Goal: Task Accomplishment & Management: Use online tool/utility

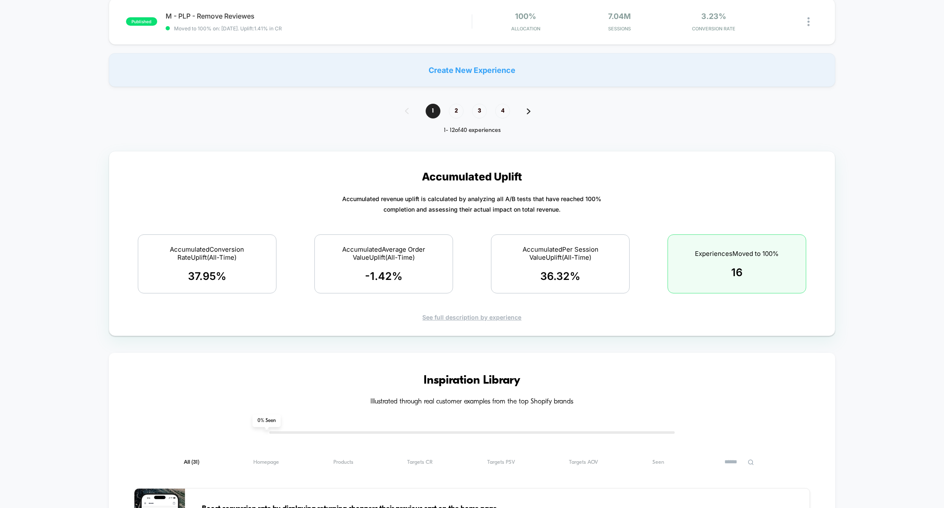
scroll to position [702, 0]
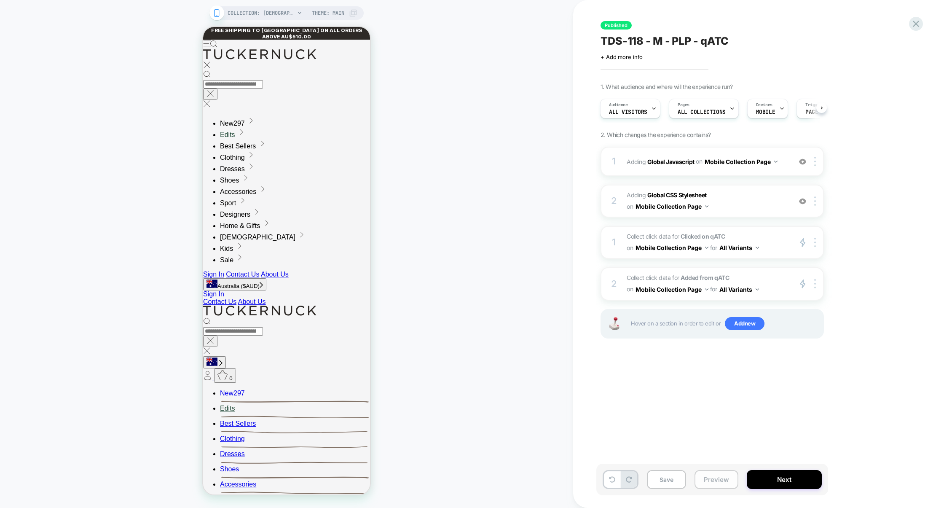
click at [707, 478] on button "Preview" at bounding box center [716, 479] width 44 height 19
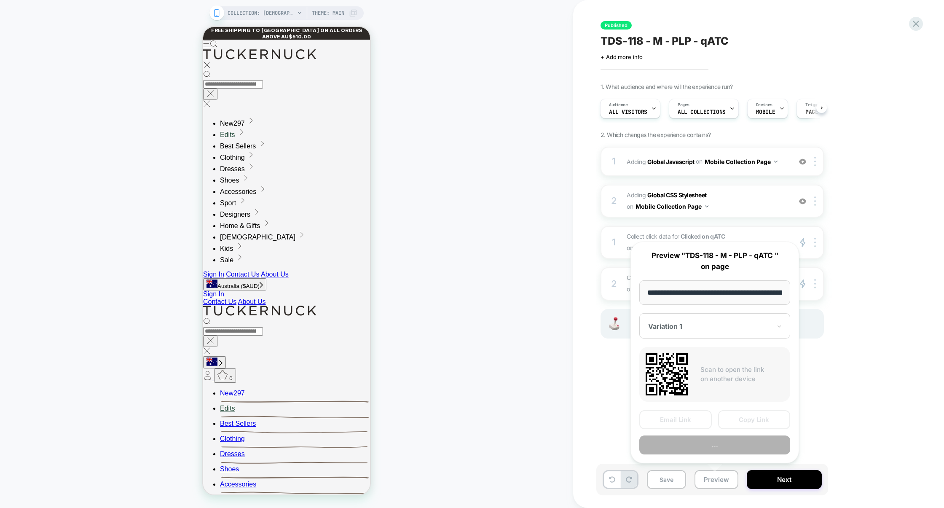
scroll to position [0, 70]
click at [895, 405] on div "Published TDS-118 - M - PLP - qATC Click to edit experience details + Add more …" at bounding box center [754, 253] width 316 height 491
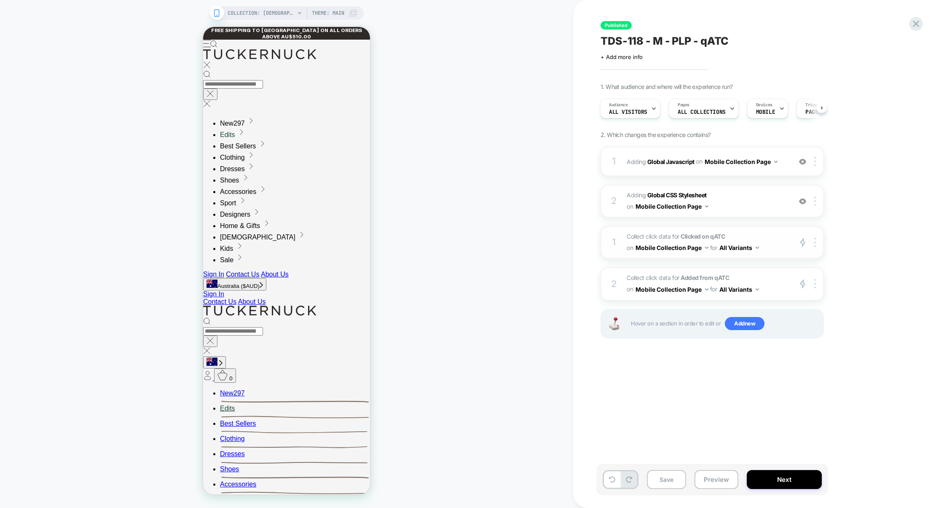
click at [780, 235] on span "Collect click data for Clicked on qATC on Mobile Collection Page for All Varian…" at bounding box center [707, 242] width 161 height 23
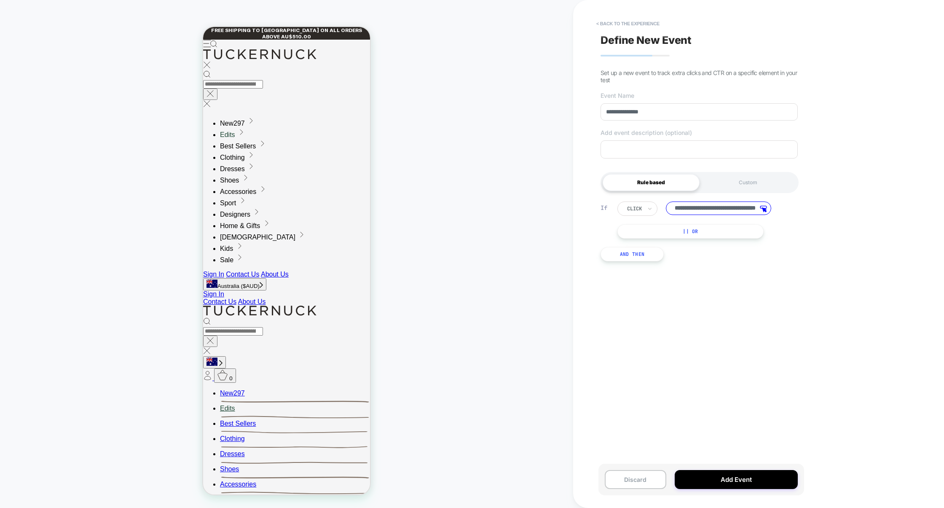
scroll to position [0, 51]
drag, startPoint x: 737, startPoint y: 210, endPoint x: 809, endPoint y: 217, distance: 72.8
click at [809, 217] on div "**********" at bounding box center [758, 254] width 371 height 508
click at [720, 212] on input "**********" at bounding box center [718, 207] width 105 height 13
click at [627, 28] on button "< back to the experience" at bounding box center [628, 23] width 72 height 13
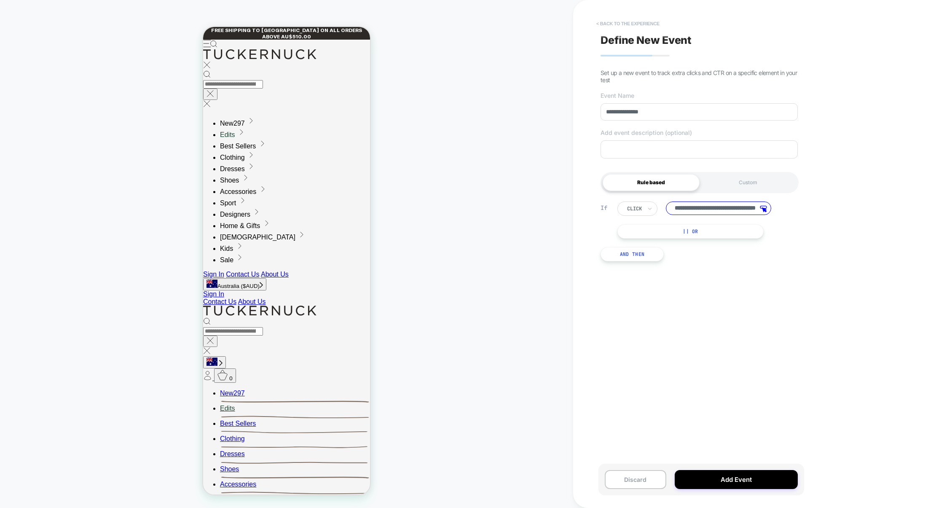
scroll to position [0, 0]
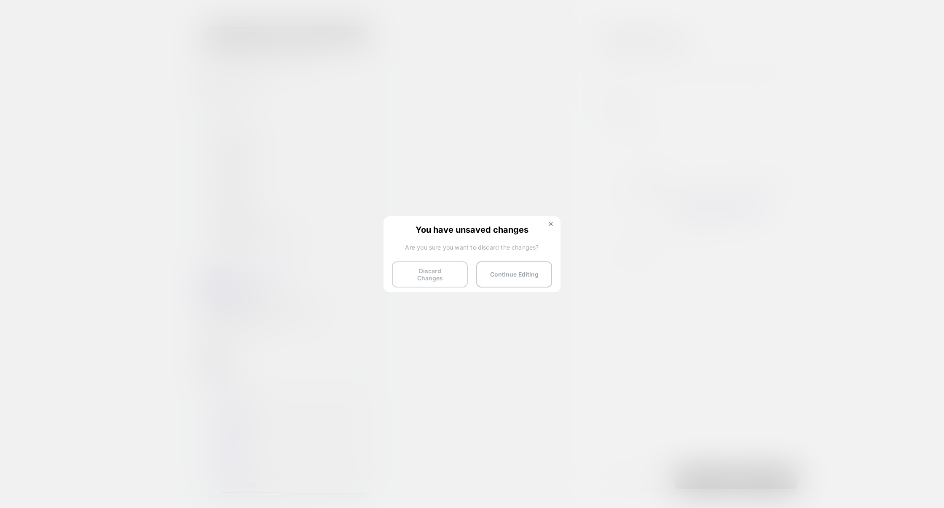
click at [440, 273] on button "Discard Changes" at bounding box center [430, 274] width 76 height 26
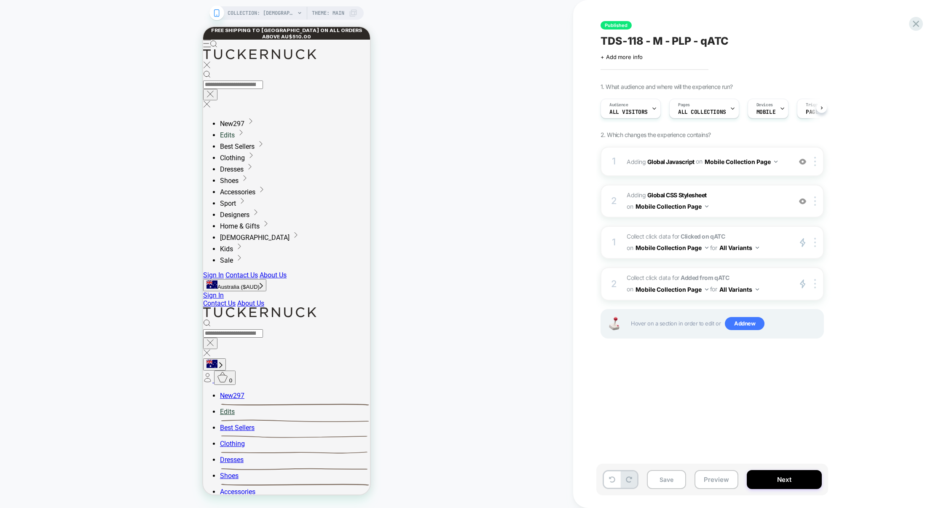
scroll to position [0, 0]
click at [756, 272] on span "Collect click data for Added from qATC on Mobile Collection Page for All Varian…" at bounding box center [707, 283] width 161 height 23
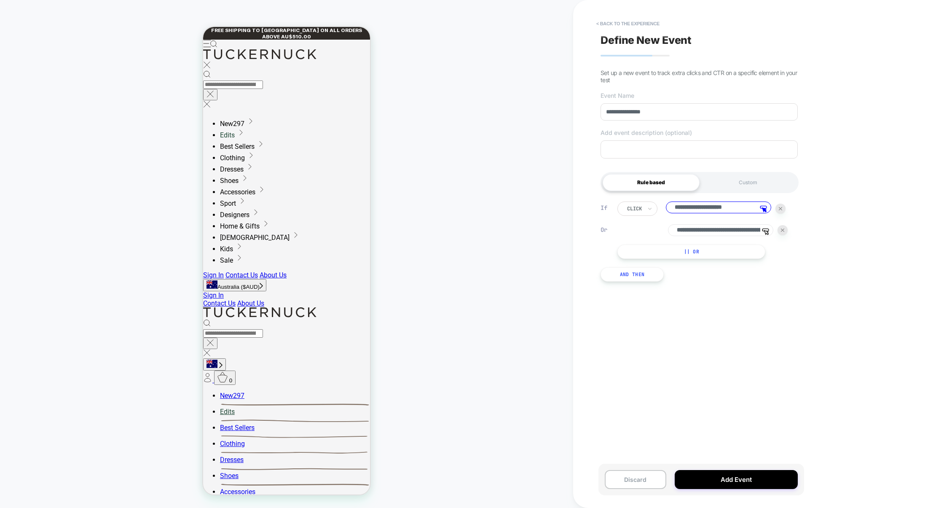
drag, startPoint x: 673, startPoint y: 212, endPoint x: 858, endPoint y: 211, distance: 184.6
click at [858, 211] on div "**********" at bounding box center [758, 254] width 371 height 508
drag, startPoint x: 676, startPoint y: 232, endPoint x: 728, endPoint y: 235, distance: 51.9
click at [728, 235] on input "**********" at bounding box center [720, 230] width 105 height 13
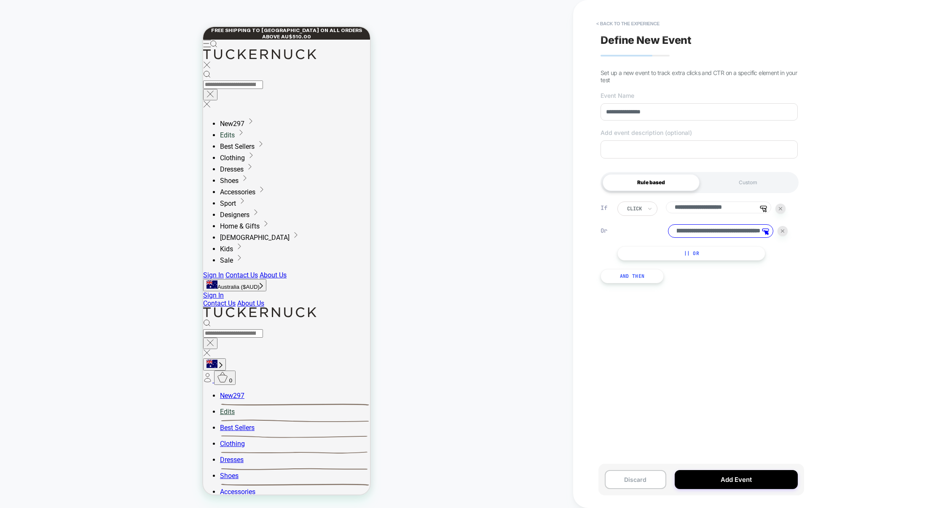
click at [705, 236] on input "**********" at bounding box center [720, 230] width 105 height 13
click at [643, 24] on button "< back to the experience" at bounding box center [628, 23] width 72 height 13
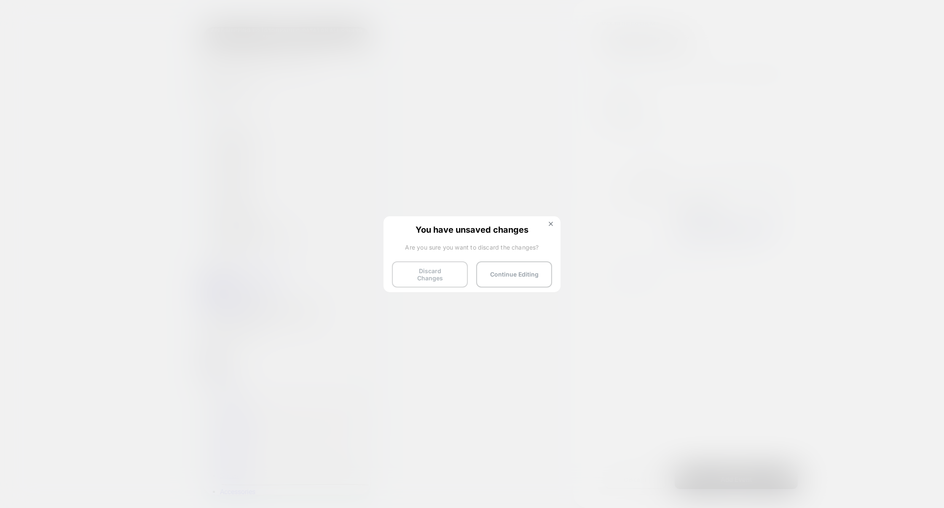
click at [432, 275] on button "Discard Changes" at bounding box center [430, 274] width 76 height 26
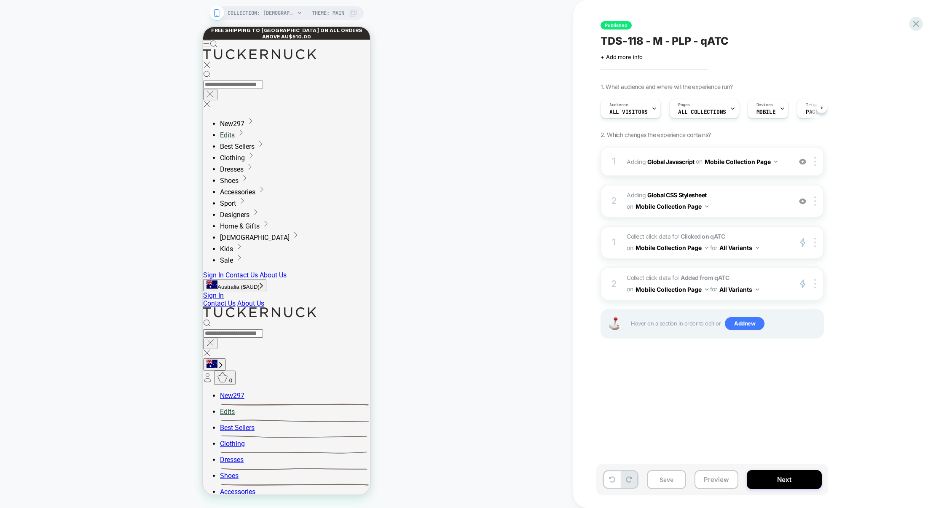
scroll to position [0, 0]
click at [726, 482] on button "Preview" at bounding box center [716, 479] width 44 height 19
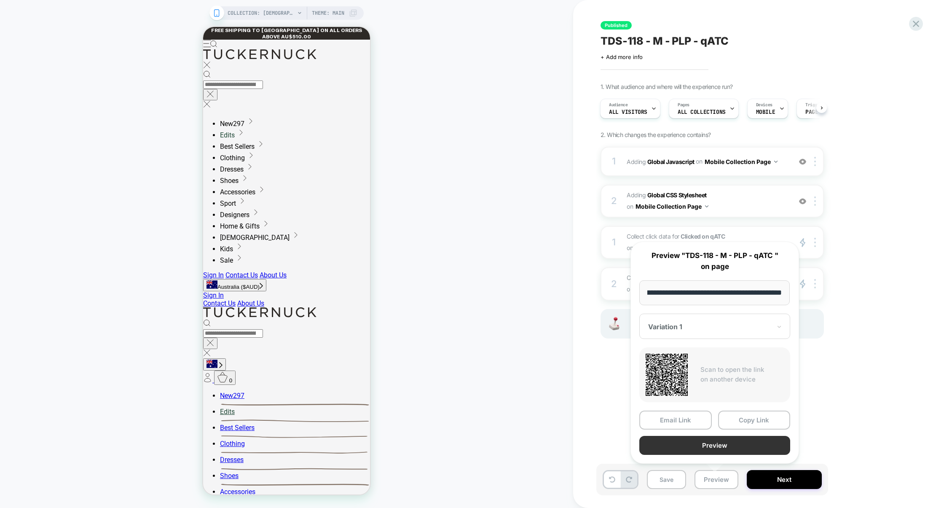
scroll to position [0, 0]
click at [724, 451] on button "Preview" at bounding box center [714, 445] width 151 height 19
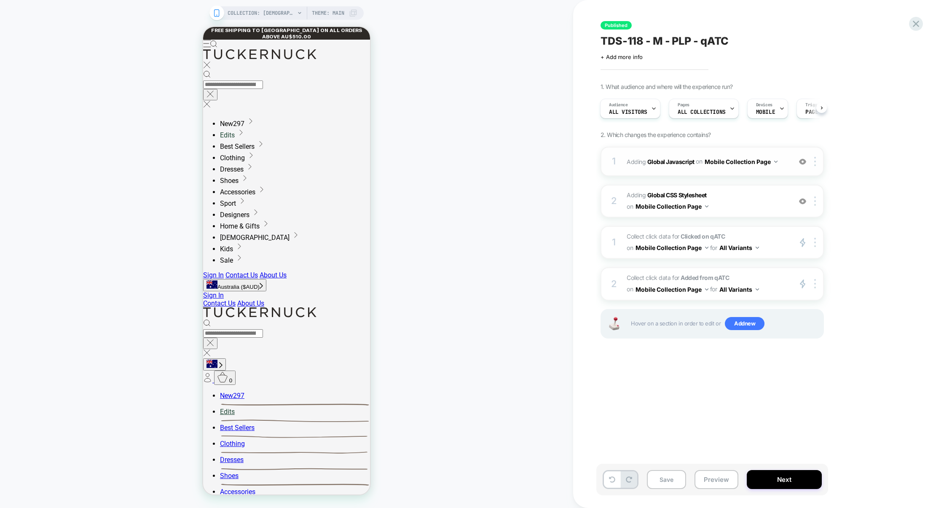
click at [718, 173] on div "1 Adding Global Javascript on Mobile Collection Page Add Before Add After Copy …" at bounding box center [711, 161] width 223 height 29
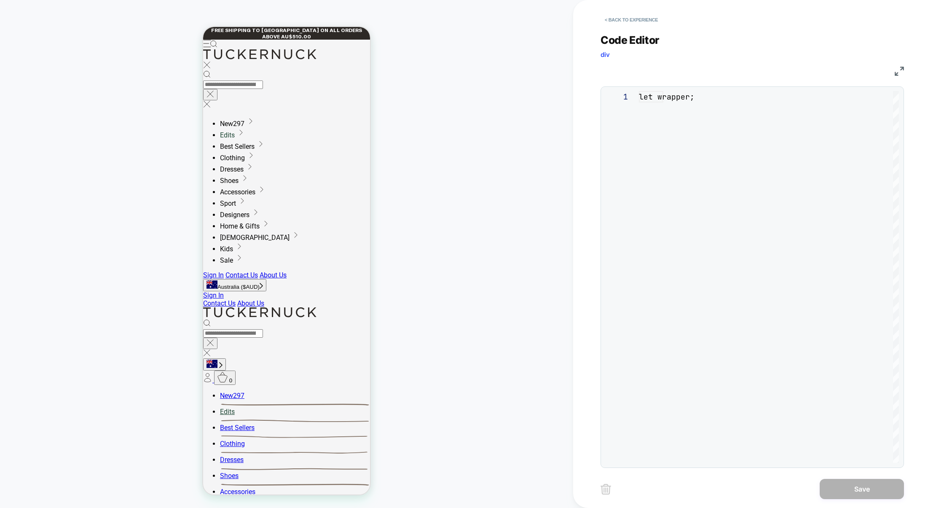
scroll to position [114, 0]
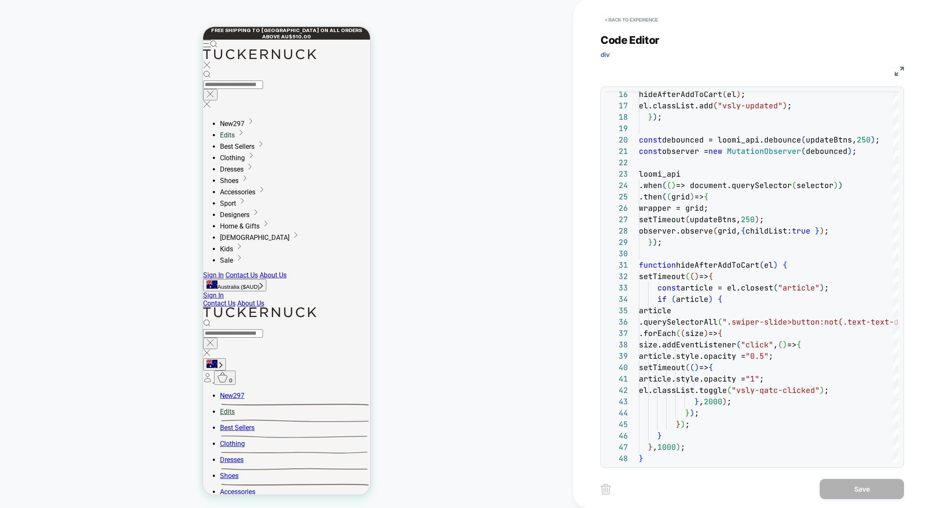
click at [898, 68] on img at bounding box center [899, 71] width 9 height 9
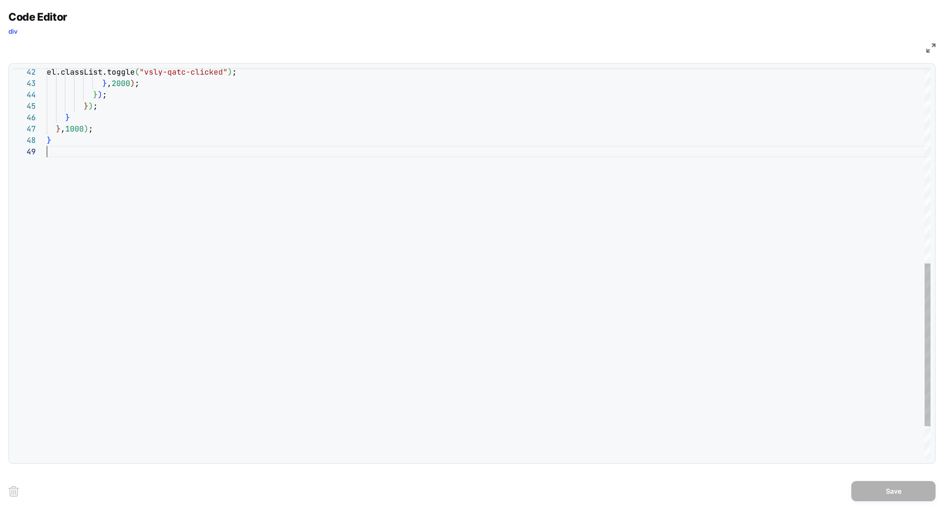
drag, startPoint x: 373, startPoint y: 283, endPoint x: 367, endPoint y: 282, distance: 6.0
click at [367, 283] on div "} ) ; } } , 1000 ) ; } } ) ; } , 2000 ) ; el.classList.toggle ( "vsly-qatc-clic…" at bounding box center [489, 68] width 884 height 937
type textarea "**********"
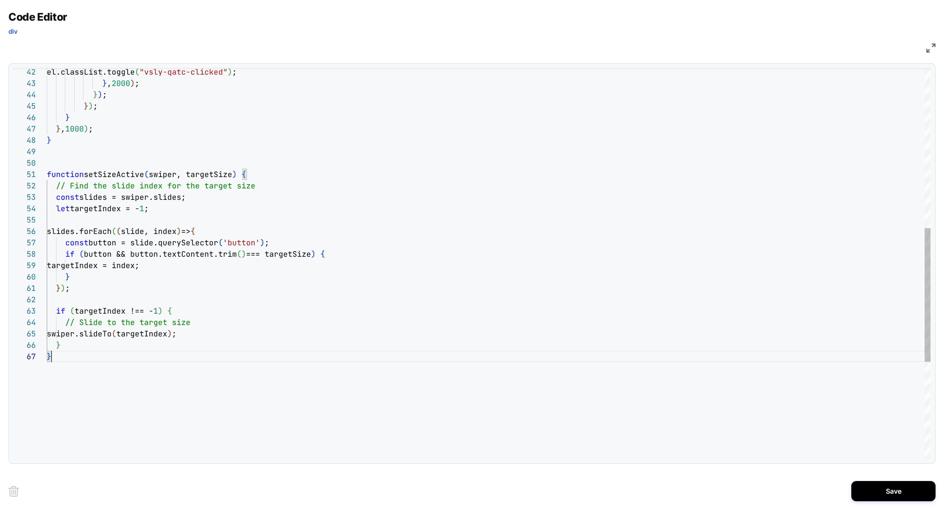
click at [236, 185] on div "} ) ; } } , 1000 ) ; } } ) ; } , 2000 ) ; el.classList.toggle ( "vsly-qatc-clic…" at bounding box center [489, 171] width 884 height 1142
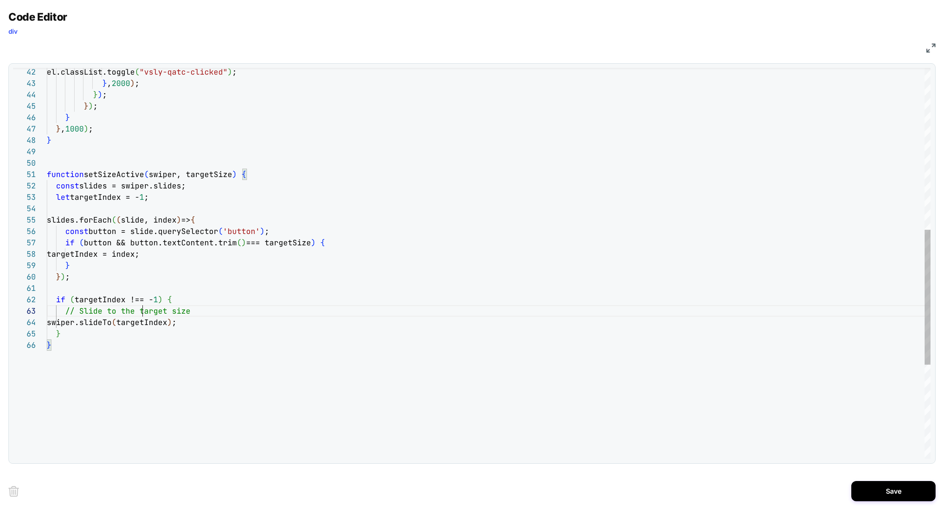
click at [141, 310] on div "} ) ; } } , 1000 ) ; } } ) ; } , 2000 ) ; el.classList.toggle ( "vsly-qatc-clic…" at bounding box center [489, 165] width 884 height 1130
click at [126, 385] on div "} ) ; } } , 1000 ) ; } } ) ; } , 2000 ) ; el.classList.toggle ( "vsly-qatc-clic…" at bounding box center [489, 159] width 884 height 1119
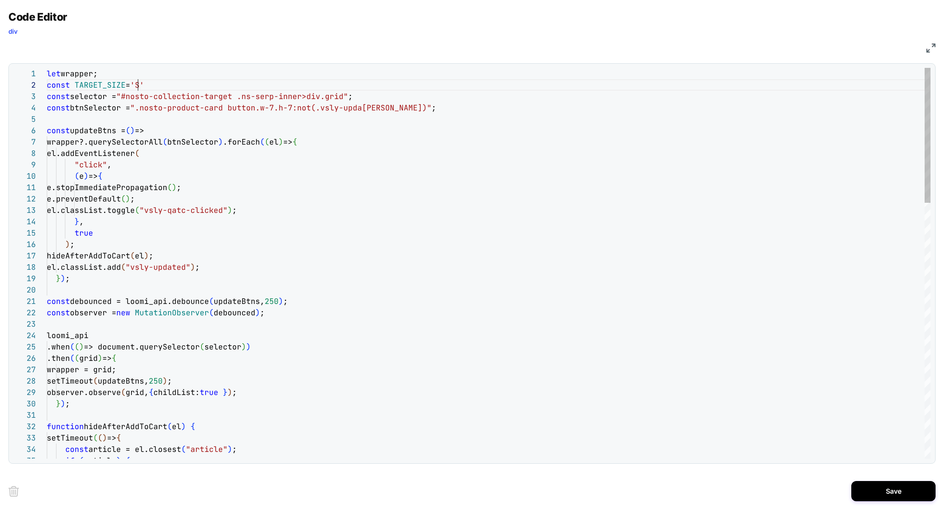
scroll to position [11, 91]
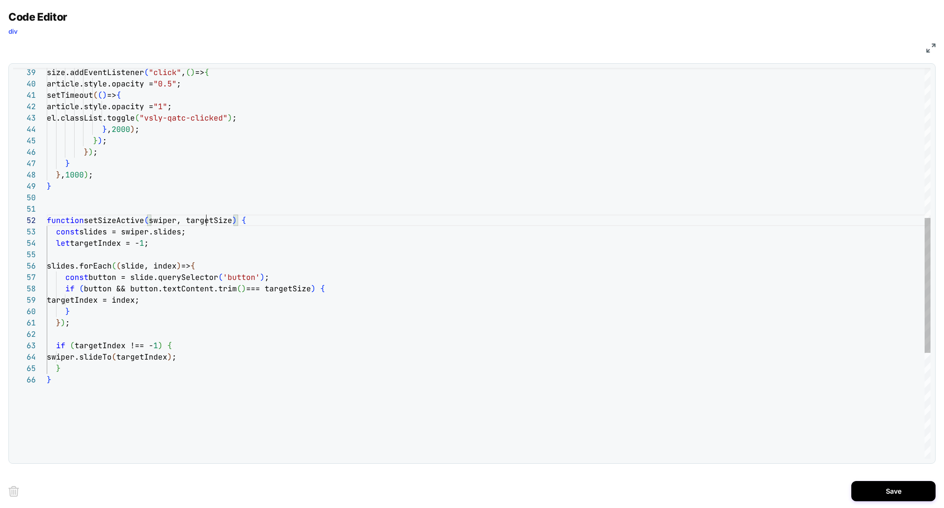
click at [205, 220] on div "size.addEventListener ( "click" , ( ) => { article.style.opacity = "0.5" ; setT…" at bounding box center [489, 199] width 884 height 1130
click at [283, 286] on div "size.addEventListener ( "click" , ( ) => { article.style.opacity = "0.5" ; setT…" at bounding box center [489, 199] width 884 height 1130
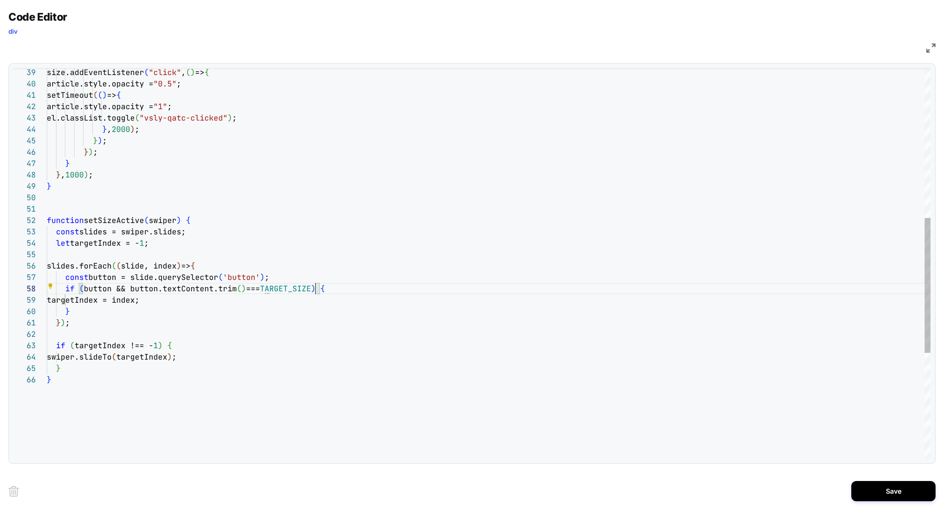
scroll to position [80, 268]
click at [213, 288] on div "size.addEventListener ( "click" , ( ) => { article.style.opacity = "0.5" ; setT…" at bounding box center [489, 199] width 884 height 1130
click at [381, 289] on div "size.addEventListener ( "click" , ( ) => { article.style.opacity = "0.5" ; setT…" at bounding box center [489, 199] width 884 height 1130
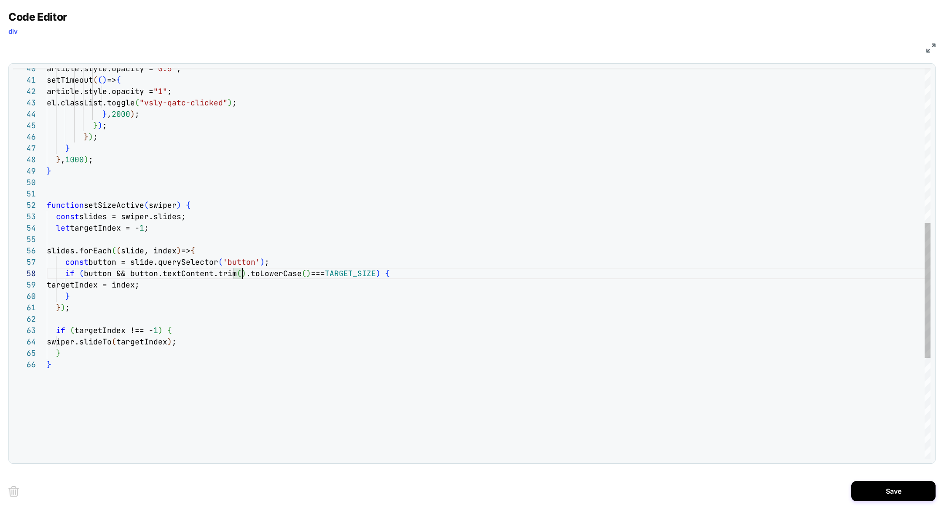
click at [246, 275] on span ".toLowerCase" at bounding box center [274, 273] width 56 height 10
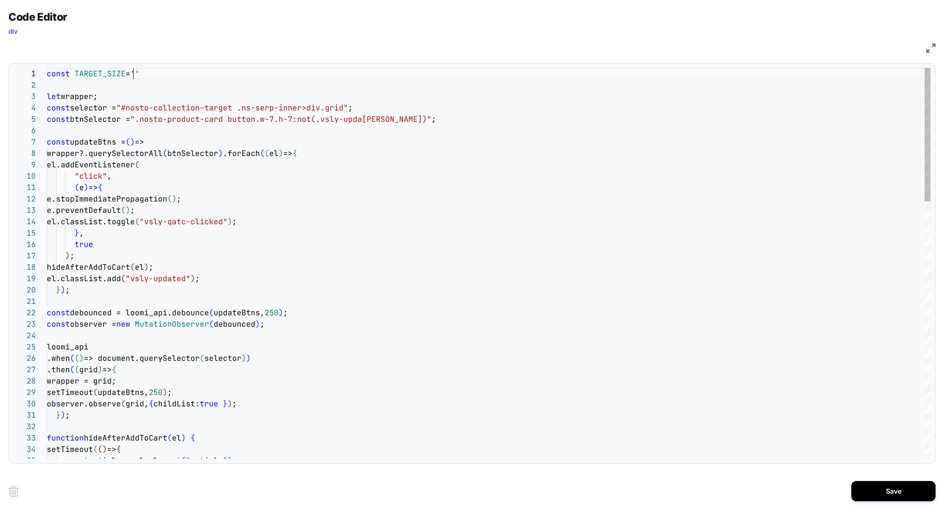
scroll to position [0, 91]
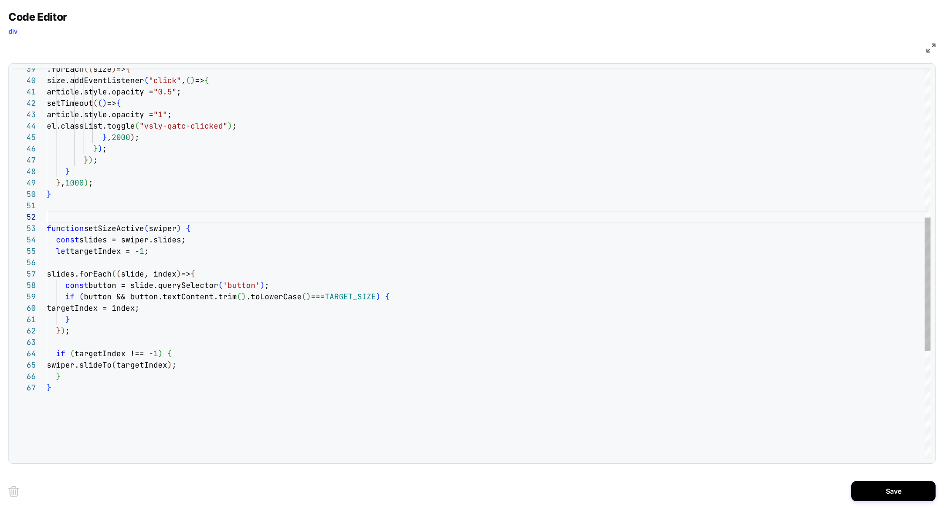
click at [108, 218] on div ".forEach ( ( size ) => { size.addEventListener ( "click" , ( ) => { article.sty…" at bounding box center [489, 202] width 884 height 1142
click at [108, 230] on div ".forEach ( ( size ) => { size.addEventListener ( "click" , ( ) => { article.sty…" at bounding box center [489, 202] width 884 height 1142
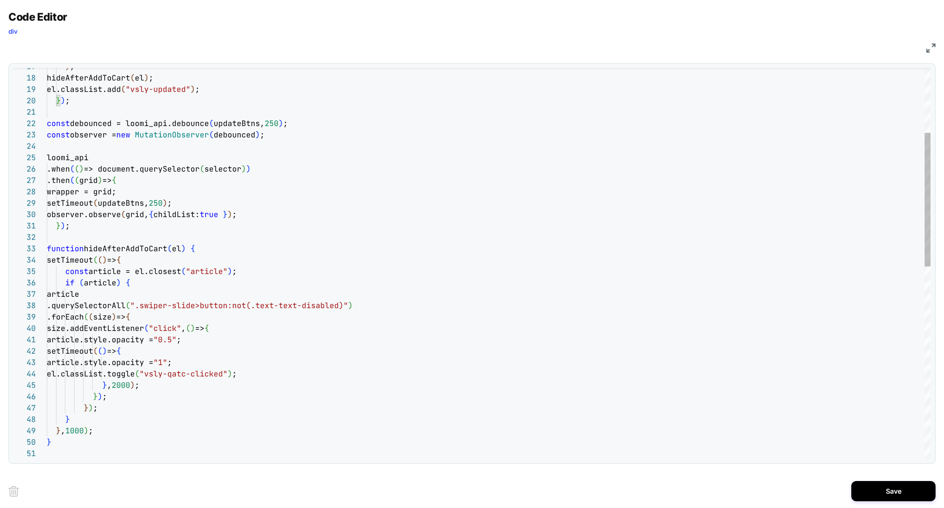
click at [127, 244] on div "setTimeout ( updateBtns, 250 ) ; observer.observe ( grid, { childList: true } )…" at bounding box center [489, 450] width 884 height 1142
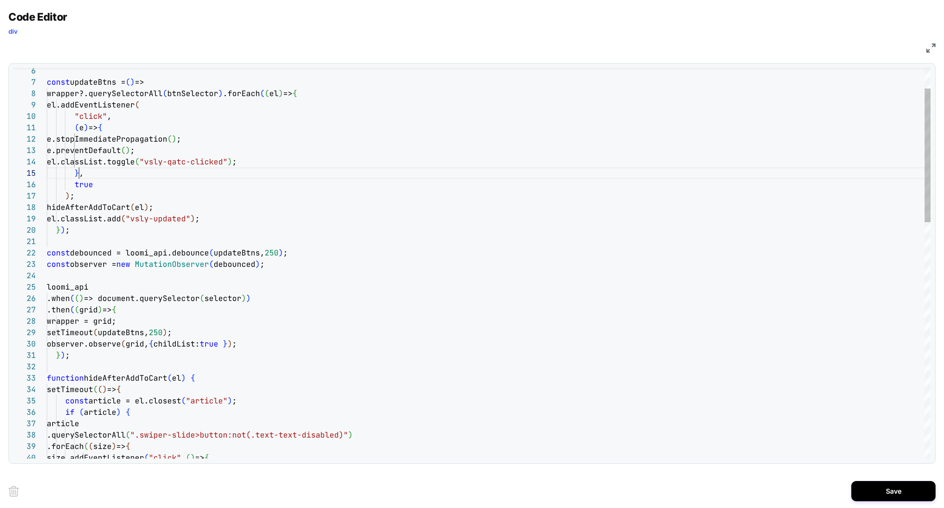
scroll to position [46, 32]
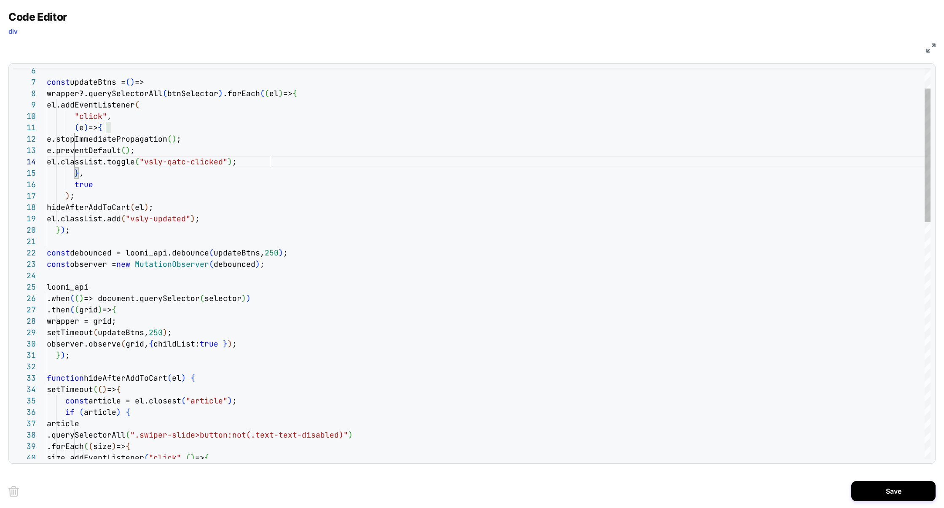
scroll to position [34, 222]
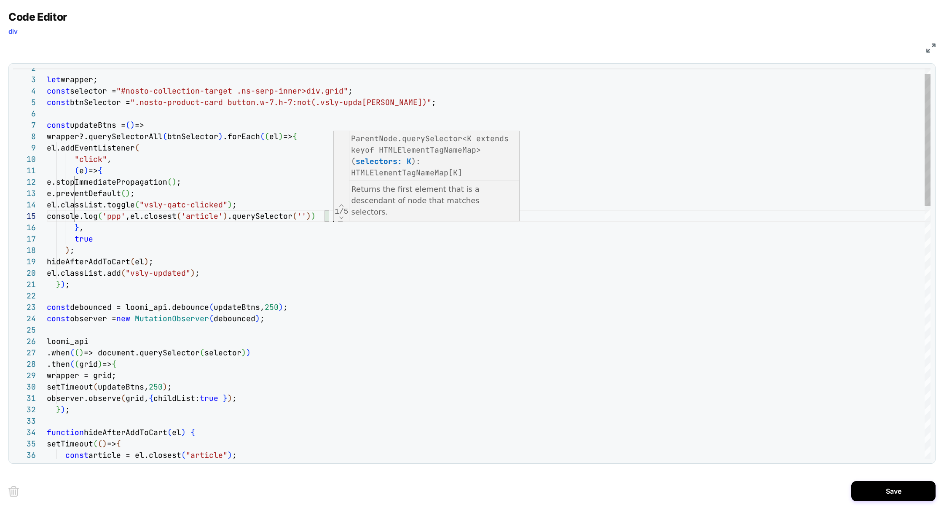
scroll to position [46, 291]
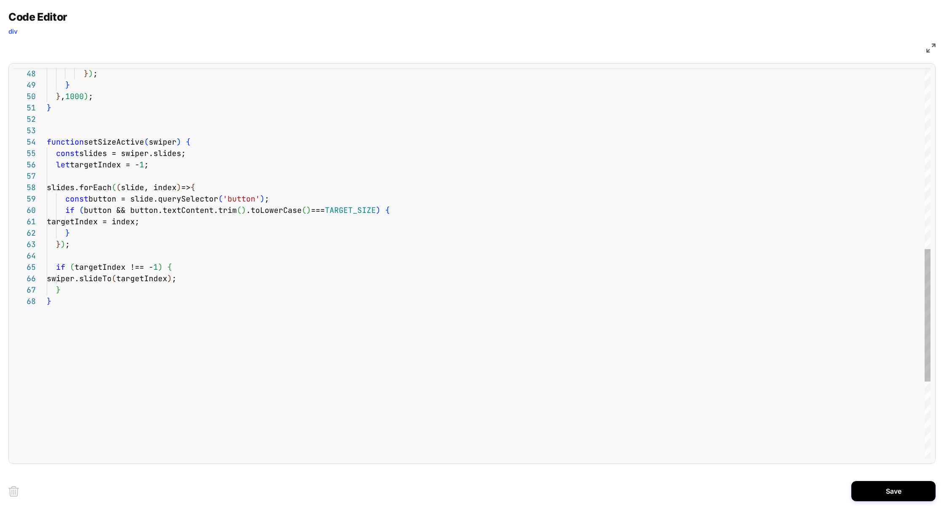
click at [341, 357] on div "} function setSizeActive ( swiper ) { const slides = swiper.slides; let targetI…" at bounding box center [489, 109] width 884 height 1153
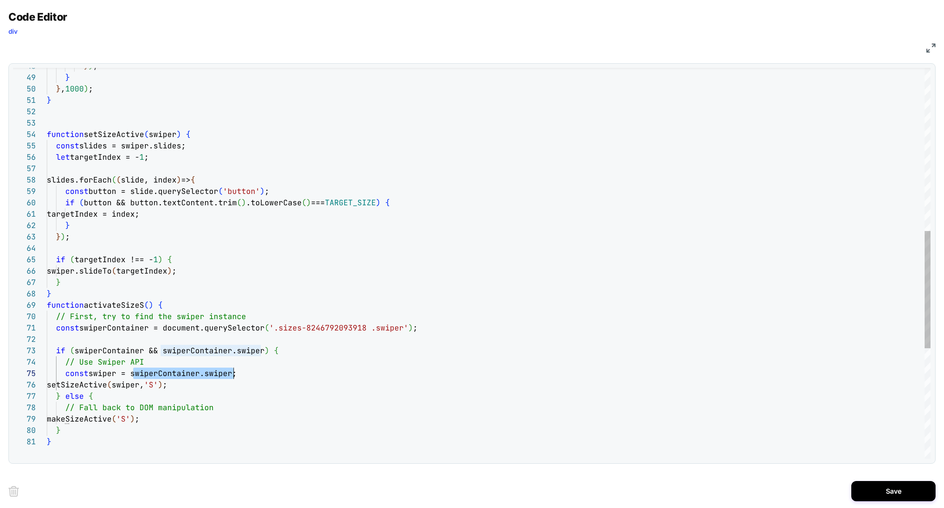
scroll to position [46, 186]
drag, startPoint x: 134, startPoint y: 373, endPoint x: 234, endPoint y: 374, distance: 100.7
click at [234, 374] on div "} function setSizeActive ( swiper ) { const slides = swiper.slides; let targetI…" at bounding box center [489, 176] width 884 height 1301
drag, startPoint x: 198, startPoint y: 385, endPoint x: 36, endPoint y: 372, distance: 162.8
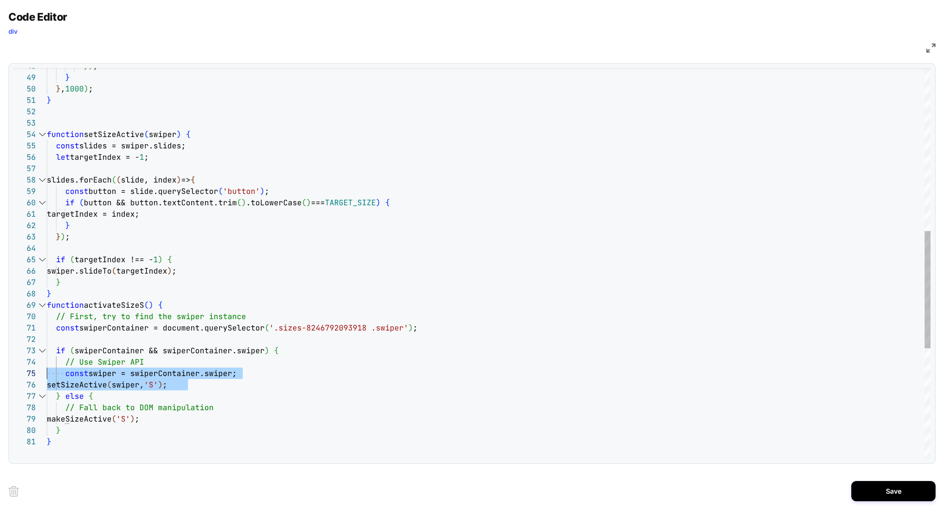
click at [35, 373] on div "51 52 53 54 55 56 57 58 59 60 61 62 63 64 65 66 67 68 50 49 48 69 70 71 72 73 7…" at bounding box center [471, 263] width 917 height 391
click at [212, 387] on div "} function setSizeActive ( swiper ) { const slides = swiper.slides; let targetI…" at bounding box center [489, 176] width 884 height 1301
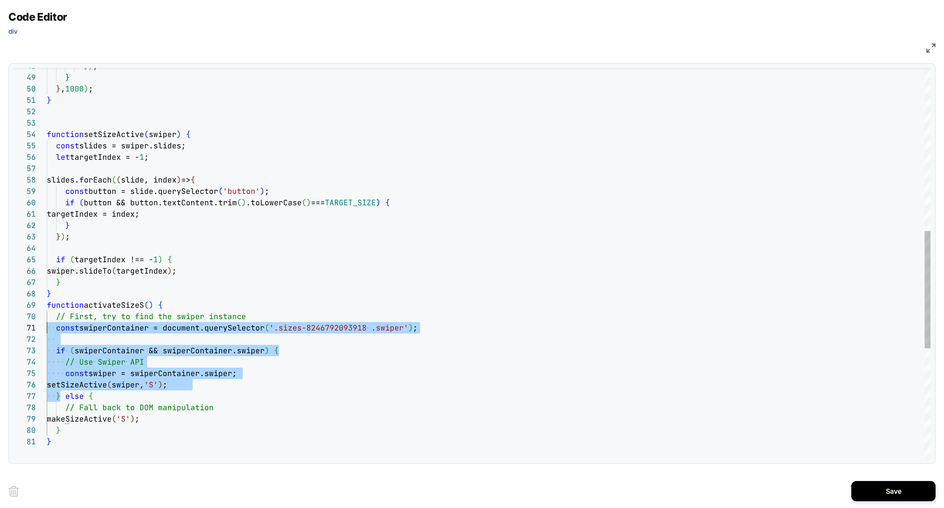
drag, startPoint x: 62, startPoint y: 397, endPoint x: 44, endPoint y: 332, distance: 67.5
click at [47, 332] on div "} function setSizeActive ( swiper ) { const slides = swiper.slides; let targetI…" at bounding box center [489, 176] width 884 height 1301
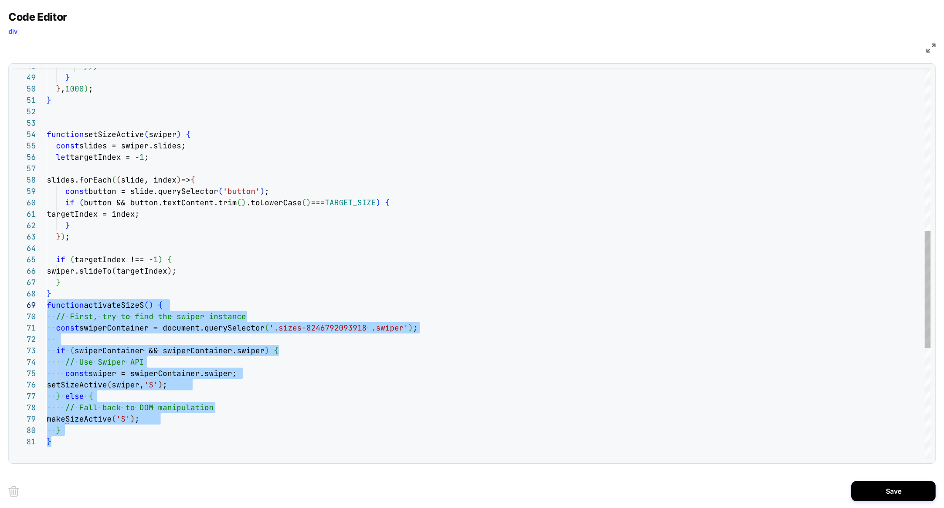
scroll to position [91, 0]
drag, startPoint x: 60, startPoint y: 448, endPoint x: 24, endPoint y: 308, distance: 145.4
click at [47, 308] on div "} function setSizeActive ( swiper ) { const slides = swiper.slides; let targetI…" at bounding box center [489, 176] width 884 height 1301
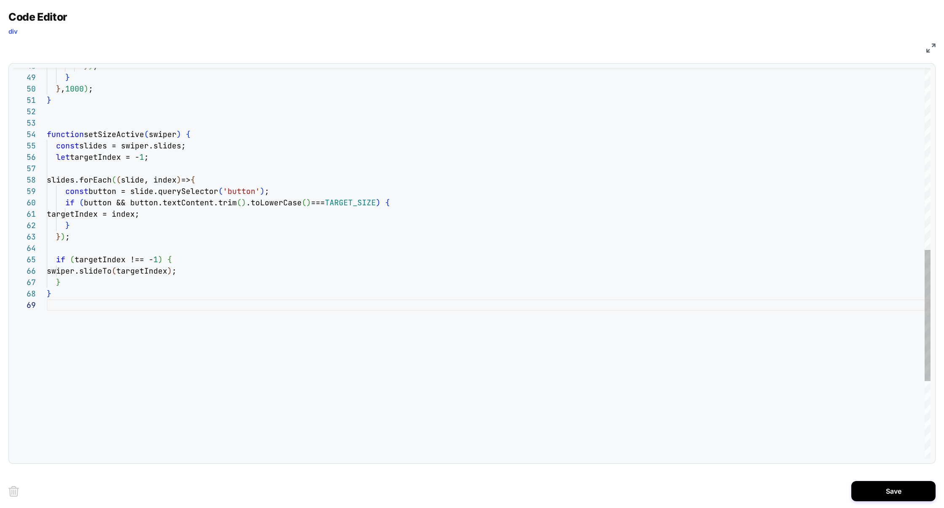
scroll to position [80, 4]
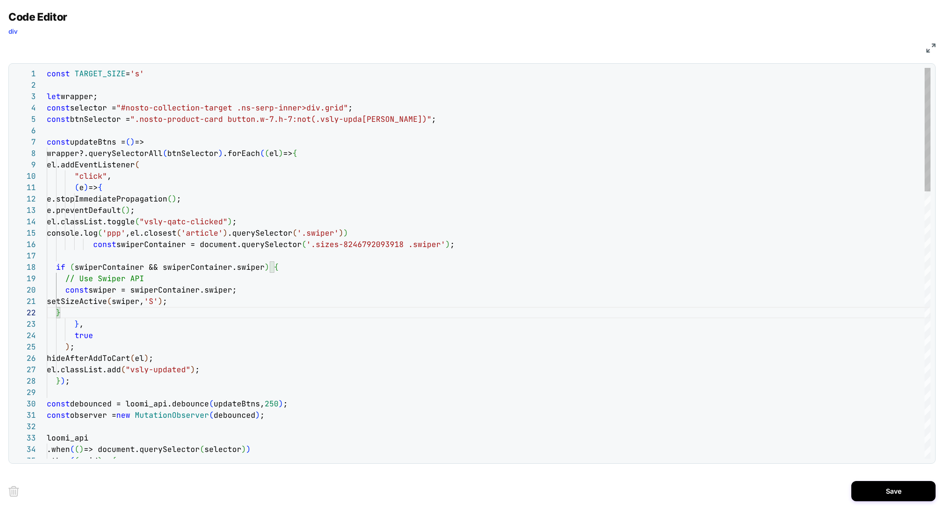
scroll to position [46, 332]
drag, startPoint x: 167, startPoint y: 233, endPoint x: 374, endPoint y: 235, distance: 206.9
click at [348, 235] on span "console.log ( 'ppp' ,el.closest ( 'article' ) .querySelector ( '.swiper' ) )" at bounding box center [197, 233] width 301 height 10
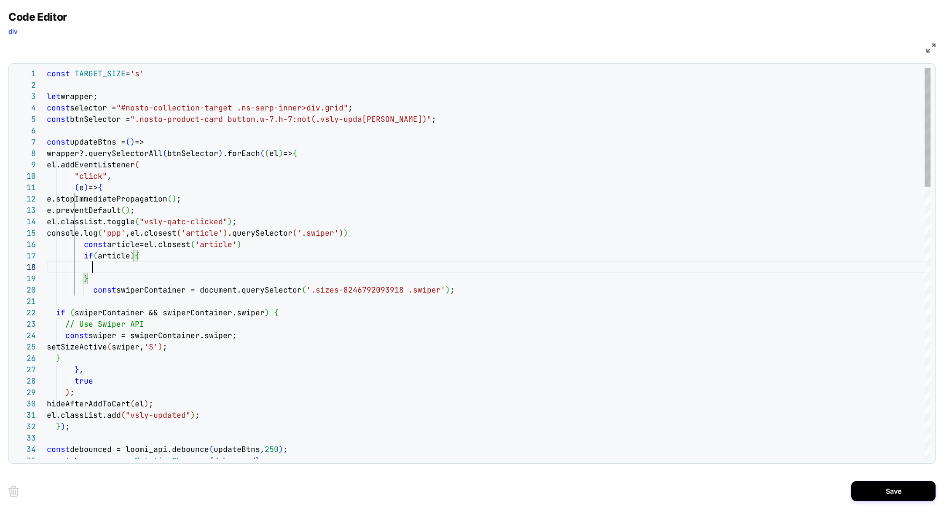
scroll to position [102, 205]
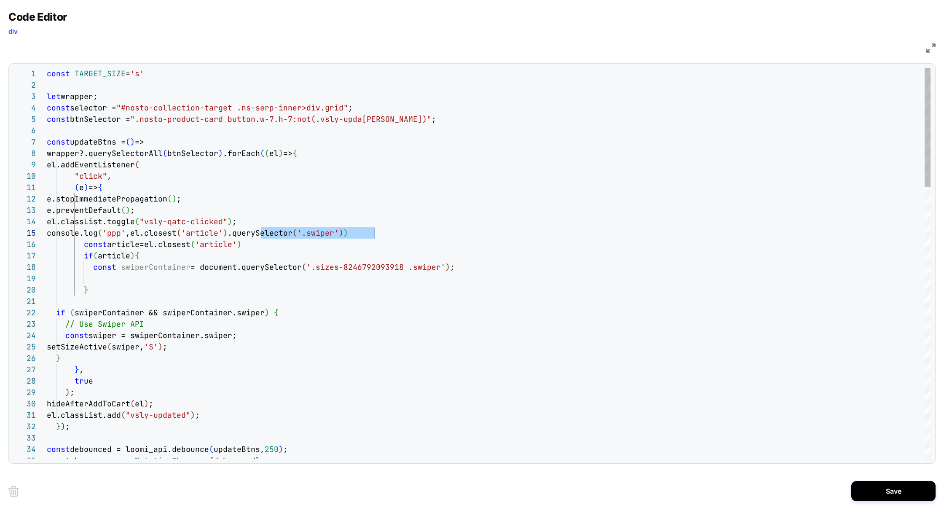
scroll to position [46, 332]
drag, startPoint x: 262, startPoint y: 233, endPoint x: 388, endPoint y: 231, distance: 125.6
drag, startPoint x: 164, startPoint y: 255, endPoint x: 0, endPoint y: 255, distance: 163.9
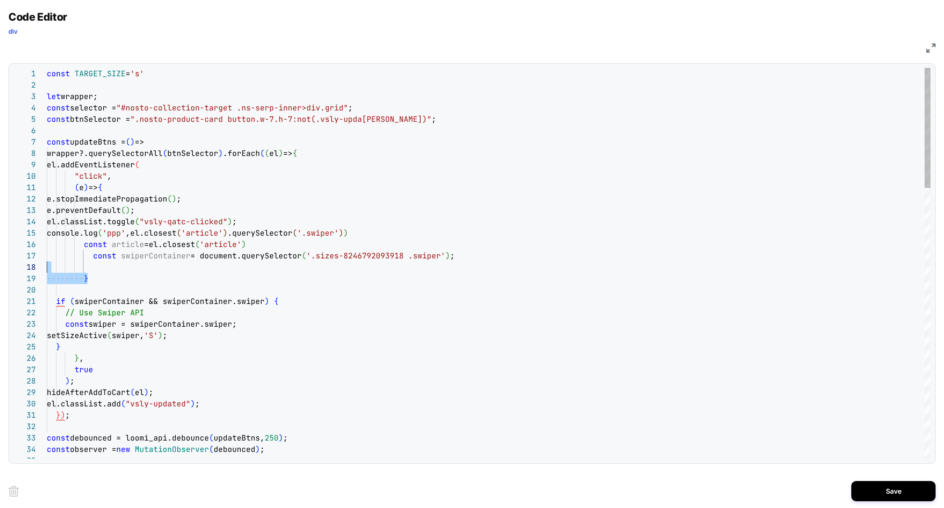
drag, startPoint x: 153, startPoint y: 284, endPoint x: 0, endPoint y: 259, distance: 155.0
click at [0, 259] on div "Code Editor div JS 34 33 32 31 30 29 28 27 26 13 14 15 11 12 9 10 7 8 6 5 4 3 1…" at bounding box center [472, 254] width 944 height 508
drag, startPoint x: 136, startPoint y: 285, endPoint x: 43, endPoint y: 268, distance: 95.2
click at [42, 268] on div "34 33 32 31 30 29 28 27 26 13 14 15 11 12 9 10 7 8 6 5 4 3 1 2 20 21 22 23 24 2…" at bounding box center [471, 263] width 917 height 391
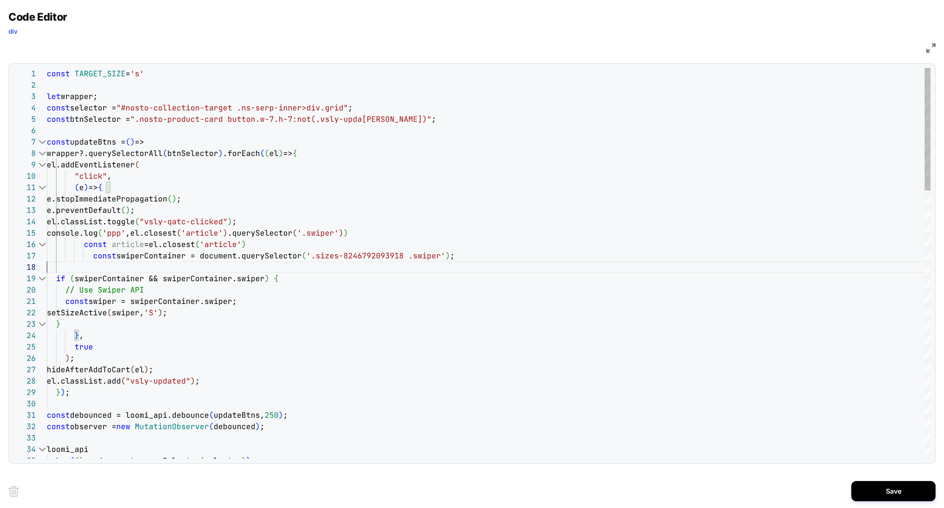
drag, startPoint x: 165, startPoint y: 232, endPoint x: 427, endPoint y: 231, distance: 262.5
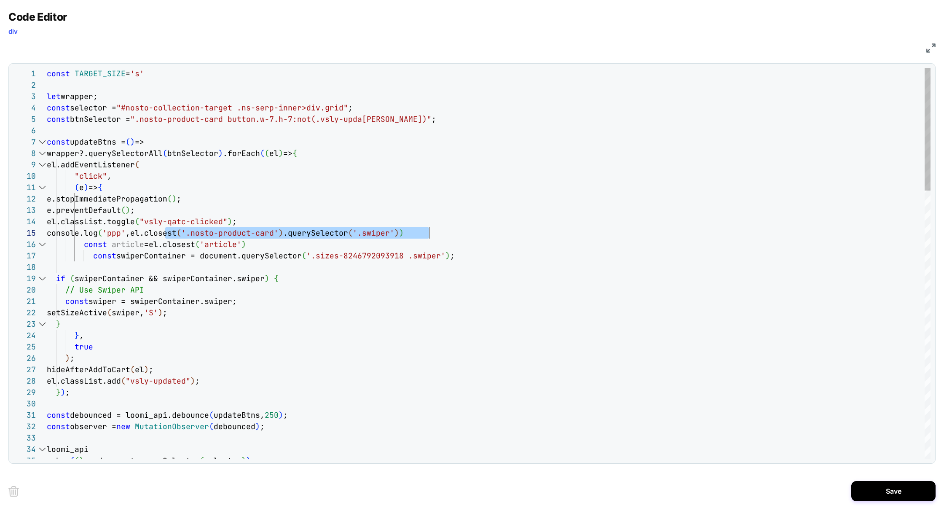
scroll to position [46, 118]
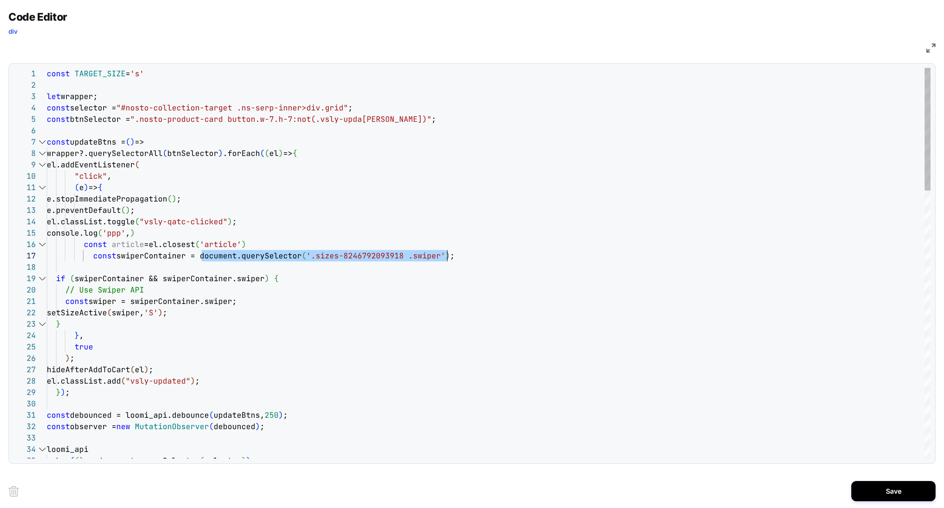
drag, startPoint x: 202, startPoint y: 258, endPoint x: 447, endPoint y: 259, distance: 244.4
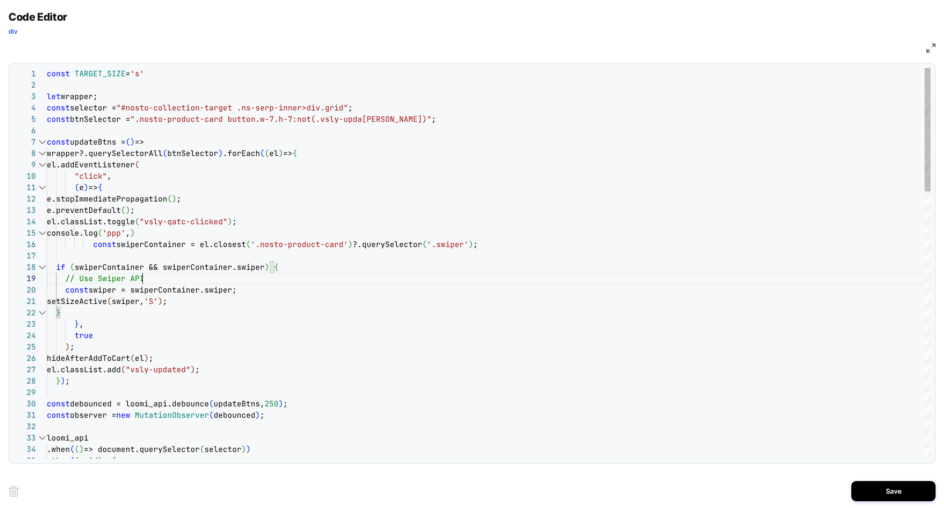
drag, startPoint x: 170, startPoint y: 277, endPoint x: 0, endPoint y: 277, distance: 170.2
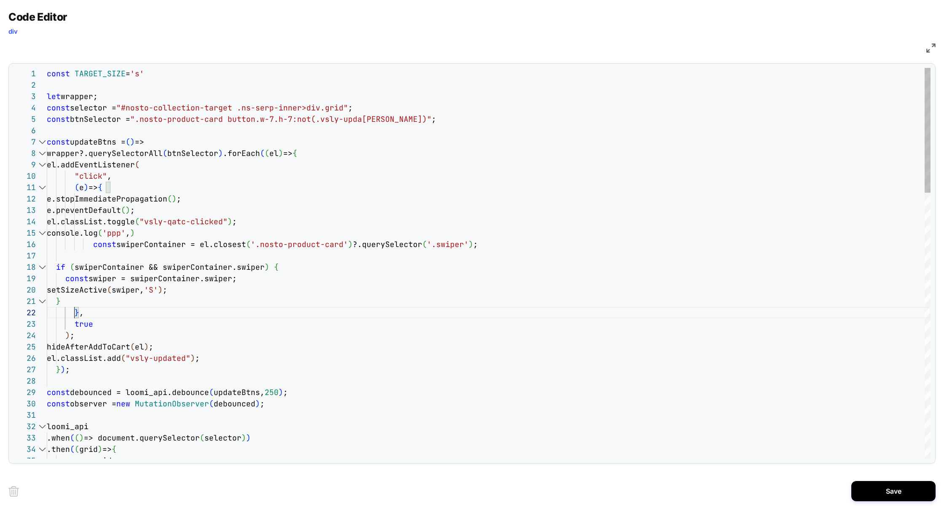
scroll to position [11, 27]
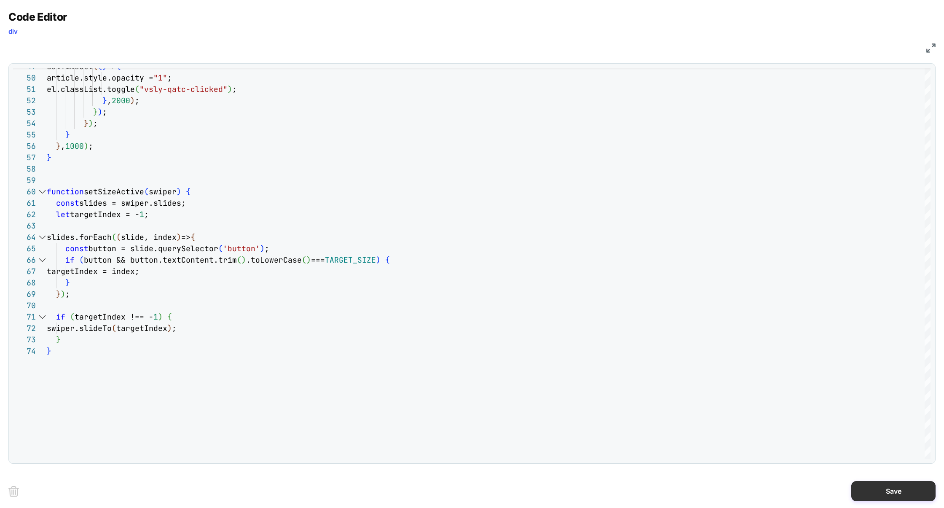
type textarea "**********"
click at [878, 490] on button "Save" at bounding box center [893, 491] width 84 height 20
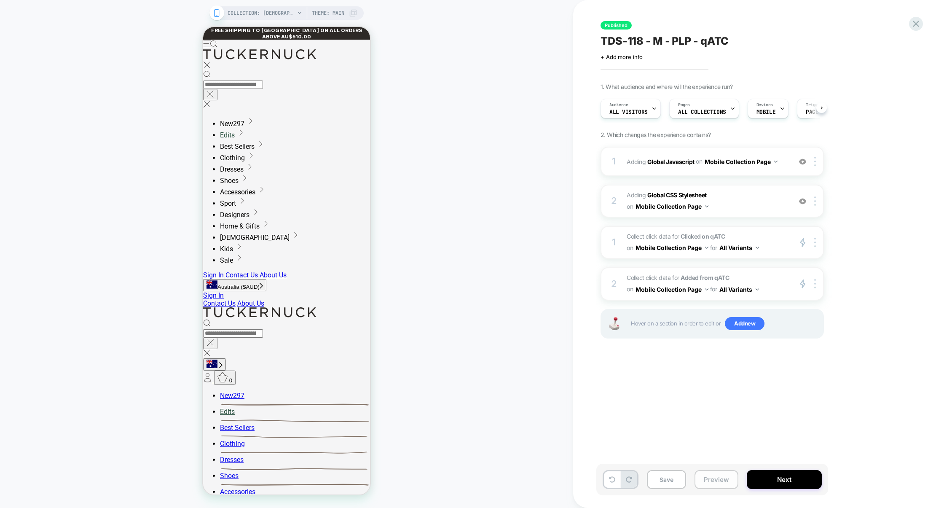
scroll to position [0, 0]
click at [723, 479] on button "Preview" at bounding box center [716, 479] width 44 height 19
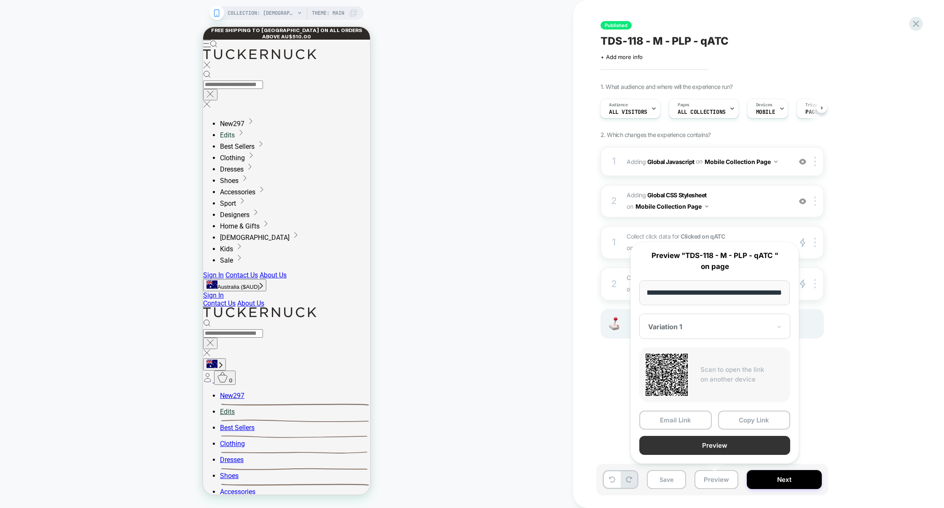
scroll to position [0, 0]
click at [716, 448] on button "Preview" at bounding box center [714, 445] width 151 height 19
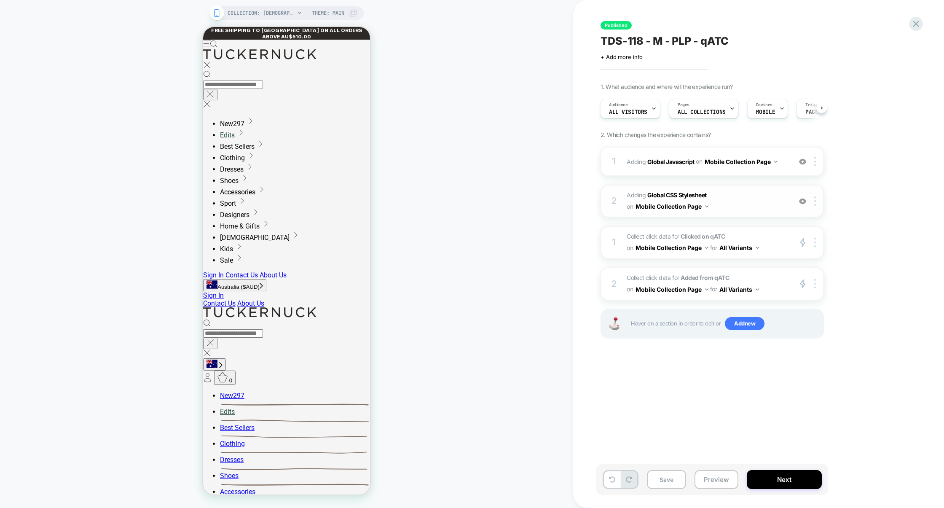
click at [735, 211] on span "Adding Global CSS Stylesheet on Mobile Collection Page" at bounding box center [707, 201] width 161 height 23
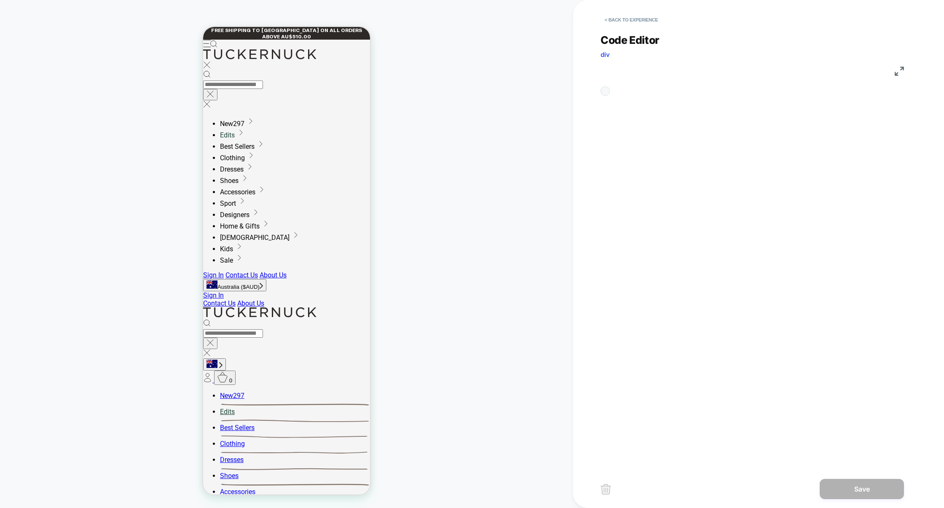
scroll to position [114, 0]
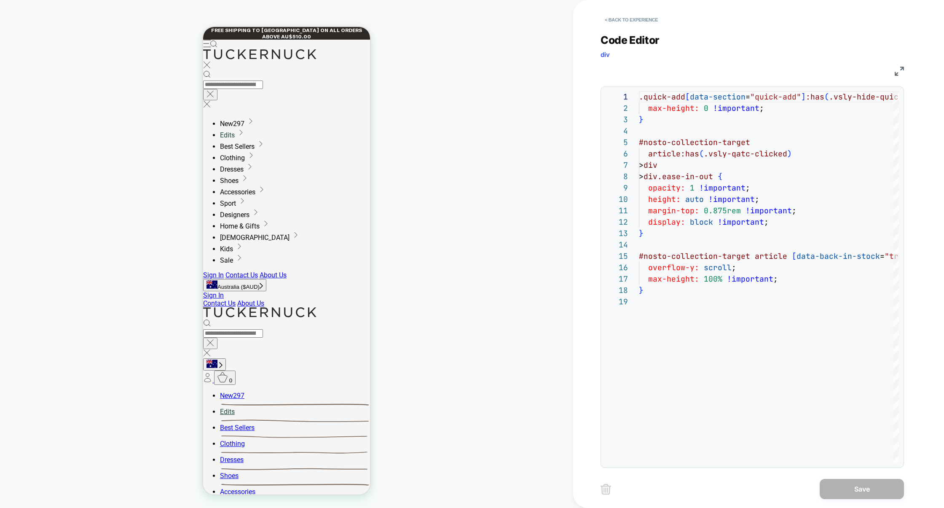
click at [656, 11] on div "< Back to experience" at bounding box center [785, 12] width 371 height 25
click at [653, 15] on button "< Back to experience" at bounding box center [631, 19] width 62 height 13
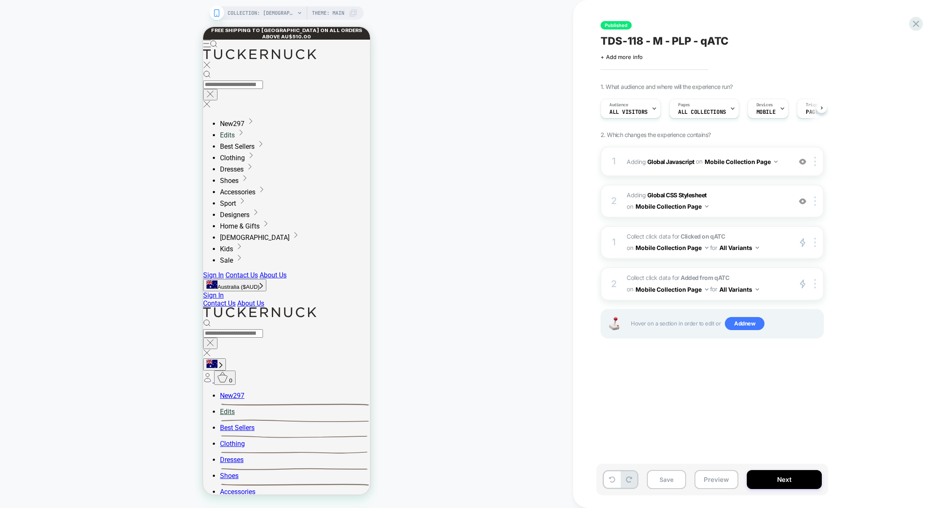
scroll to position [0, 0]
click at [746, 179] on div "1 Adding Global Javascript on Mobile Collection Page Add Before Add After Copy …" at bounding box center [711, 253] width 223 height 213
click at [746, 177] on div "1 Adding Global Javascript on Mobile Collection Page Add Before Add After Copy …" at bounding box center [711, 253] width 223 height 213
click at [750, 174] on div "1 Adding Global Javascript on Mobile Collection Page Add Before Add After Copy …" at bounding box center [711, 161] width 223 height 29
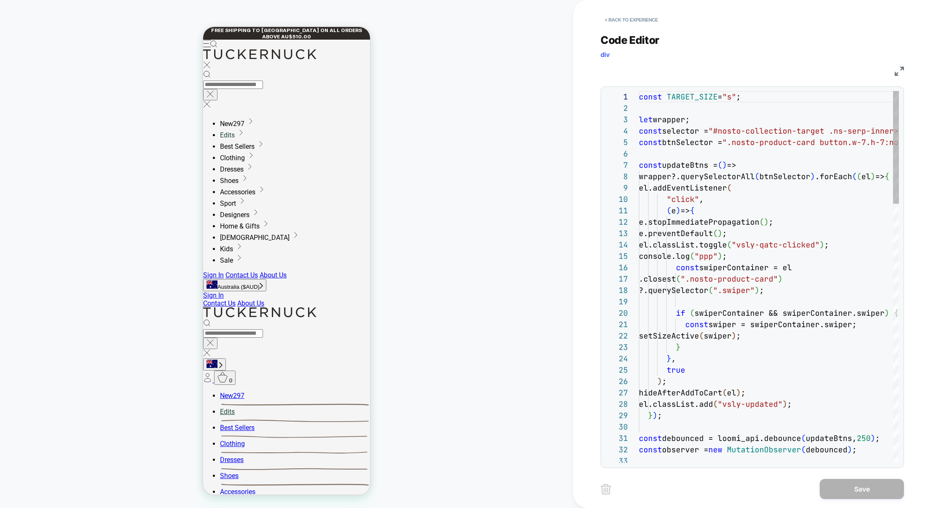
scroll to position [114, 0]
click at [895, 74] on img at bounding box center [899, 71] width 9 height 9
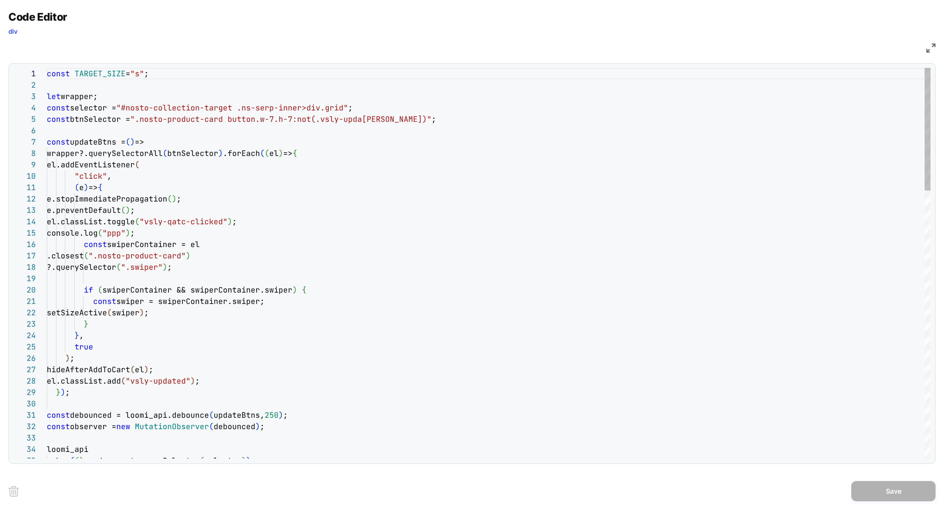
scroll to position [46, 123]
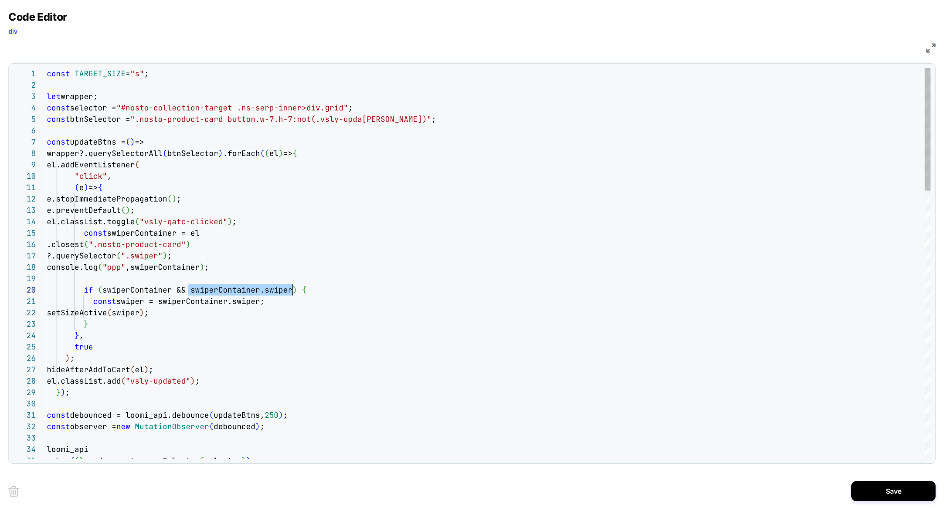
scroll to position [102, 245]
drag, startPoint x: 188, startPoint y: 290, endPoint x: 291, endPoint y: 292, distance: 102.8
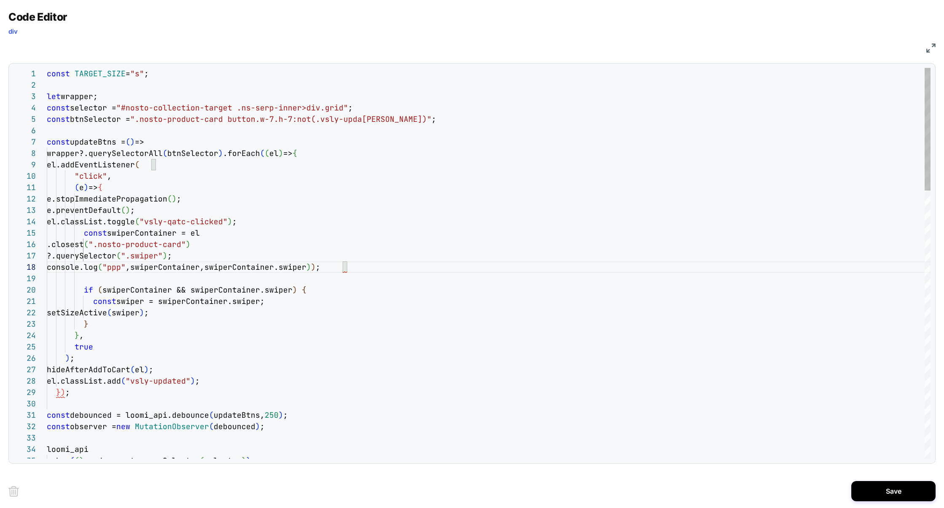
scroll to position [80, 291]
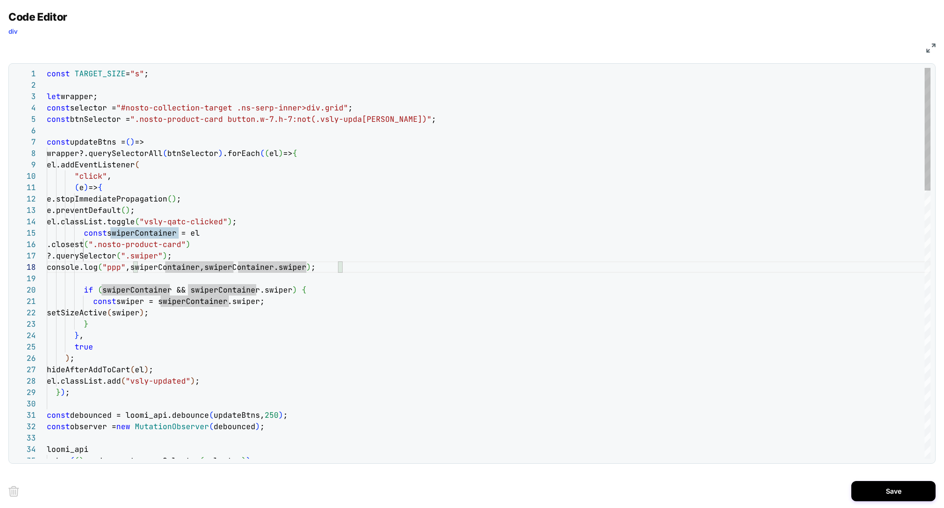
scroll to position [80, 264]
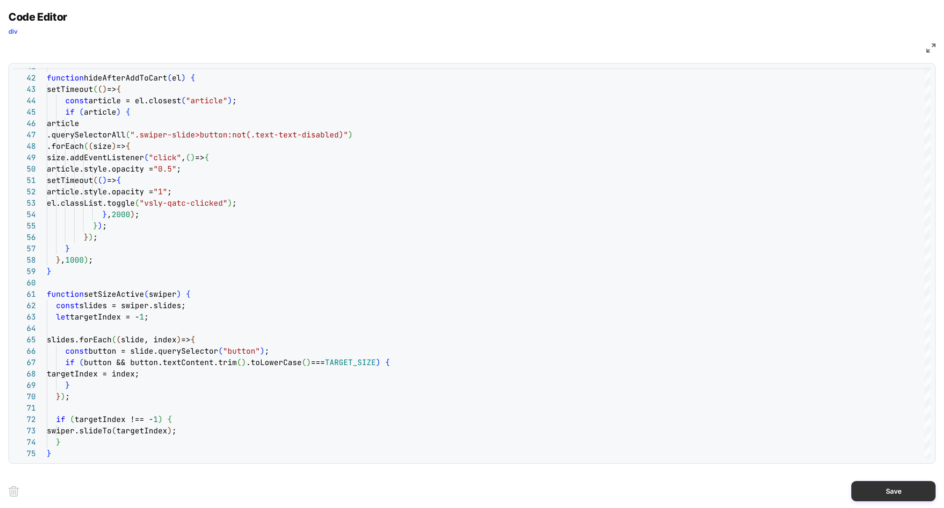
type textarea "**********"
click at [887, 485] on button "Save" at bounding box center [893, 491] width 84 height 20
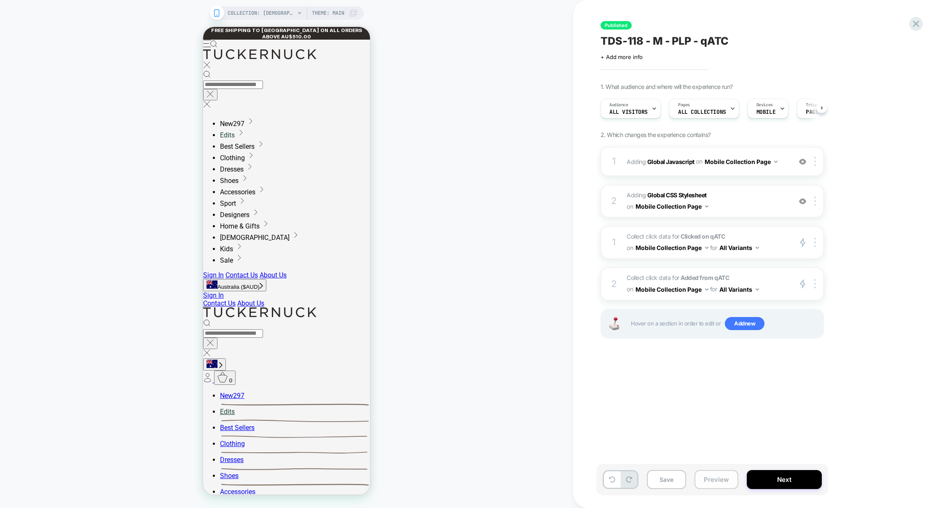
scroll to position [0, 0]
click at [712, 485] on button "Preview" at bounding box center [716, 479] width 44 height 19
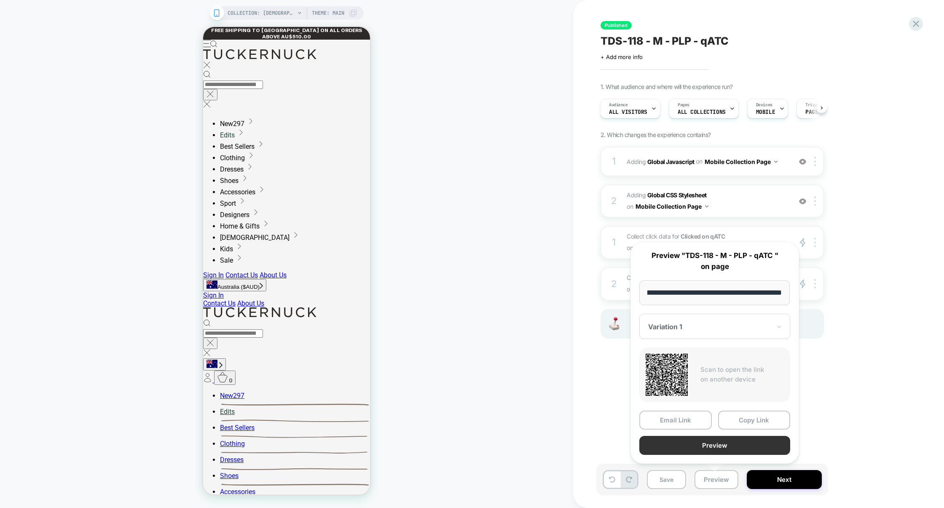
scroll to position [0, 0]
click at [728, 448] on button "Preview" at bounding box center [714, 445] width 151 height 19
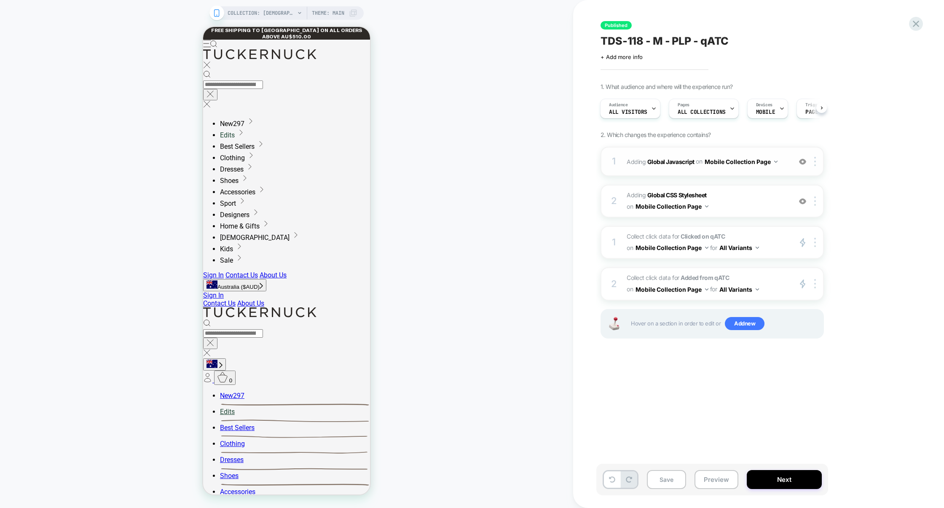
drag, startPoint x: 747, startPoint y: 198, endPoint x: 732, endPoint y: 174, distance: 28.6
click at [732, 174] on div "1 Adding Global Javascript on Mobile Collection Page Add Before Add After Copy …" at bounding box center [711, 253] width 223 height 213
click at [732, 174] on div "1 Adding Global Javascript on Mobile Collection Page Add Before Add After Copy …" at bounding box center [711, 161] width 223 height 29
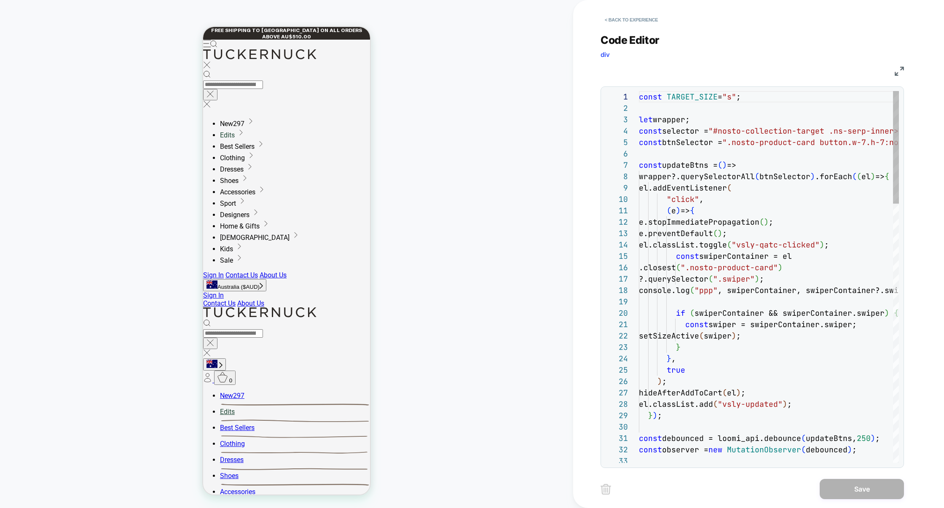
scroll to position [114, 0]
click at [907, 64] on div "< Back to experience Code Editor div JS 1 2 3 4 5 6 7 8 9 10 11 12 13 14 15 16 …" at bounding box center [758, 254] width 316 height 508
click at [895, 67] on img at bounding box center [899, 71] width 9 height 9
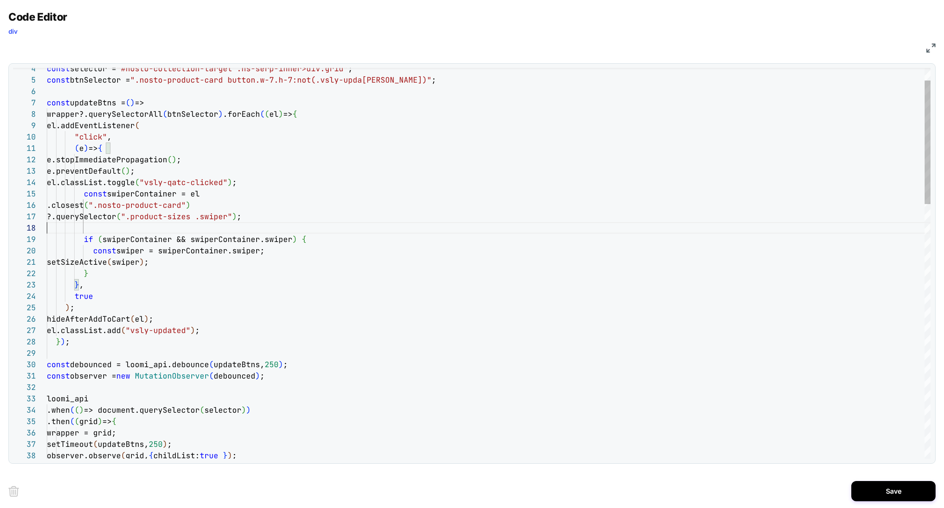
scroll to position [68, 237]
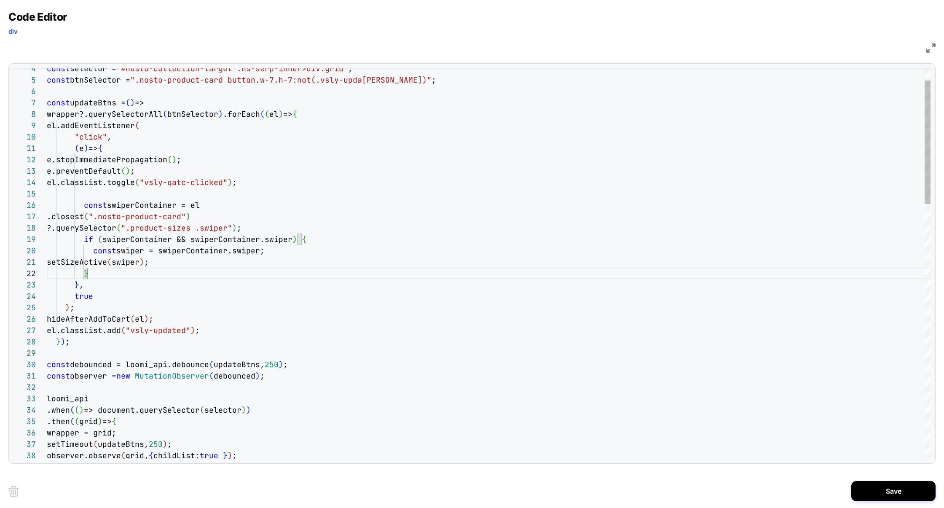
scroll to position [11, 41]
type textarea "**********"
click at [889, 499] on button "Save" at bounding box center [893, 491] width 84 height 20
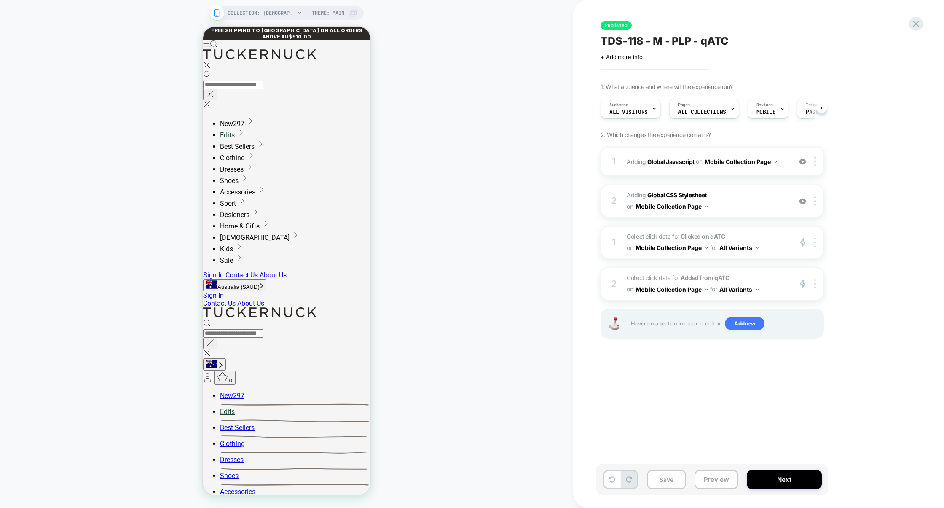
scroll to position [0, 0]
click at [723, 480] on button "Preview" at bounding box center [716, 479] width 44 height 19
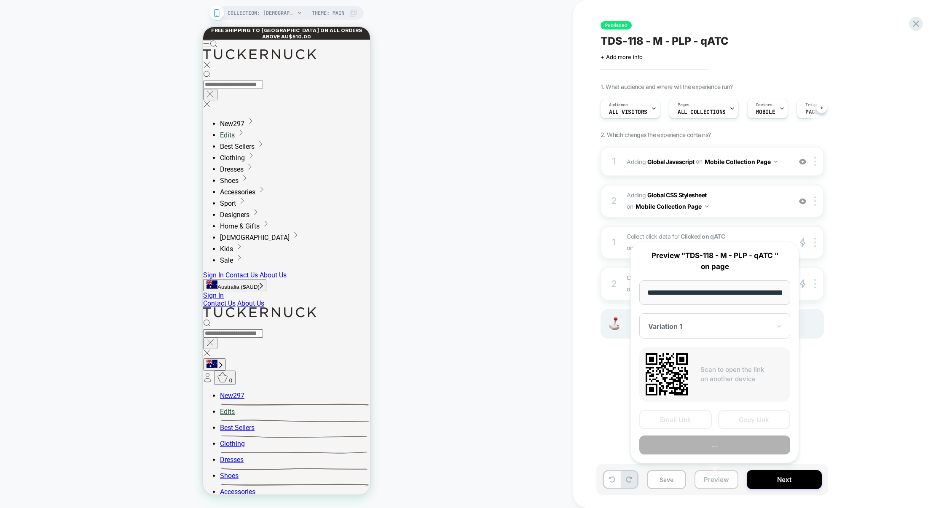
scroll to position [0, 70]
click at [744, 423] on button "Copy Link" at bounding box center [754, 419] width 72 height 19
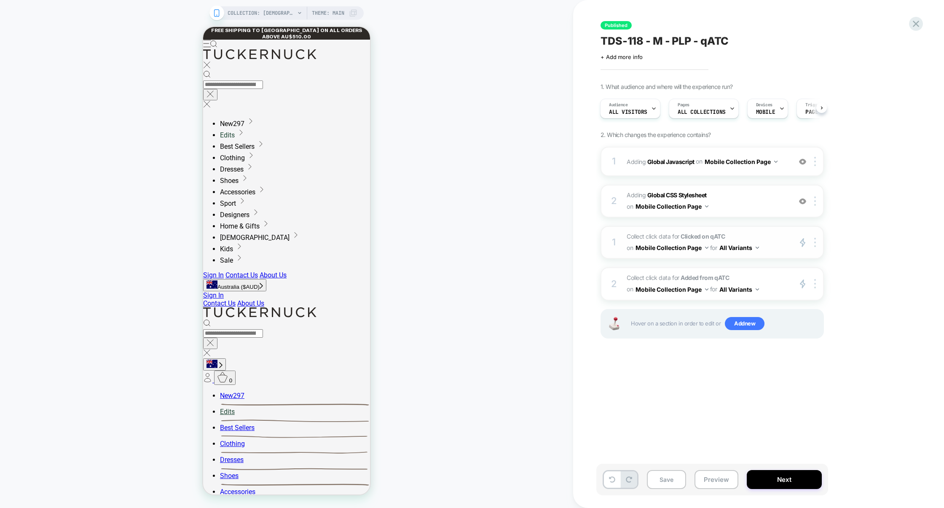
click at [776, 252] on span "Collect click data for Clicked on qATC on Mobile Collection Page for All Varian…" at bounding box center [707, 242] width 161 height 23
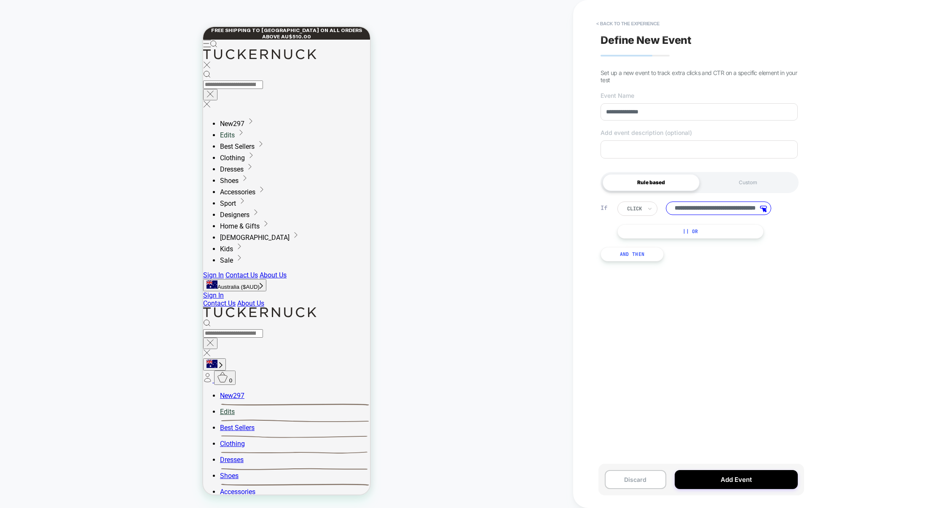
scroll to position [0, 51]
drag, startPoint x: 709, startPoint y: 214, endPoint x: 779, endPoint y: 207, distance: 70.2
click at [779, 207] on div "**********" at bounding box center [701, 208] width 168 height 14
click at [642, 21] on button "< back to the experience" at bounding box center [628, 23] width 72 height 13
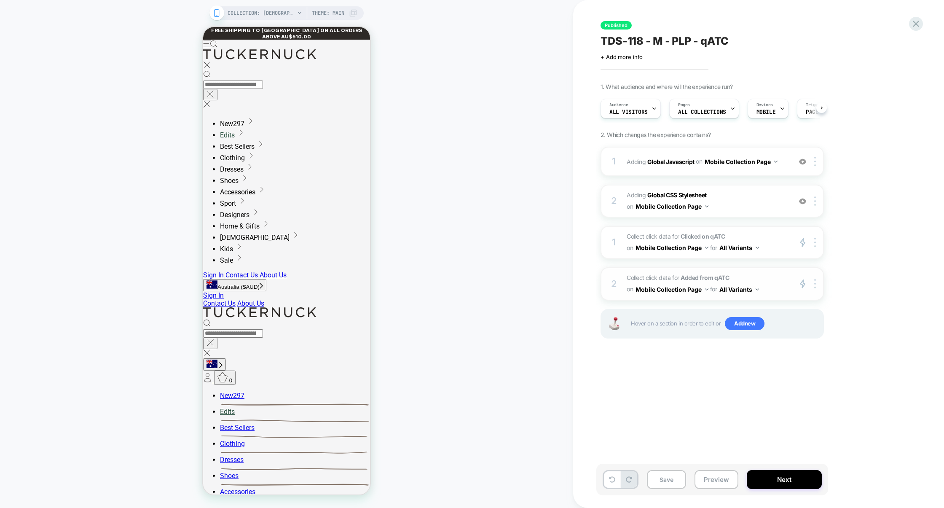
scroll to position [0, 0]
click at [757, 275] on span "Collect click data for Added from qATC on Mobile Collection Page for All Varian…" at bounding box center [707, 283] width 161 height 23
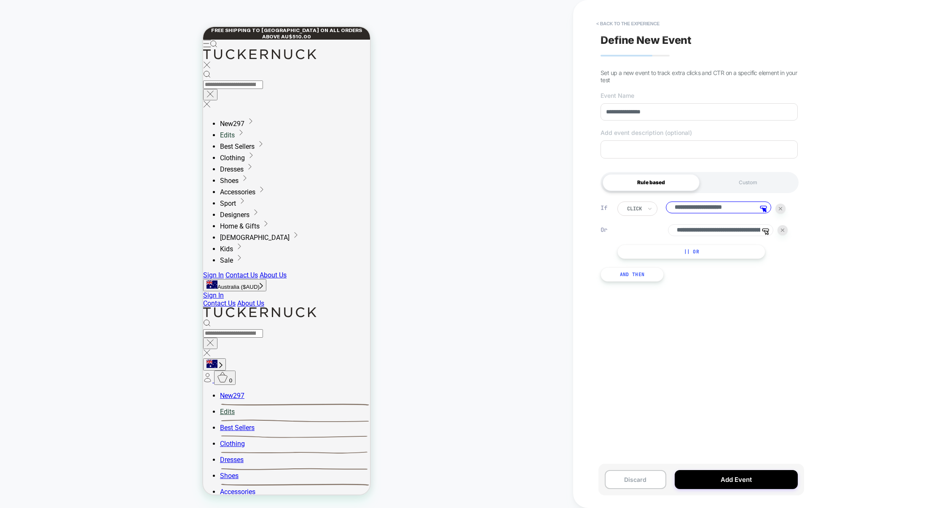
drag, startPoint x: 698, startPoint y: 212, endPoint x: 667, endPoint y: 209, distance: 31.7
click at [666, 209] on input "**********" at bounding box center [718, 207] width 105 height 12
drag, startPoint x: 695, startPoint y: 231, endPoint x: 703, endPoint y: 232, distance: 8.5
click at [703, 232] on input "**********" at bounding box center [720, 230] width 105 height 13
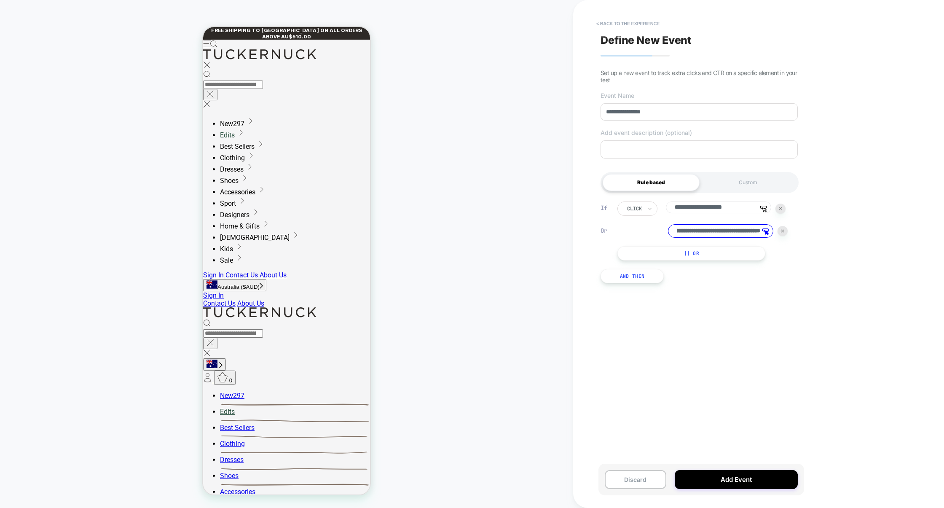
click at [704, 232] on input "**********" at bounding box center [720, 230] width 105 height 13
click at [624, 20] on button "< back to the experience" at bounding box center [628, 23] width 72 height 13
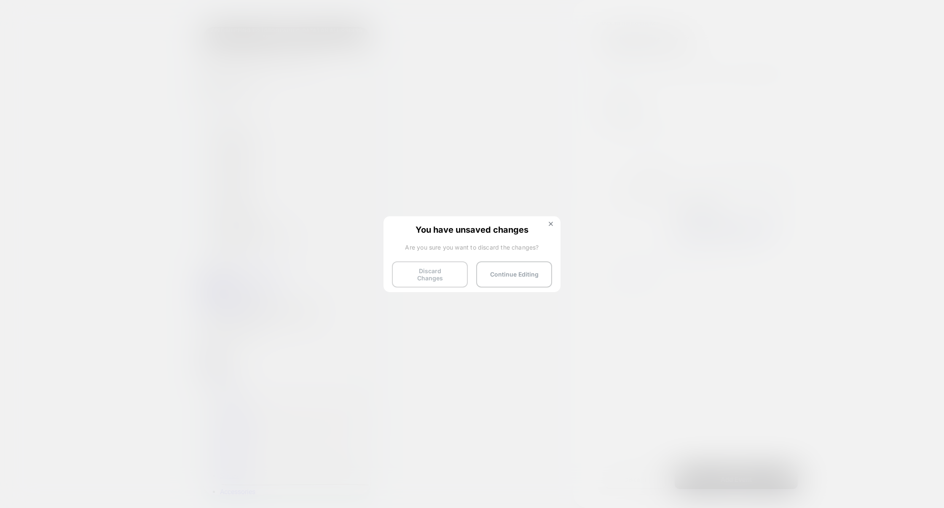
click at [403, 277] on button "Discard Changes" at bounding box center [430, 274] width 76 height 26
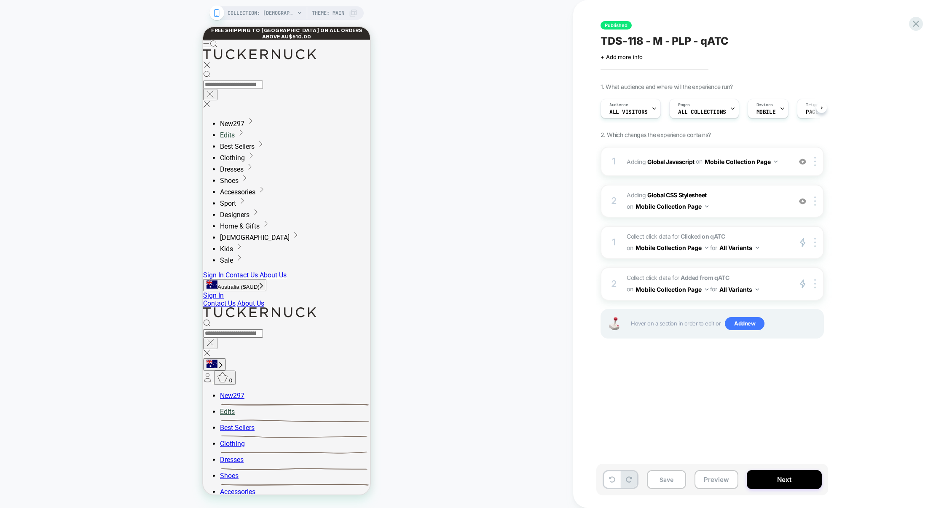
scroll to position [0, 0]
click at [769, 273] on span "Collect click data for Added from qATC on Mobile Collection Page for All Varian…" at bounding box center [707, 283] width 161 height 23
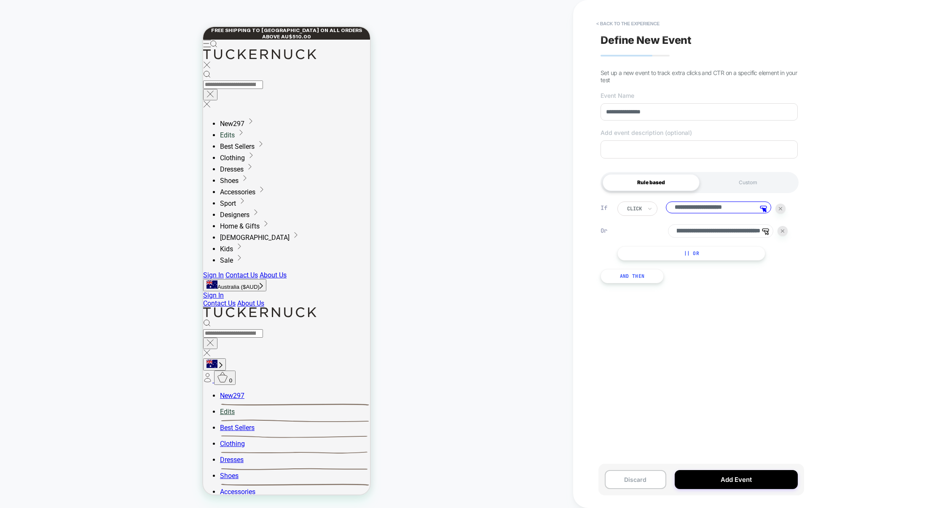
scroll to position [0, 118]
drag, startPoint x: 737, startPoint y: 232, endPoint x: 776, endPoint y: 231, distance: 38.3
click at [776, 231] on div "**********" at bounding box center [702, 230] width 170 height 13
click at [696, 232] on input "**********" at bounding box center [720, 230] width 105 height 13
click at [755, 234] on input "**********" at bounding box center [720, 230] width 105 height 13
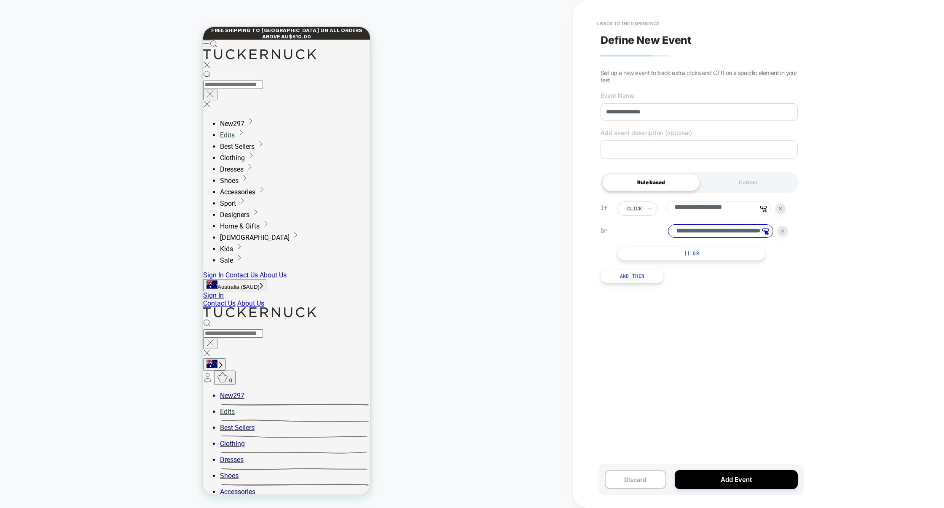
type input "**********"
click at [748, 183] on div "Custom" at bounding box center [748, 182] width 97 height 17
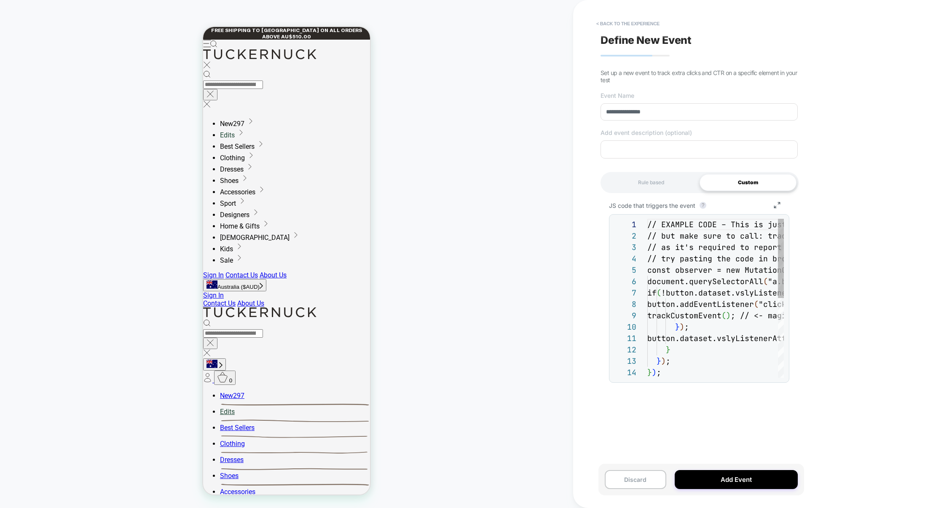
scroll to position [91, 0]
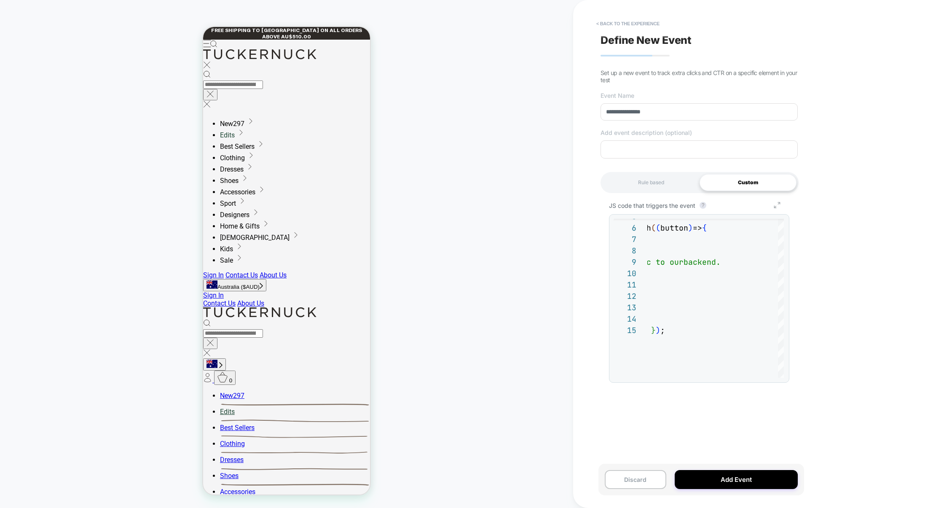
click at [774, 208] on line "button" at bounding box center [775, 207] width 2 height 2
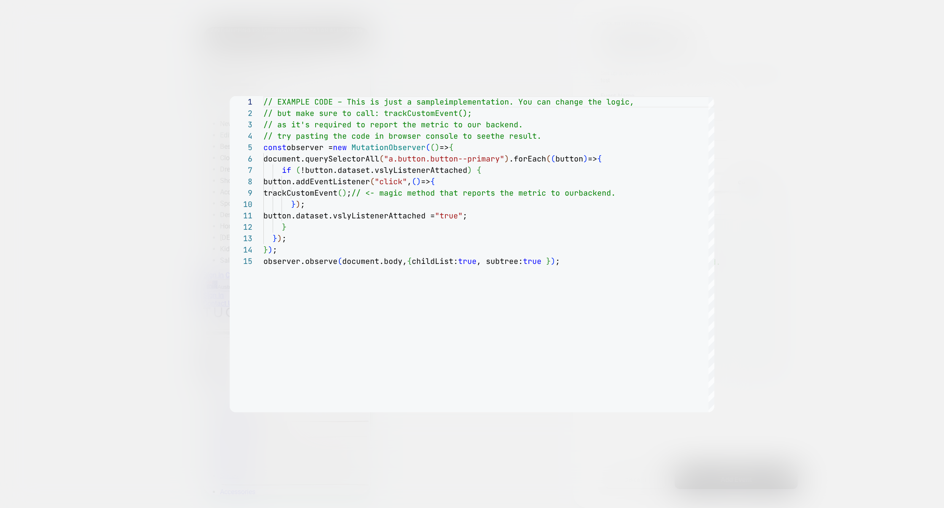
click at [807, 199] on div at bounding box center [472, 254] width 944 height 508
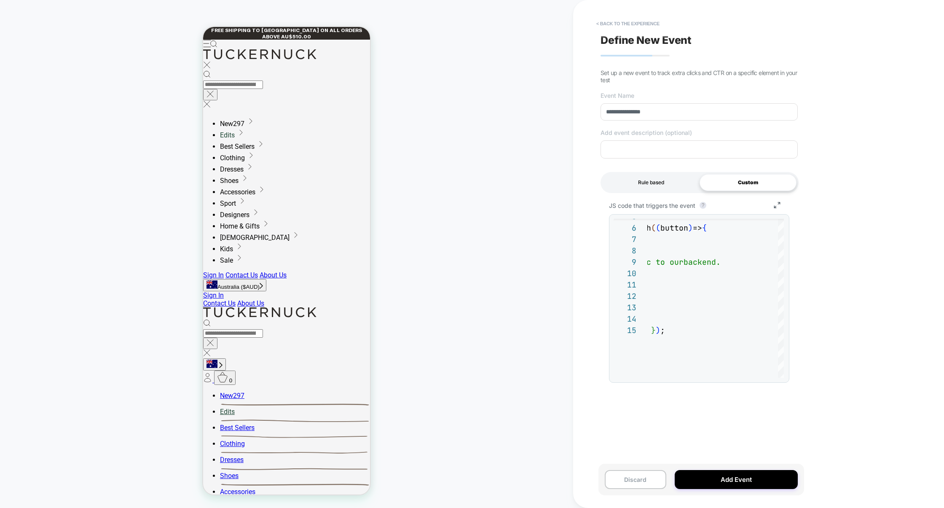
click at [650, 188] on div "Rule based" at bounding box center [651, 182] width 97 height 17
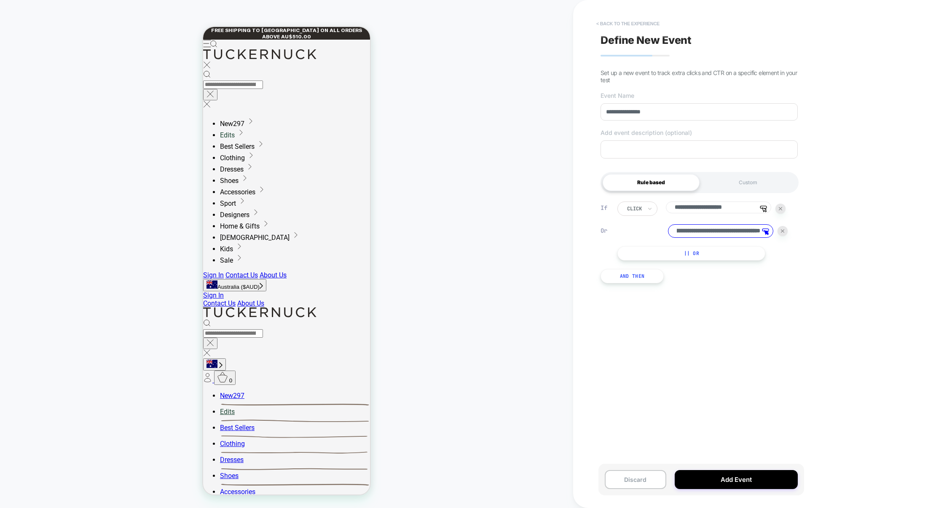
scroll to position [0, 0]
click at [638, 24] on button "< back to the experience" at bounding box center [628, 23] width 72 height 13
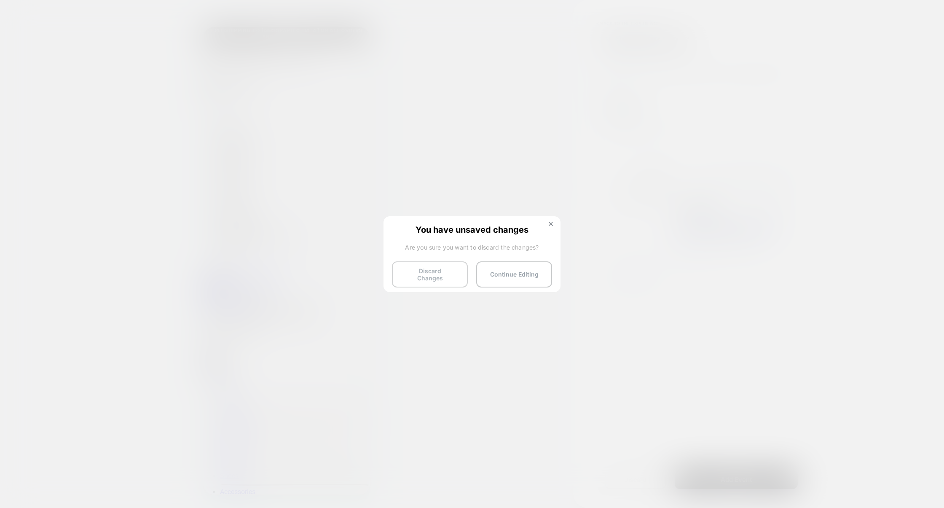
click at [439, 270] on button "Discard Changes" at bounding box center [430, 274] width 76 height 26
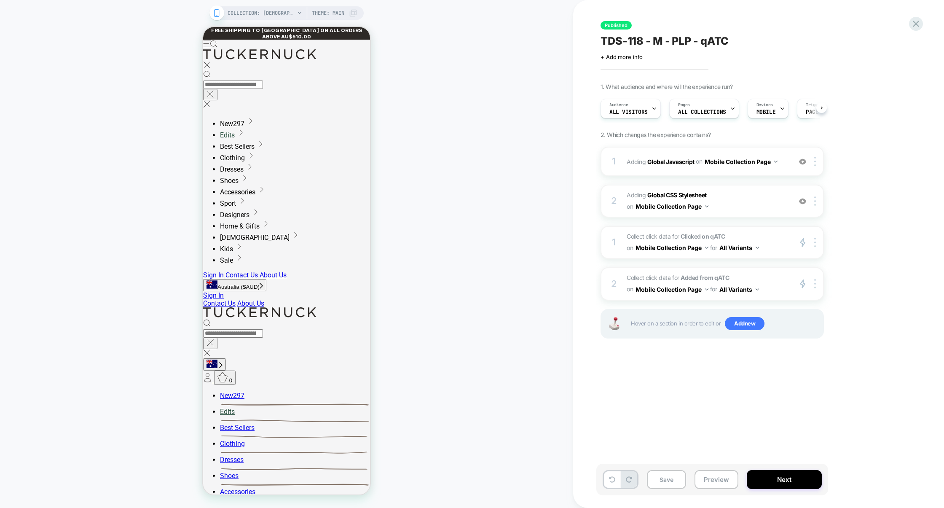
scroll to position [0, 0]
click at [754, 233] on span "Collect click data for Clicked on qATC on Mobile Collection Page for All Varian…" at bounding box center [707, 242] width 161 height 23
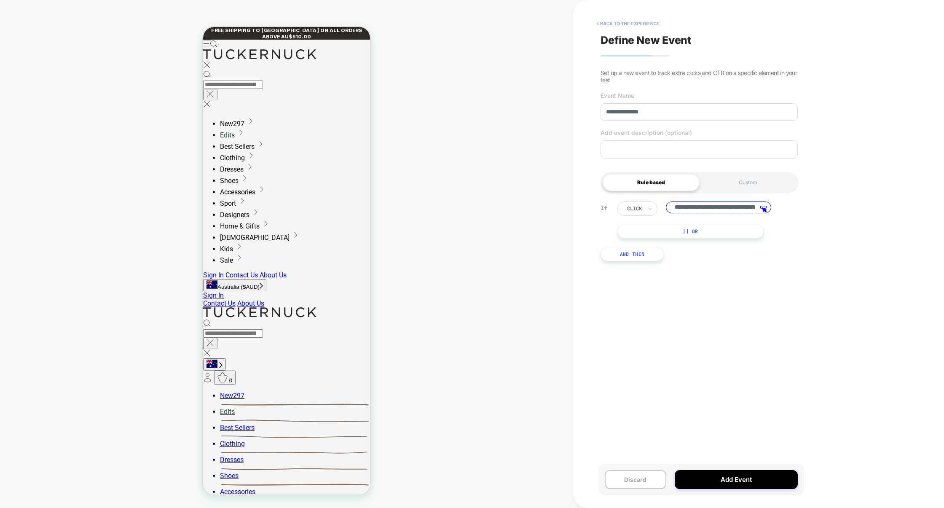
scroll to position [0, 51]
click at [648, 22] on button "< back to the experience" at bounding box center [628, 23] width 72 height 13
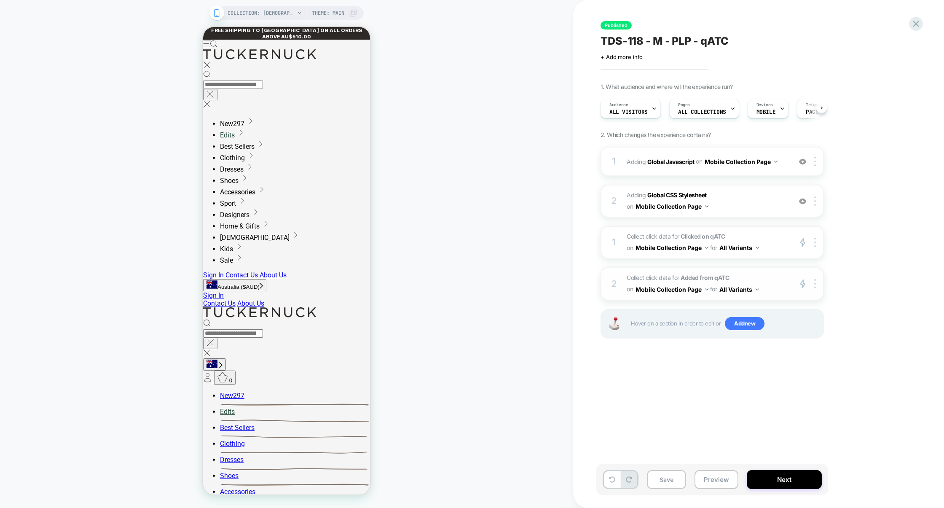
scroll to position [0, 0]
click at [816, 281] on img at bounding box center [815, 283] width 2 height 9
click at [681, 286] on button "Mobile Collection Page" at bounding box center [671, 289] width 73 height 12
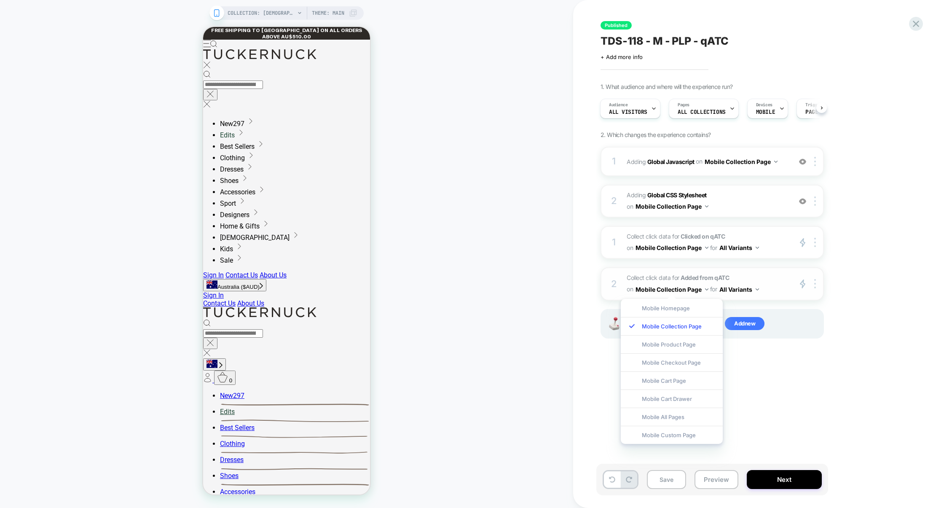
click at [681, 286] on button "Mobile Collection Page" at bounding box center [671, 289] width 73 height 12
click at [679, 309] on div "Mobile Homepage" at bounding box center [672, 308] width 102 height 18
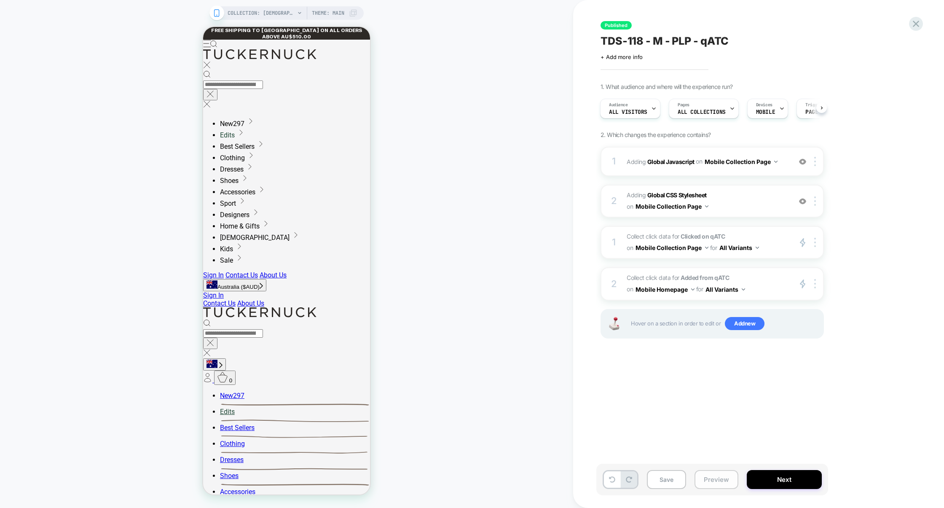
click at [717, 483] on button "Preview" at bounding box center [716, 479] width 44 height 19
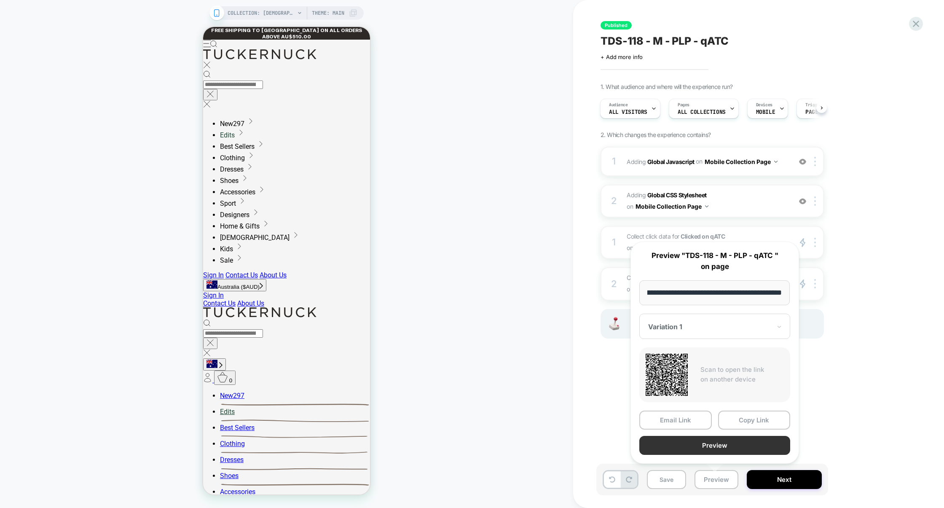
scroll to position [0, 0]
click at [724, 446] on button "Preview" at bounding box center [714, 445] width 151 height 19
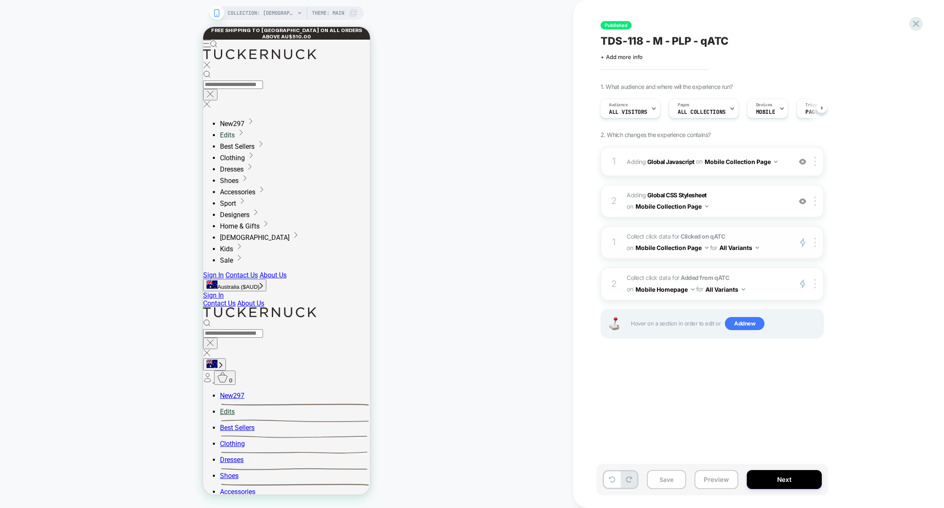
click at [751, 237] on span "Collect click data for Clicked on qATC on Mobile Collection Page for All Varian…" at bounding box center [707, 242] width 161 height 23
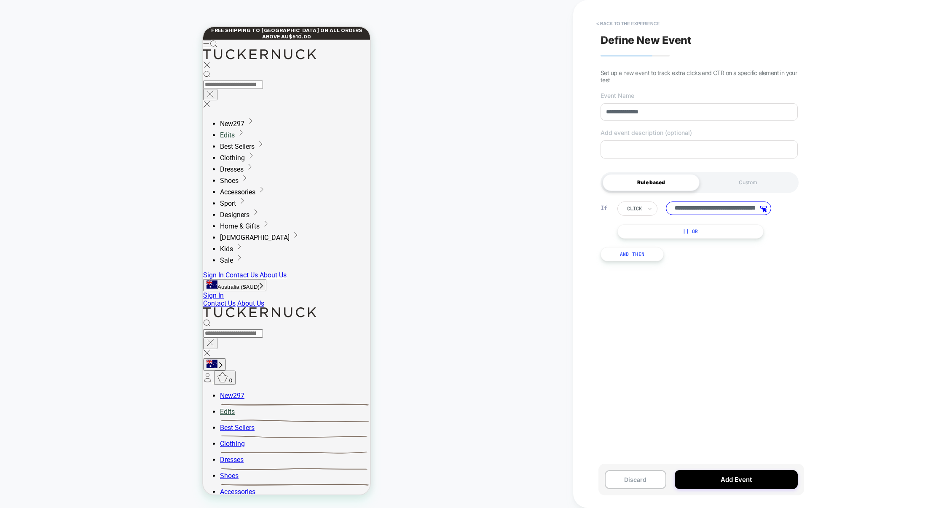
drag, startPoint x: 720, startPoint y: 211, endPoint x: 634, endPoint y: 210, distance: 86.0
click at [634, 210] on div "**********" at bounding box center [701, 208] width 168 height 14
click at [691, 214] on input "**********" at bounding box center [718, 207] width 105 height 13
click at [711, 213] on input "**********" at bounding box center [718, 207] width 105 height 13
click at [742, 212] on input "**********" at bounding box center [718, 207] width 105 height 13
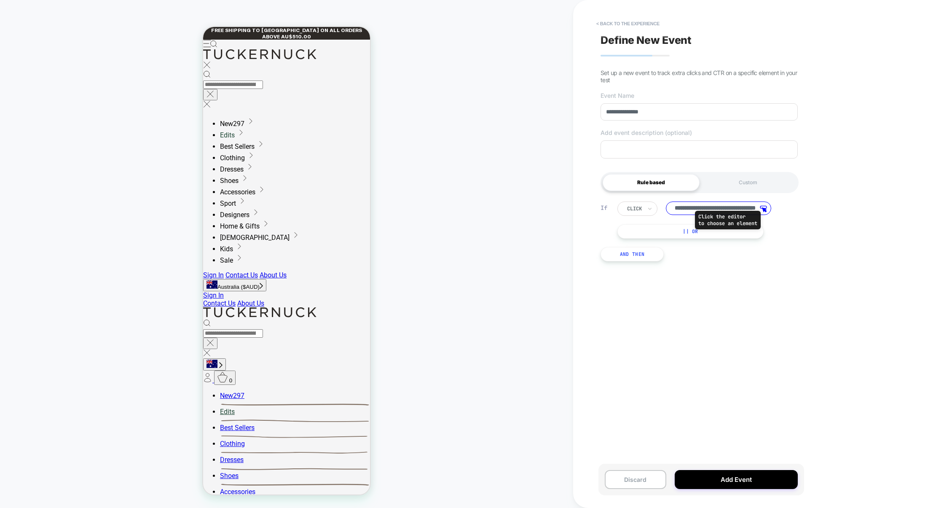
click at [765, 212] on polygon at bounding box center [764, 209] width 4 height 4
drag, startPoint x: 674, startPoint y: 212, endPoint x: 842, endPoint y: 219, distance: 168.3
click at [842, 219] on div "**********" at bounding box center [758, 254] width 371 height 508
click at [719, 210] on input "**********" at bounding box center [718, 207] width 105 height 13
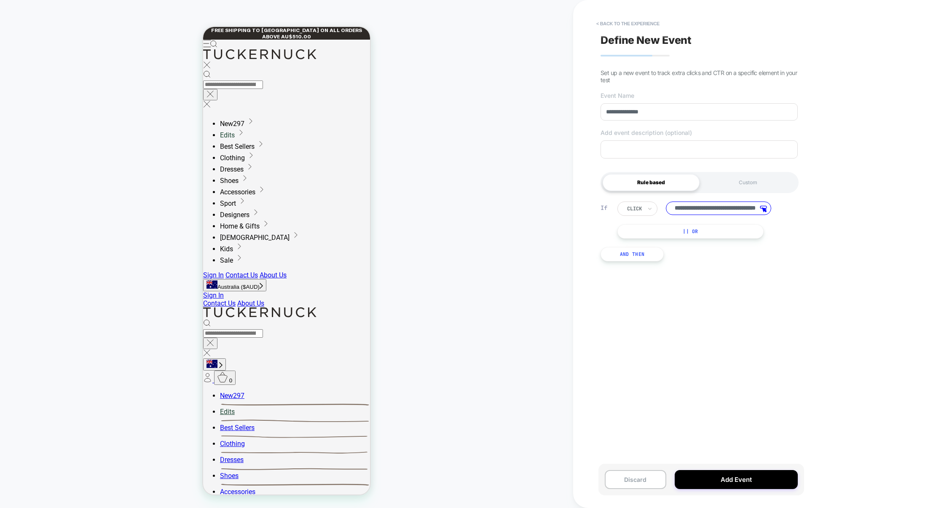
drag, startPoint x: 733, startPoint y: 212, endPoint x: 748, endPoint y: 209, distance: 15.0
click at [748, 209] on input "**********" at bounding box center [718, 207] width 105 height 13
click at [737, 214] on input "**********" at bounding box center [718, 207] width 105 height 13
click at [653, 26] on button "< back to the experience" at bounding box center [628, 23] width 72 height 13
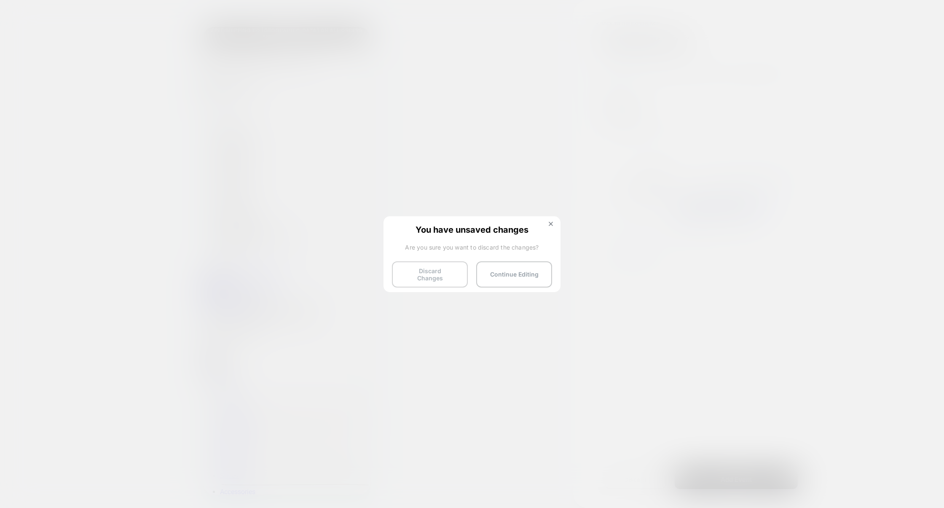
click at [426, 279] on button "Discard Changes" at bounding box center [430, 274] width 76 height 26
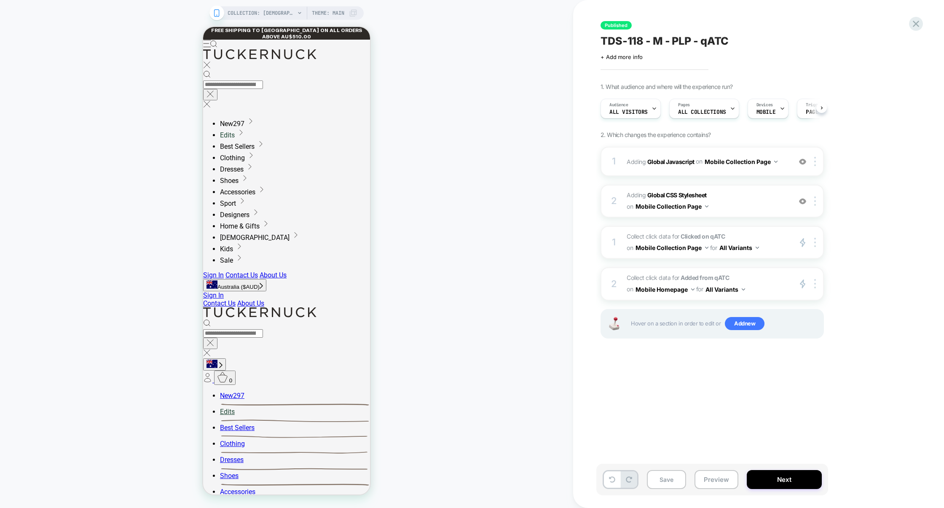
scroll to position [0, 0]
click at [658, 290] on button "Mobile Homepage" at bounding box center [664, 289] width 59 height 12
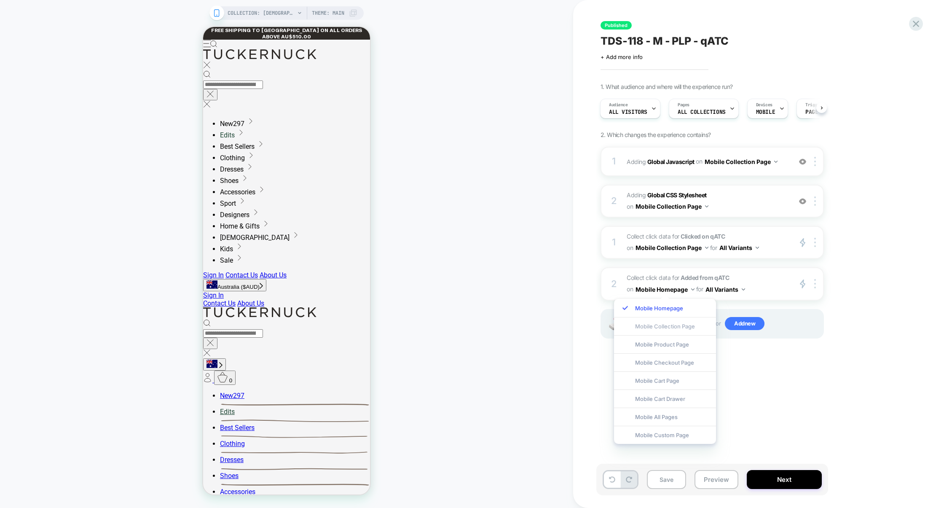
click at [678, 328] on div "Mobile Collection Page" at bounding box center [665, 326] width 102 height 18
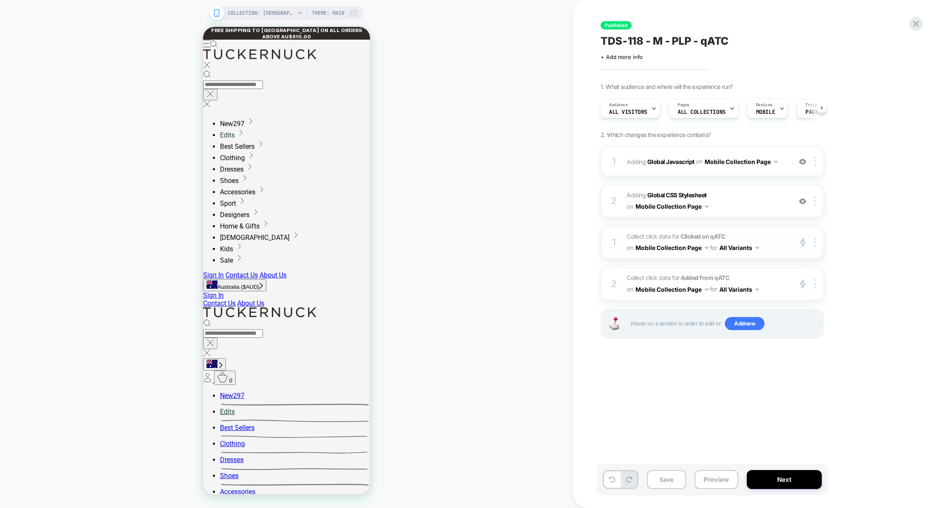
click at [765, 239] on span "Collect click data for Clicked on qATC on Mobile Collection Page for All Varian…" at bounding box center [707, 242] width 161 height 23
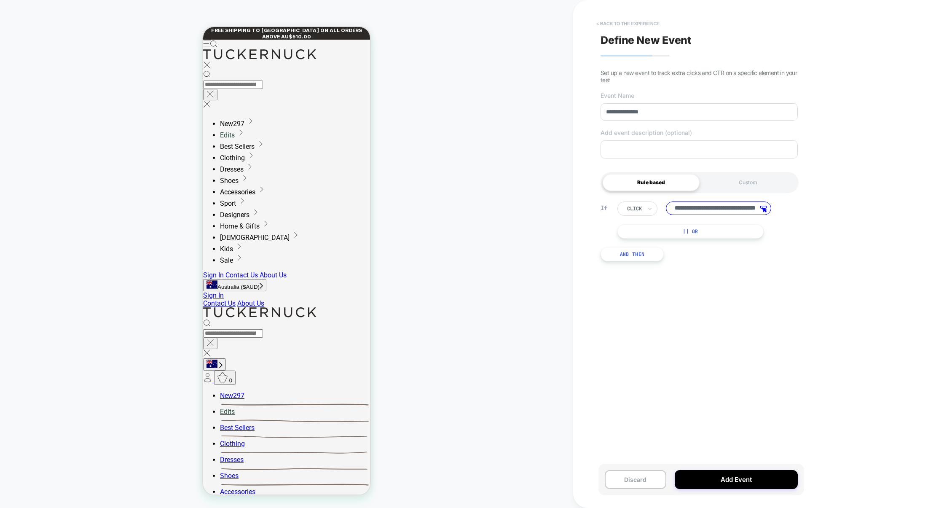
scroll to position [0, 0]
click at [638, 24] on button "< back to the experience" at bounding box center [628, 23] width 72 height 13
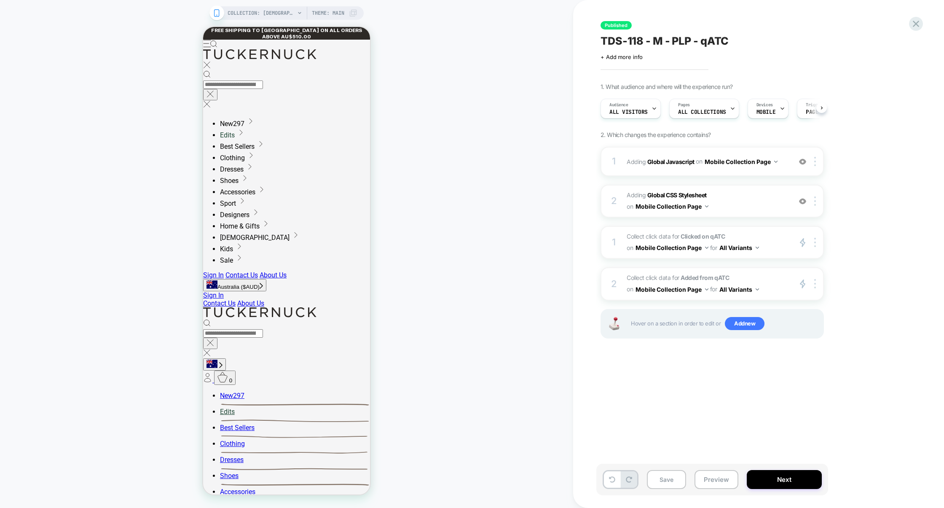
scroll to position [0, 0]
click at [776, 271] on div "2 Collect click data for Added from qATC on Mobile Collection Page for All Vari…" at bounding box center [711, 283] width 223 height 33
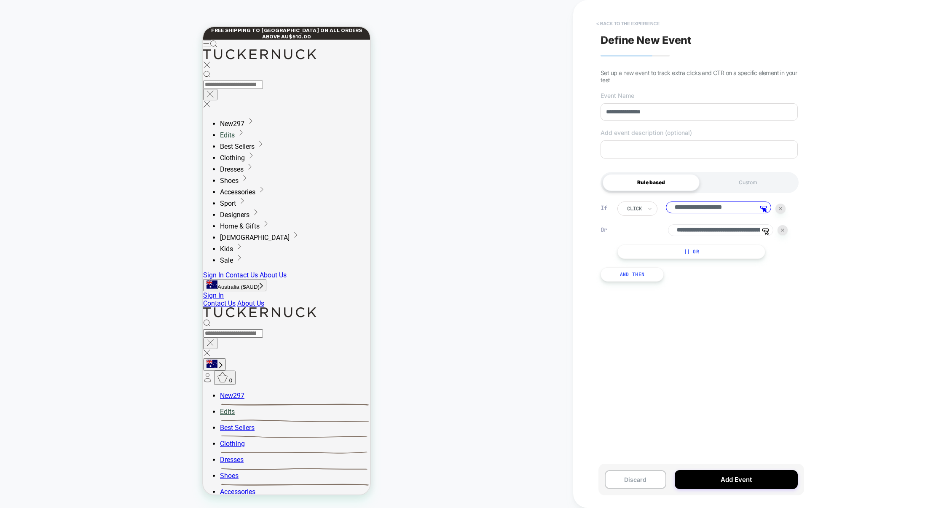
click at [617, 21] on button "< back to the experience" at bounding box center [628, 23] width 72 height 13
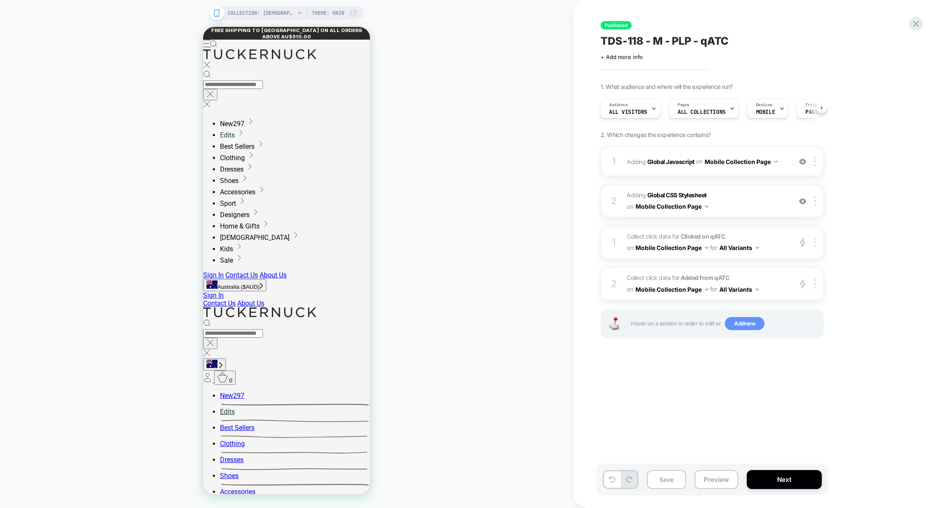
click at [748, 325] on span "Add new" at bounding box center [745, 323] width 40 height 13
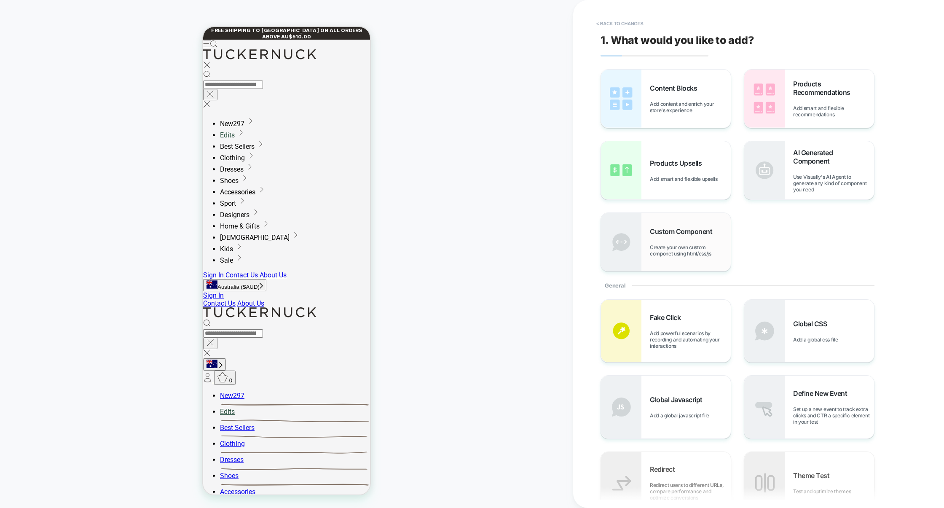
scroll to position [246, 0]
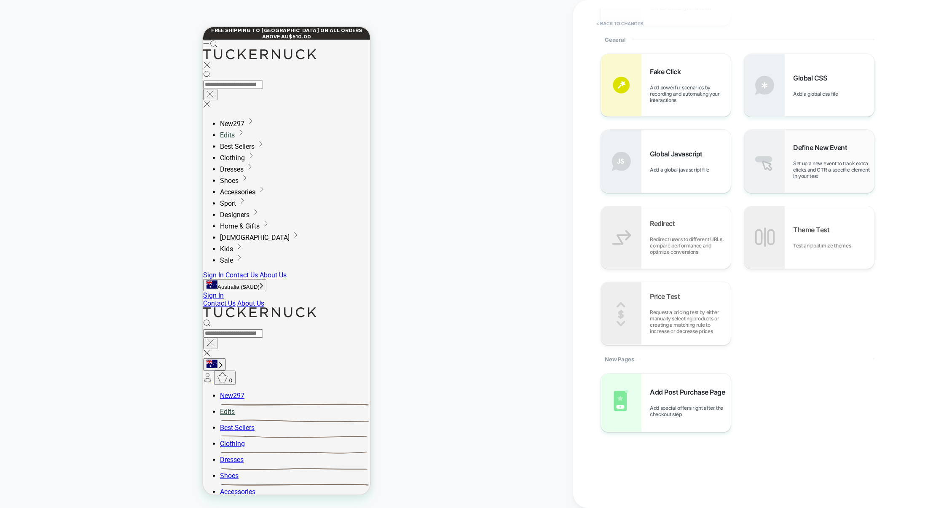
click at [801, 161] on span "Set up a new event to track extra clicks and CTR a specific element in your test" at bounding box center [833, 169] width 81 height 19
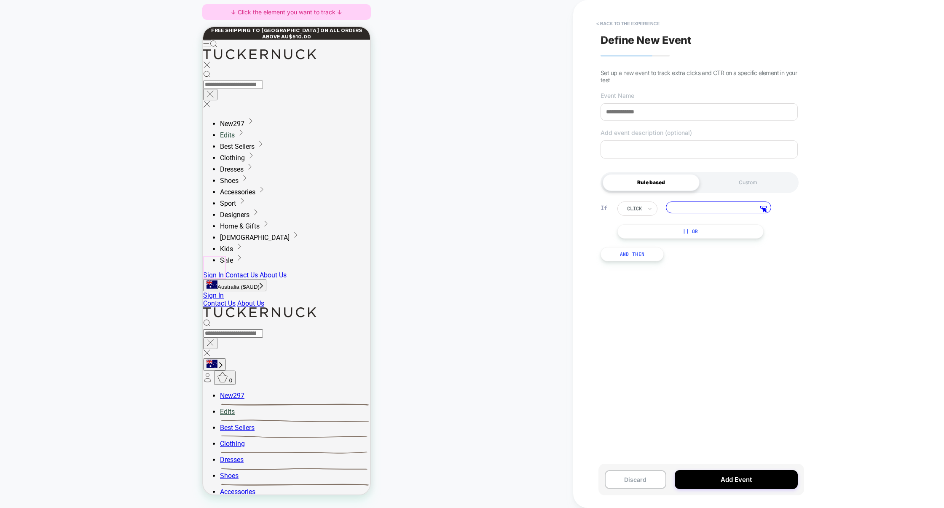
click at [211, 272] on div at bounding box center [214, 267] width 23 height 23
click at [243, 282] on span "Track Clicks" at bounding box center [244, 280] width 28 height 7
drag, startPoint x: 703, startPoint y: 209, endPoint x: 623, endPoint y: 203, distance: 80.3
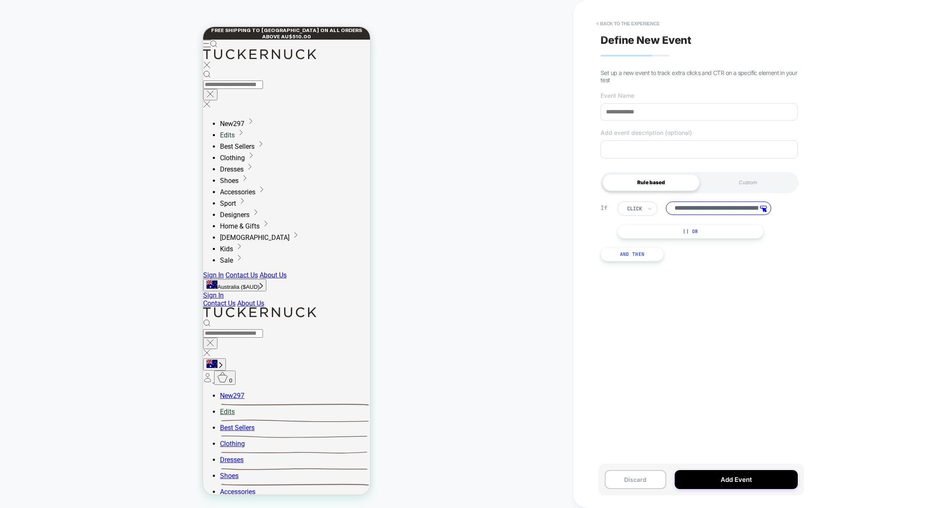
click at [623, 203] on div "**********" at bounding box center [701, 208] width 168 height 14
click at [700, 282] on div "**********" at bounding box center [699, 253] width 206 height 491
drag, startPoint x: 658, startPoint y: 114, endPoint x: 564, endPoint y: 113, distance: 94.0
click at [564, 113] on div "**********" at bounding box center [472, 254] width 944 height 508
type input "****"
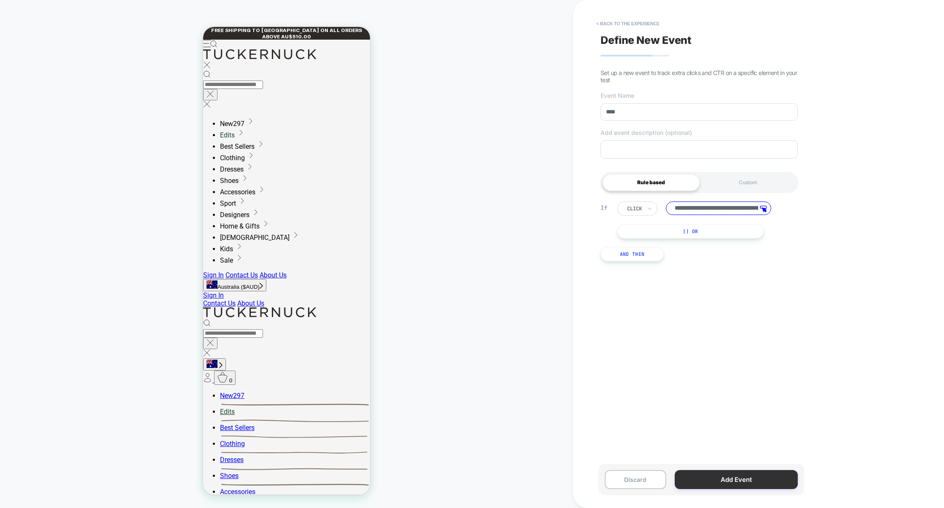
click at [727, 478] on button "Add Event" at bounding box center [736, 479] width 123 height 19
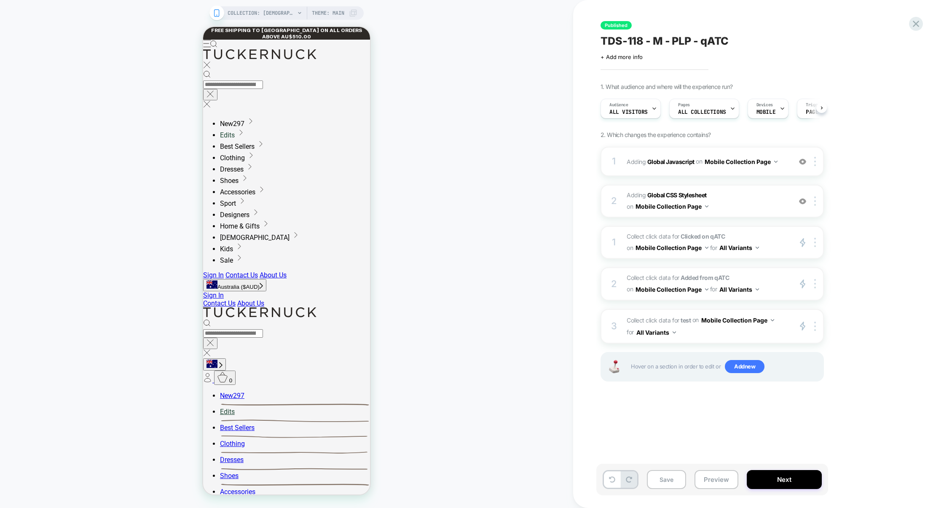
scroll to position [0, 0]
click at [726, 481] on button "Preview" at bounding box center [716, 479] width 44 height 19
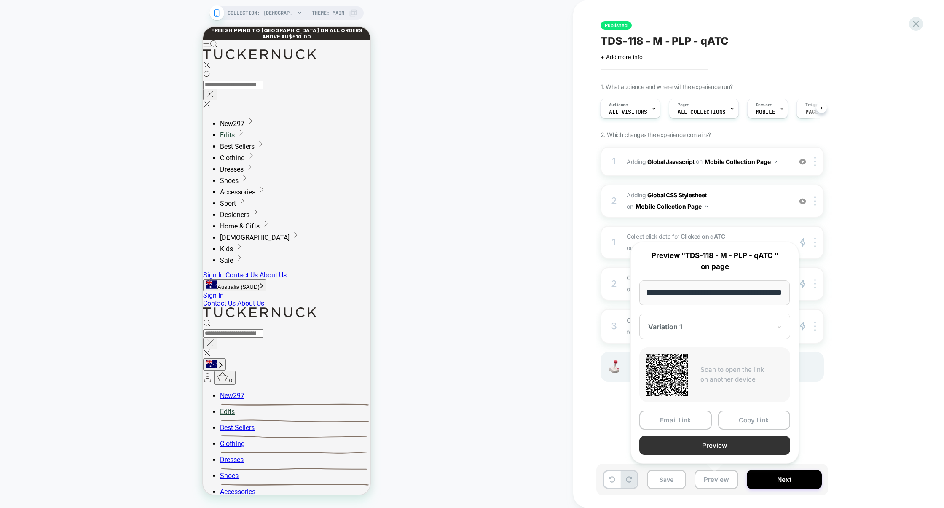
scroll to position [0, 0]
click at [719, 450] on button "Preview" at bounding box center [714, 445] width 151 height 19
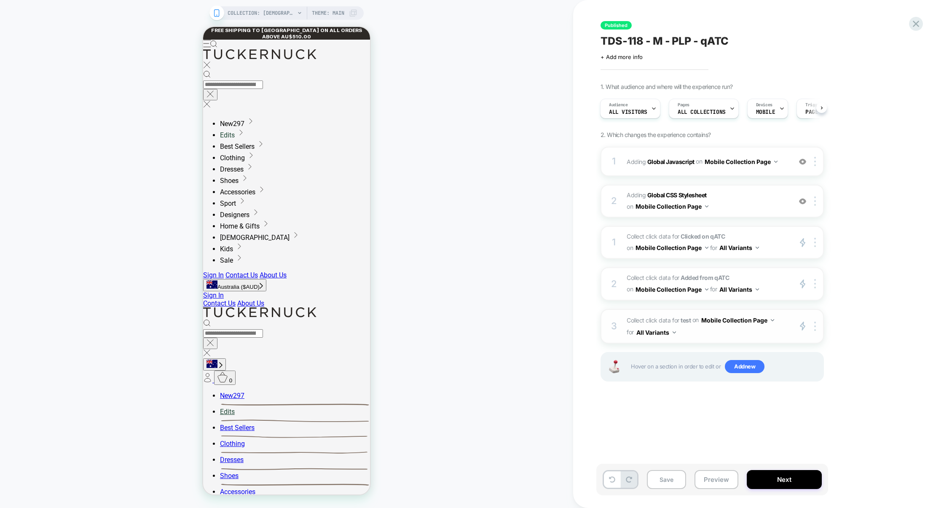
click at [726, 335] on span "Collect click data for test on Mobile Collection Page for All Variants" at bounding box center [707, 326] width 161 height 24
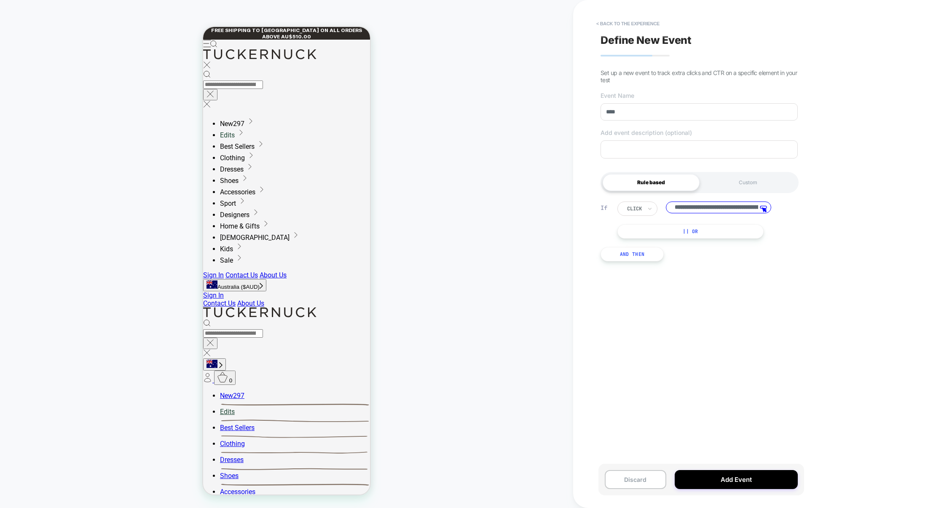
scroll to position [0, 101]
click at [701, 214] on input "**********" at bounding box center [718, 207] width 105 height 13
click at [649, 26] on button "< back to the experience" at bounding box center [628, 23] width 72 height 13
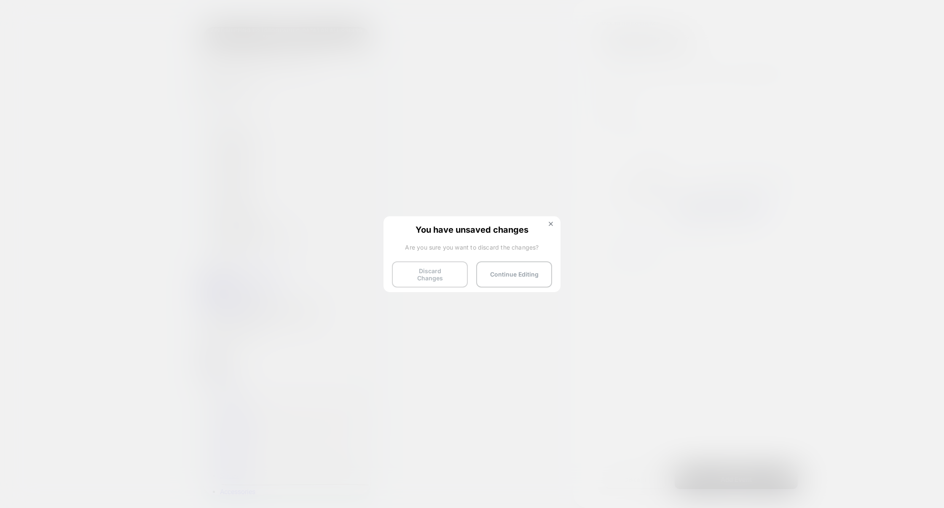
click at [435, 276] on button "Discard Changes" at bounding box center [430, 274] width 76 height 26
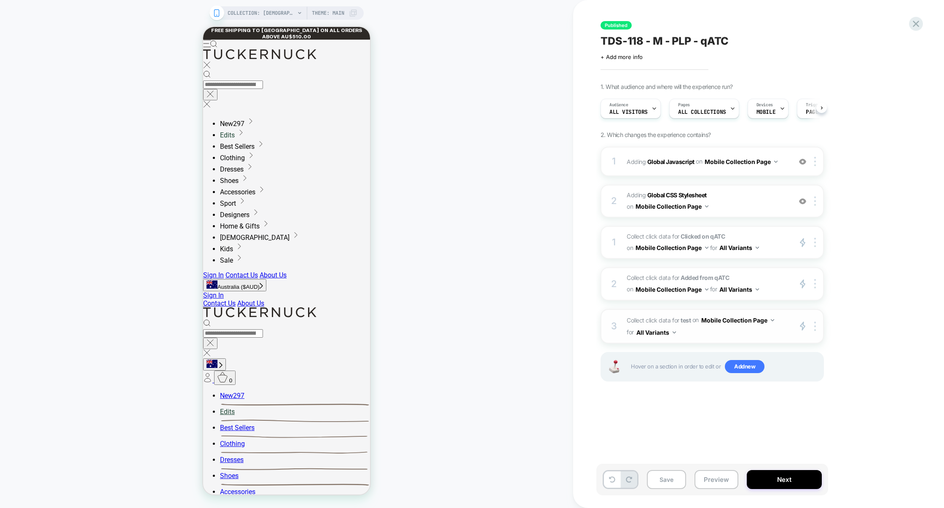
scroll to position [0, 0]
click at [737, 333] on span "Collect click data for test on Mobile Collection Page for All Variants" at bounding box center [707, 326] width 161 height 24
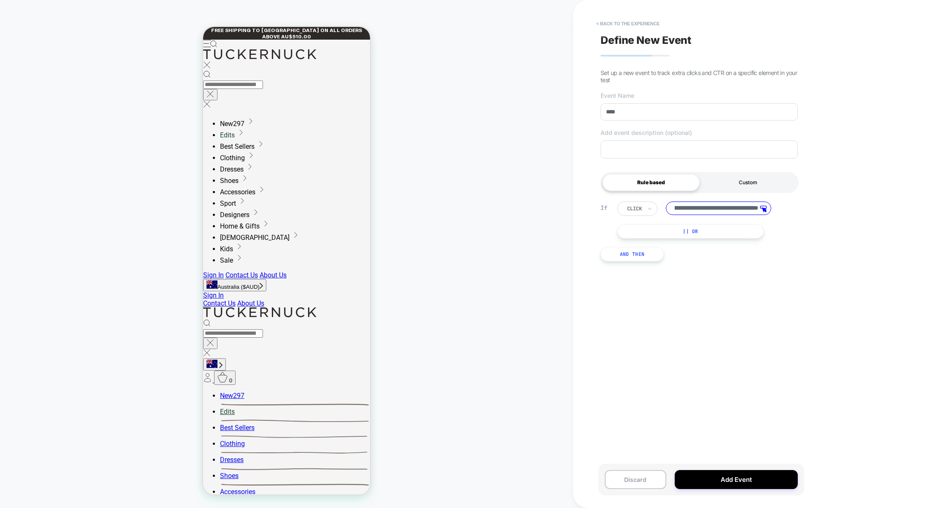
scroll to position [0, 0]
click at [742, 187] on div "Custom" at bounding box center [748, 182] width 97 height 17
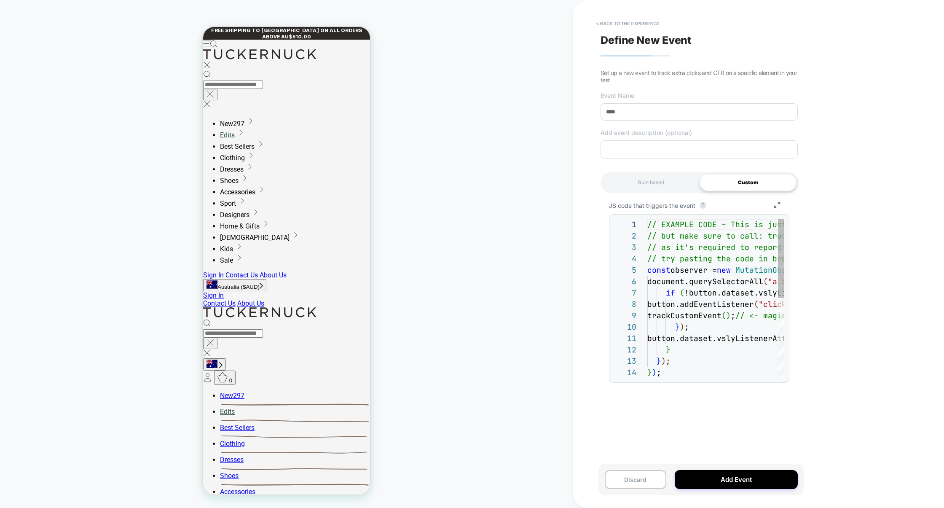
scroll to position [91, 0]
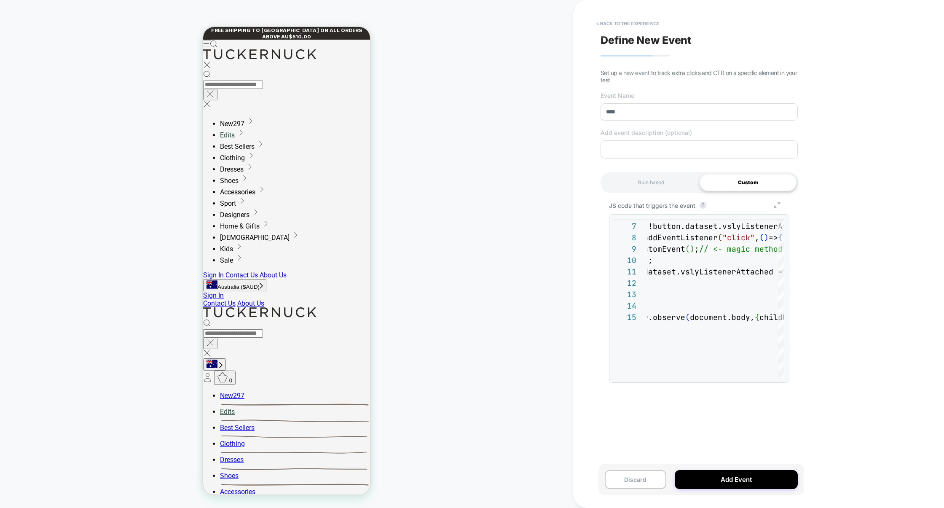
click at [774, 208] on polyline "button" at bounding box center [775, 207] width 2 height 2
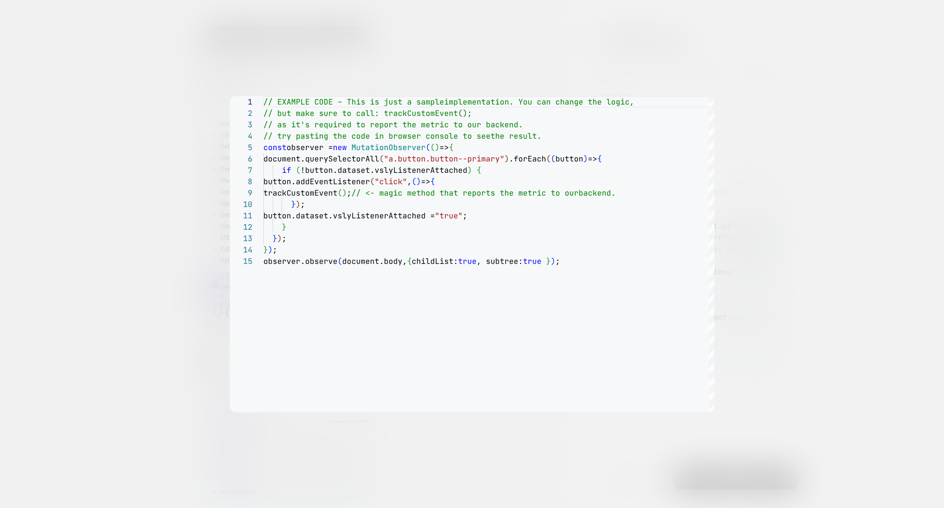
click at [780, 213] on div at bounding box center [472, 254] width 944 height 508
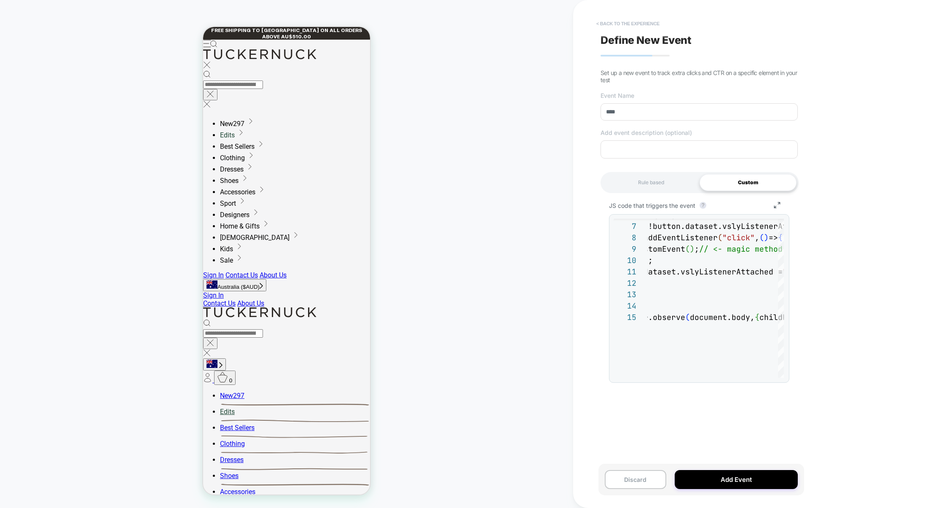
click at [641, 27] on button "< back to the experience" at bounding box center [628, 23] width 72 height 13
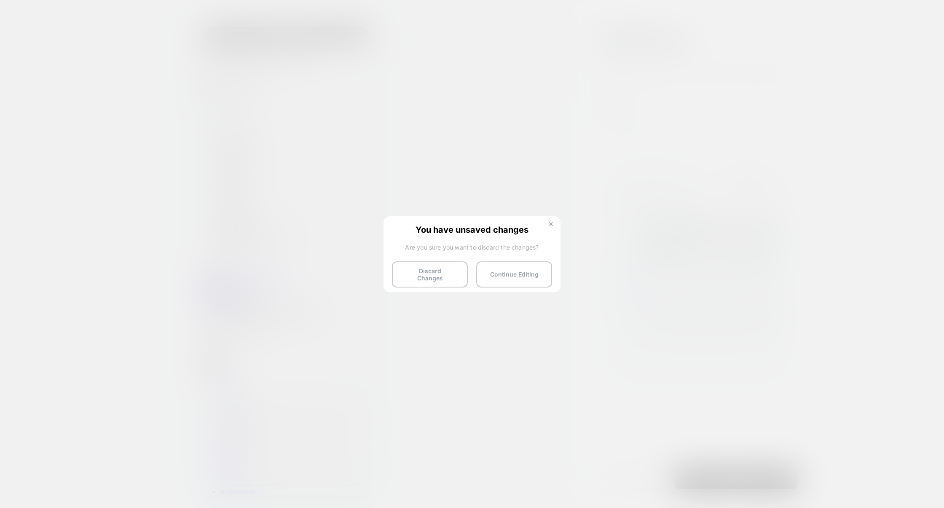
click at [547, 222] on button at bounding box center [550, 224] width 9 height 7
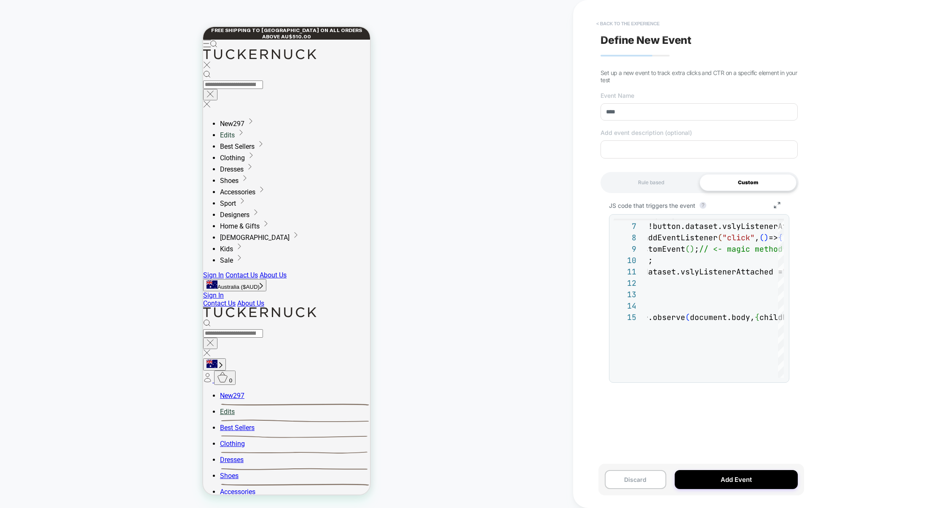
click at [646, 21] on button "< back to the experience" at bounding box center [628, 23] width 72 height 13
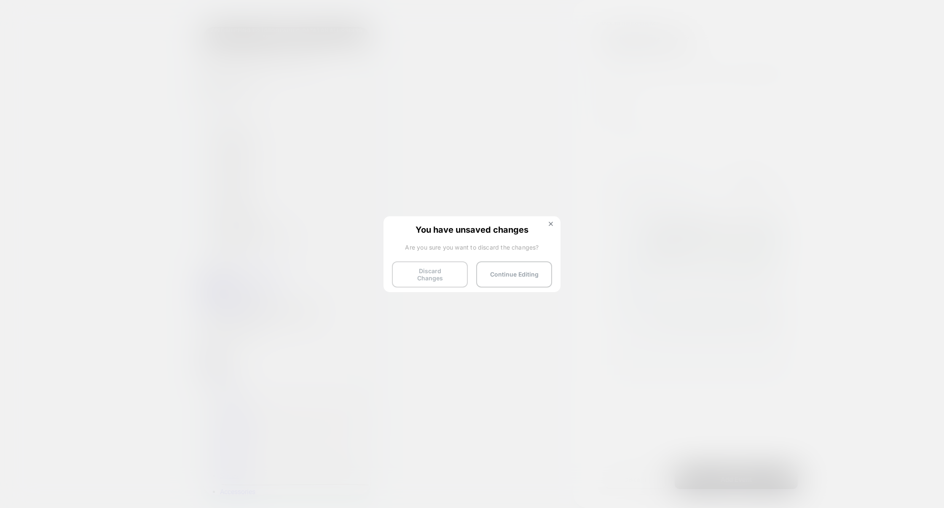
click at [429, 269] on button "Discard Changes" at bounding box center [430, 274] width 76 height 26
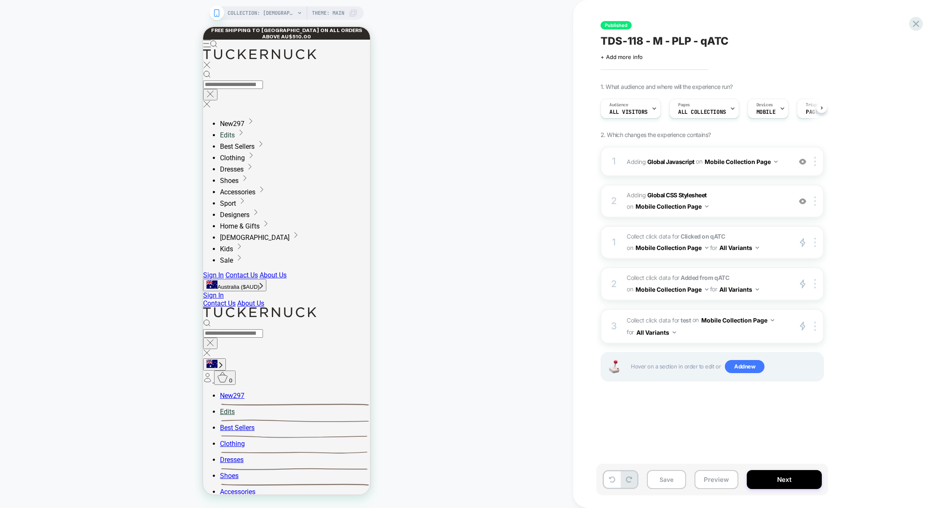
scroll to position [0, 0]
click at [818, 327] on div at bounding box center [816, 326] width 14 height 10
click at [794, 419] on div "Delete" at bounding box center [816, 415] width 75 height 23
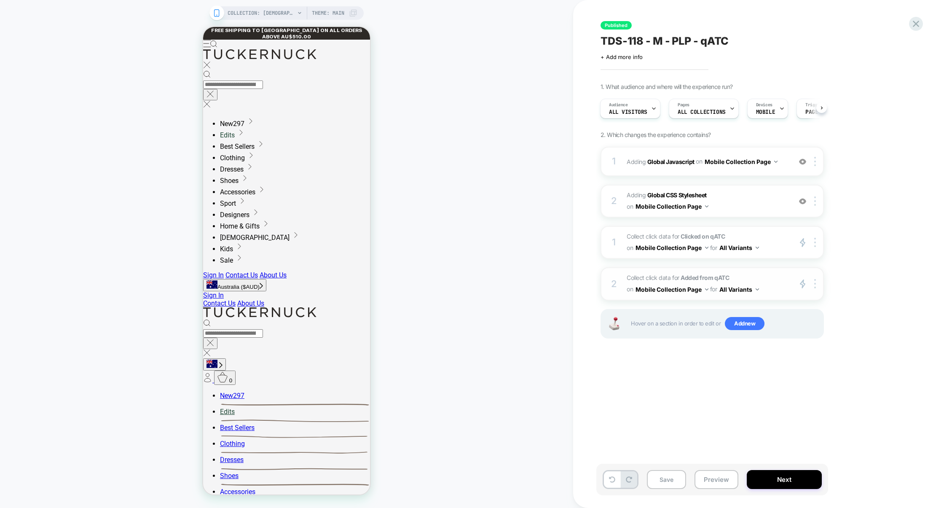
click at [788, 279] on div "2 Collect click data for Added from qATC on Mobile Collection Page for All Vari…" at bounding box center [711, 283] width 223 height 33
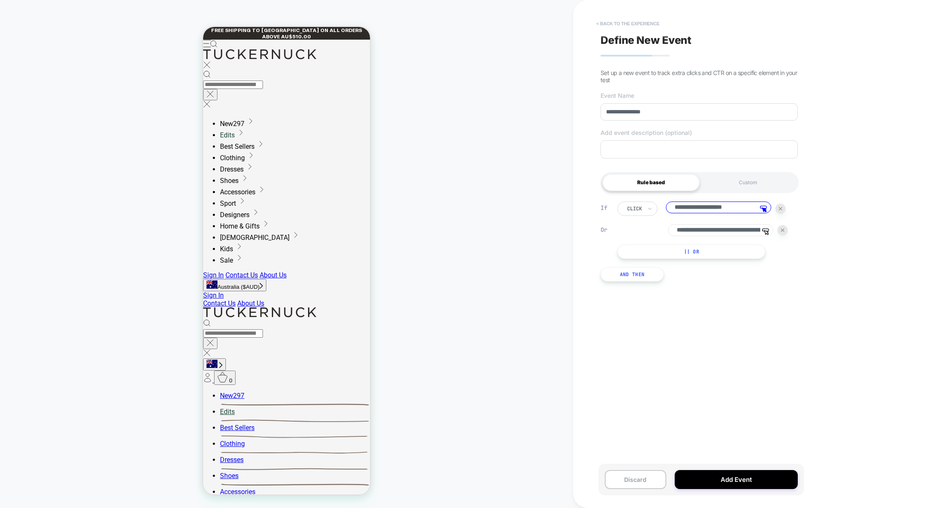
click at [642, 26] on button "< back to the experience" at bounding box center [628, 23] width 72 height 13
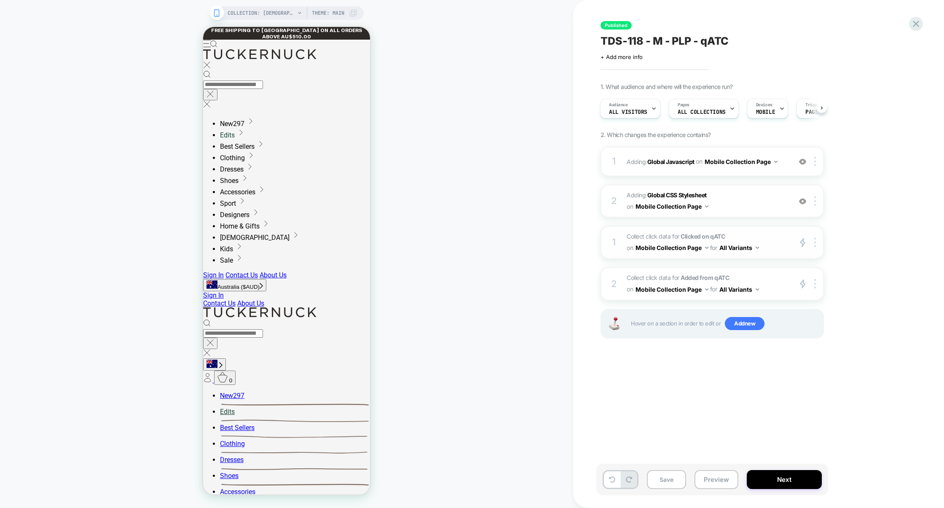
click at [781, 252] on span "Collect click data for Clicked on qATC on Mobile Collection Page for All Varian…" at bounding box center [707, 242] width 161 height 23
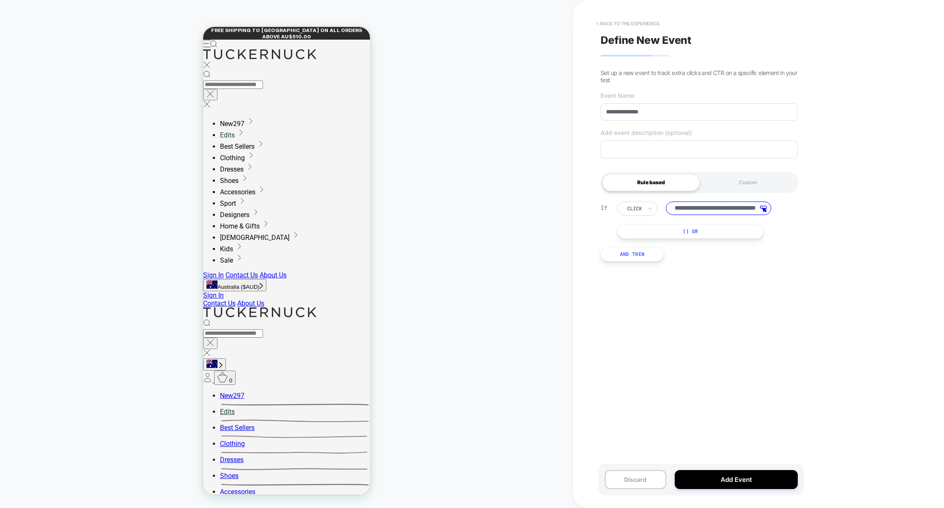
scroll to position [0, 0]
click at [620, 23] on button "< back to the experience" at bounding box center [628, 23] width 72 height 13
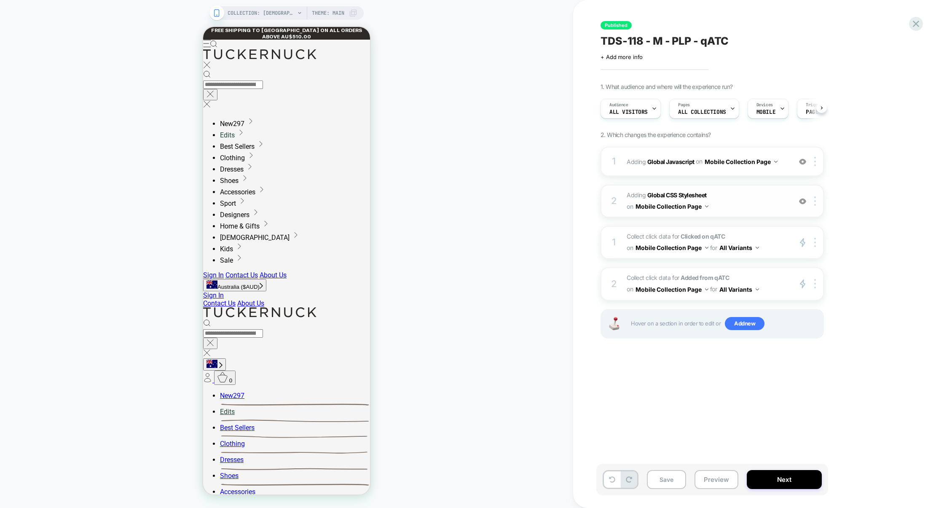
scroll to position [0, 0]
click at [765, 272] on span "Collect click data for Added from qATC on Mobile Collection Page for All Varian…" at bounding box center [707, 283] width 161 height 23
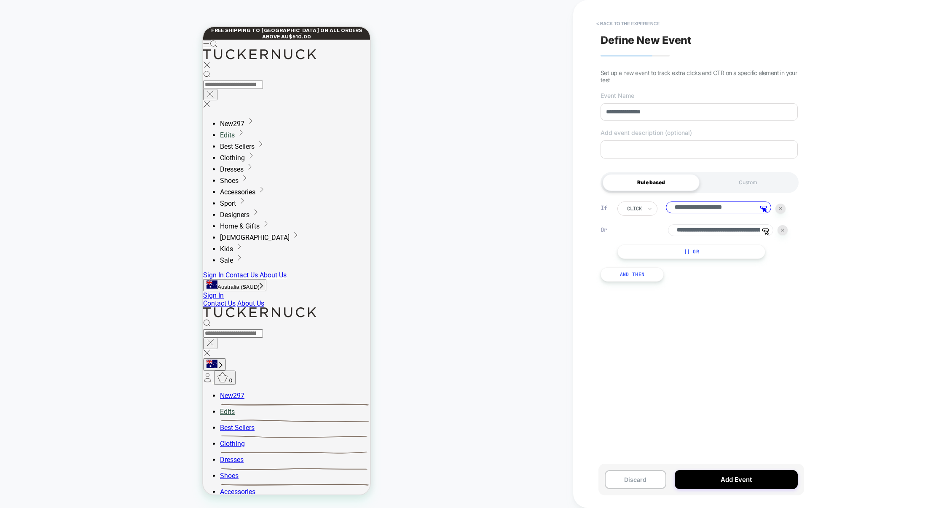
drag, startPoint x: 706, startPoint y: 210, endPoint x: 718, endPoint y: 207, distance: 12.2
click at [717, 207] on input "**********" at bounding box center [718, 207] width 105 height 12
drag, startPoint x: 732, startPoint y: 235, endPoint x: 716, endPoint y: 234, distance: 15.6
click at [716, 234] on input "**********" at bounding box center [720, 230] width 105 height 13
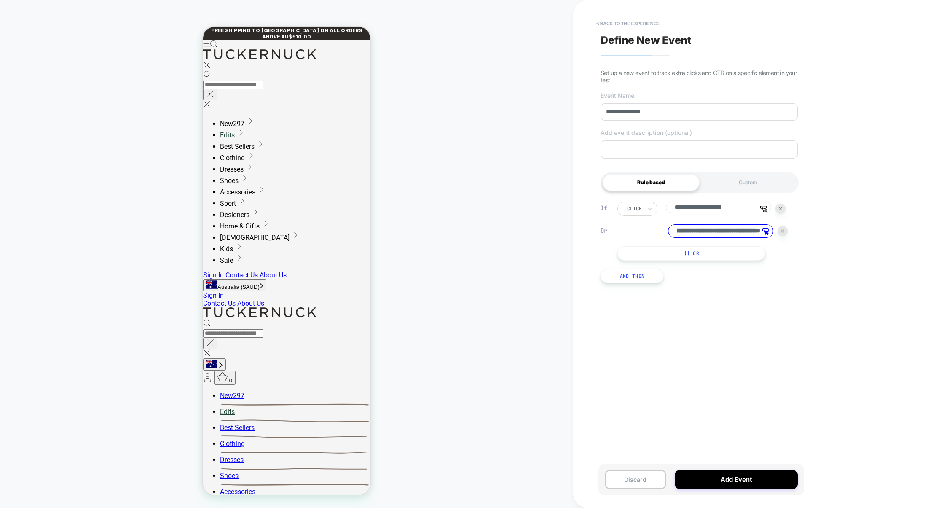
scroll to position [0, 78]
click at [728, 231] on input "**********" at bounding box center [720, 230] width 105 height 13
click at [756, 233] on input "**********" at bounding box center [720, 230] width 105 height 13
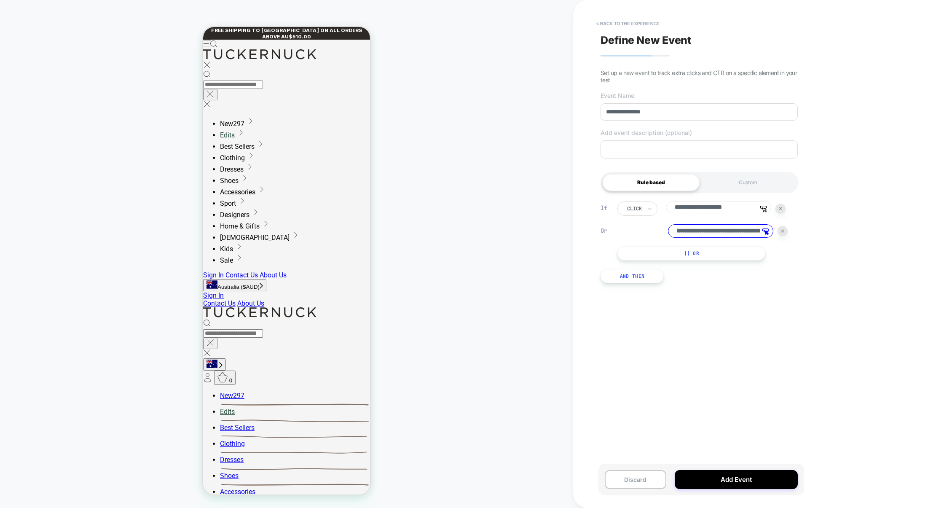
click at [703, 234] on input "**********" at bounding box center [720, 230] width 105 height 13
type input "**********"
click at [731, 236] on input "**********" at bounding box center [720, 230] width 105 height 13
drag, startPoint x: 729, startPoint y: 209, endPoint x: 756, endPoint y: 222, distance: 30.3
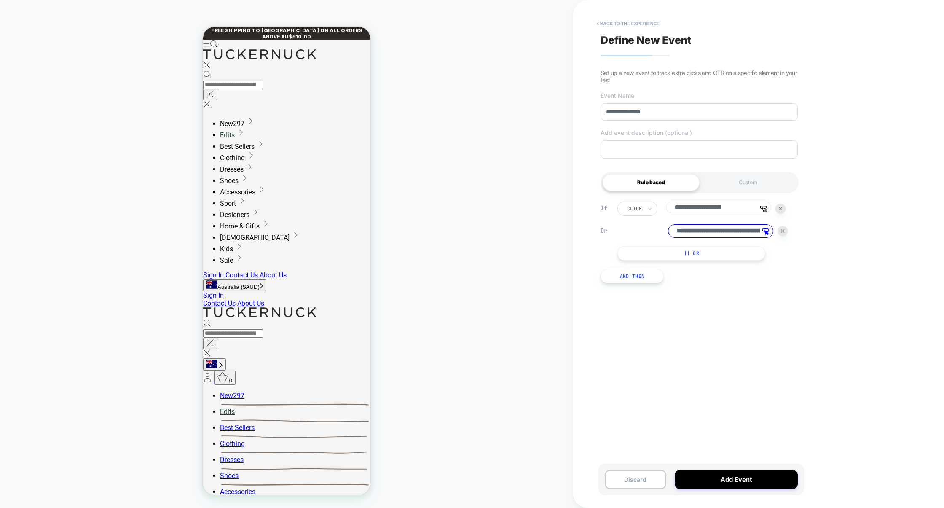
click at [756, 222] on div "**********" at bounding box center [702, 230] width 170 height 59
drag, startPoint x: 721, startPoint y: 233, endPoint x: 796, endPoint y: 234, distance: 75.4
click at [796, 234] on div "**********" at bounding box center [708, 230] width 183 height 59
click at [786, 233] on div at bounding box center [782, 231] width 10 height 10
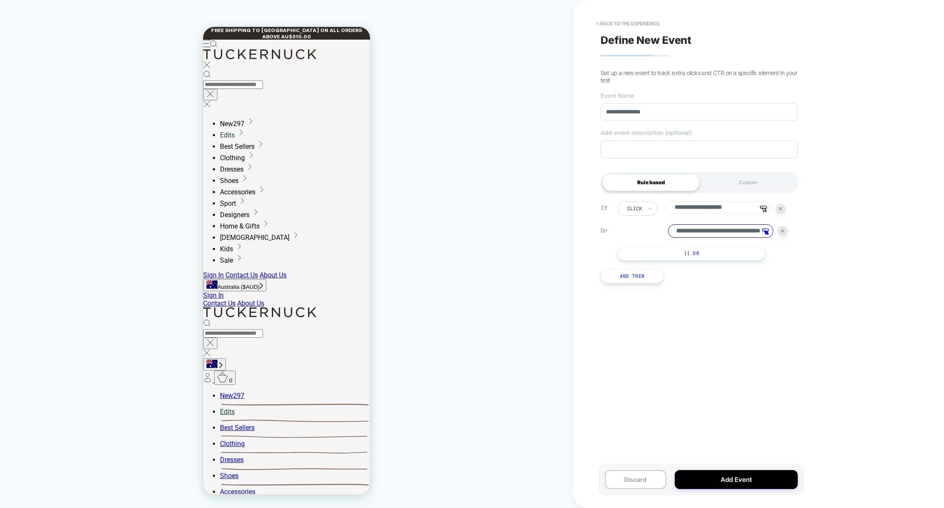
scroll to position [0, 0]
click at [730, 213] on input "**********" at bounding box center [718, 207] width 105 height 12
paste input "**********"
drag, startPoint x: 741, startPoint y: 214, endPoint x: 641, endPoint y: 205, distance: 100.7
click at [641, 205] on div "**********" at bounding box center [701, 208] width 168 height 14
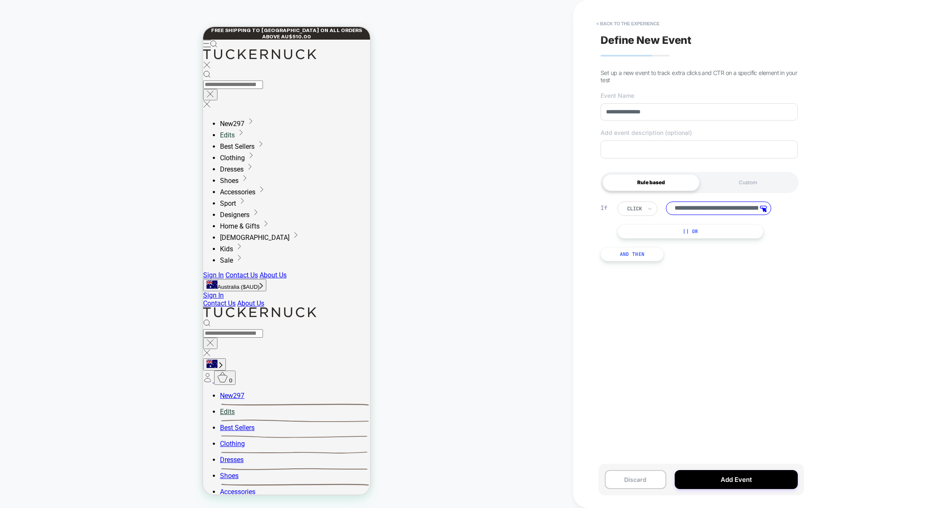
click at [702, 209] on input "**********" at bounding box center [718, 207] width 105 height 13
drag, startPoint x: 696, startPoint y: 210, endPoint x: 778, endPoint y: 217, distance: 82.5
click at [778, 216] on div "**********" at bounding box center [701, 208] width 168 height 14
click at [695, 210] on input "**********" at bounding box center [718, 207] width 105 height 13
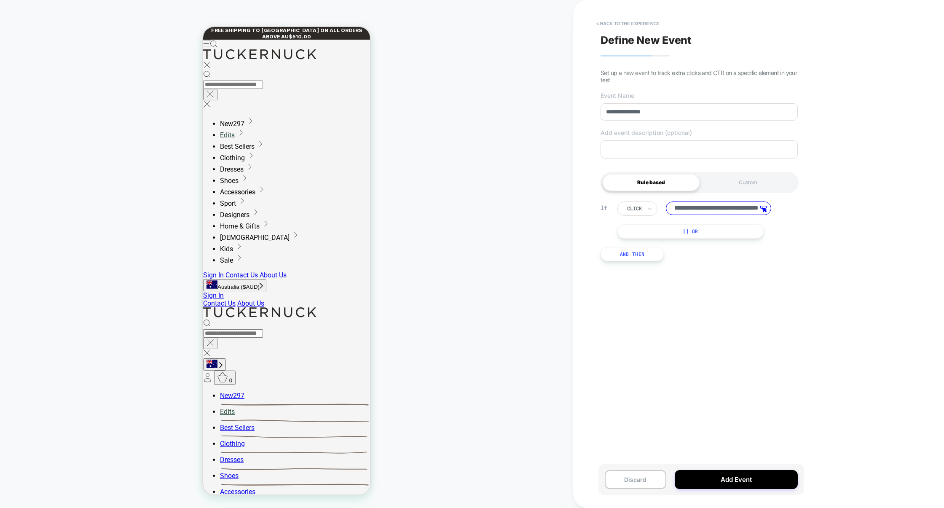
scroll to position [0, 0]
type input "**********"
click at [697, 483] on button "Add Event" at bounding box center [736, 479] width 123 height 19
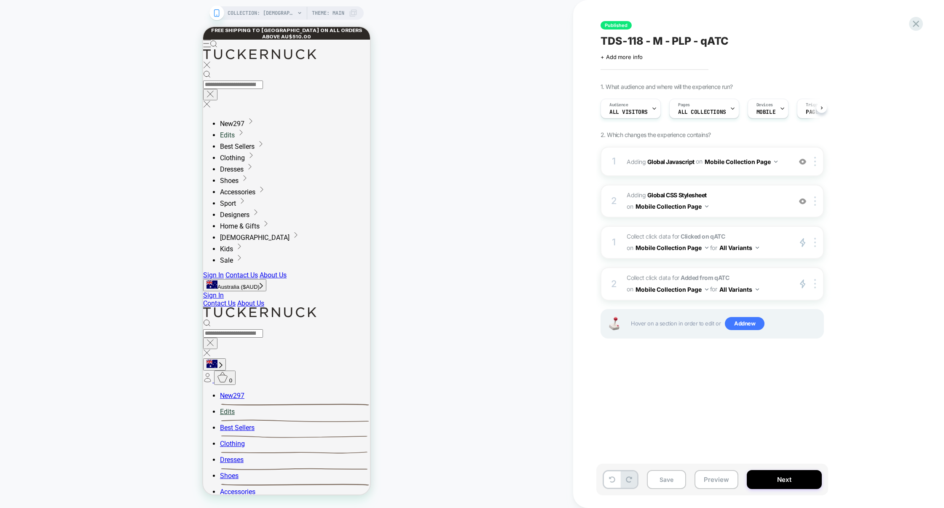
scroll to position [0, 0]
click at [772, 239] on span "Collect click data for Clicked on qATC on Mobile Collection Page for All Varian…" at bounding box center [707, 242] width 161 height 23
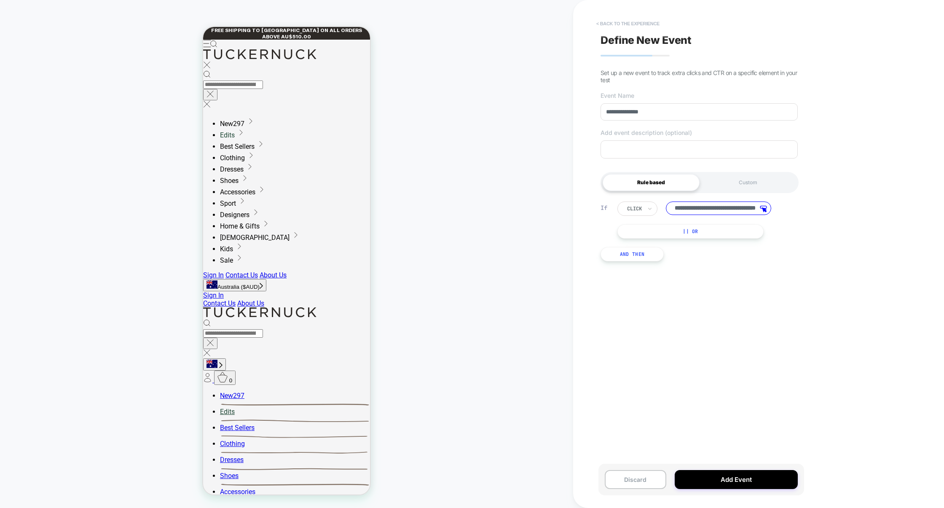
scroll to position [0, 0]
click at [629, 29] on button "< back to the experience" at bounding box center [628, 23] width 72 height 13
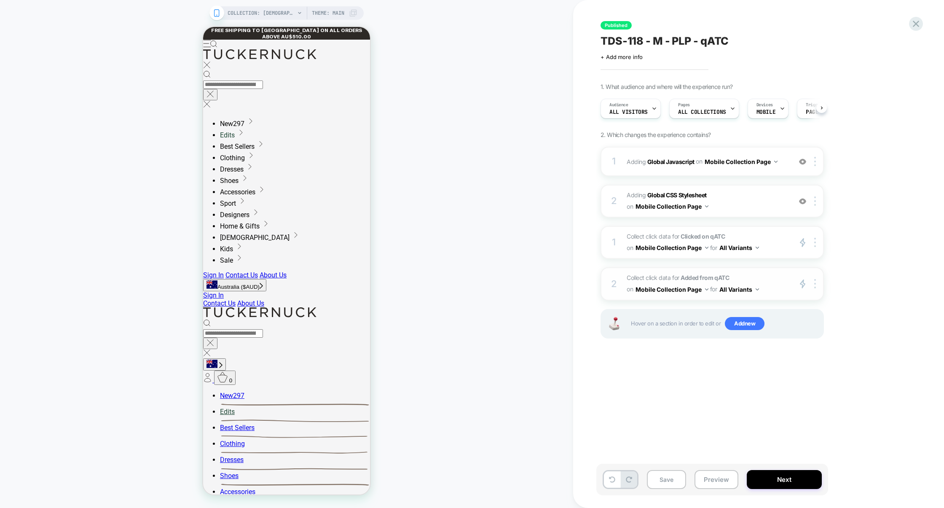
scroll to position [0, 0]
click at [766, 273] on span "Collect click data for Added from qATC on Mobile Collection Page for All Varian…" at bounding box center [707, 283] width 161 height 23
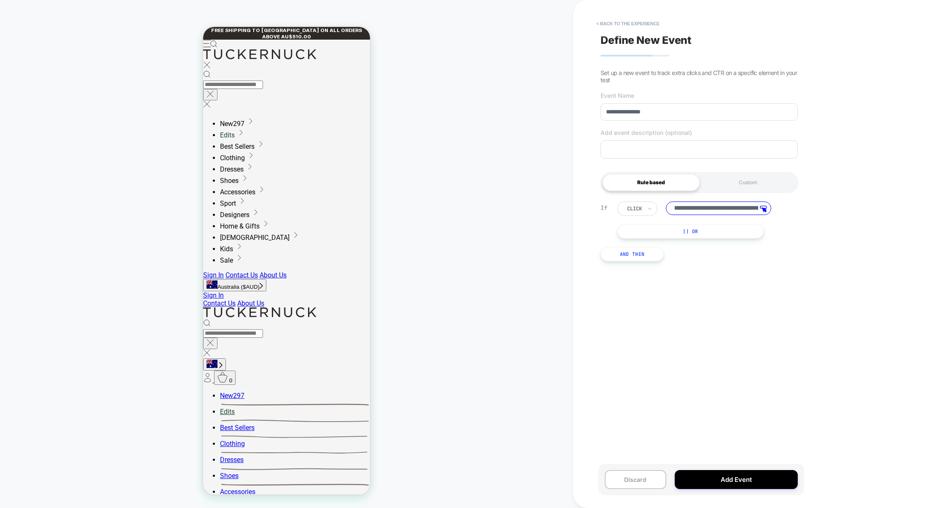
scroll to position [0, 0]
click at [649, 29] on button "< back to the experience" at bounding box center [628, 23] width 72 height 13
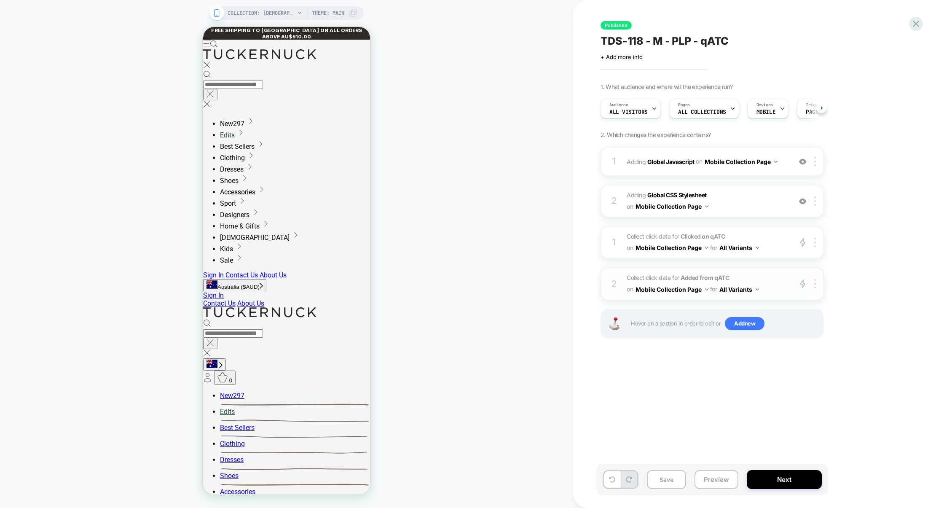
scroll to position [0, 0]
click at [769, 236] on span "Collect click data for Clicked on qATC on Mobile Collection Page for All Varian…" at bounding box center [707, 242] width 161 height 23
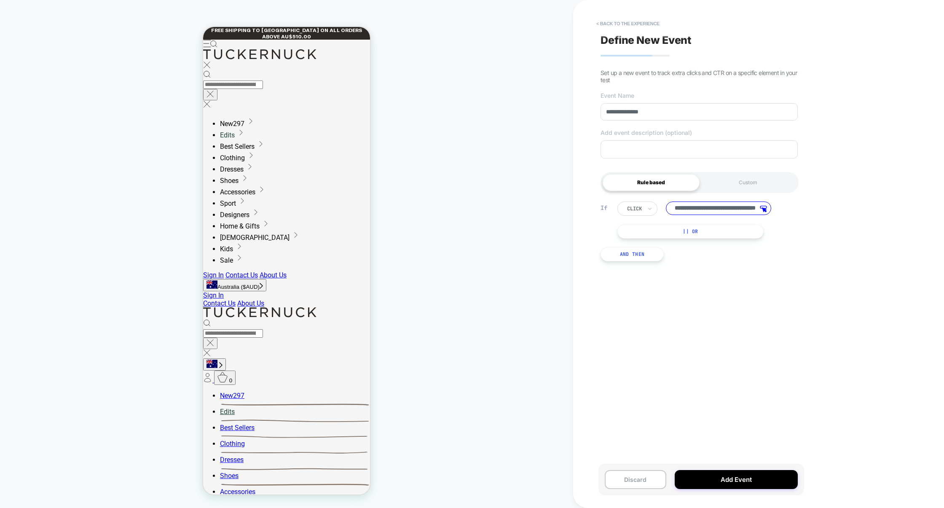
scroll to position [0, 0]
click at [644, 26] on button "< back to the experience" at bounding box center [628, 23] width 72 height 13
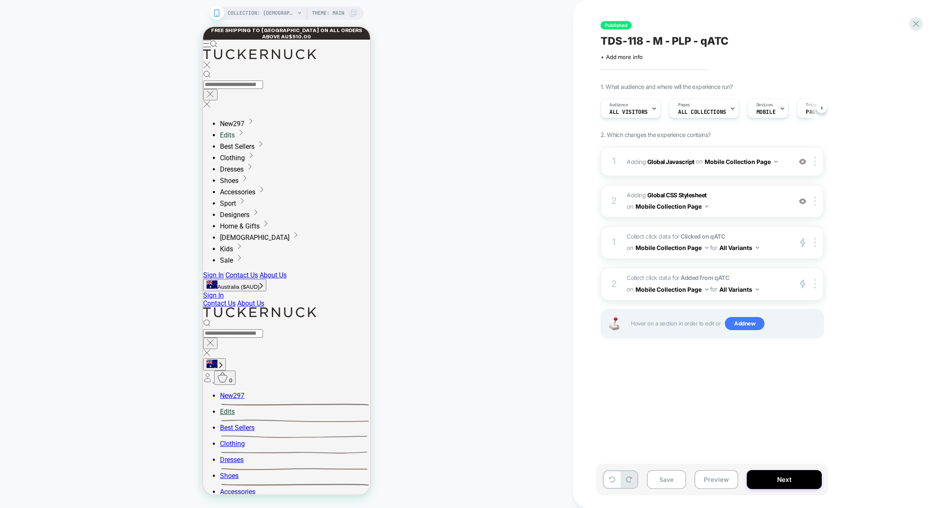
scroll to position [0, 0]
click at [724, 174] on div "1 Adding Global Javascript on Mobile Collection Page Add Before Add After Copy …" at bounding box center [711, 161] width 223 height 29
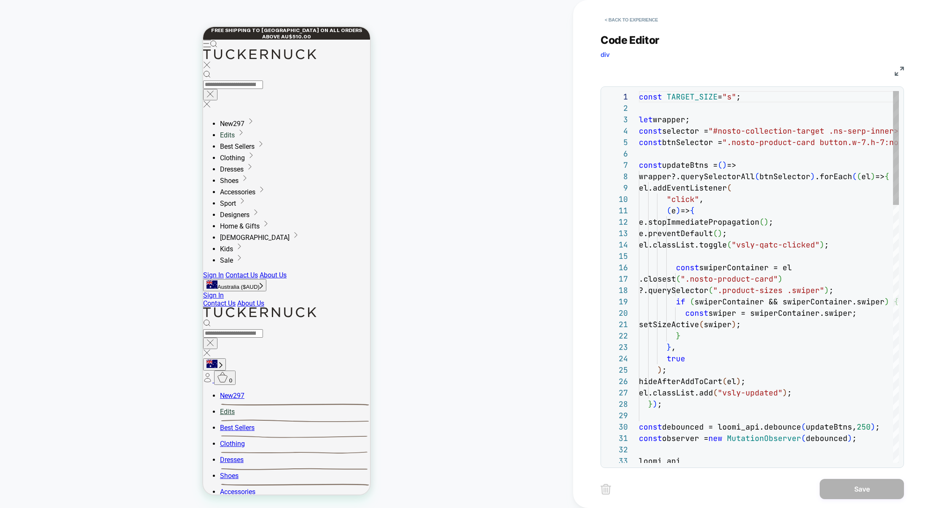
scroll to position [114, 0]
click at [896, 70] on img at bounding box center [899, 71] width 9 height 9
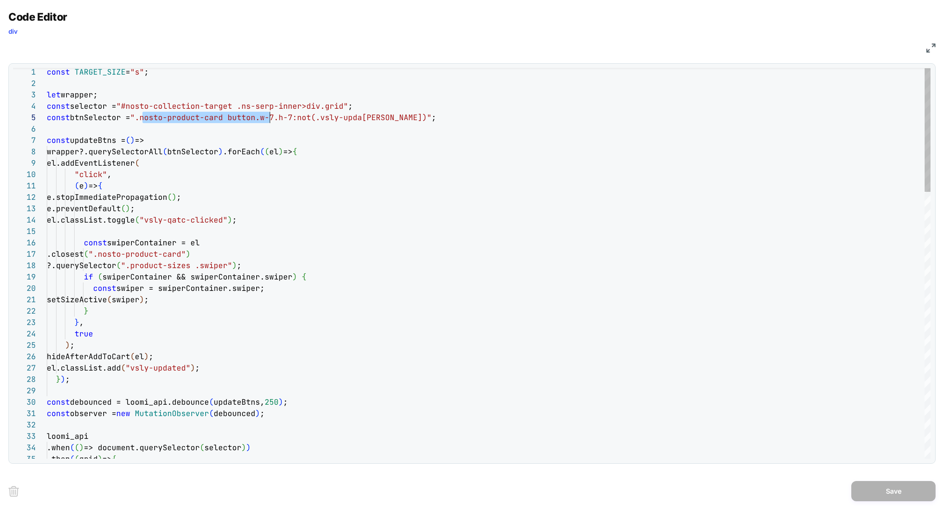
scroll to position [46, 250]
drag, startPoint x: 144, startPoint y: 120, endPoint x: 298, endPoint y: 121, distance: 154.2
click at [925, 49] on div "JS" at bounding box center [471, 47] width 927 height 14
click at [929, 50] on img at bounding box center [930, 47] width 9 height 9
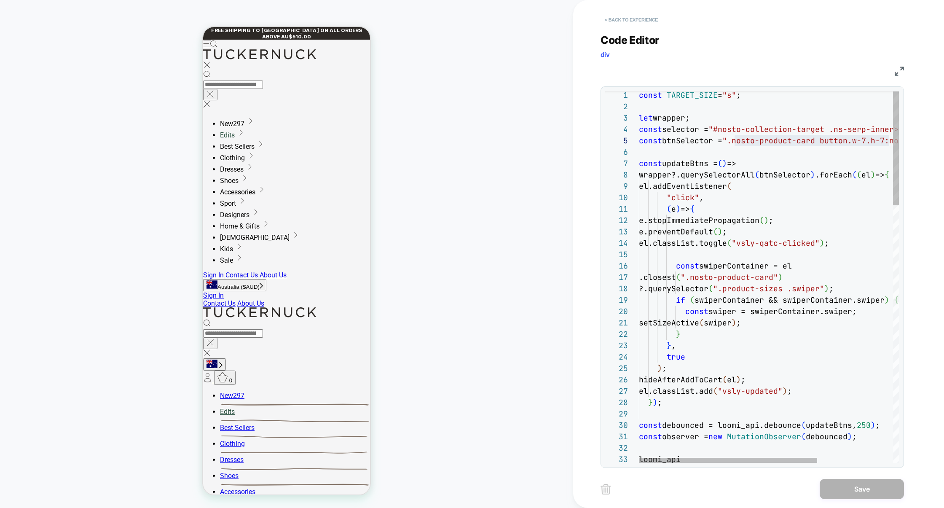
click at [629, 21] on button "< Back to experience" at bounding box center [631, 19] width 62 height 13
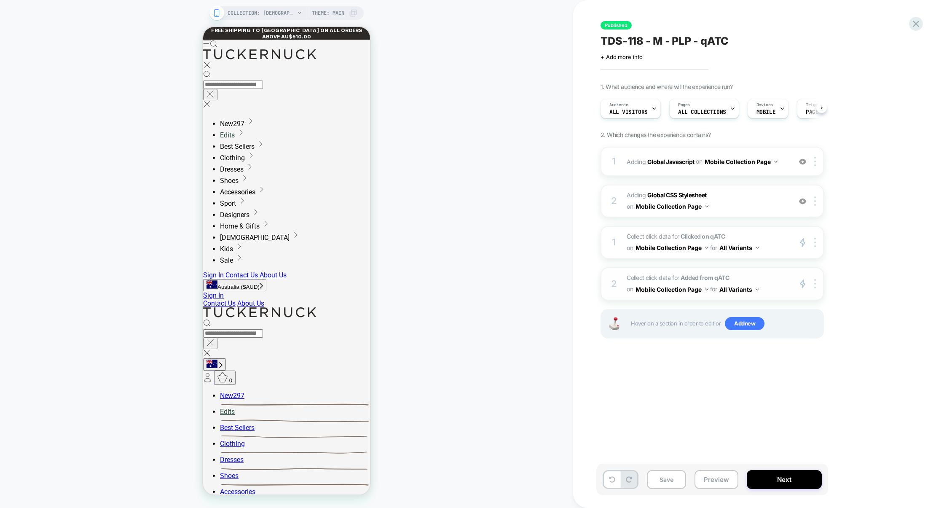
scroll to position [0, 0]
click at [766, 234] on span "Collect click data for Clicked on qATC on Mobile Collection Page for All Varian…" at bounding box center [707, 242] width 161 height 23
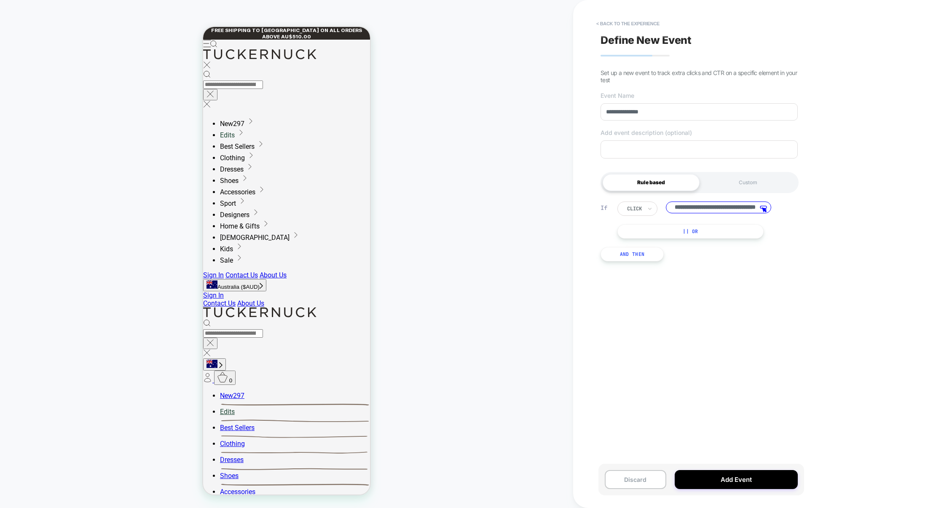
scroll to position [0, 51]
click at [696, 214] on input "**********" at bounding box center [718, 207] width 105 height 13
drag, startPoint x: 724, startPoint y: 211, endPoint x: 893, endPoint y: 220, distance: 169.2
click at [893, 220] on div "**********" at bounding box center [758, 254] width 371 height 508
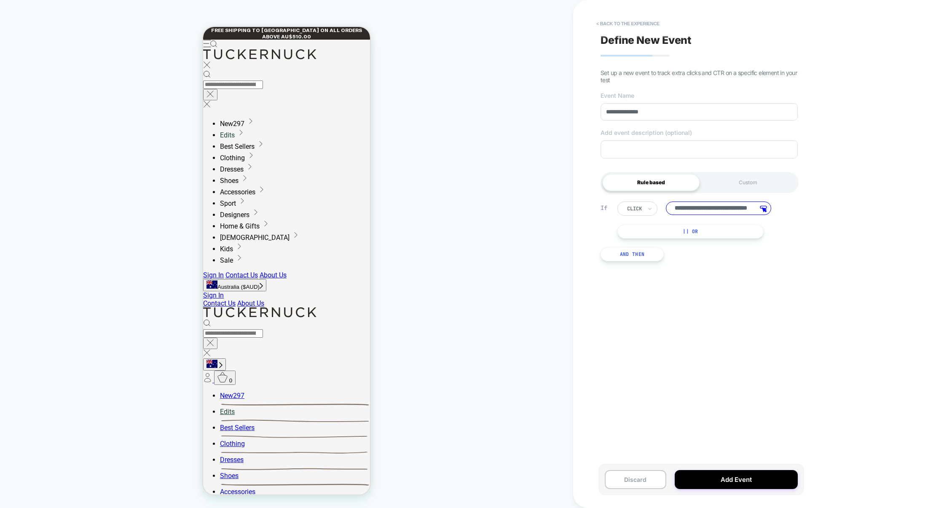
click at [726, 212] on input "**********" at bounding box center [718, 207] width 105 height 13
type input "**********"
click at [739, 481] on button "Add Event" at bounding box center [736, 479] width 123 height 19
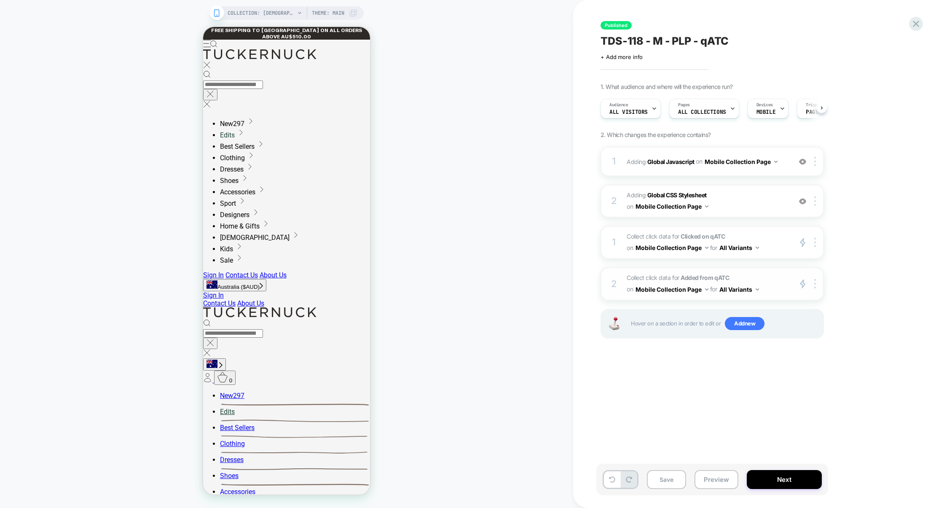
scroll to position [0, 0]
click at [717, 474] on button "Preview" at bounding box center [716, 479] width 44 height 19
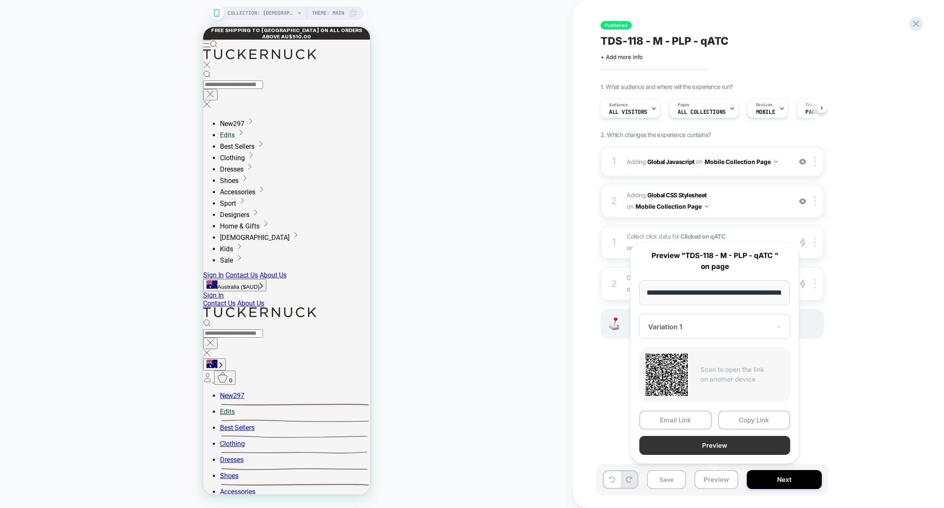
scroll to position [0, 0]
click at [717, 450] on button "Preview" at bounding box center [714, 445] width 151 height 19
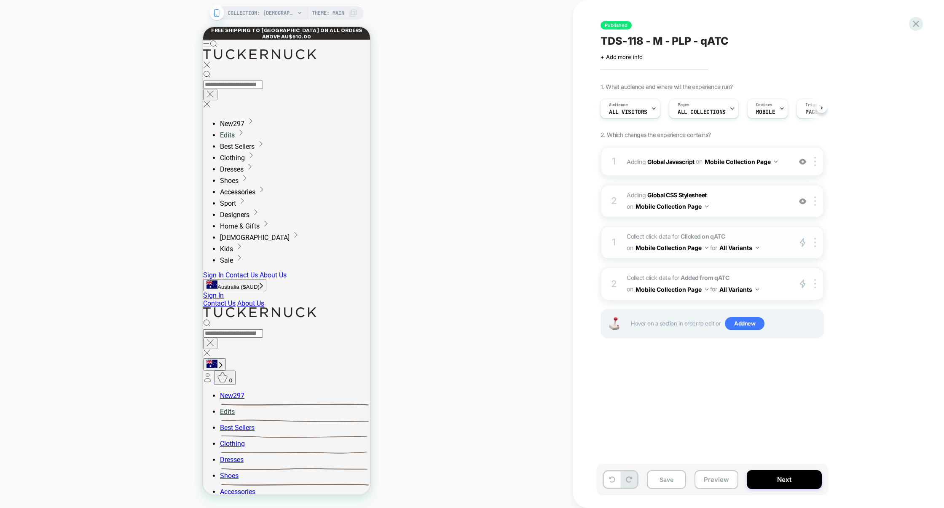
click at [745, 236] on span "Collect click data for Clicked on qATC on Mobile Collection Page for All Varian…" at bounding box center [707, 242] width 161 height 23
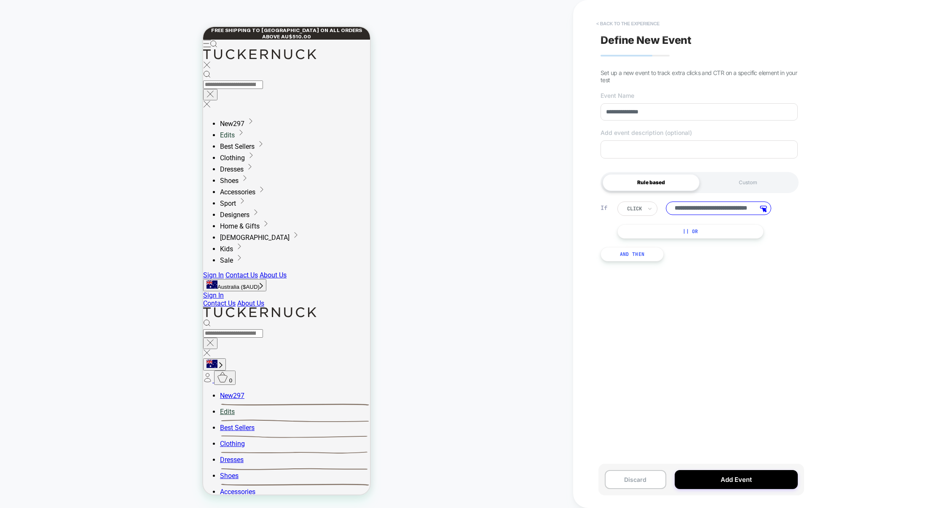
click at [651, 21] on button "< back to the experience" at bounding box center [628, 23] width 72 height 13
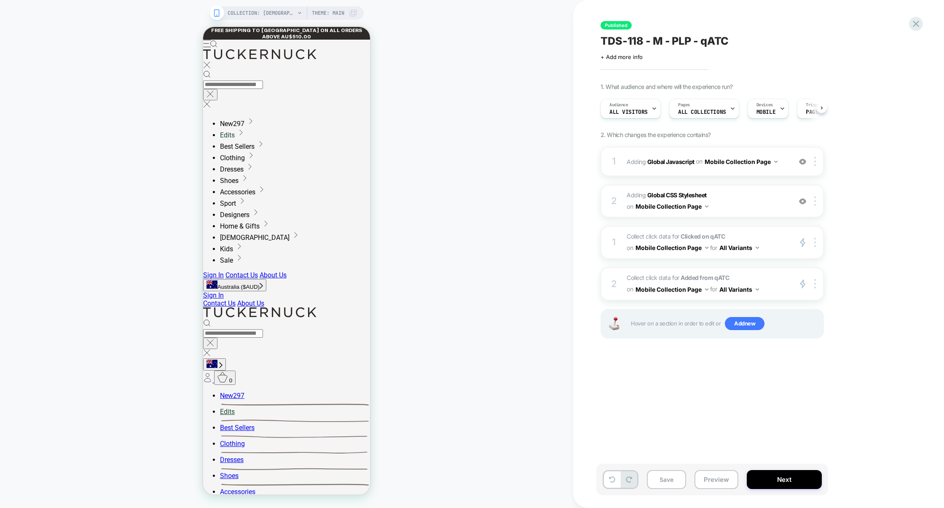
scroll to position [0, 0]
click at [765, 231] on span "Collect click data for Clicked on qATC on Mobile Collection Page for All Varian…" at bounding box center [707, 242] width 161 height 23
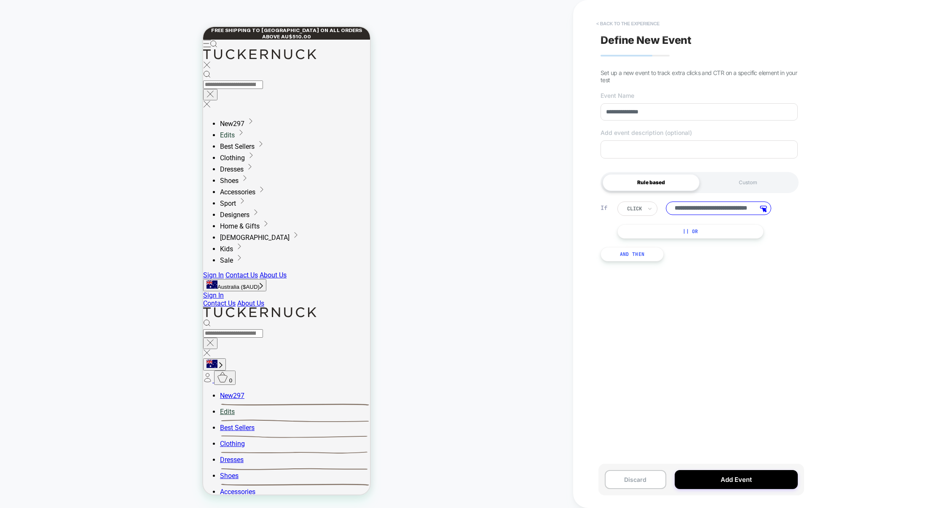
scroll to position [0, 0]
click at [643, 24] on button "< back to the experience" at bounding box center [628, 23] width 72 height 13
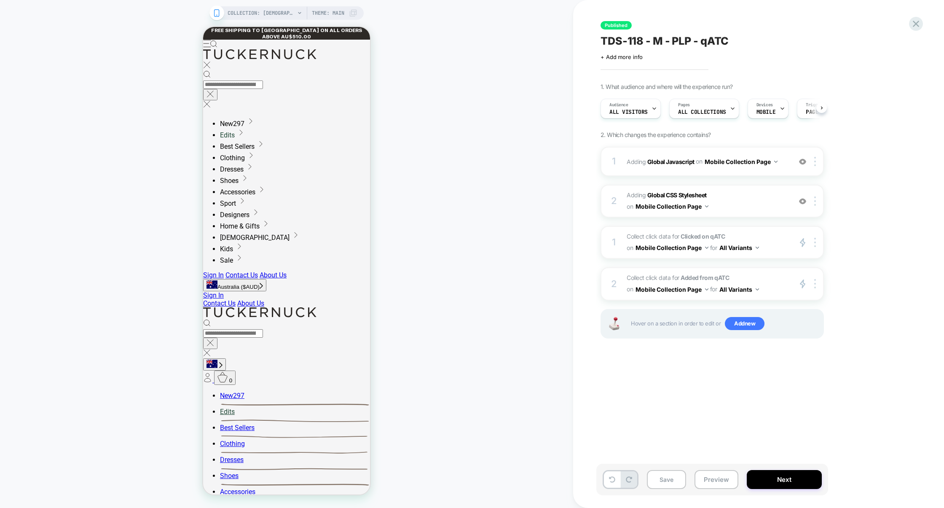
scroll to position [0, 0]
click at [712, 171] on div "1 Adding Global Javascript on Mobile Collection Page Add Before Add After Copy …" at bounding box center [711, 161] width 223 height 29
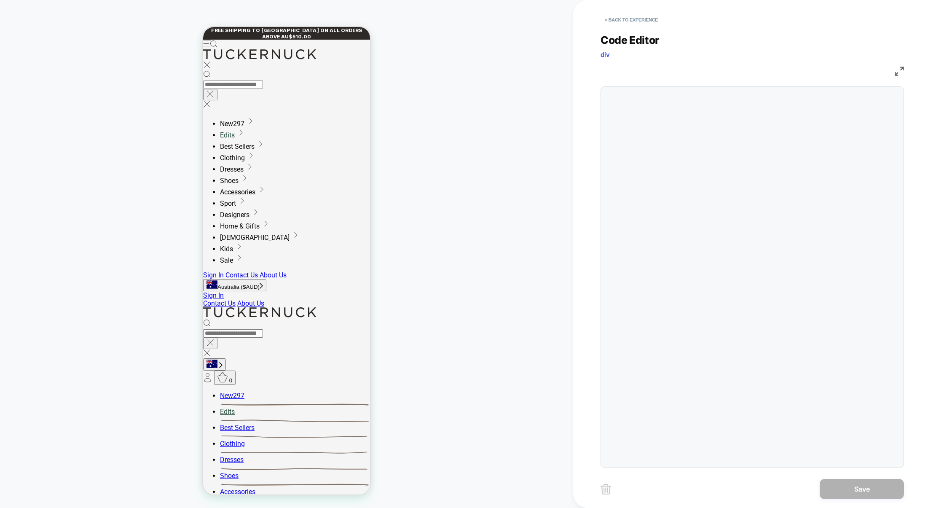
scroll to position [114, 0]
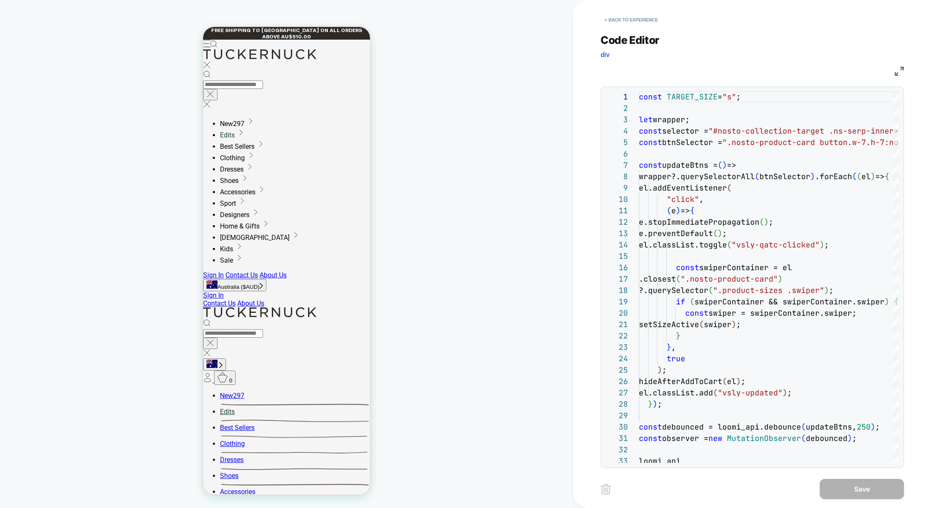
click at [898, 72] on img at bounding box center [899, 71] width 9 height 9
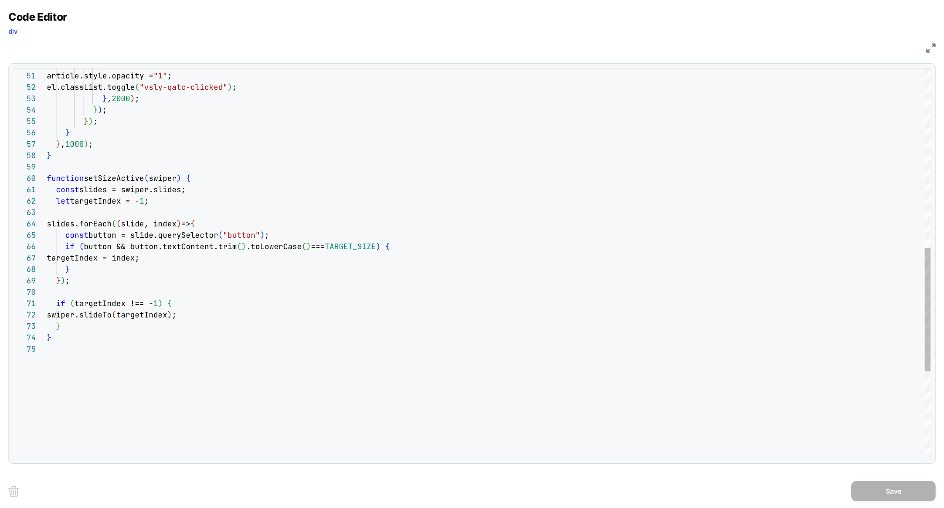
scroll to position [102, 0]
click at [70, 293] on div "setTimeout ( ( ) => { article.style.opacity = "1" ; el.classList.toggle ( "vsly…" at bounding box center [489, 117] width 884 height 1233
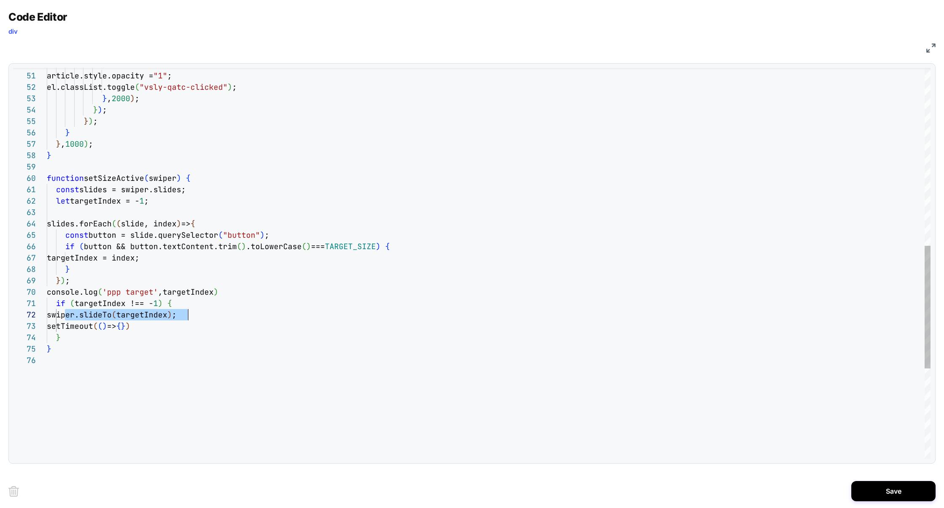
scroll to position [11, 141]
drag, startPoint x: 65, startPoint y: 316, endPoint x: 190, endPoint y: 314, distance: 124.7
click at [177, 314] on span "swiper.slideTo ( targetIndex ) ;" at bounding box center [112, 315] width 130 height 10
click at [136, 327] on div "setTimeout ( ( ) => { article.style.opacity = "1" ; el.classList.toggle ( "vsly…" at bounding box center [489, 123] width 884 height 1244
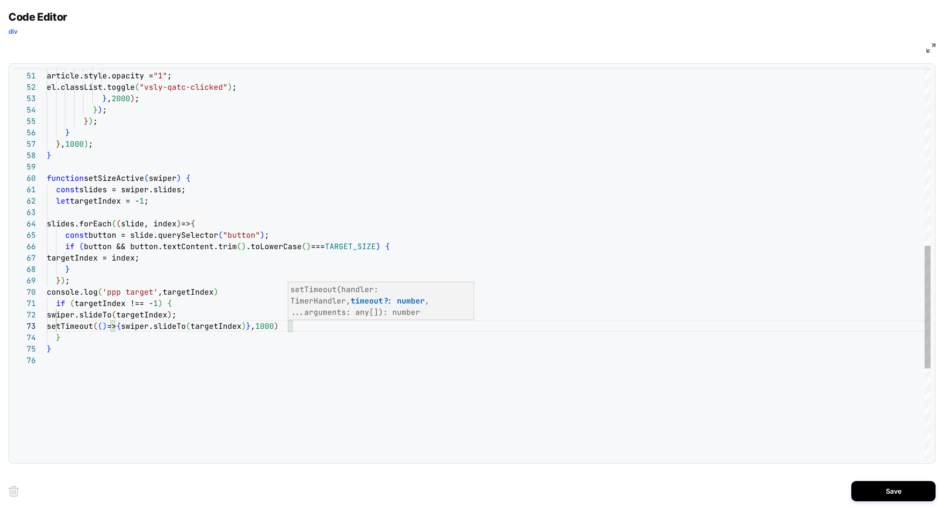
click at [260, 345] on div "setTimeout ( ( ) => { article.style.opacity = "1" ; el.classList.toggle ( "vsly…" at bounding box center [489, 123] width 884 height 1244
click at [276, 322] on div "setTimeout ( ( ) => { article.style.opacity = "1" ; el.classList.toggle ( "vsly…" at bounding box center [489, 123] width 884 height 1244
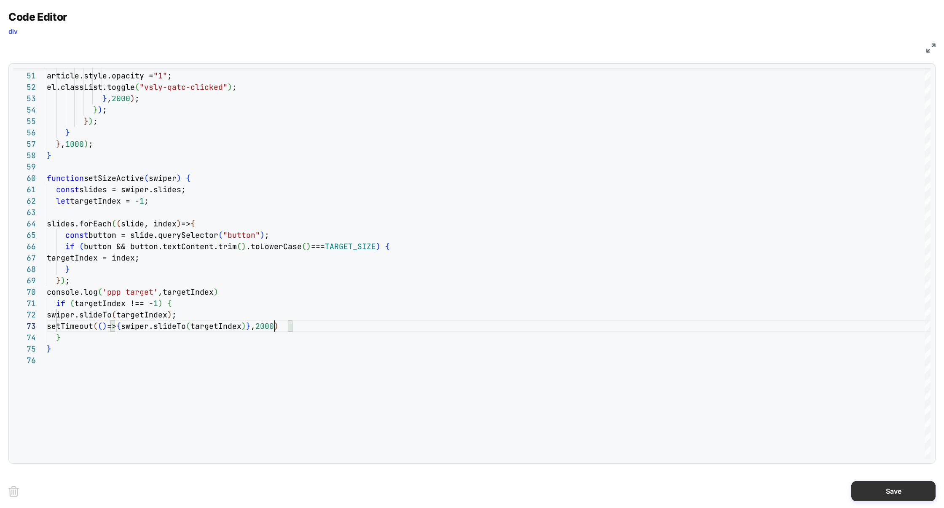
type textarea "**********"
click at [859, 485] on button "Save" at bounding box center [893, 491] width 84 height 20
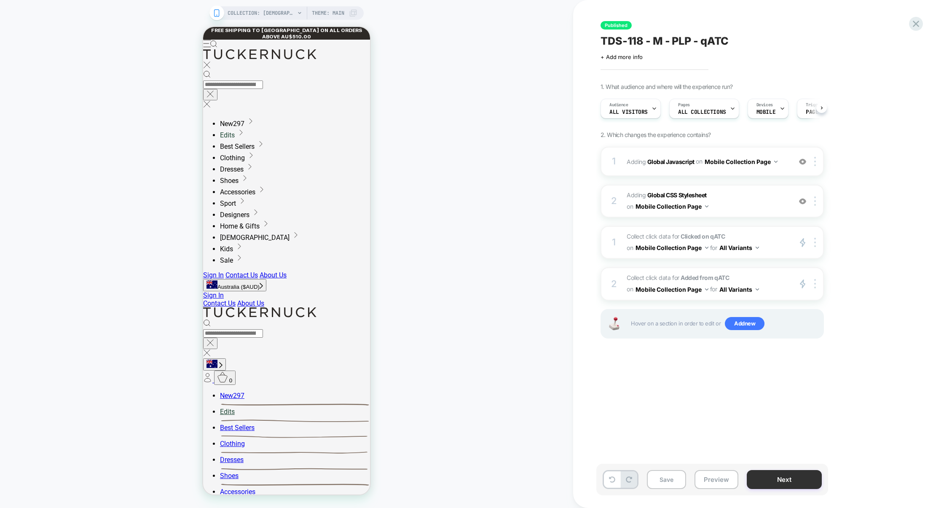
scroll to position [0, 0]
click at [722, 479] on button "Preview" at bounding box center [716, 479] width 44 height 19
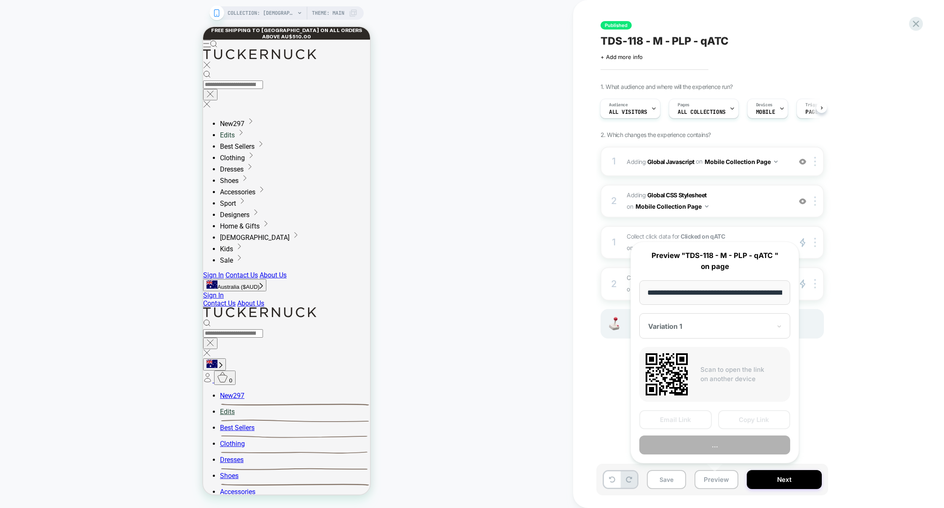
scroll to position [0, 70]
click at [718, 445] on button "Preview" at bounding box center [714, 445] width 151 height 19
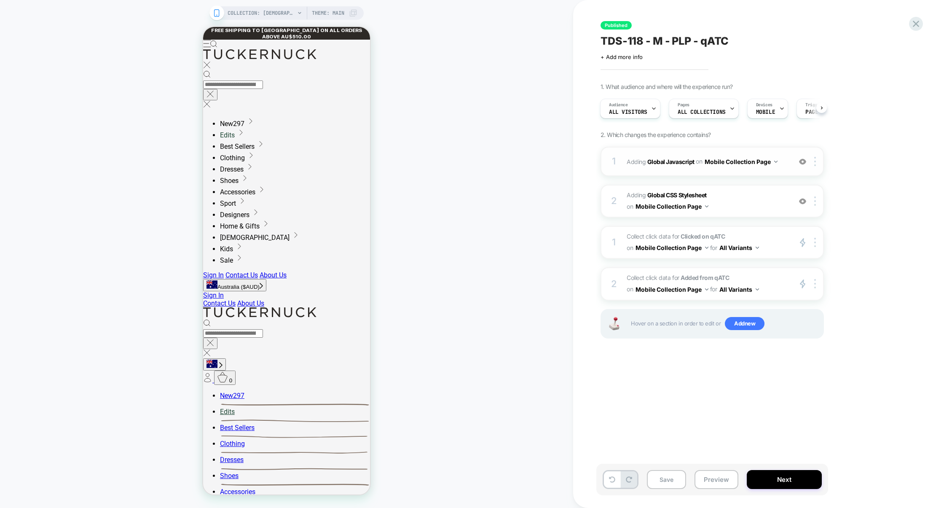
click at [705, 174] on div "1 Adding Global Javascript on Mobile Collection Page Add Before Add After Copy …" at bounding box center [711, 161] width 223 height 29
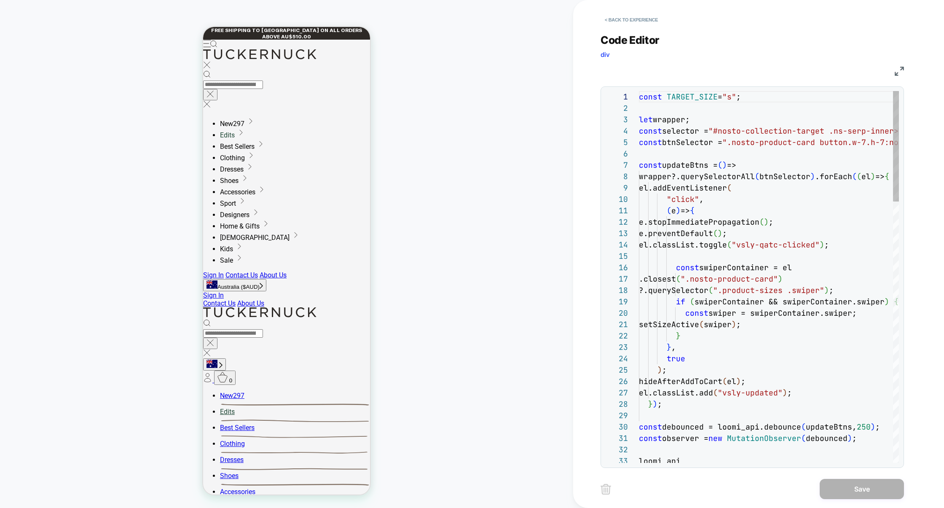
scroll to position [114, 0]
click at [900, 69] on img at bounding box center [899, 71] width 9 height 9
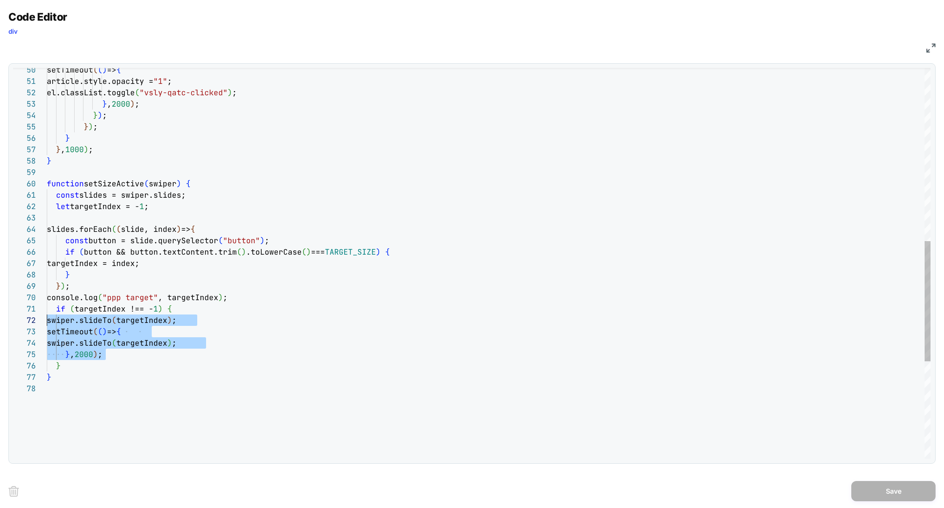
scroll to position [23, 0]
drag, startPoint x: 116, startPoint y: 355, endPoint x: 4, endPoint y: 332, distance: 114.9
click at [47, 332] on div "setTimeout ( ( ) => { article.style.opacity = "1" ; el.classList.toggle ( "vsly…" at bounding box center [489, 140] width 884 height 1267
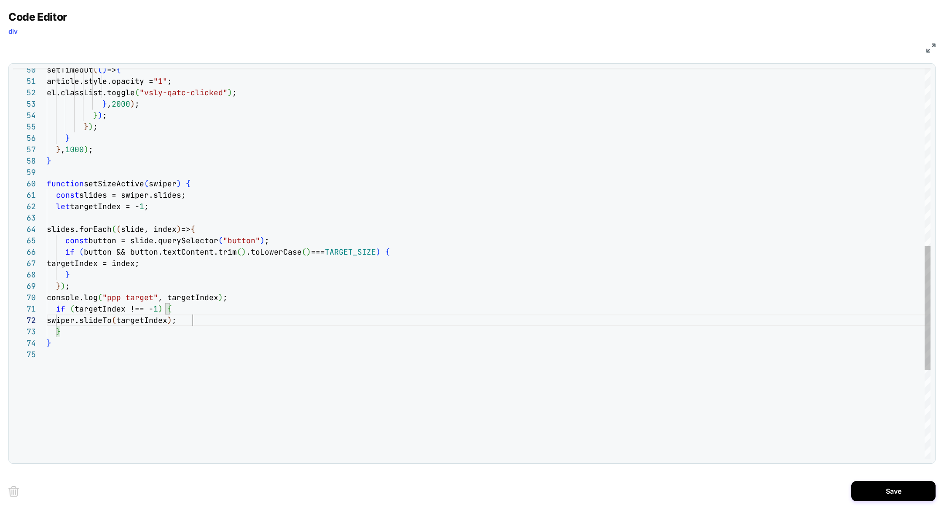
scroll to position [11, 145]
click at [127, 185] on div "setTimeout ( ( ) => { article.style.opacity = "1" ; el.classList.toggle ( "vsly…" at bounding box center [489, 123] width 884 height 1233
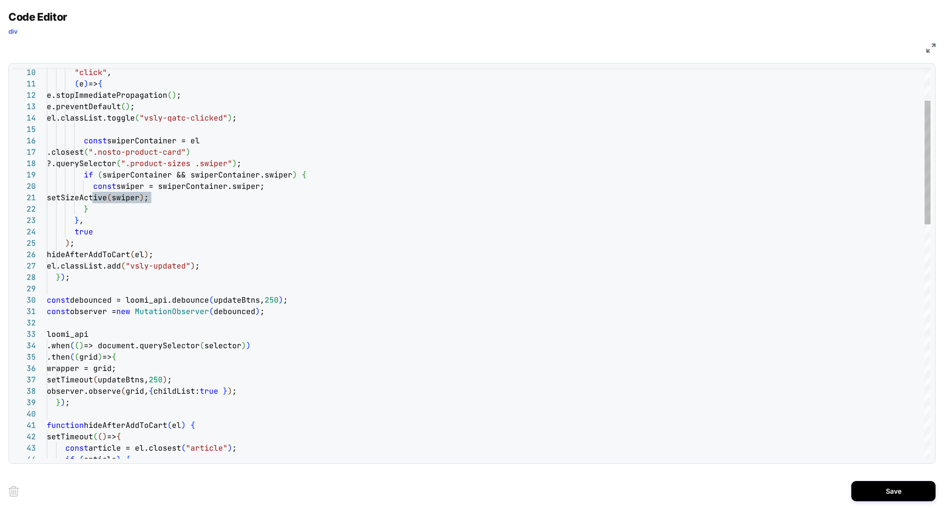
scroll to position [46, 0]
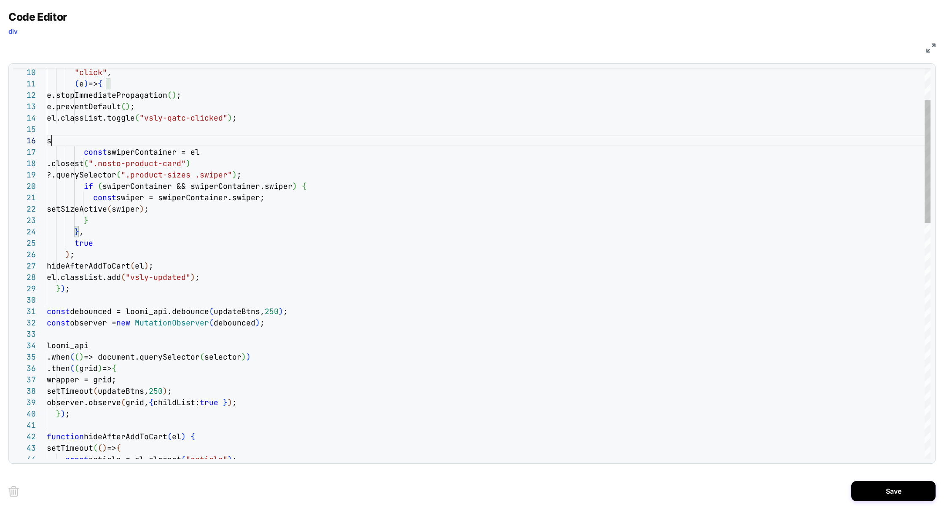
scroll to position [56, 4]
type textarea "**********"
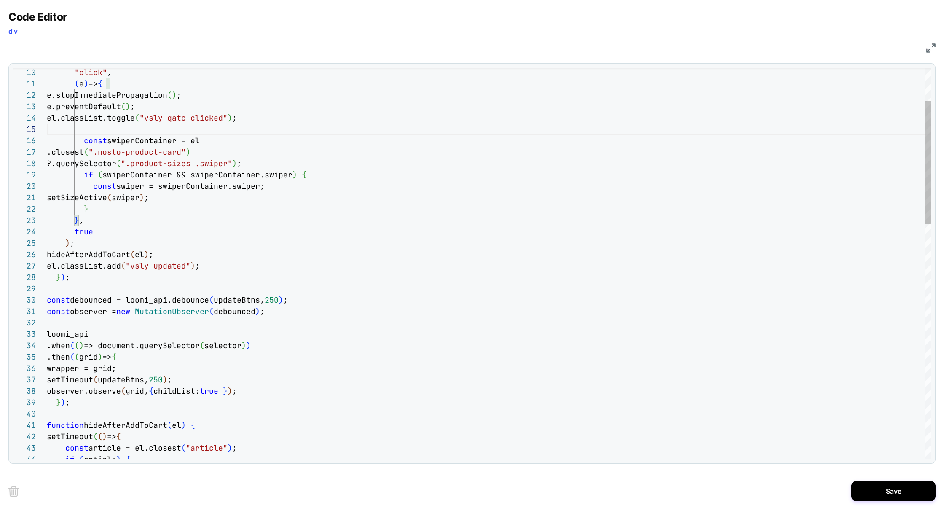
scroll to position [46, 0]
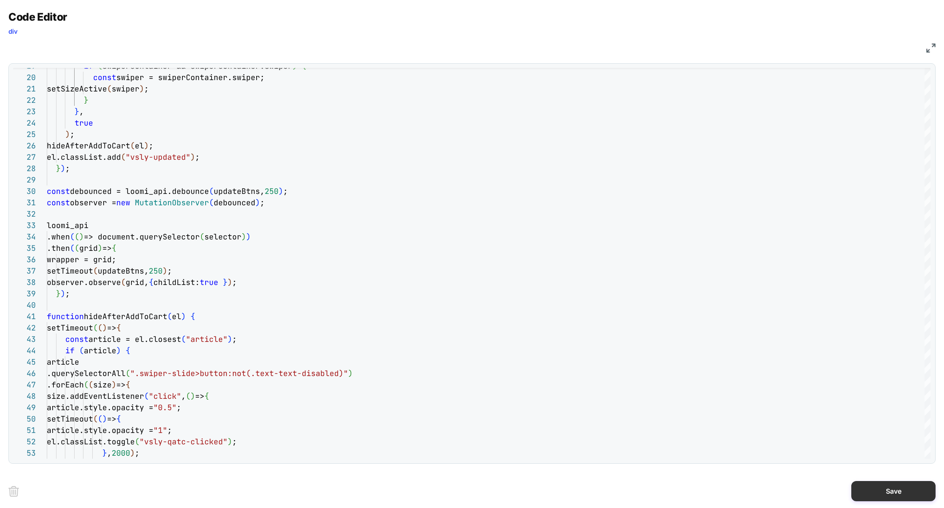
click at [875, 496] on button "Save" at bounding box center [893, 491] width 84 height 20
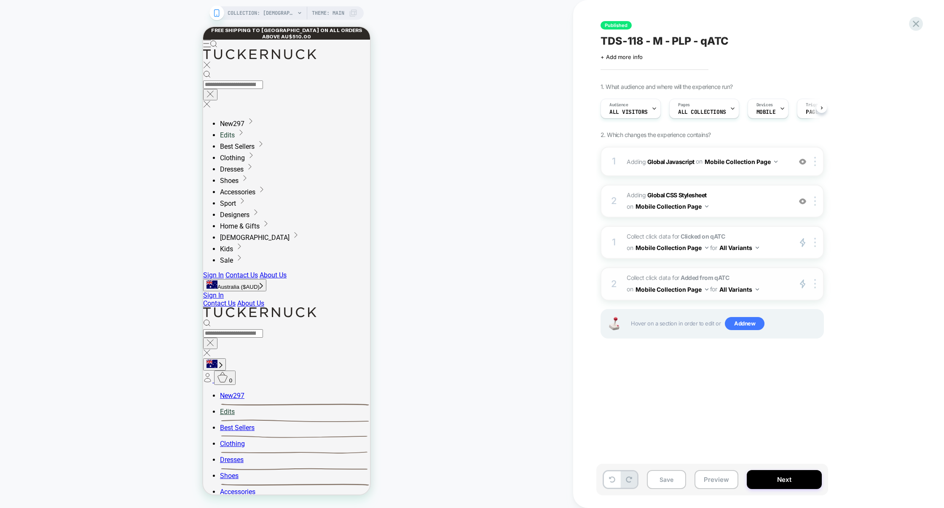
scroll to position [0, 0]
click at [768, 272] on span "Collect click data for Added from qATC on Mobile Collection Page for All Varian…" at bounding box center [707, 283] width 161 height 23
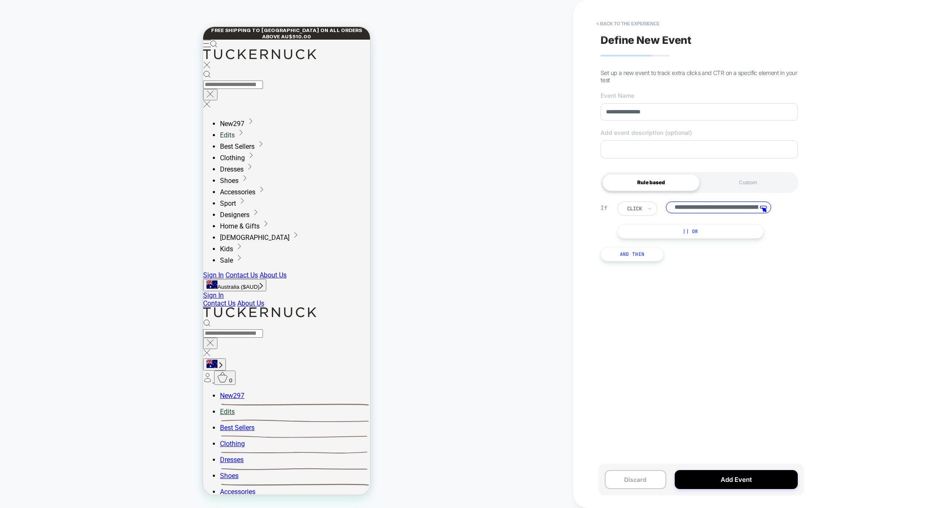
scroll to position [0, 179]
click at [749, 208] on input "**********" at bounding box center [718, 207] width 105 height 13
drag, startPoint x: 746, startPoint y: 212, endPoint x: 600, endPoint y: 207, distance: 145.5
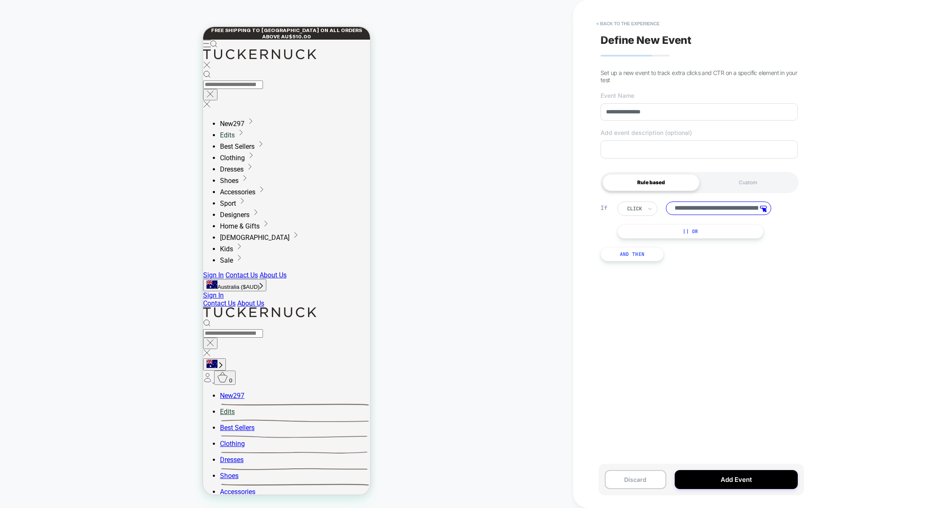
click at [600, 208] on div "**********" at bounding box center [698, 219] width 197 height 37
click at [745, 214] on input "**********" at bounding box center [718, 207] width 105 height 13
drag, startPoint x: 746, startPoint y: 212, endPoint x: 812, endPoint y: 214, distance: 66.6
click at [812, 214] on div "**********" at bounding box center [758, 254] width 371 height 508
drag, startPoint x: 716, startPoint y: 209, endPoint x: 619, endPoint y: 209, distance: 97.8
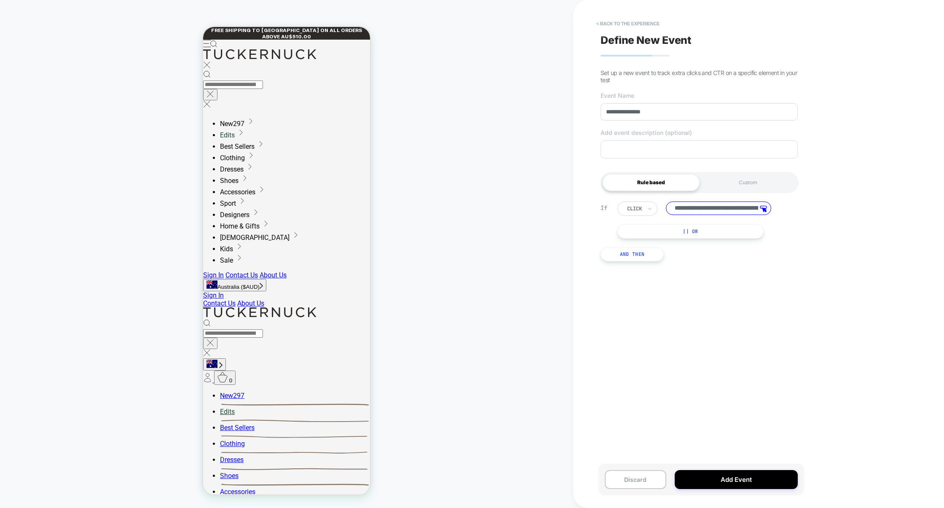
click at [619, 209] on div "**********" at bounding box center [701, 208] width 168 height 14
type input "**********"
click at [759, 484] on button "Add Event" at bounding box center [736, 479] width 123 height 19
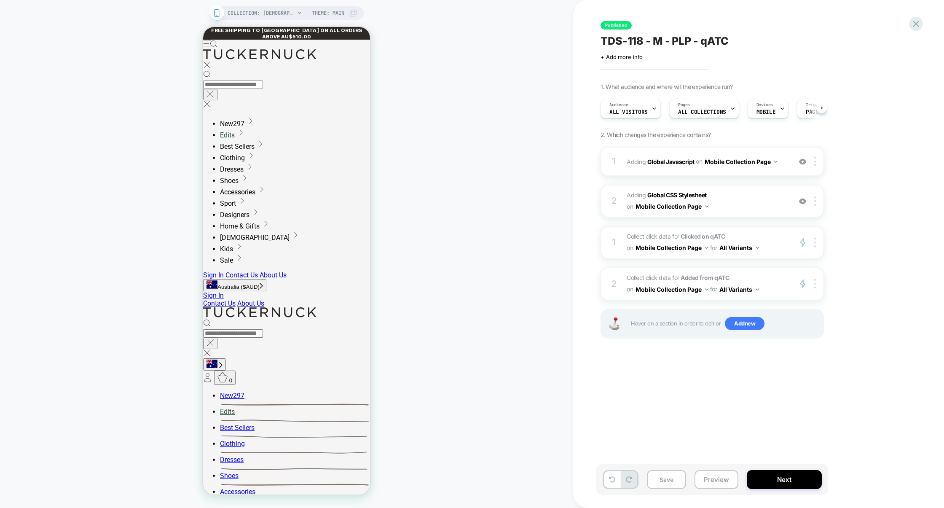
scroll to position [0, 0]
click at [709, 173] on div "1 Adding Global Javascript on Mobile Collection Page Add Before Add After Copy …" at bounding box center [711, 161] width 223 height 29
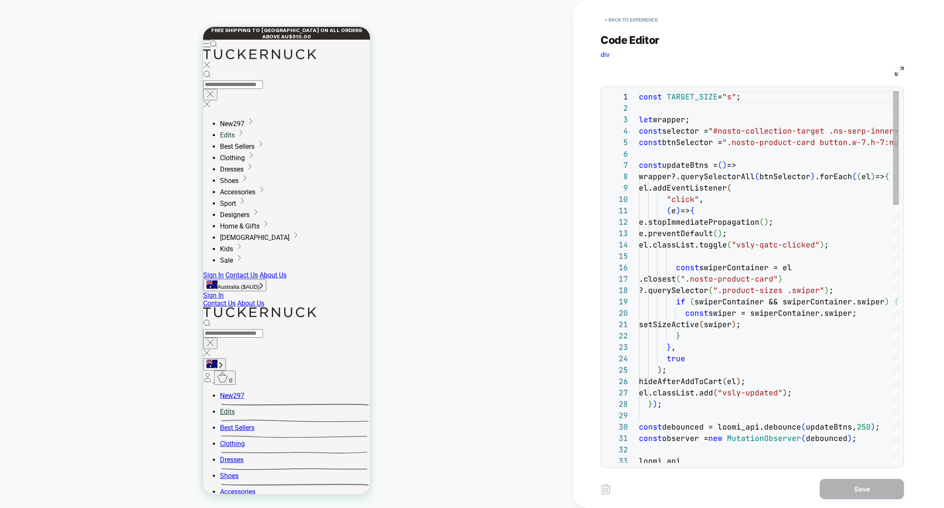
scroll to position [114, 0]
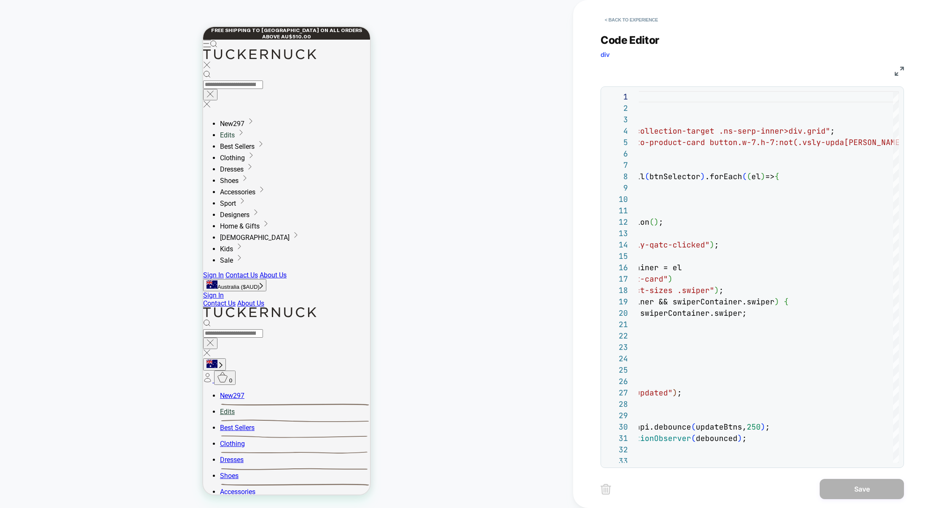
click at [898, 70] on img at bounding box center [899, 71] width 9 height 9
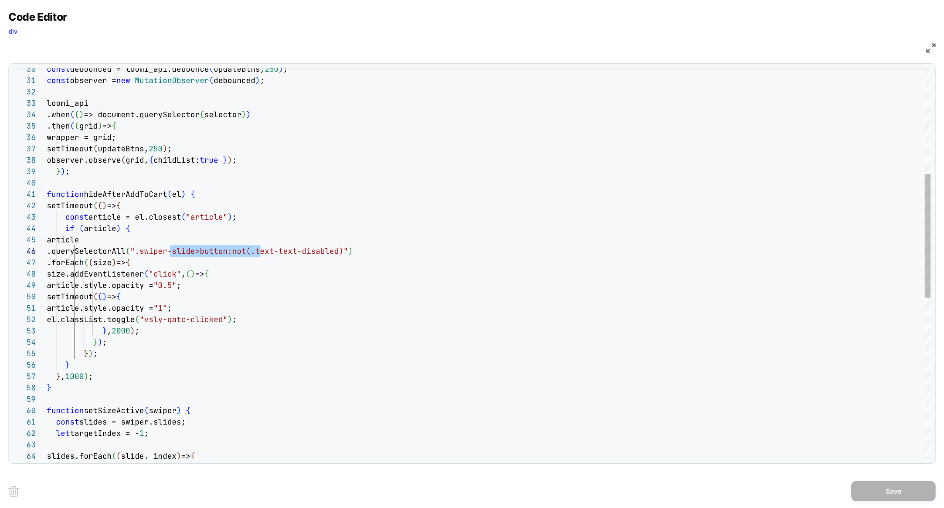
scroll to position [56, 214]
drag, startPoint x: 170, startPoint y: 254, endPoint x: 259, endPoint y: 254, distance: 89.3
click at [259, 254] on div "const debounced = loomi_api.debounce ( updateBtns, 250 ) ; const observer = new…" at bounding box center [489, 349] width 884 height 1233
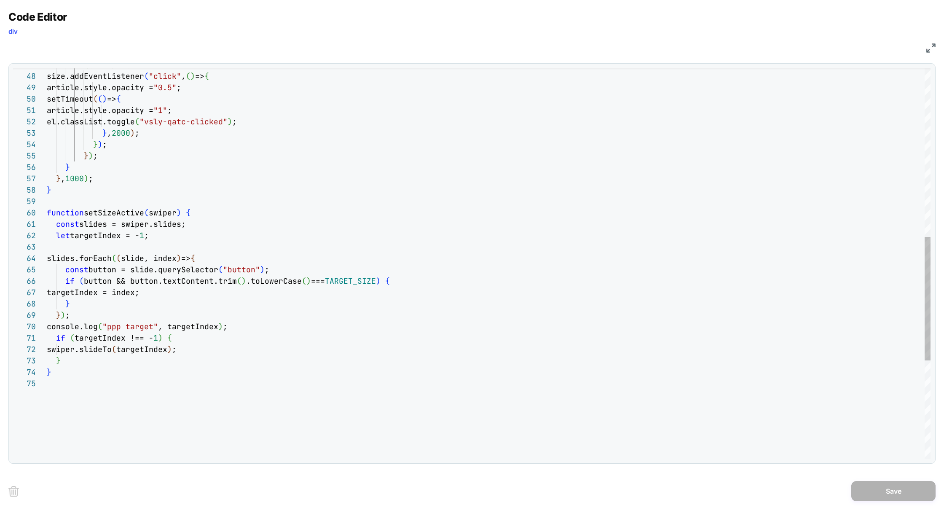
click at [108, 211] on div "setTimeout ( ( ) => { article.style.opacity = "1" ; el.classList.toggle ( "vsly…" at bounding box center [489, 152] width 884 height 1233
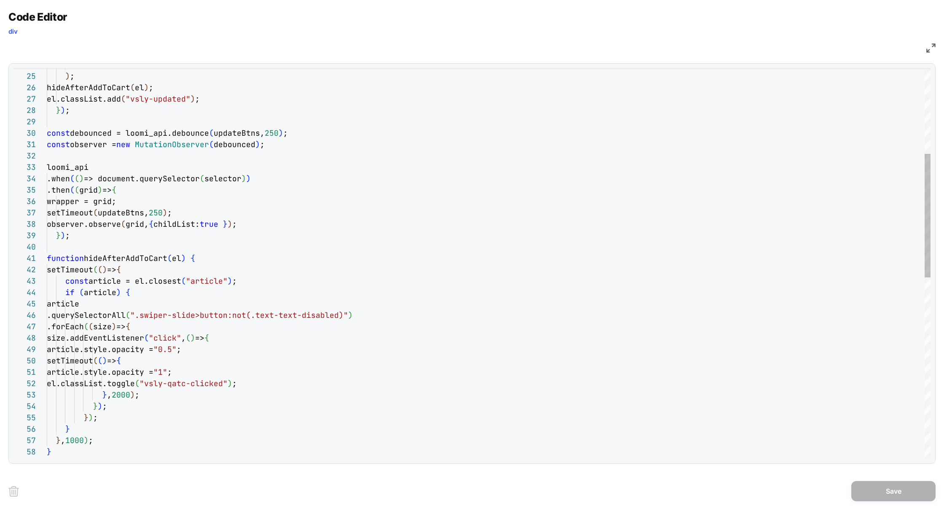
type textarea "**********"
drag, startPoint x: 170, startPoint y: 316, endPoint x: 373, endPoint y: 315, distance: 202.7
click at [348, 315] on span "".swiper-slide>button:not(.text-text-disabled)"" at bounding box center [239, 315] width 218 height 10
click at [928, 49] on img at bounding box center [930, 47] width 9 height 9
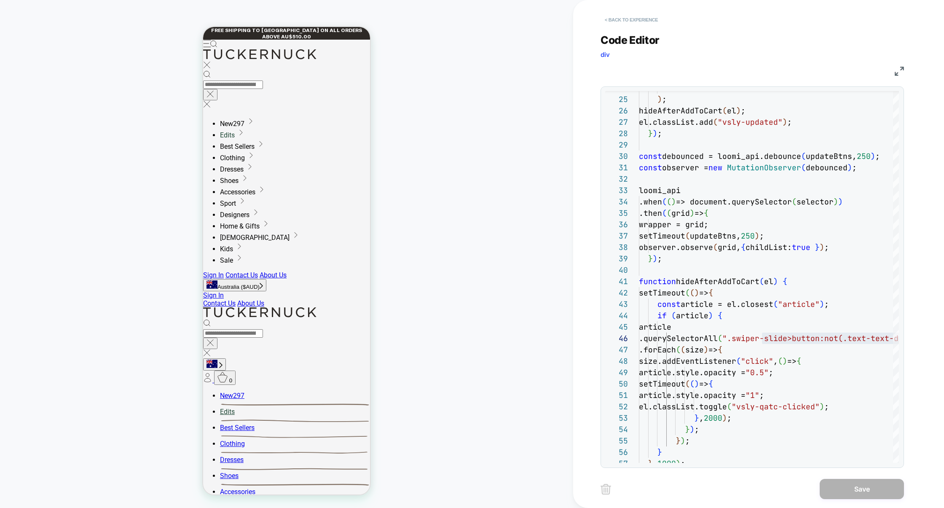
click at [617, 20] on button "< Back to experience" at bounding box center [631, 19] width 62 height 13
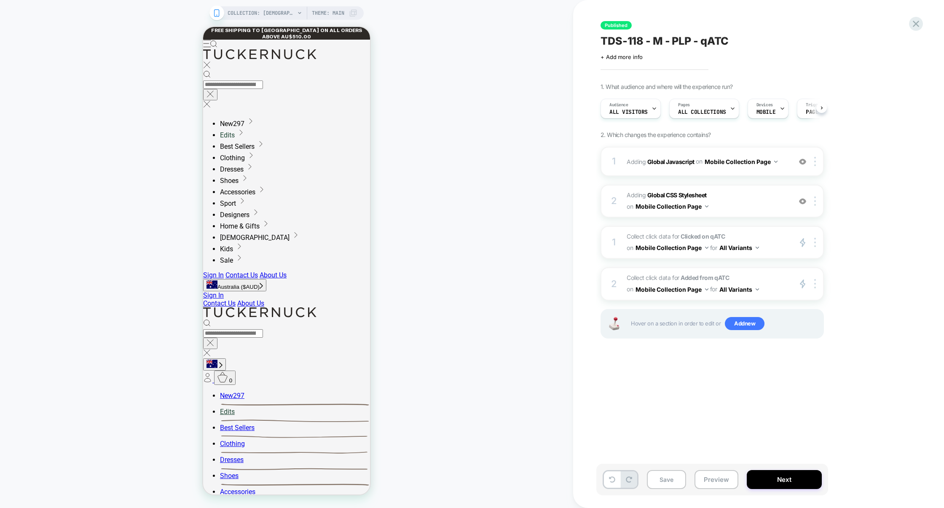
scroll to position [0, 0]
click at [764, 227] on div "1 Collect click data for Clicked on qATC on Mobile Collection Page for All Vari…" at bounding box center [711, 242] width 223 height 33
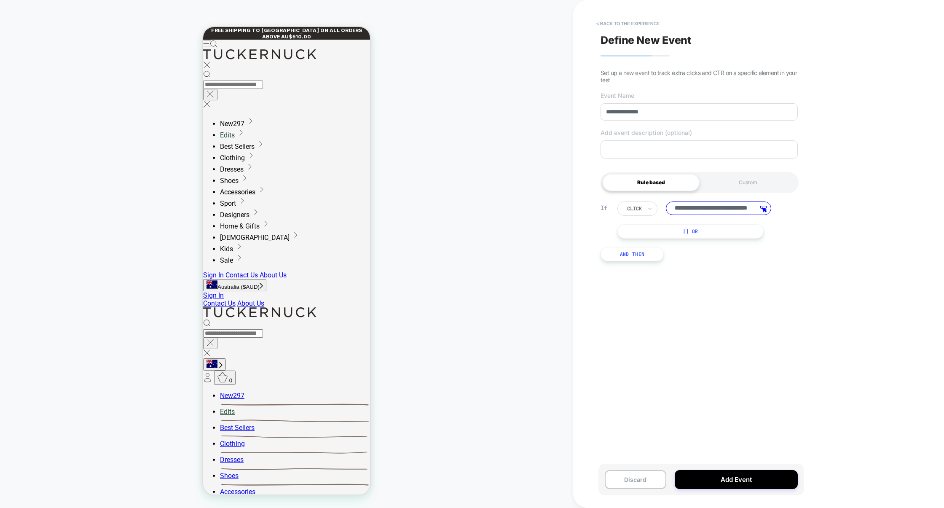
scroll to position [0, 37]
drag, startPoint x: 737, startPoint y: 210, endPoint x: 783, endPoint y: 205, distance: 46.7
click at [783, 205] on div "**********" at bounding box center [701, 208] width 168 height 14
click at [647, 26] on button "< back to the experience" at bounding box center [628, 23] width 72 height 13
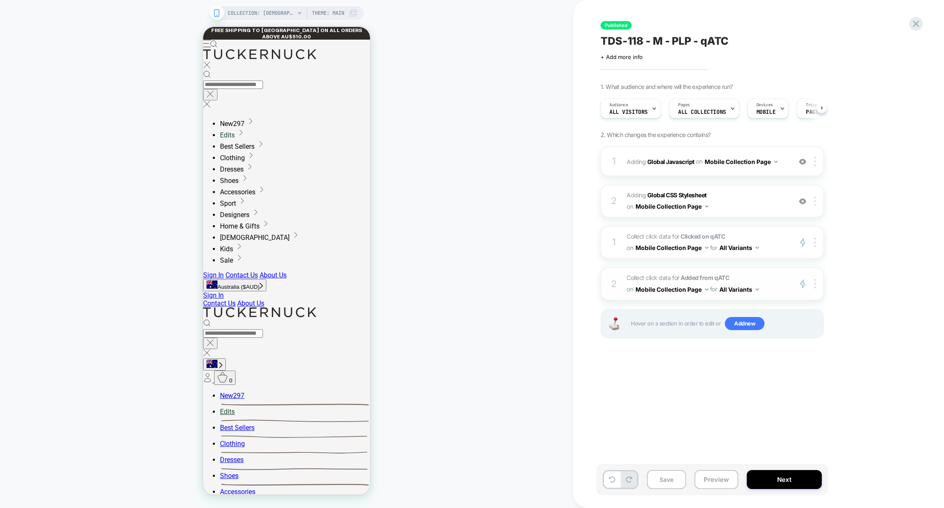
scroll to position [0, 0]
click at [769, 275] on span "Collect click data for Added from qATC on Mobile Collection Page for All Varian…" at bounding box center [707, 283] width 161 height 23
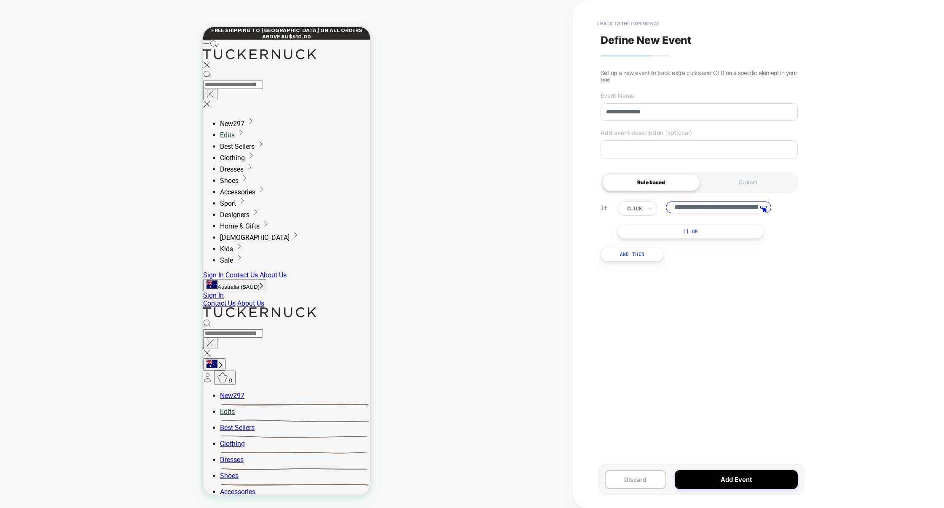
scroll to position [0, 112]
drag, startPoint x: 687, startPoint y: 212, endPoint x: 907, endPoint y: 217, distance: 219.6
click at [907, 217] on div "**********" at bounding box center [758, 254] width 371 height 508
drag, startPoint x: 729, startPoint y: 209, endPoint x: 703, endPoint y: 211, distance: 25.8
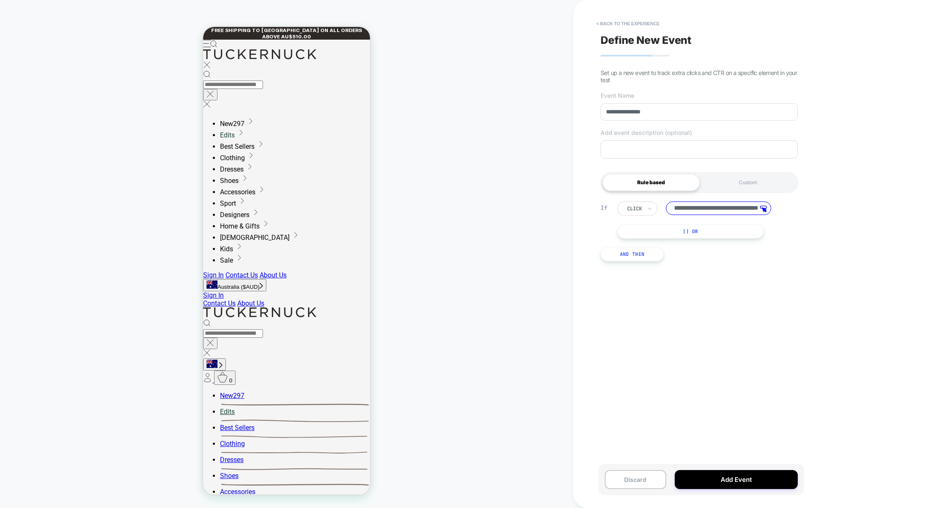
click at [703, 211] on input "**********" at bounding box center [718, 207] width 105 height 13
type input "**********"
click at [727, 477] on button "Add Event" at bounding box center [736, 479] width 123 height 19
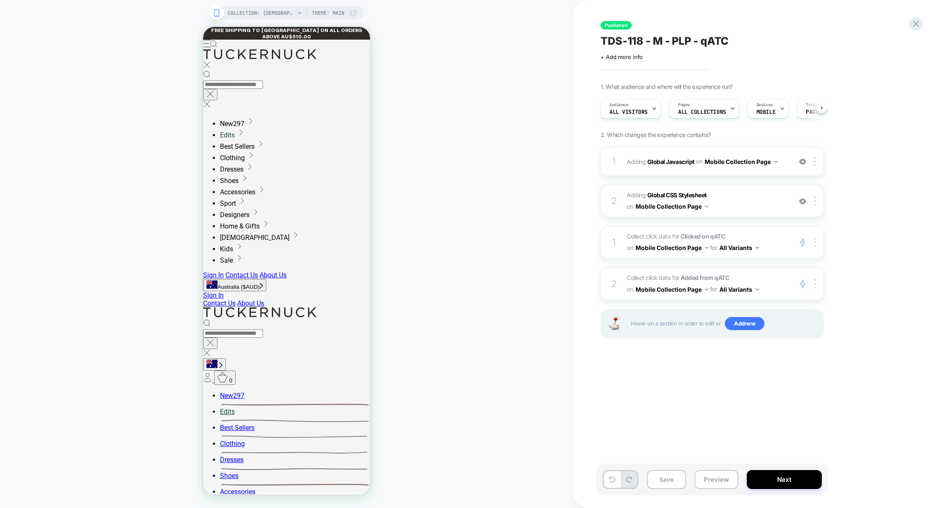
scroll to position [0, 0]
click at [714, 172] on div "1 Adding Global Javascript on Mobile Collection Page Add Before Add After Copy …" at bounding box center [711, 161] width 223 height 29
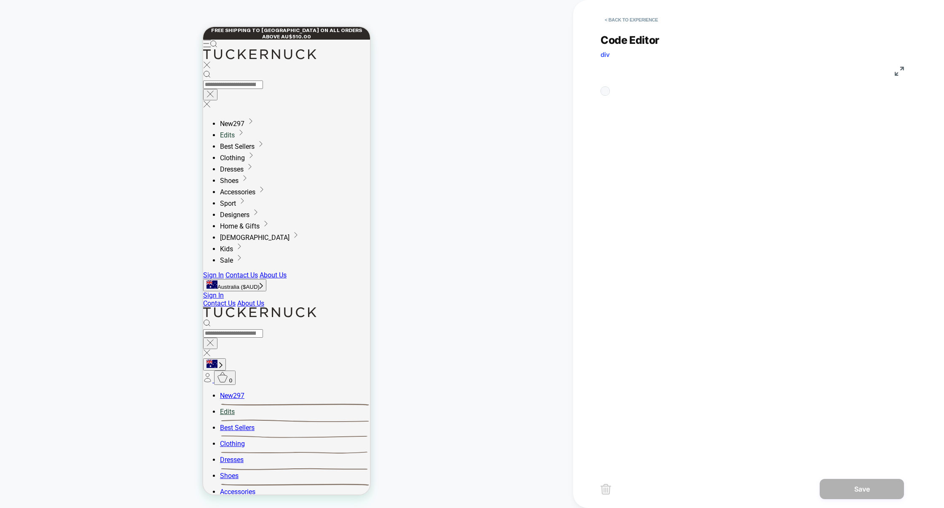
scroll to position [114, 0]
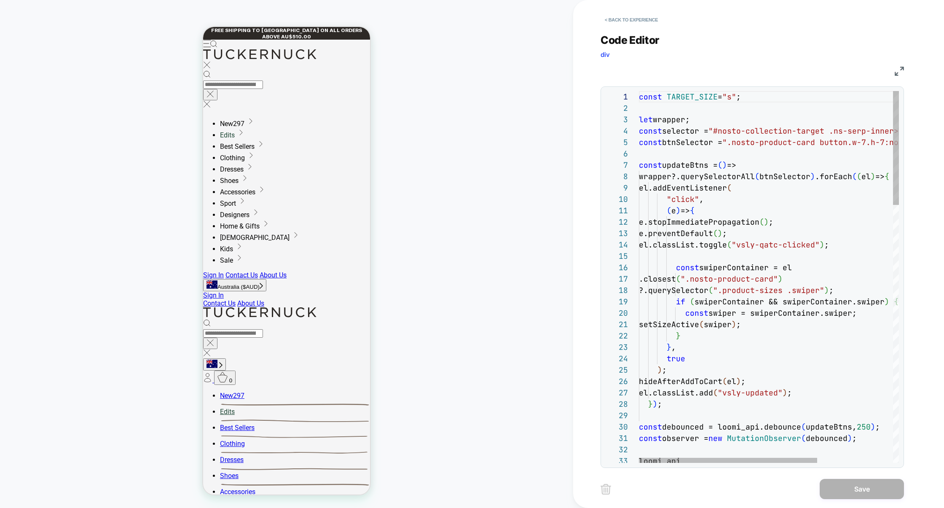
click at [901, 69] on img at bounding box center [899, 71] width 9 height 9
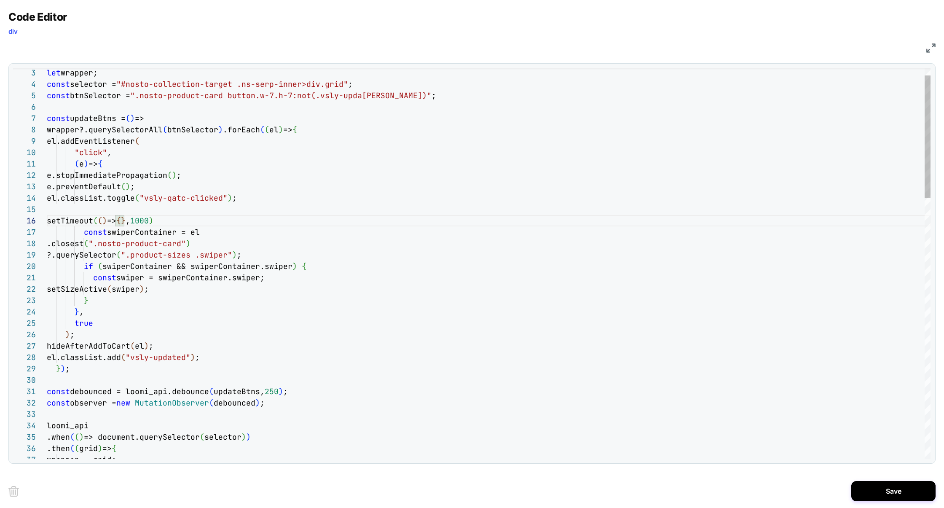
scroll to position [68, 9]
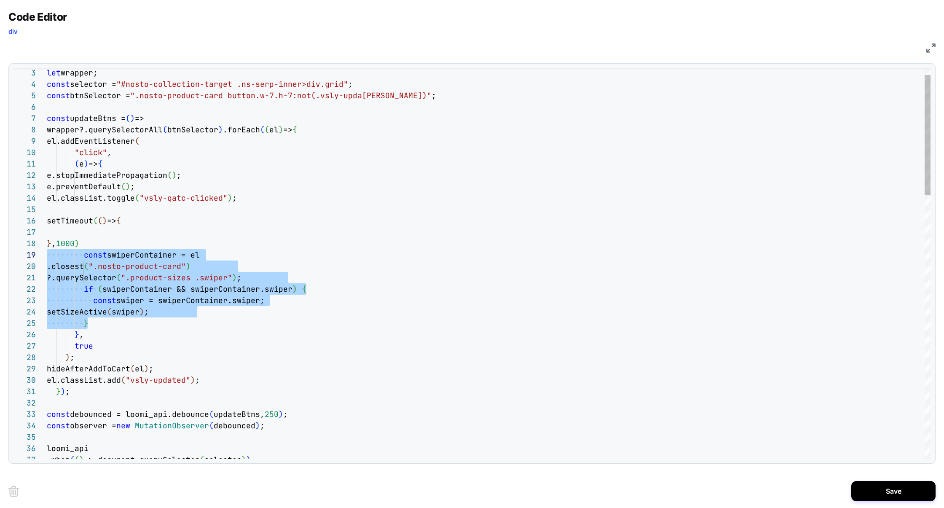
scroll to position [91, 0]
drag, startPoint x: 95, startPoint y: 323, endPoint x: 0, endPoint y: 257, distance: 115.1
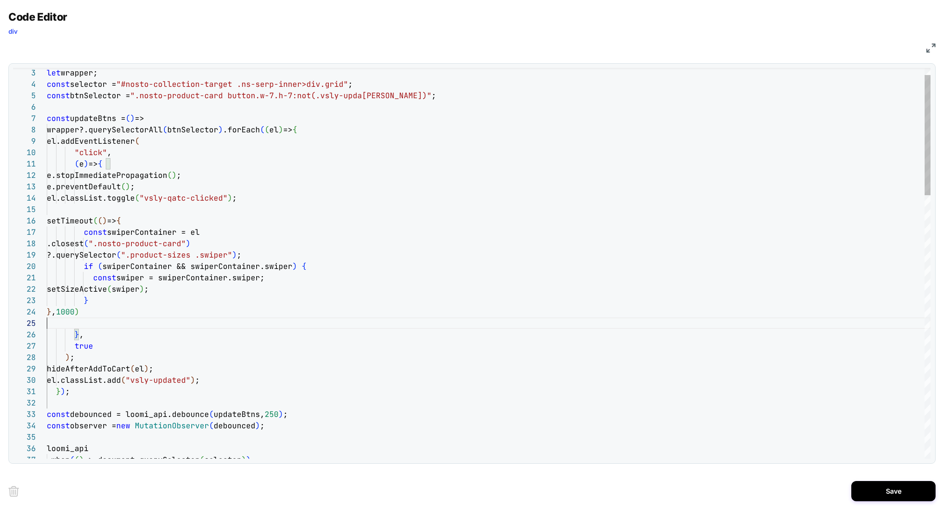
scroll to position [46, 0]
type textarea "**********"
click at [896, 483] on button "Save" at bounding box center [893, 491] width 84 height 20
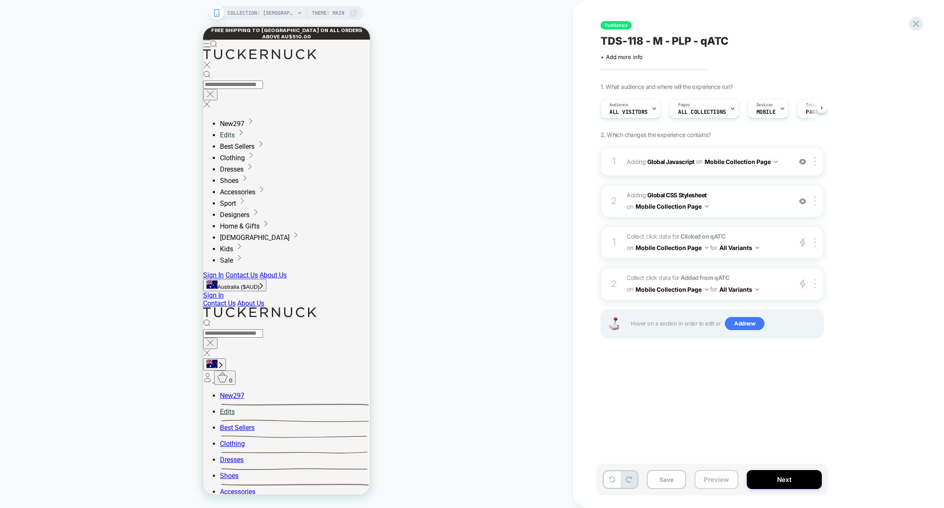
scroll to position [0, 0]
click at [708, 476] on button "Preview" at bounding box center [716, 479] width 44 height 19
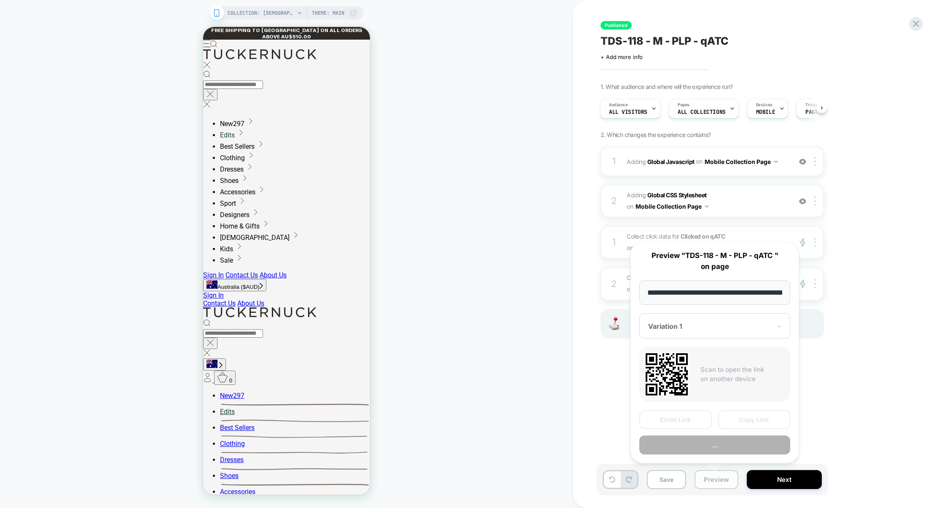
scroll to position [0, 70]
click at [728, 441] on button "Preview" at bounding box center [714, 445] width 151 height 19
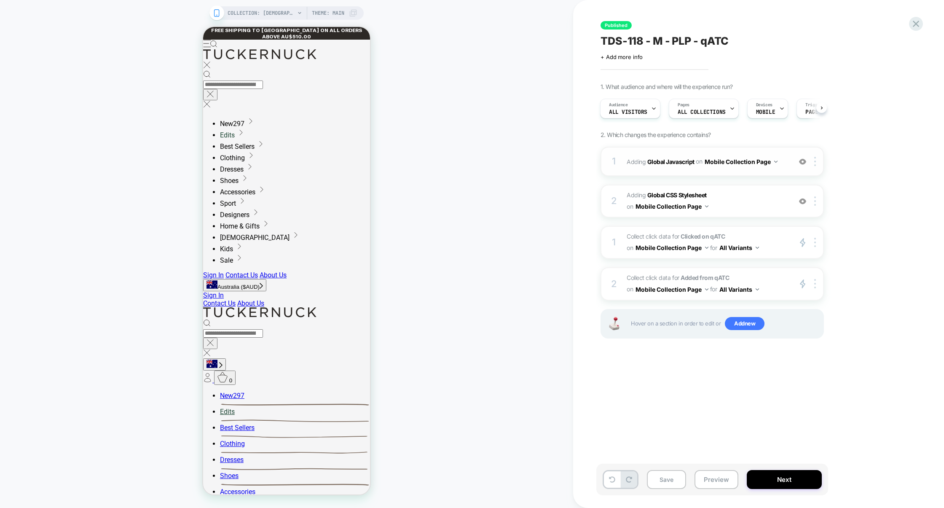
click at [730, 173] on div "1 Adding Global Javascript on Mobile Collection Page Add Before Add After Copy …" at bounding box center [711, 161] width 223 height 29
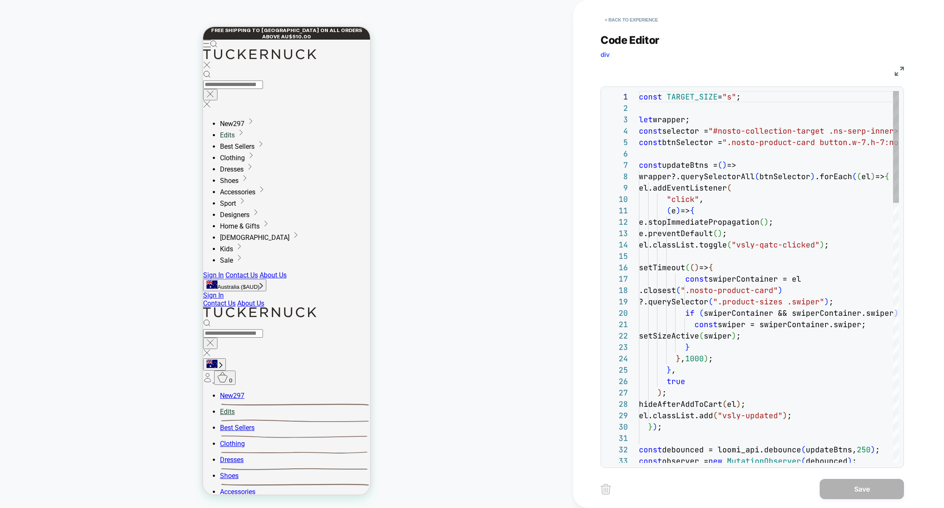
scroll to position [114, 0]
click at [897, 71] on img at bounding box center [899, 71] width 9 height 9
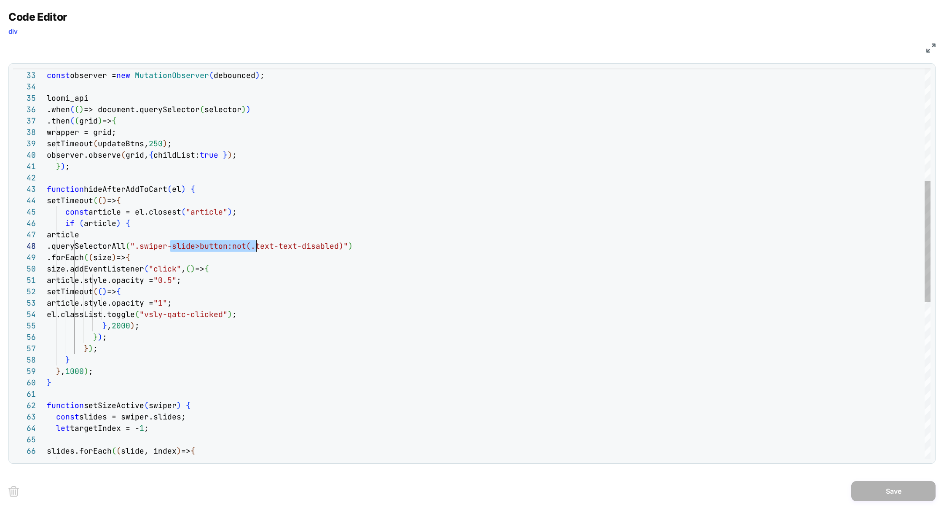
scroll to position [80, 214]
drag, startPoint x: 171, startPoint y: 247, endPoint x: 260, endPoint y: 247, distance: 89.3
click at [260, 247] on div "const debounced = loomi_api.debounce ( updateBtns, 250 ) ; const observer = new…" at bounding box center [489, 332] width 884 height 1255
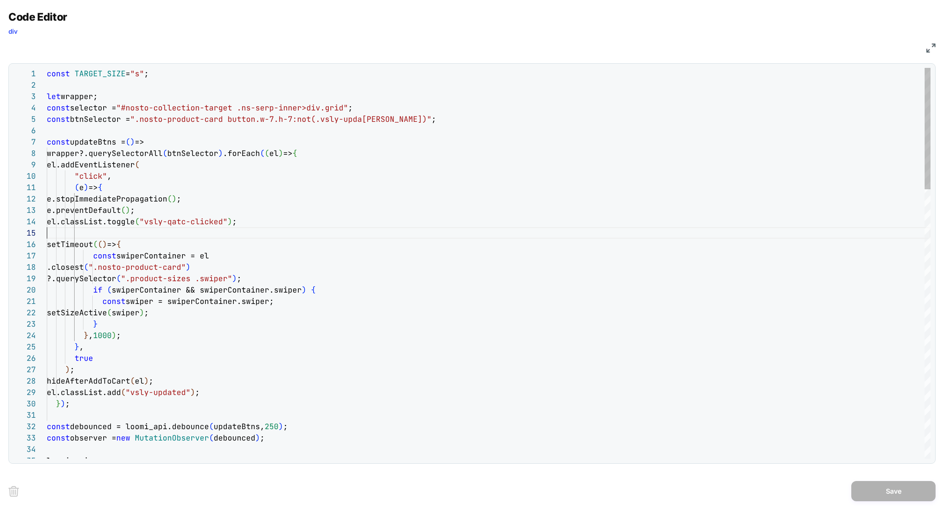
scroll to position [46, 0]
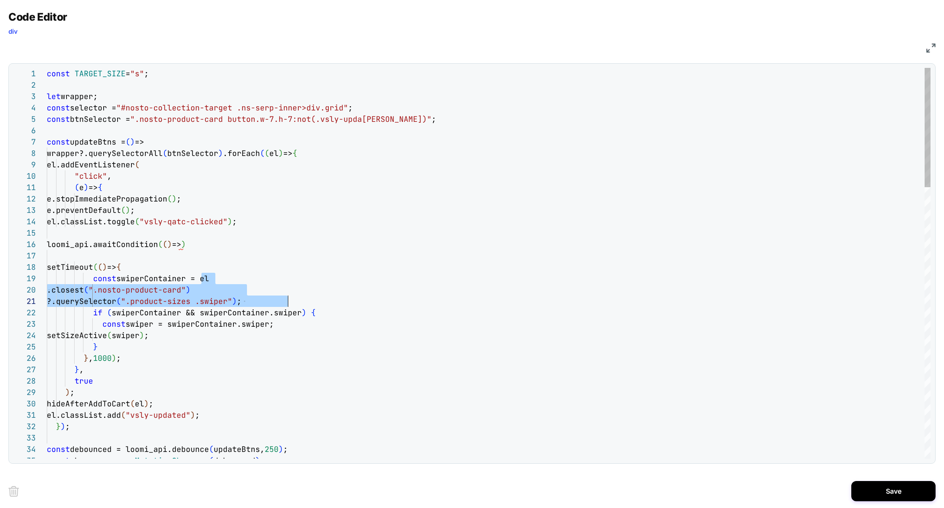
scroll to position [91, 241]
drag, startPoint x: 203, startPoint y: 279, endPoint x: 287, endPoint y: 297, distance: 86.1
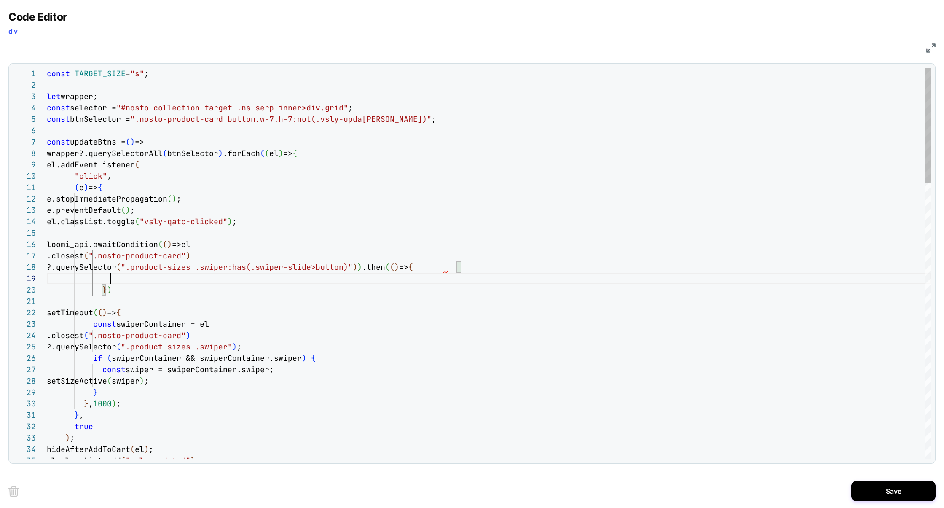
scroll to position [91, 63]
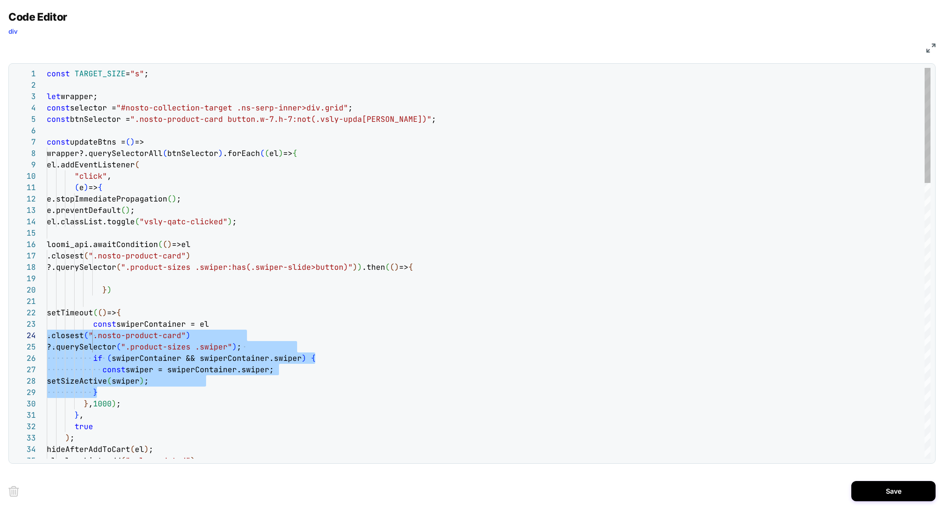
scroll to position [23, 0]
drag, startPoint x: 109, startPoint y: 392, endPoint x: 3, endPoint y: 324, distance: 126.0
click at [3, 324] on div "Code Editor div JS 34 35 30 31 32 33 28 29 26 27 25 24 23 22 15 14 13 12 11 10 …" at bounding box center [472, 254] width 944 height 508
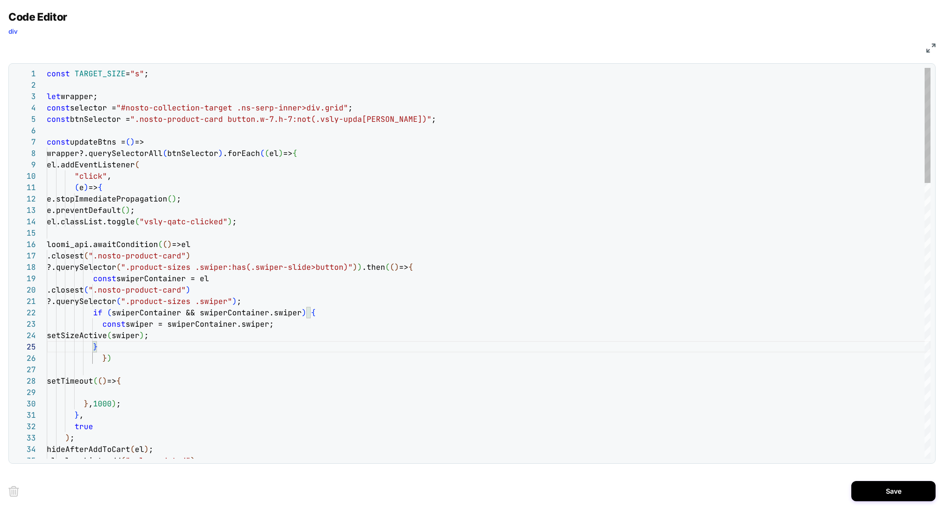
drag, startPoint x: 107, startPoint y: 303, endPoint x: 138, endPoint y: 302, distance: 30.8
click at [107, 303] on span "?.querySelector" at bounding box center [82, 301] width 70 height 10
drag, startPoint x: 139, startPoint y: 401, endPoint x: 5, endPoint y: 375, distance: 137.4
click at [4, 375] on div "Code Editor div JS 34 35 30 31 32 33 29 28 15 14 13 12 11 10 9 8 7 6 5 4 3 2 1 …" at bounding box center [472, 254] width 944 height 508
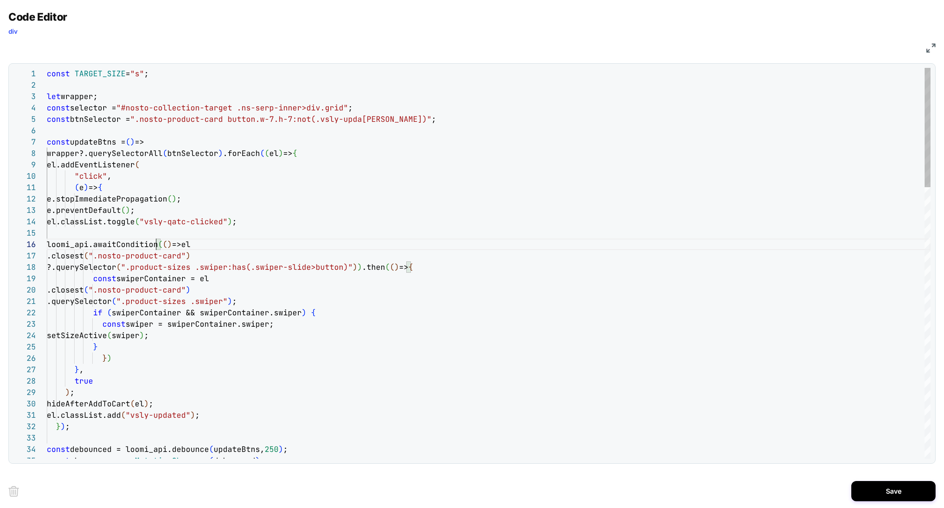
scroll to position [56, 109]
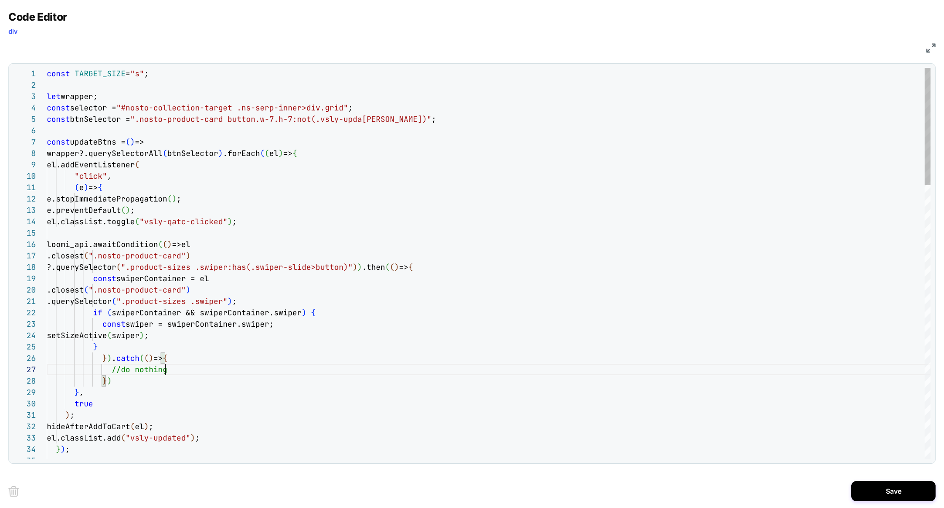
scroll to position [68, 118]
type textarea "**********"
click at [877, 483] on button "Save" at bounding box center [893, 491] width 84 height 20
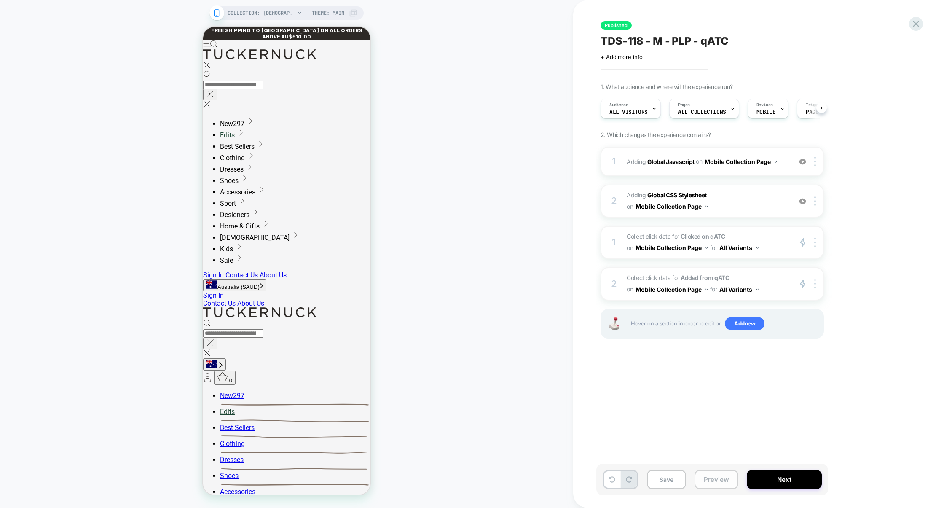
scroll to position [0, 0]
click at [723, 482] on button "Preview" at bounding box center [716, 479] width 44 height 19
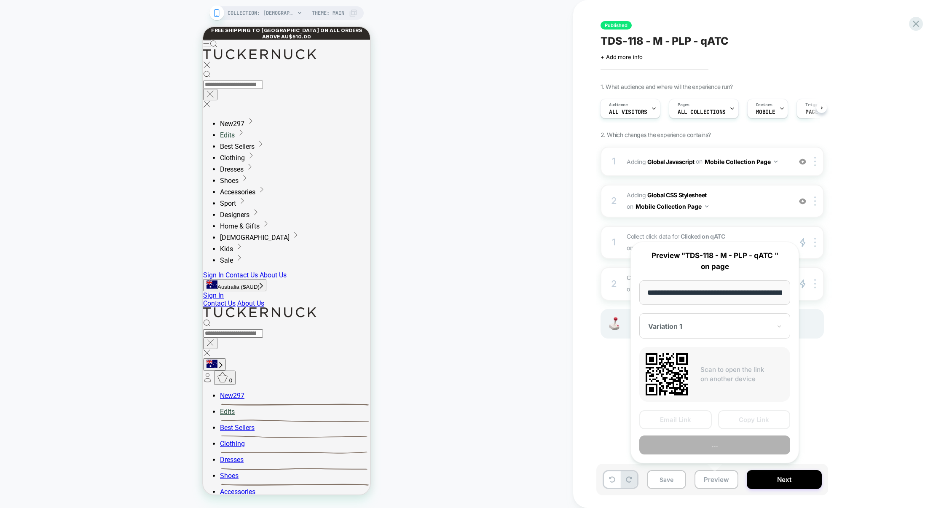
scroll to position [0, 70]
click at [750, 417] on button "Copy Link" at bounding box center [754, 419] width 72 height 19
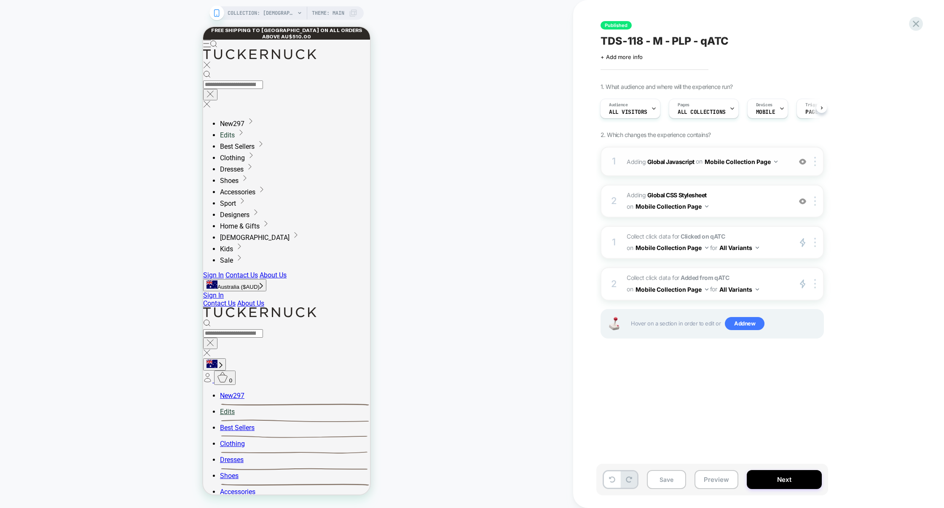
click at [722, 173] on div "1 Adding Global Javascript on Mobile Collection Page Add Before Add After Copy …" at bounding box center [711, 161] width 223 height 29
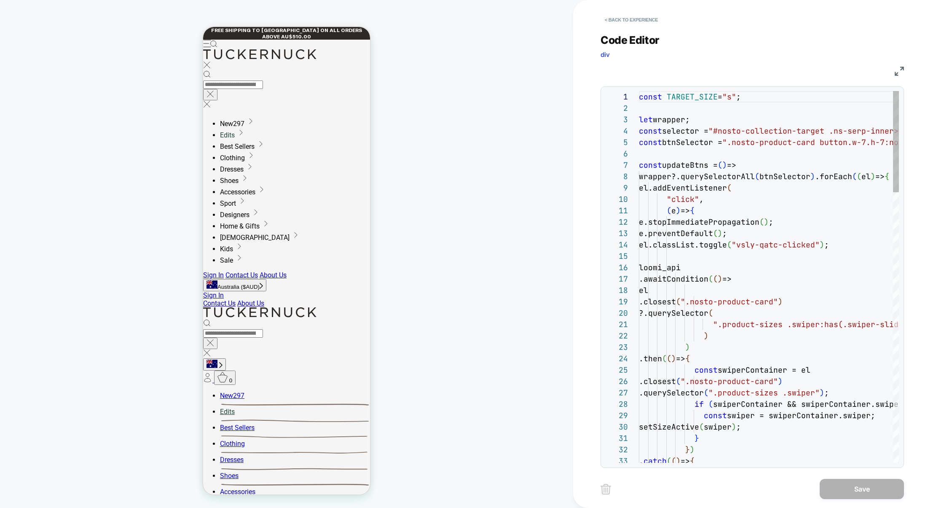
scroll to position [114, 0]
click at [895, 73] on img at bounding box center [899, 71] width 9 height 9
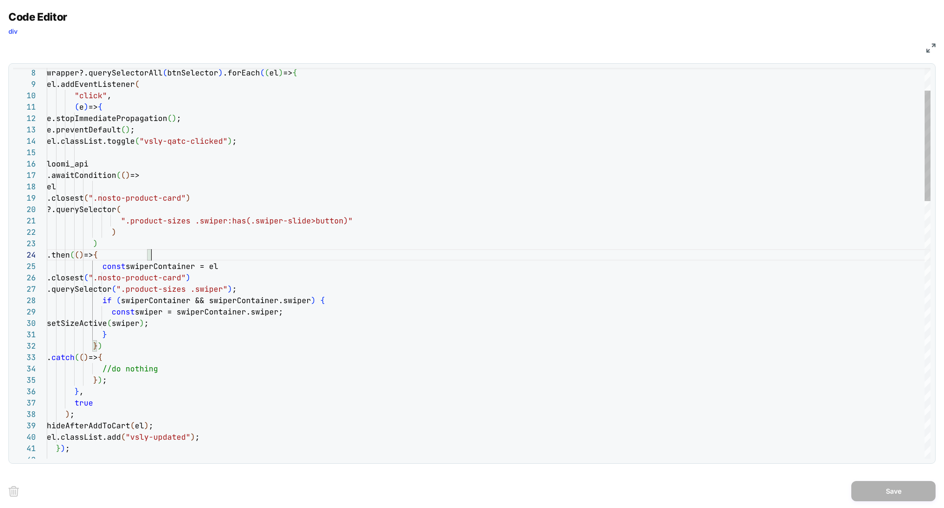
scroll to position [56, 0]
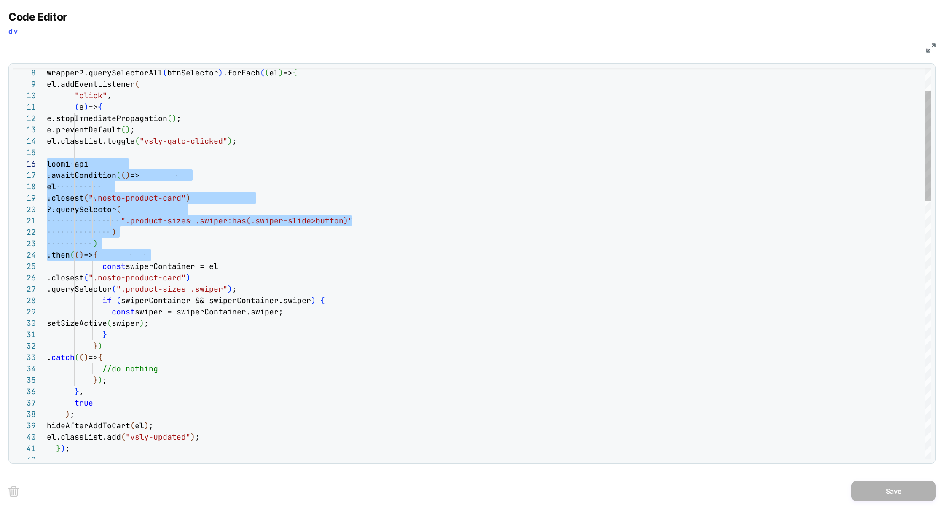
drag, startPoint x: 160, startPoint y: 259, endPoint x: 1, endPoint y: 162, distance: 186.2
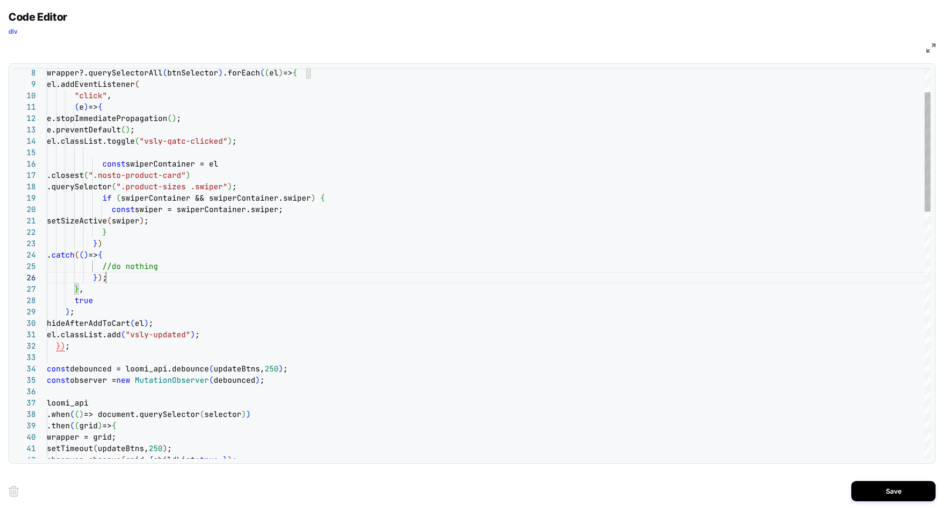
scroll to position [34, 0]
drag, startPoint x: 127, startPoint y: 275, endPoint x: 1, endPoint y: 256, distance: 127.4
click at [0, 256] on div "Code Editor div JS 12 13 14 15 16 17 18 19 20 21 22 23 24 25 26 27 28 29 30 31 …" at bounding box center [472, 254] width 944 height 508
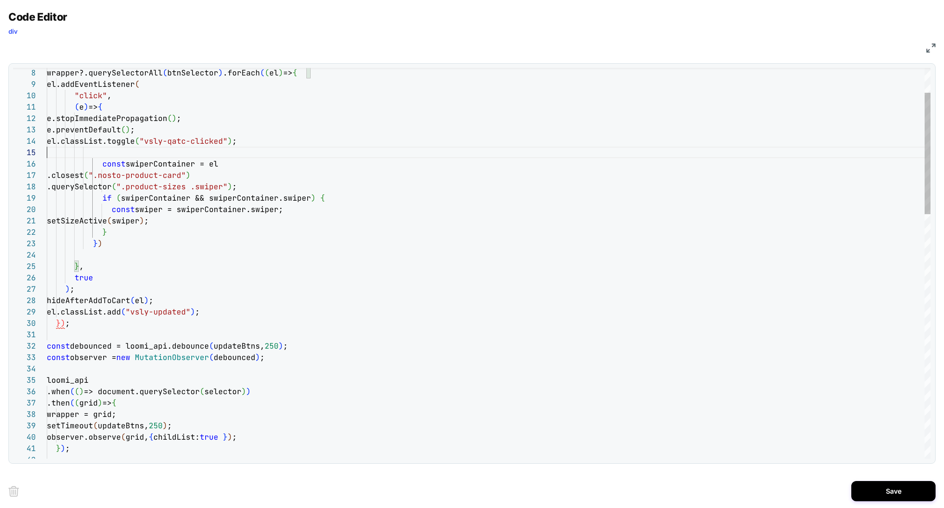
scroll to position [46, 0]
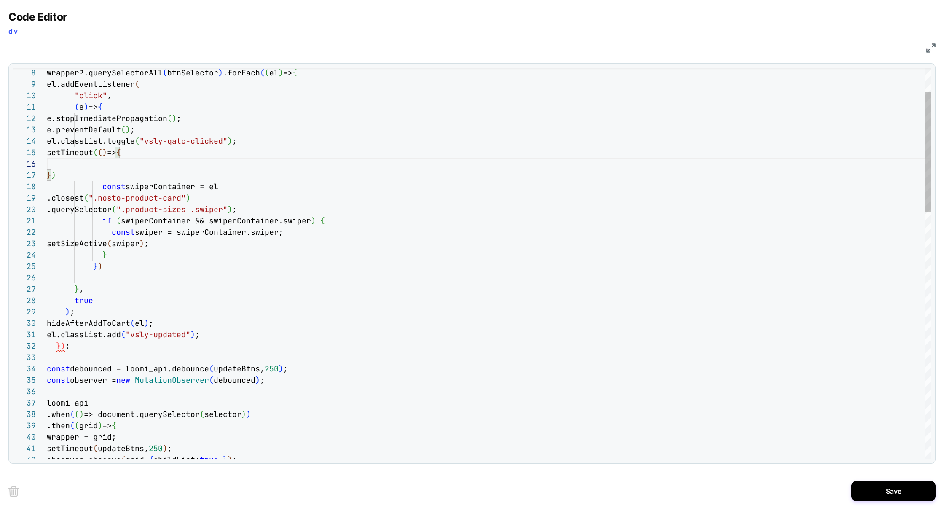
scroll to position [56, 9]
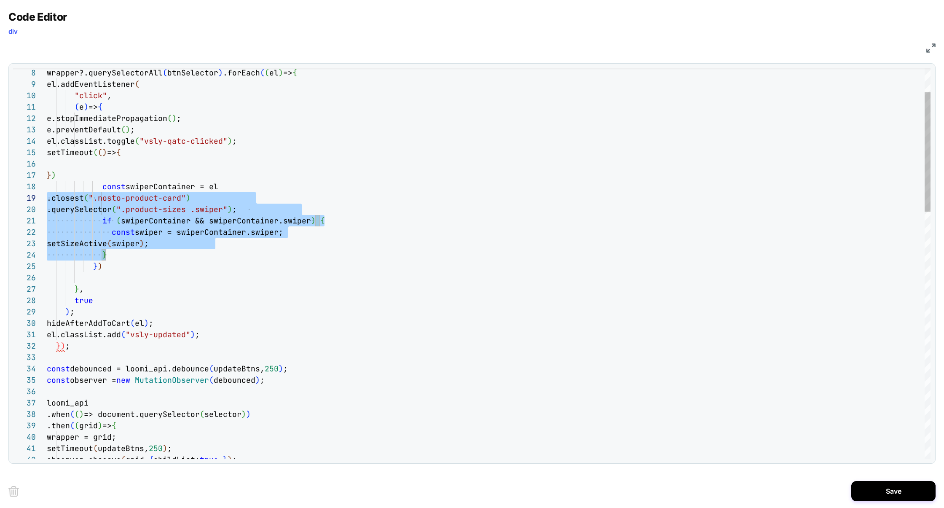
scroll to position [80, 0]
drag, startPoint x: 127, startPoint y: 257, endPoint x: 1, endPoint y: 183, distance: 145.8
click at [0, 183] on div "Code Editor div JS 12 13 14 15 18 19 20 21 22 23 24 25 26 27 28 29 30 31 32 33 …" at bounding box center [472, 254] width 944 height 508
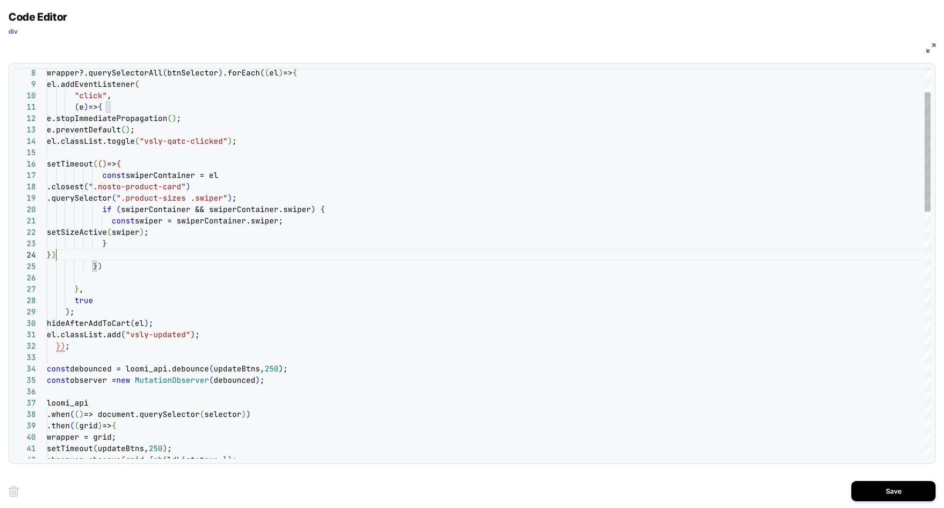
scroll to position [34, 9]
type textarea "**********"
click at [880, 499] on button "Save" at bounding box center [893, 491] width 84 height 20
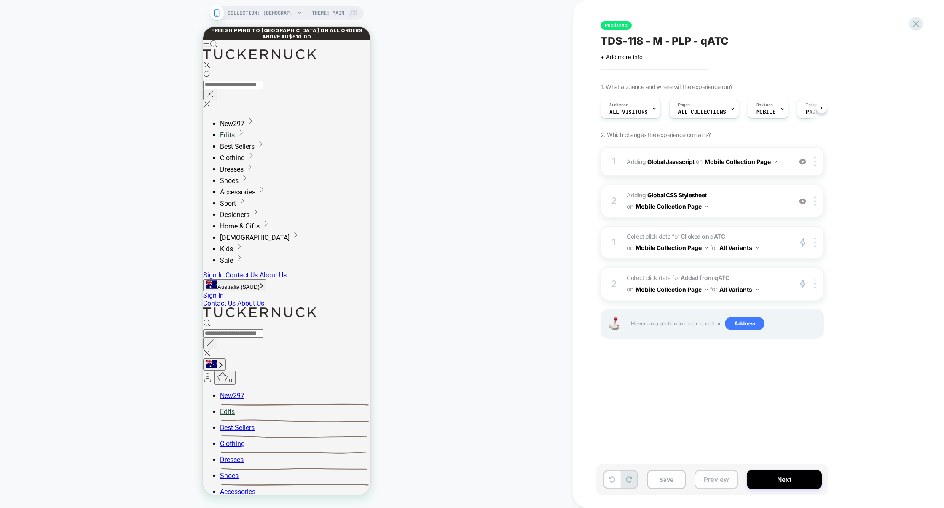
scroll to position [0, 0]
click at [726, 476] on button "Preview" at bounding box center [716, 479] width 44 height 19
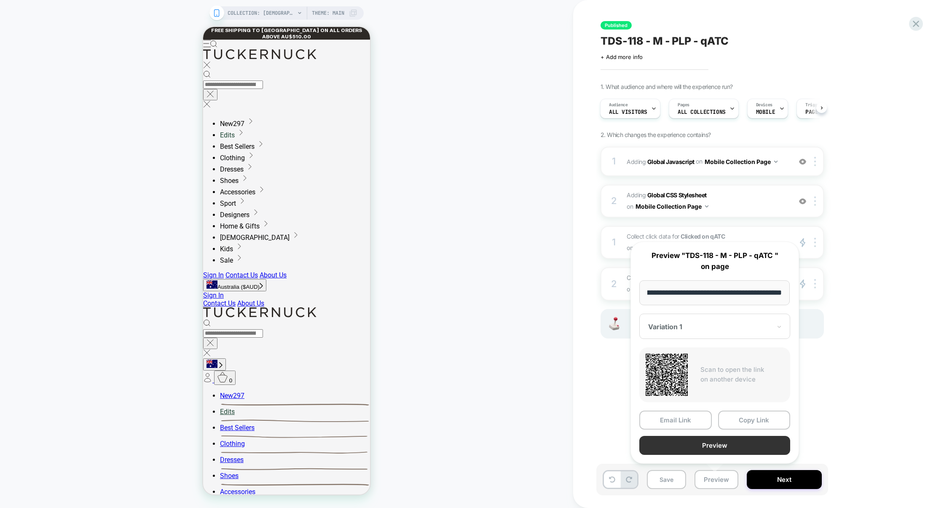
scroll to position [0, 0]
drag, startPoint x: 728, startPoint y: 452, endPoint x: 748, endPoint y: 428, distance: 31.5
click at [748, 428] on div "Email Link Copy Link Preview" at bounding box center [714, 432] width 151 height 44
click at [748, 428] on button "Copy Link" at bounding box center [754, 419] width 72 height 19
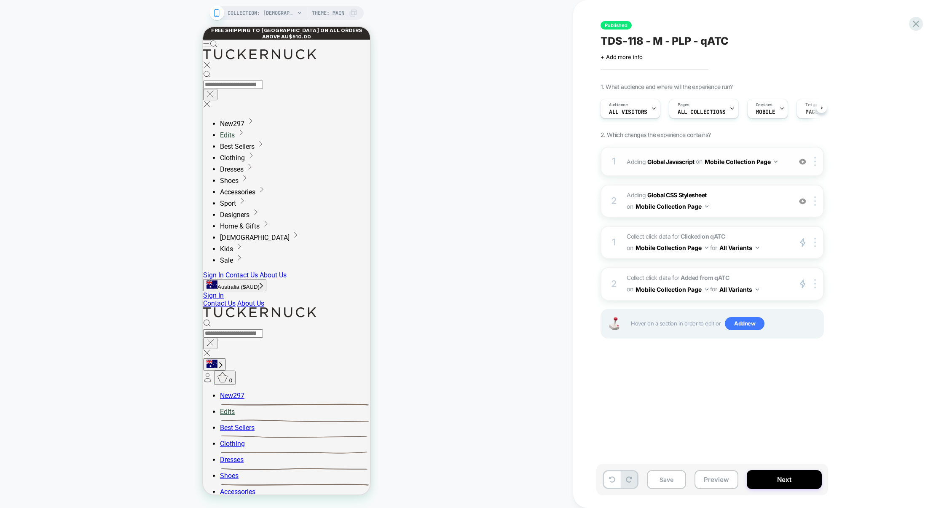
click at [743, 172] on div "1 Adding Global Javascript on Mobile Collection Page Add Before Add After Copy …" at bounding box center [711, 161] width 223 height 29
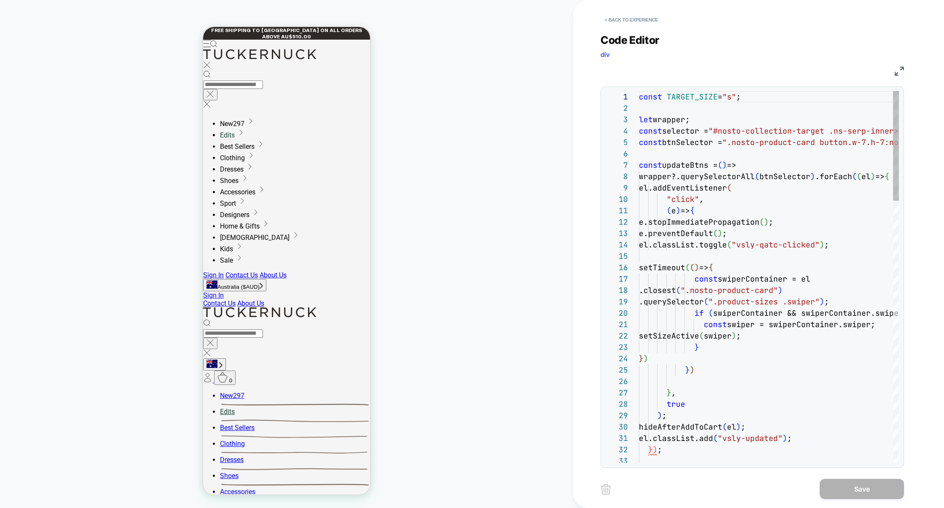
scroll to position [114, 0]
click at [897, 72] on img at bounding box center [899, 71] width 9 height 9
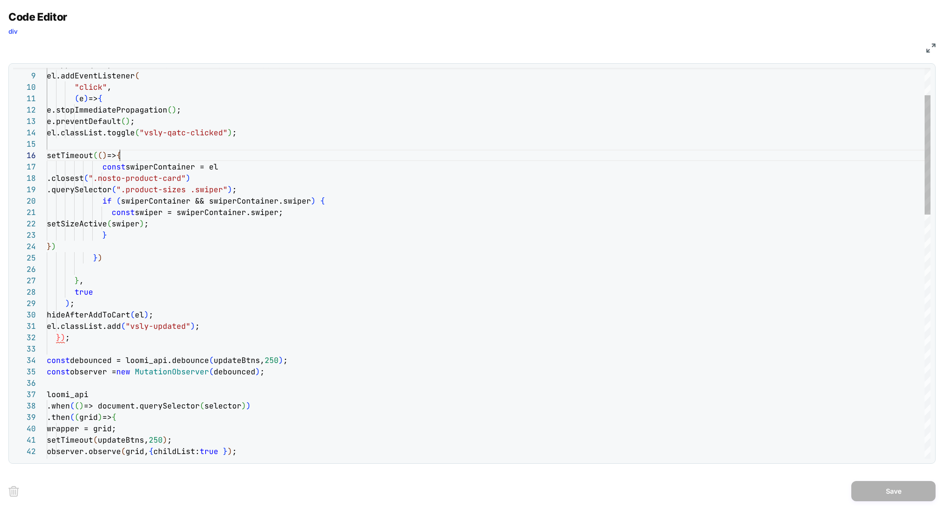
scroll to position [56, 73]
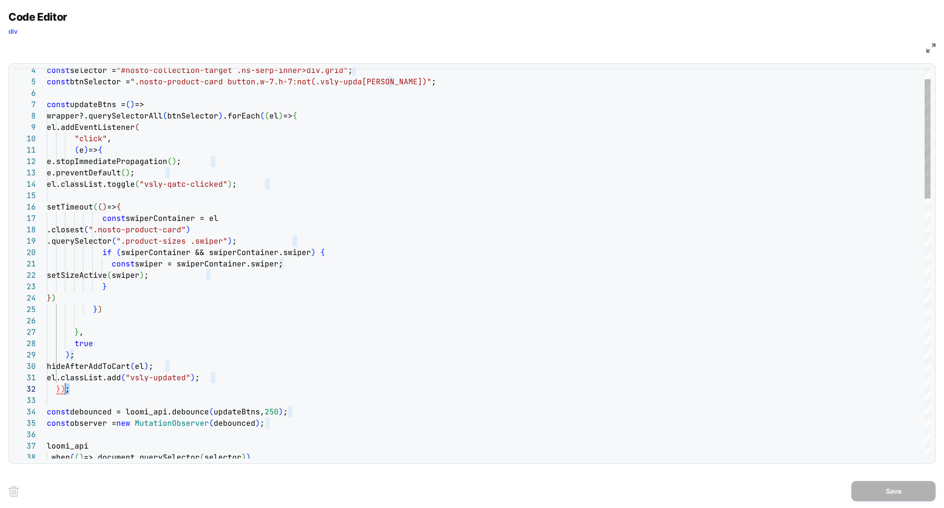
scroll to position [11, 0]
drag, startPoint x: 73, startPoint y: 390, endPoint x: 0, endPoint y: 390, distance: 73.3
click at [0, 390] on div "Code Editor div JS 12 13 14 15 16 17 18 19 20 21 22 23 24 25 26 27 28 29 30 31 …" at bounding box center [472, 254] width 944 height 508
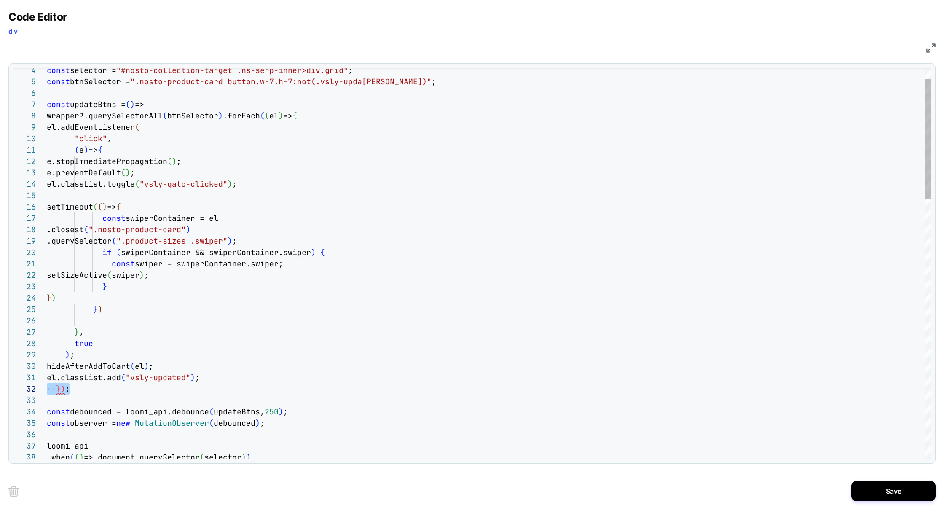
scroll to position [46, 55]
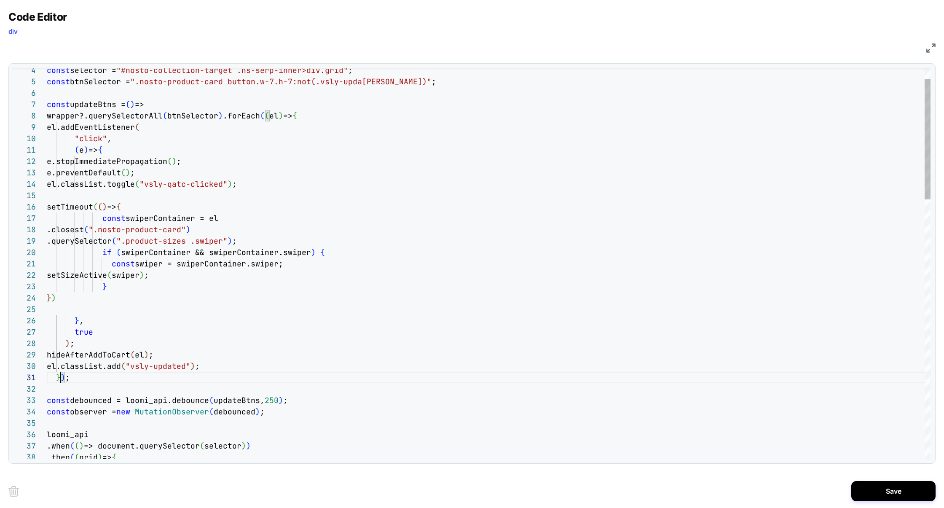
scroll to position [0, 13]
type textarea "**********"
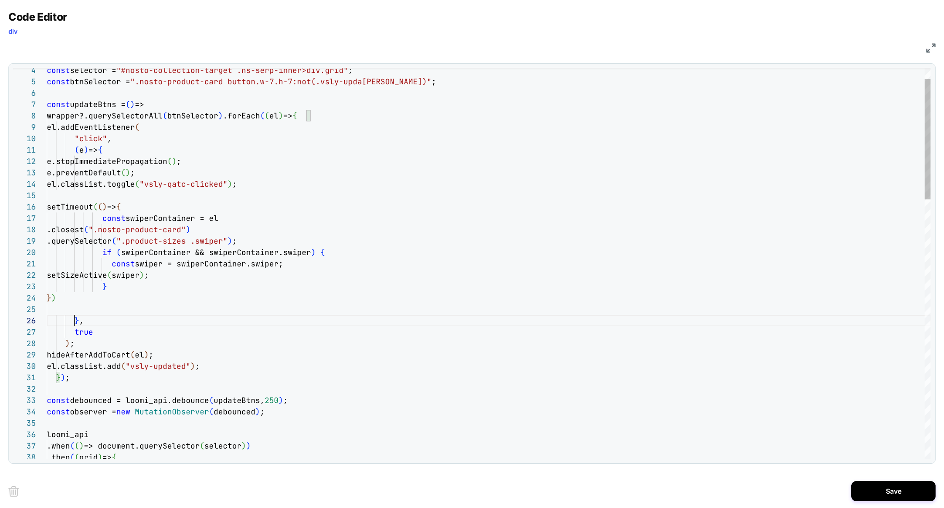
scroll to position [56, 27]
click at [866, 490] on button "Save" at bounding box center [893, 491] width 84 height 20
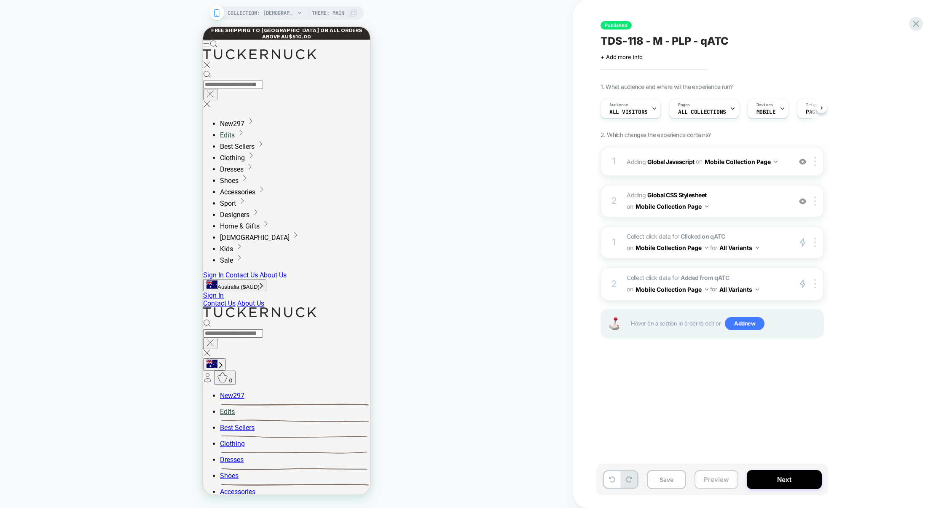
scroll to position [0, 0]
click at [710, 481] on button "Preview" at bounding box center [716, 479] width 44 height 19
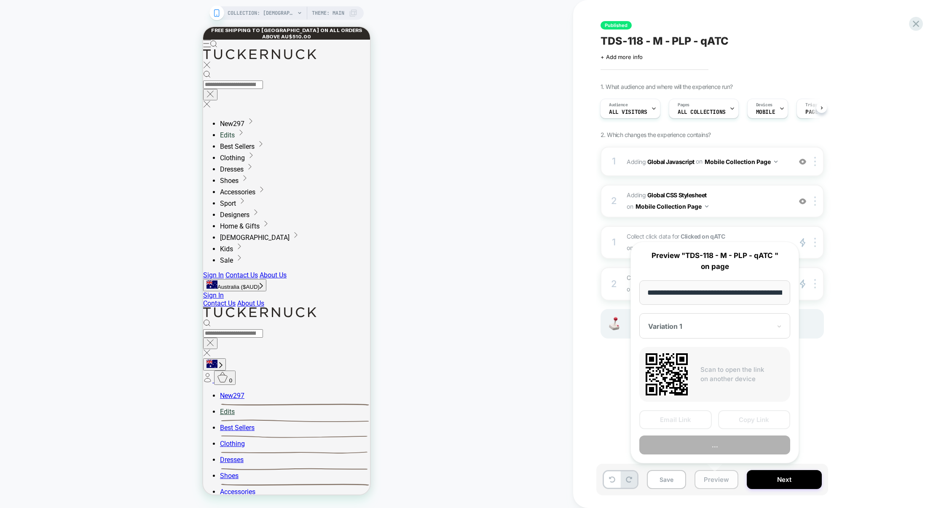
scroll to position [0, 70]
click at [750, 423] on button "Copy Link" at bounding box center [754, 419] width 72 height 19
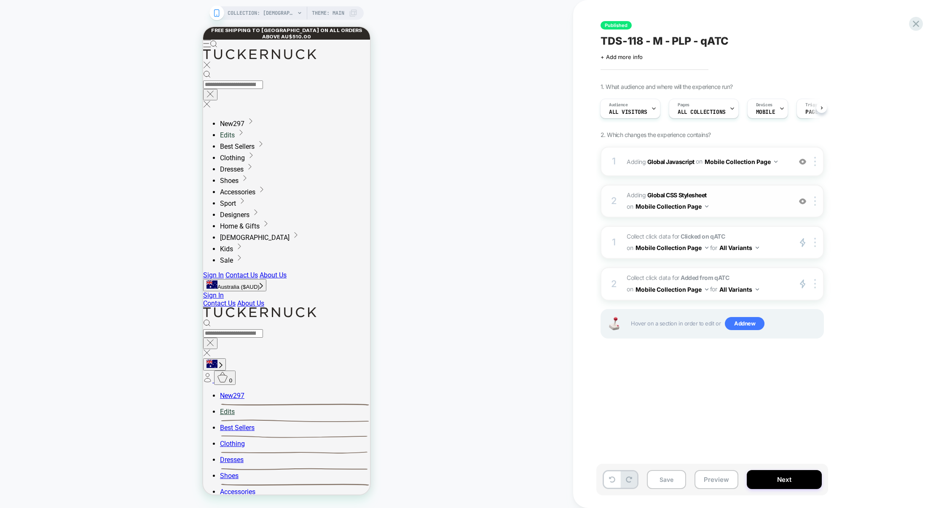
click at [742, 204] on span "Adding Global CSS Stylesheet on Mobile Collection Page" at bounding box center [707, 201] width 161 height 23
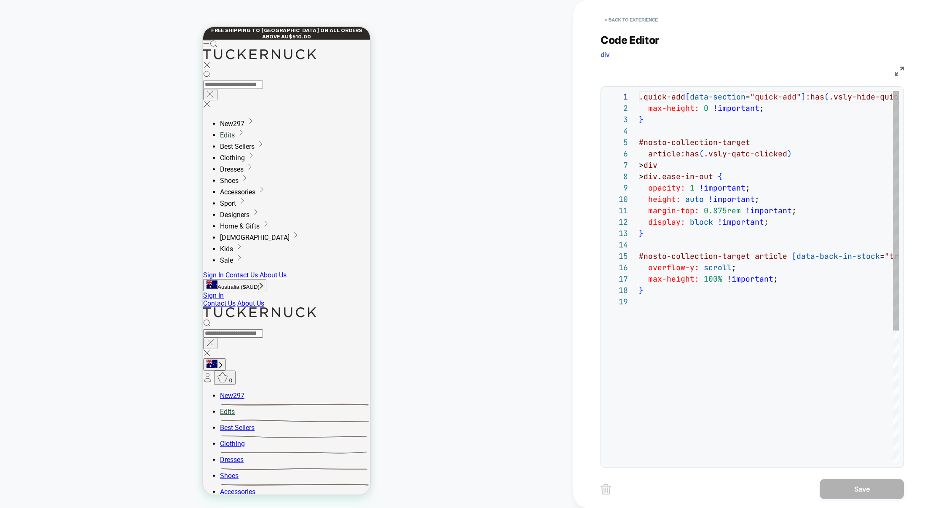
scroll to position [114, 0]
click at [644, 19] on button "< Back to experience" at bounding box center [631, 19] width 62 height 13
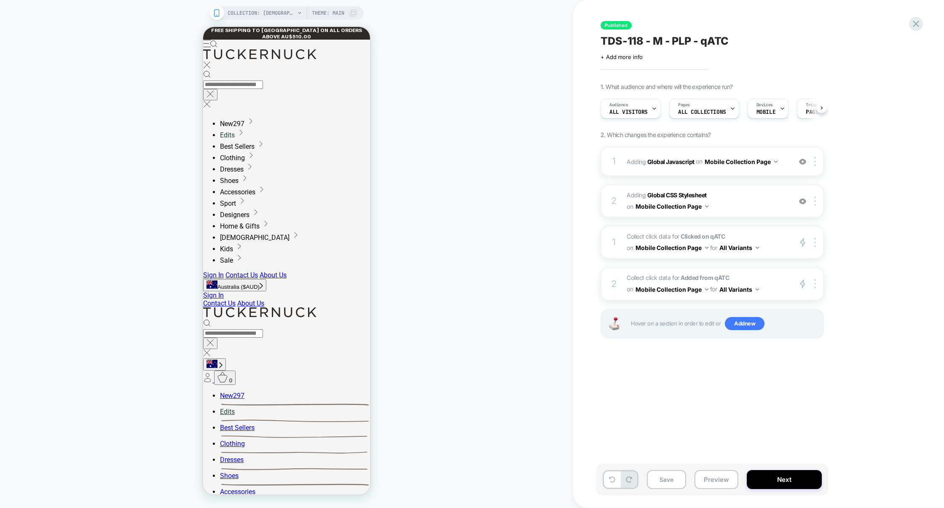
scroll to position [0, 0]
click at [708, 173] on div "1 Adding Global Javascript on Mobile Collection Page Add Before Add After Copy …" at bounding box center [711, 161] width 223 height 29
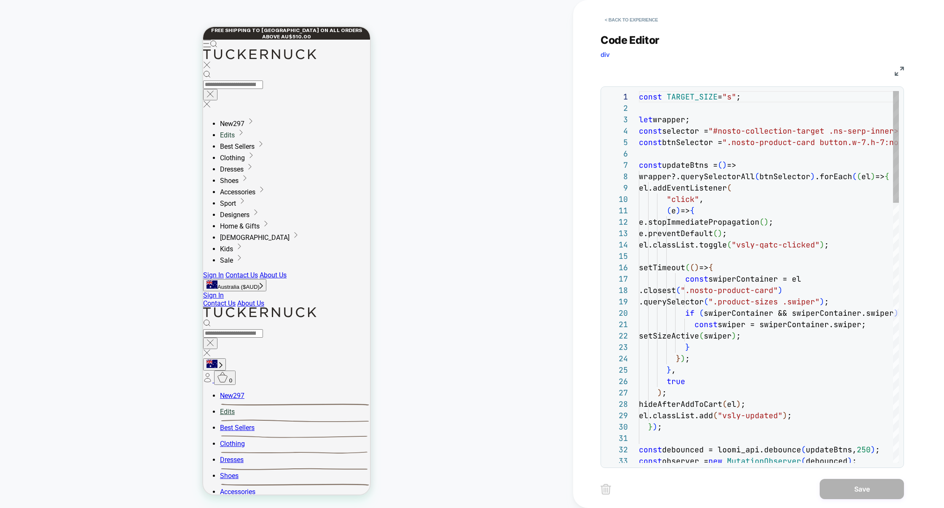
scroll to position [114, 0]
click at [903, 70] on img at bounding box center [899, 71] width 9 height 9
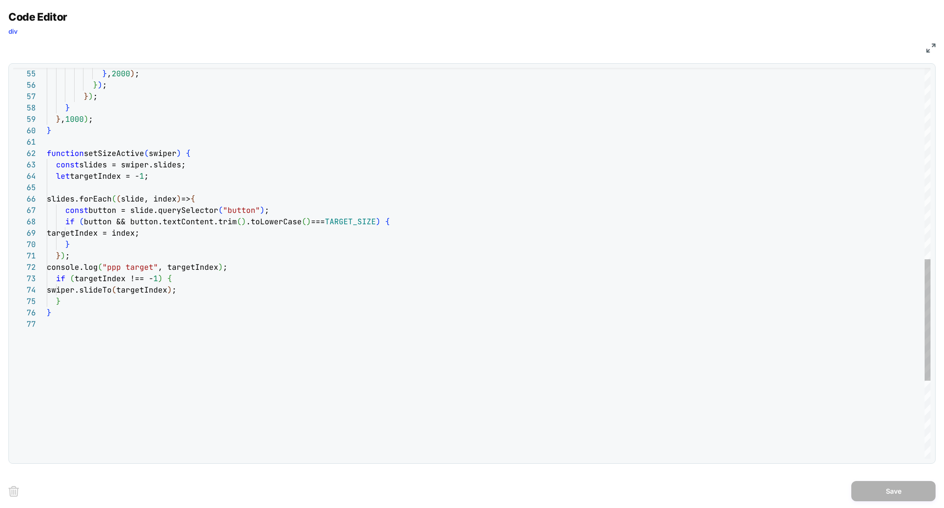
click at [127, 152] on div "} , 2000 ) ; } ) ; } ) ; } } , 1000 ) ; } function setSizeActive ( swiper ) { c…" at bounding box center [489, 80] width 884 height 1255
click at [218, 200] on div "} , 2000 ) ; } ) ; } ) ; } } , 1000 ) ; } function setSizeActive ( swiper ) { c…" at bounding box center [489, 80] width 884 height 1255
click at [137, 190] on div "} , 2000 ) ; } ) ; } ) ; } } , 1000 ) ; } function setSizeActive ( swiper ) { c…" at bounding box center [489, 80] width 884 height 1255
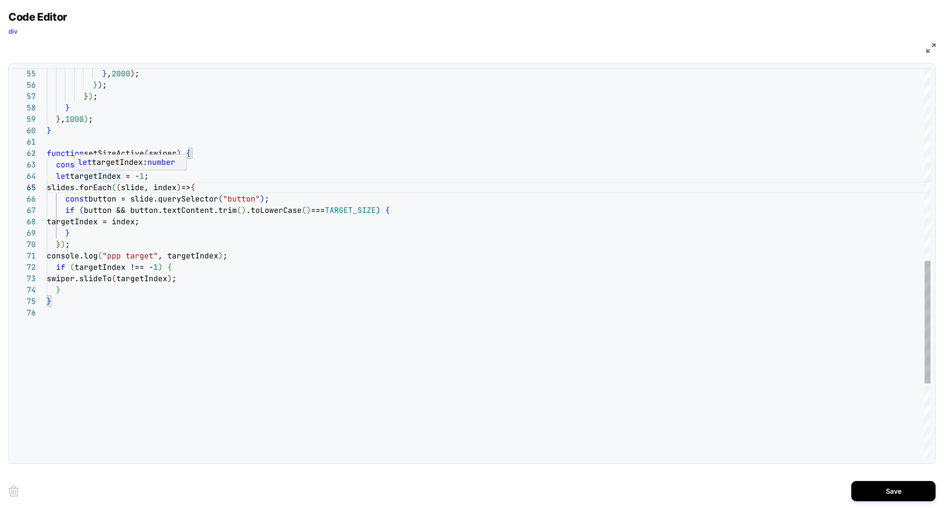
scroll to position [56, 0]
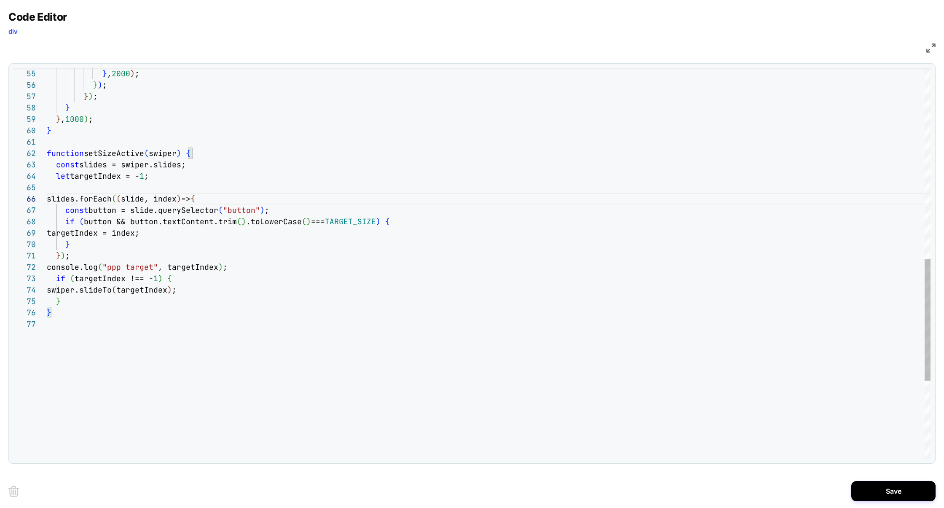
click at [75, 201] on div "} , 2000 ) ; } ) ; } ) ; } } , 1000 ) ; } function setSizeActive ( swiper ) { c…" at bounding box center [489, 80] width 884 height 1255
click at [222, 268] on div "} , 2000 ) ; } ) ; } ) ; } } , 1000 ) ; } function setSizeActive ( swiper ) { c…" at bounding box center [489, 80] width 884 height 1255
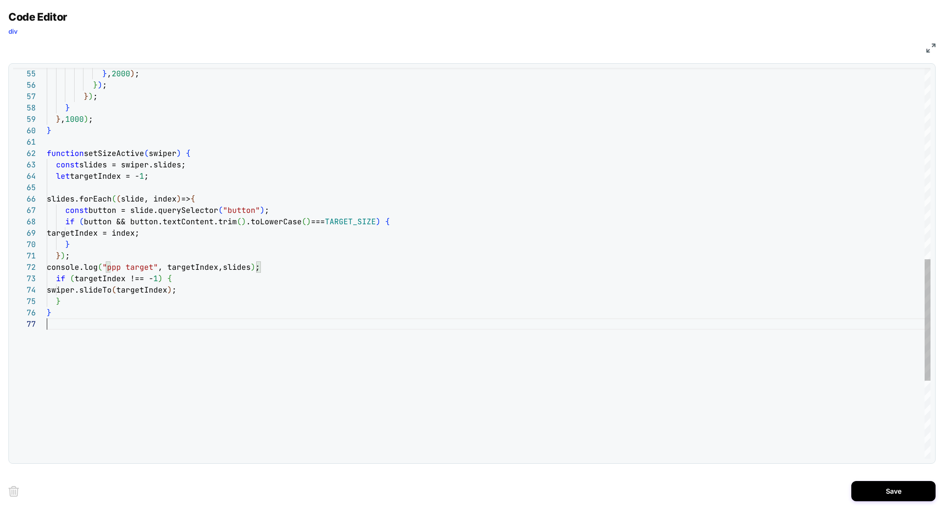
click at [392, 334] on div "} , 2000 ) ; } ) ; } ) ; } } , 1000 ) ; } function setSizeActive ( swiper ) { c…" at bounding box center [489, 80] width 884 height 1255
click at [292, 265] on div "} , 2000 ) ; } ) ; } ) ; } } , 1000 ) ; } function setSizeActive ( swiper ) { c…" at bounding box center [489, 80] width 884 height 1255
type textarea "**********"
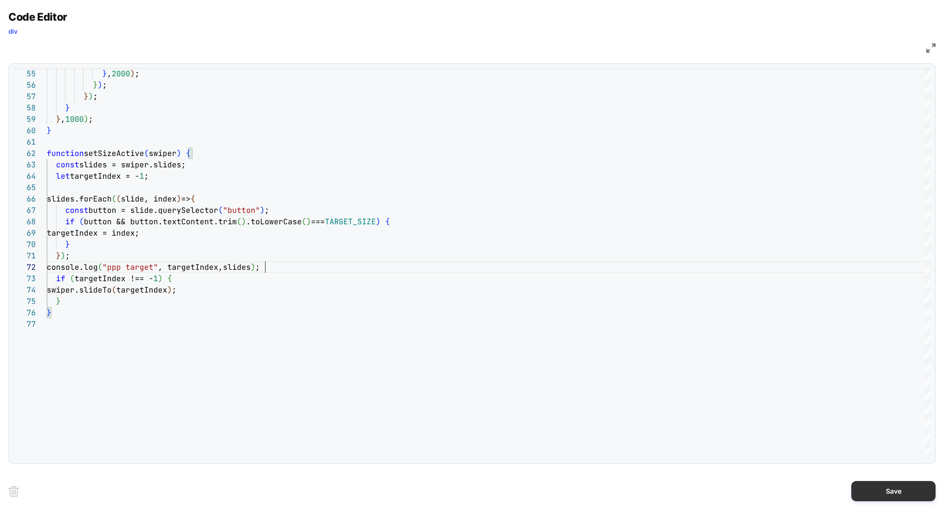
click at [877, 491] on button "Save" at bounding box center [893, 491] width 84 height 20
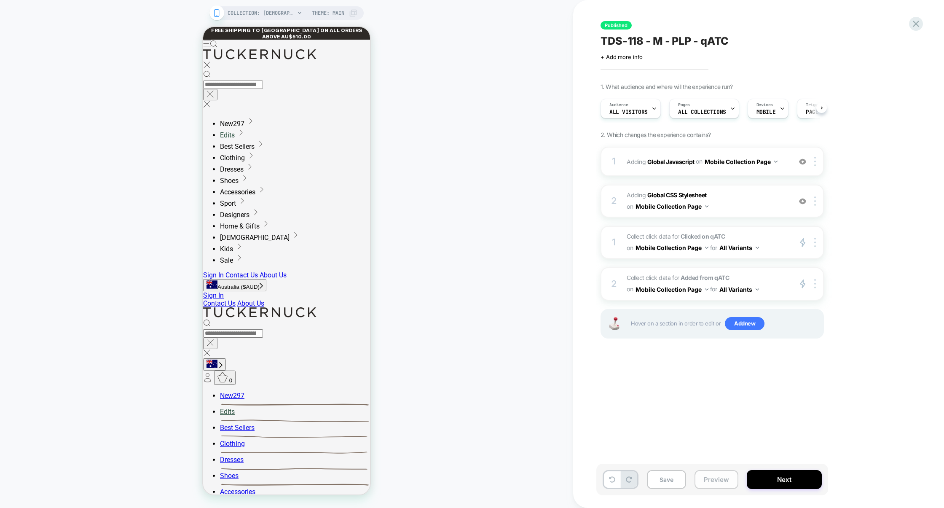
scroll to position [0, 0]
click at [718, 481] on button "Preview" at bounding box center [716, 479] width 44 height 19
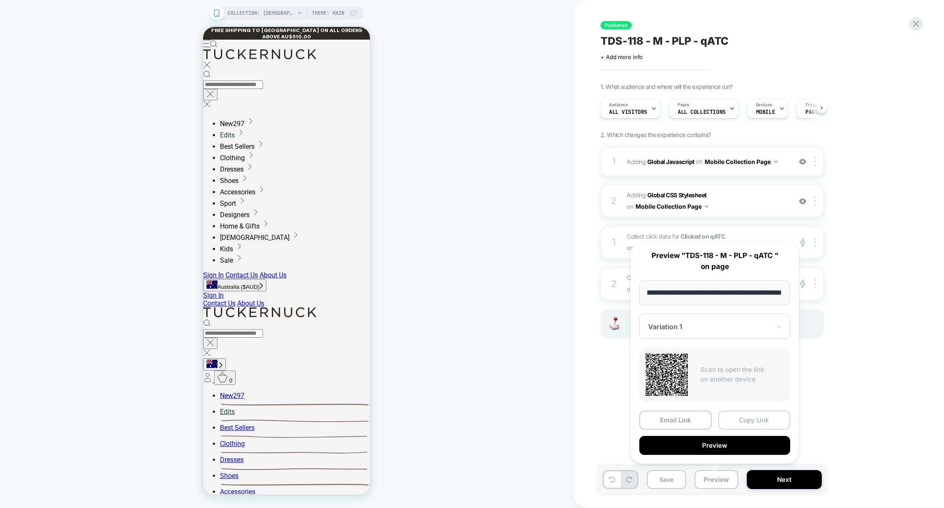
scroll to position [0, 0]
click at [743, 426] on button "Copy Link" at bounding box center [754, 419] width 72 height 19
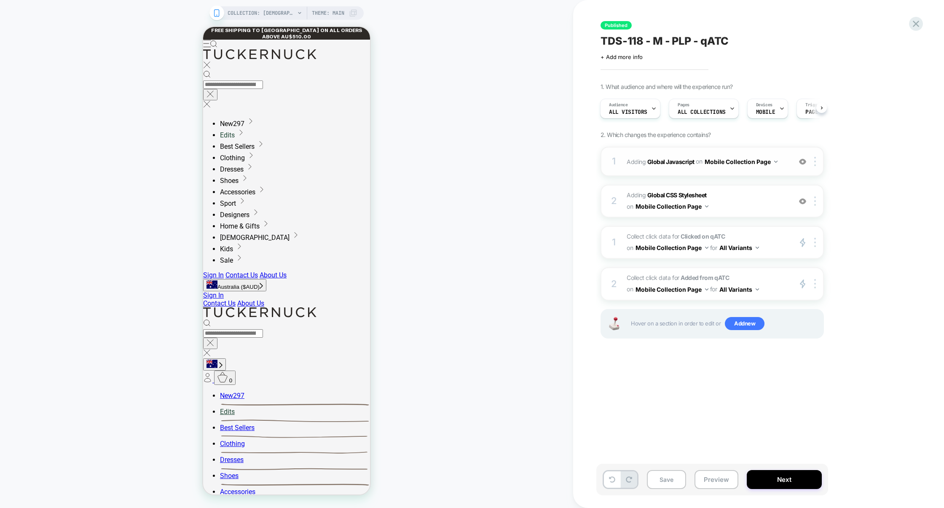
click at [726, 172] on div "1 Adding Global Javascript on Mobile Collection Page Add Before Add After Copy …" at bounding box center [711, 161] width 223 height 29
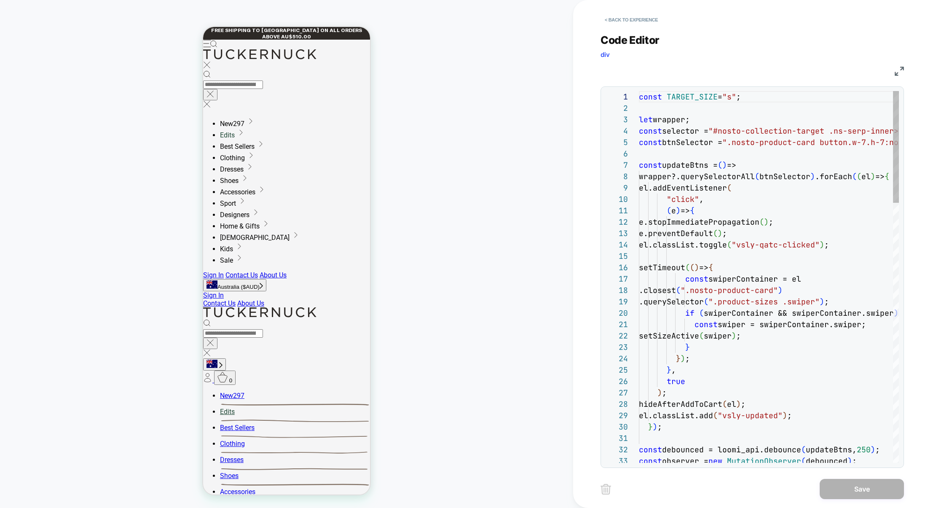
scroll to position [114, 0]
click at [898, 70] on img at bounding box center [899, 71] width 9 height 9
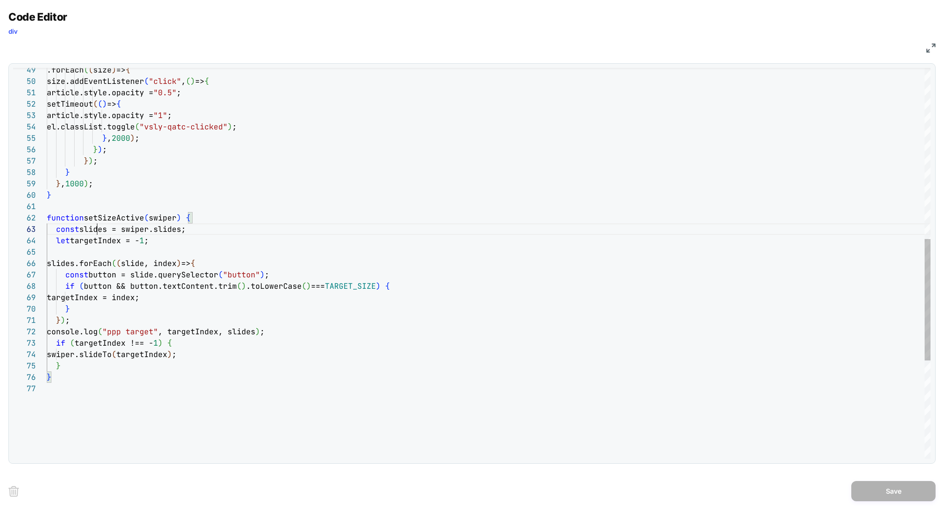
click at [97, 233] on div ".forEach ( ( size ) => { size.addEventListener ( "click" , ( ) => { article.sty…" at bounding box center [489, 145] width 884 height 1255
click at [276, 338] on div ".forEach ( ( size ) => { size.addEventListener ( "click" , ( ) => { article.sty…" at bounding box center [489, 145] width 884 height 1255
click at [280, 334] on div ".forEach ( ( size ) => { size.addEventListener ( "click" , ( ) => { article.sty…" at bounding box center [489, 145] width 884 height 1255
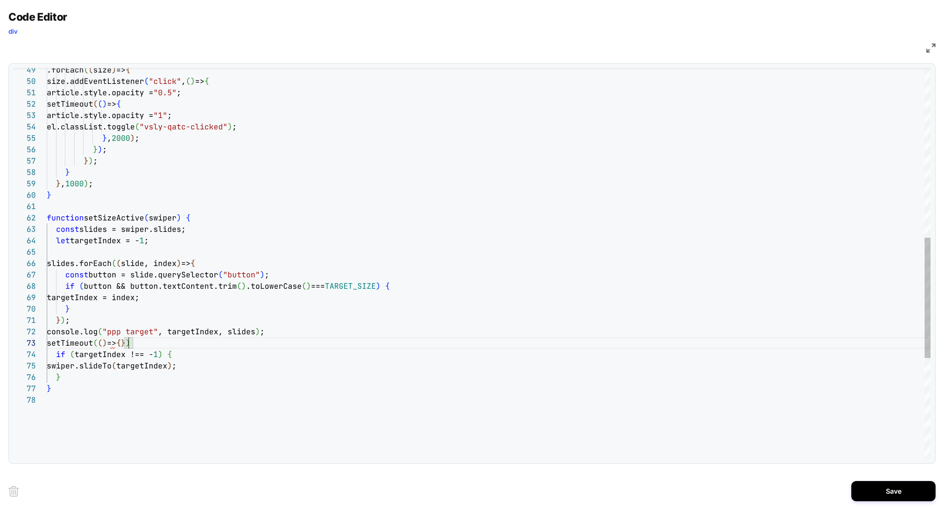
scroll to position [34, 18]
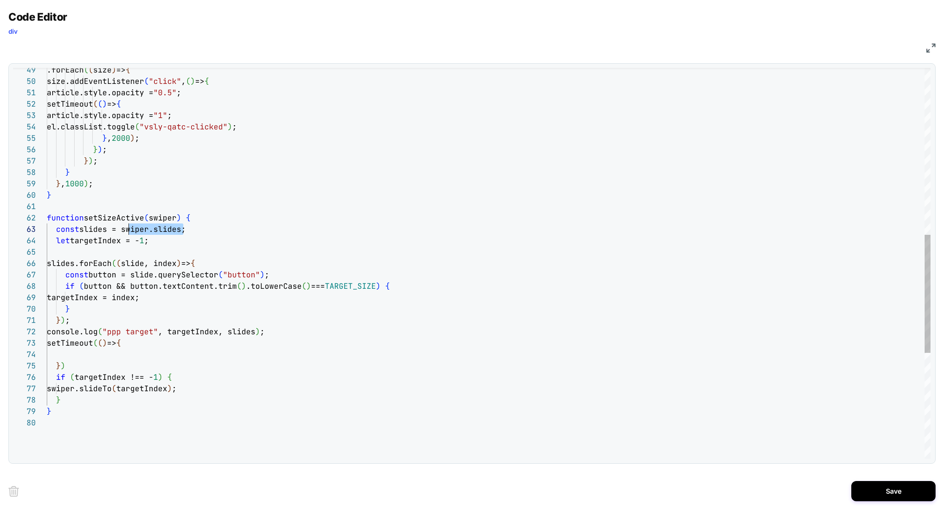
drag, startPoint x: 183, startPoint y: 229, endPoint x: 126, endPoint y: 231, distance: 57.3
click at [126, 231] on span "slides = swiper.slides;" at bounding box center [132, 229] width 107 height 10
click at [126, 231] on div ".forEach ( ( size ) => { size.addEventListener ( "click" , ( ) => { article.sty…" at bounding box center [489, 162] width 884 height 1289
click at [75, 362] on div ".forEach ( ( size ) => { size.addEventListener ( "click" , ( ) => { article.sty…" at bounding box center [489, 162] width 884 height 1289
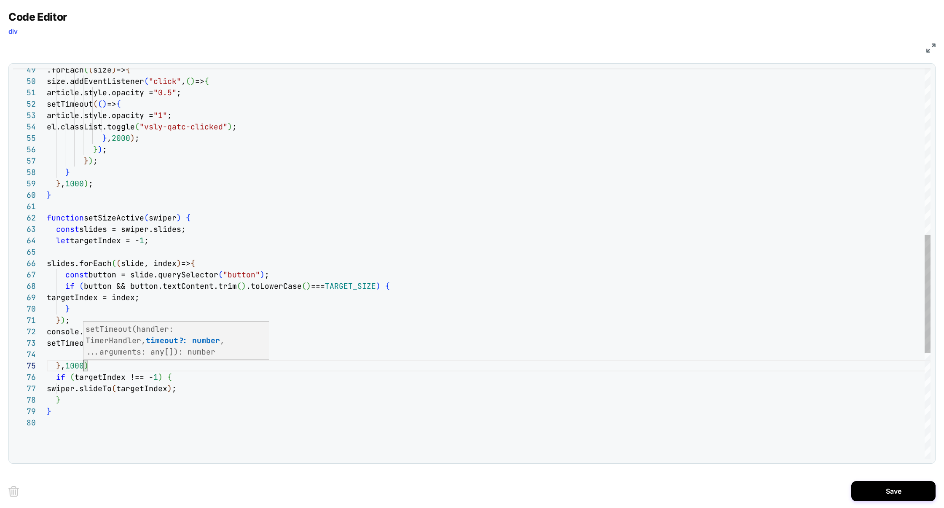
scroll to position [46, 36]
click at [368, 349] on div ".forEach ( ( size ) => { size.addEventListener ( "click" , ( ) => { article.sty…" at bounding box center [489, 162] width 884 height 1289
click at [292, 327] on div ".forEach ( ( size ) => { size.addEventListener ( "click" , ( ) => { article.sty…" at bounding box center [489, 162] width 884 height 1289
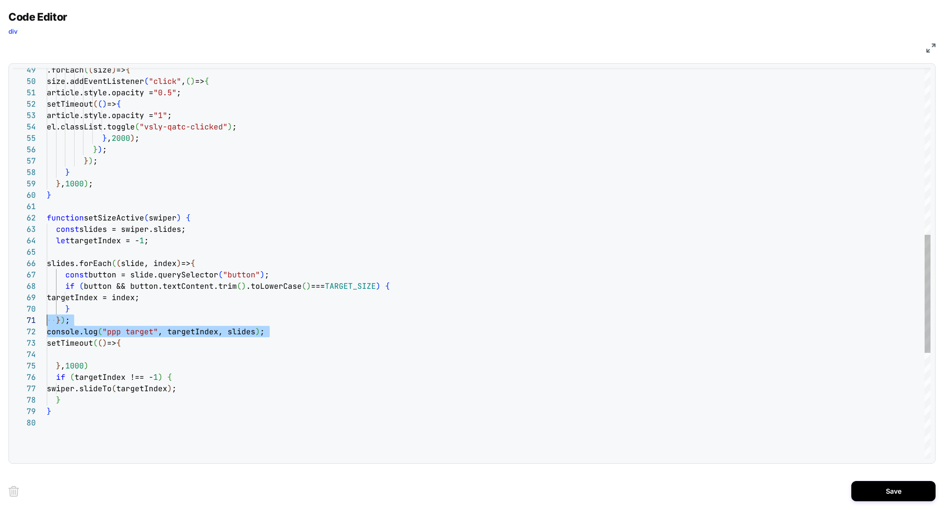
drag, startPoint x: 292, startPoint y: 327, endPoint x: 2, endPoint y: 323, distance: 290.4
click at [1, 324] on div "Code Editor div JS 49 50 51 52 53 54 55 56 57 58 59 60 61 62 63 64 65 66 67 68 …" at bounding box center [472, 254] width 944 height 508
drag, startPoint x: 304, startPoint y: 335, endPoint x: 52, endPoint y: 329, distance: 252.0
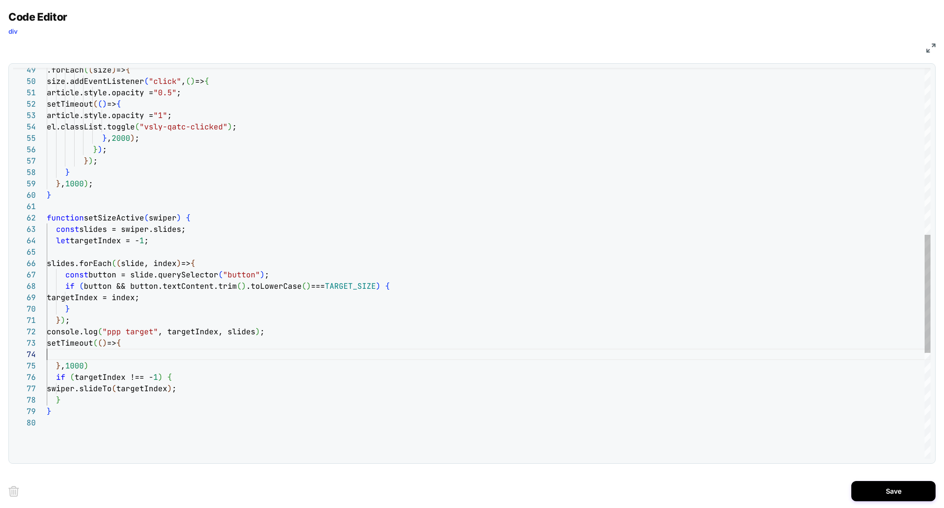
click at [73, 353] on div ".forEach ( ( size ) => { size.addEventListener ( "click" , ( ) => { article.sty…" at bounding box center [489, 162] width 884 height 1289
click at [182, 355] on div ".forEach ( ( size ) => { size.addEventListener ( "click" , ( ) => { article.sty…" at bounding box center [489, 162] width 884 height 1289
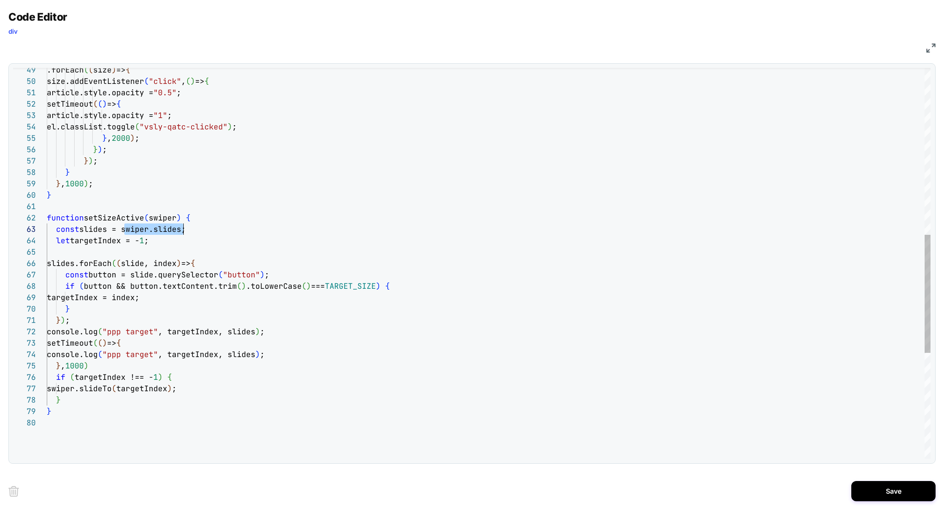
drag, startPoint x: 125, startPoint y: 232, endPoint x: 182, endPoint y: 232, distance: 56.9
click at [182, 232] on div ".forEach ( ( size ) => { size.addEventListener ( "click" , ( ) => { article.sty…" at bounding box center [489, 162] width 884 height 1289
click at [187, 351] on div ".forEach ( ( size ) => { size.addEventListener ( "click" , ( ) => { article.sty…" at bounding box center [489, 162] width 884 height 1289
click at [141, 352] on div ".forEach ( ( size ) => { size.addEventListener ( "click" , ( ) => { article.sty…" at bounding box center [489, 162] width 884 height 1289
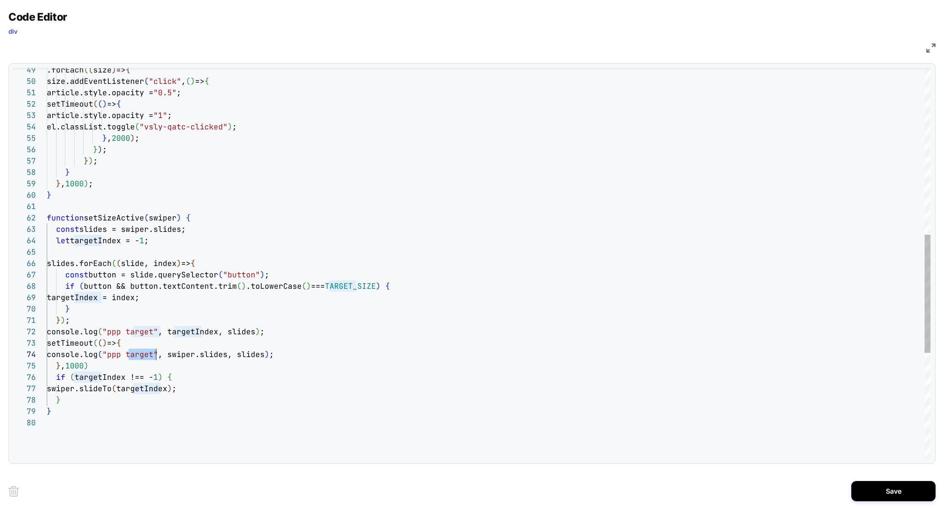
click at [141, 352] on div ".forEach ( ( size ) => { size.addEventListener ( "click" , ( ) => { article.sty…" at bounding box center [489, 162] width 884 height 1289
type textarea "**********"
click at [879, 492] on button "Save" at bounding box center [893, 491] width 84 height 20
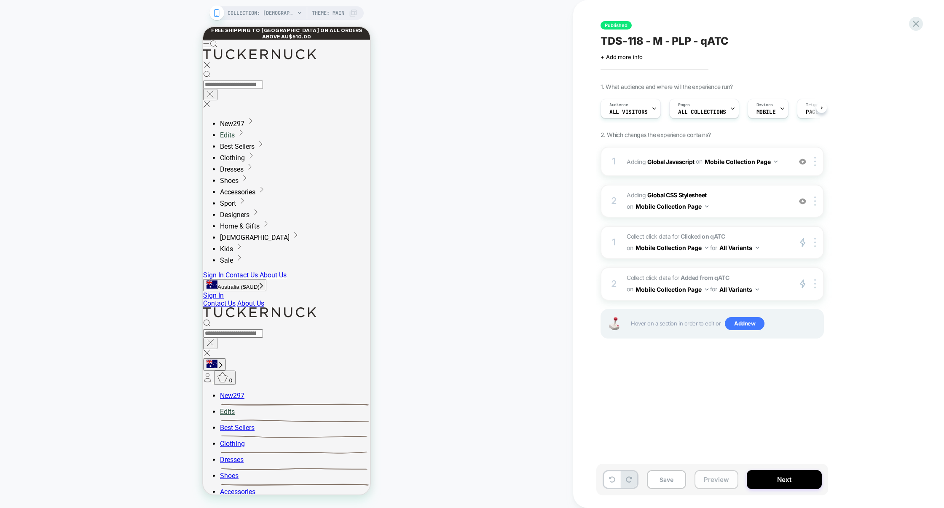
scroll to position [0, 0]
click at [730, 484] on button "Preview" at bounding box center [716, 479] width 44 height 19
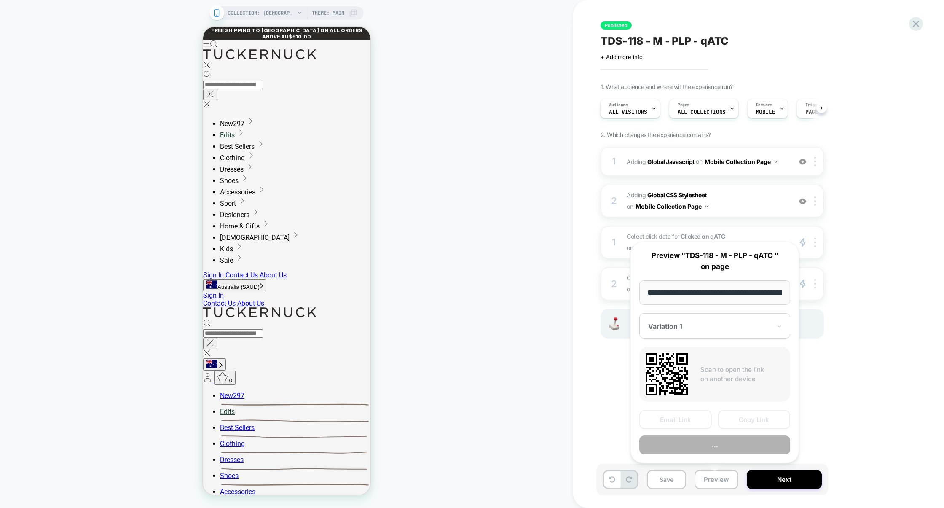
scroll to position [0, 70]
click at [760, 426] on button "Copy Link" at bounding box center [754, 419] width 72 height 19
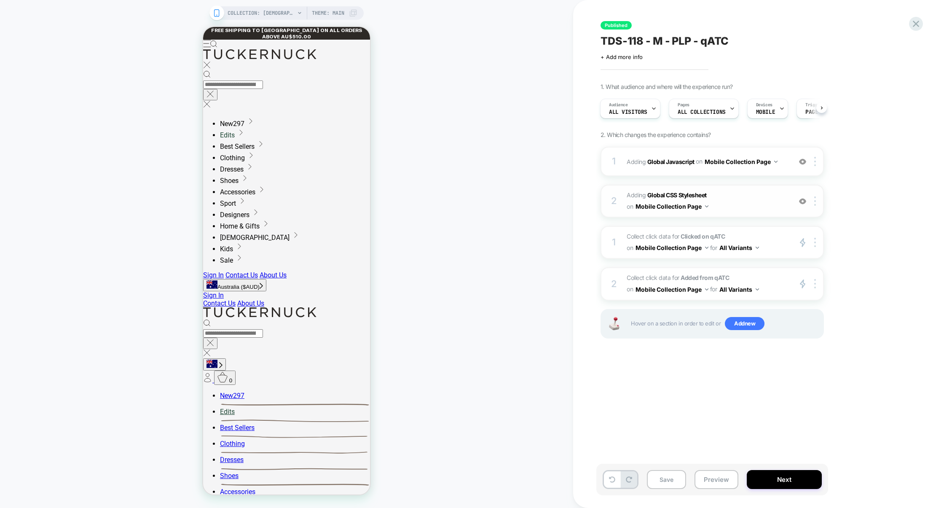
click at [751, 207] on span "Adding Global CSS Stylesheet on Mobile Collection Page" at bounding box center [707, 201] width 161 height 23
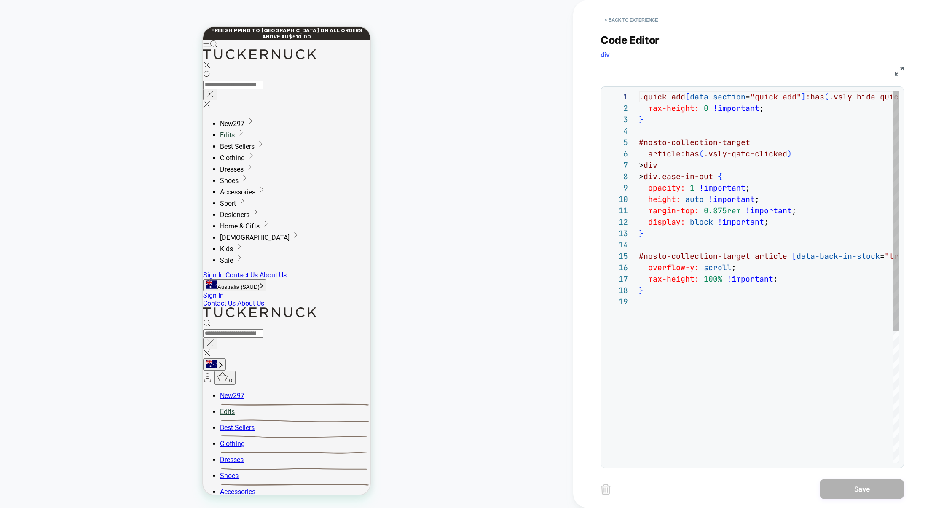
scroll to position [114, 0]
click at [647, 21] on button "< Back to experience" at bounding box center [631, 19] width 62 height 13
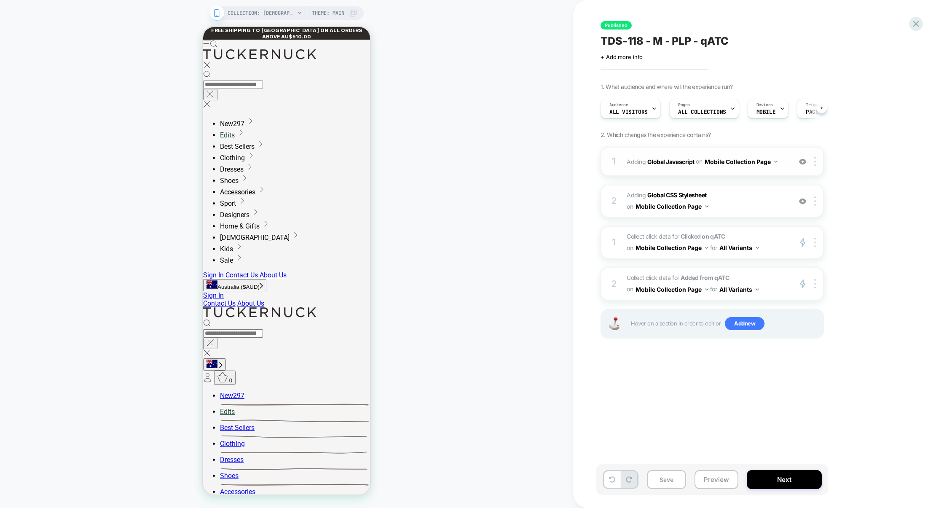
scroll to position [0, 0]
click at [682, 172] on div "1 Adding Global Javascript on Mobile Collection Page Add Before Add After Copy …" at bounding box center [711, 161] width 223 height 29
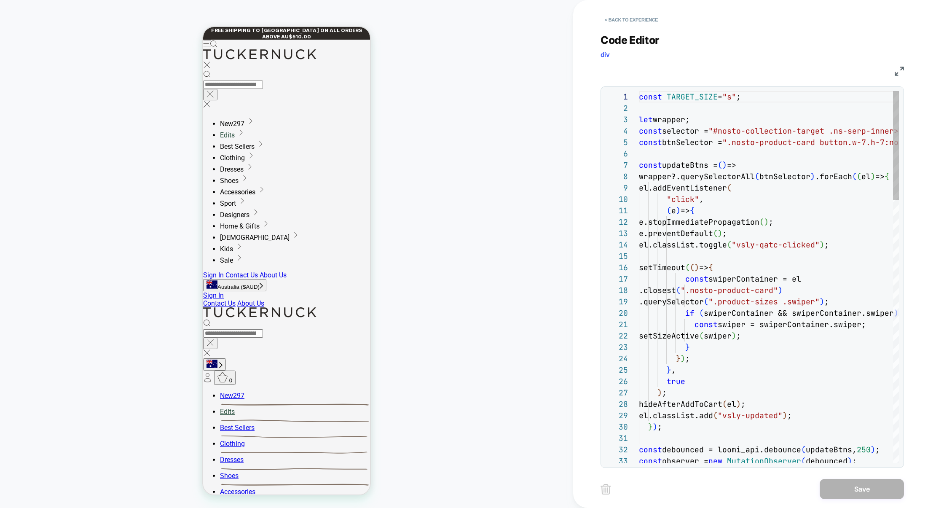
scroll to position [114, 0]
click at [901, 71] on img at bounding box center [899, 71] width 9 height 9
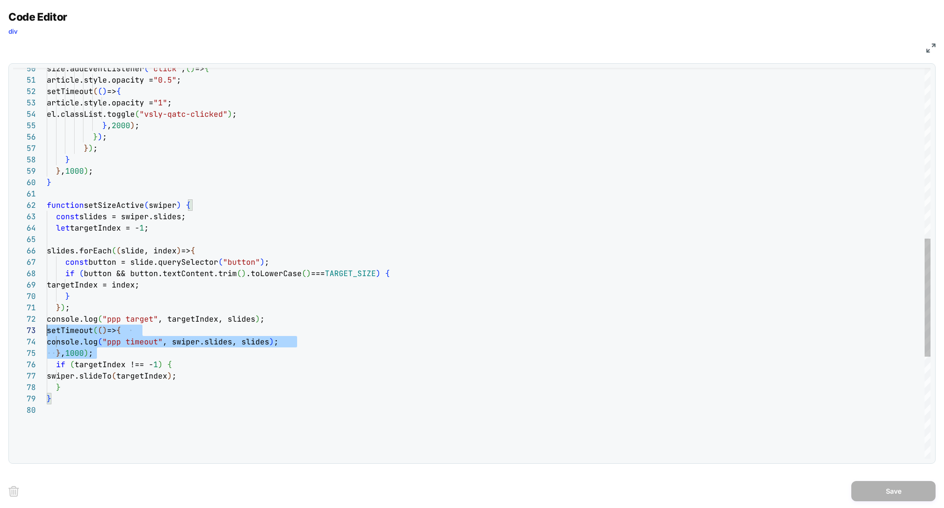
scroll to position [23, 0]
drag, startPoint x: 105, startPoint y: 353, endPoint x: 5, endPoint y: 329, distance: 103.1
click at [5, 329] on div "Code Editor div JS 58 59 60 61 62 63 64 65 66 67 68 69 70 71 72 73 74 75 76 77 …" at bounding box center [472, 254] width 944 height 508
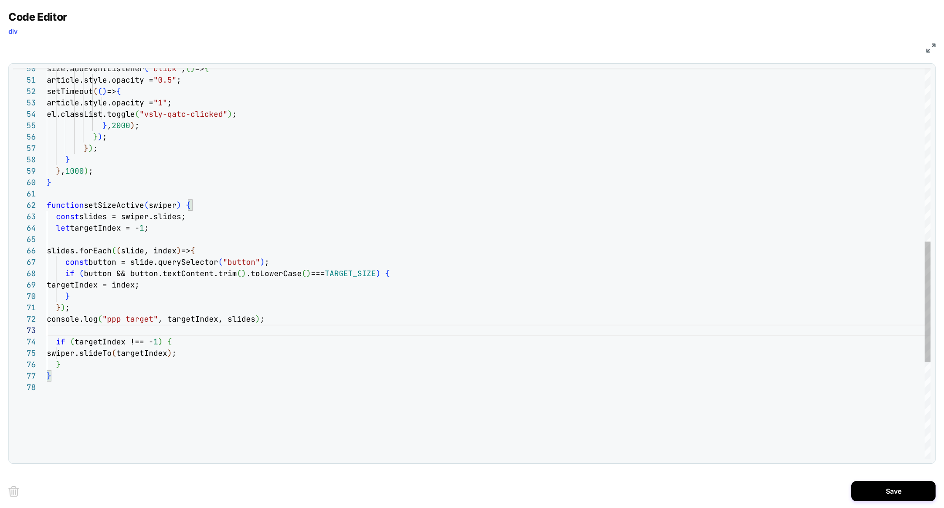
click at [204, 209] on div "} } , 1000 ) ; } function setSizeActive ( swiper ) { const slides = swiper.slid…" at bounding box center [489, 138] width 884 height 1267
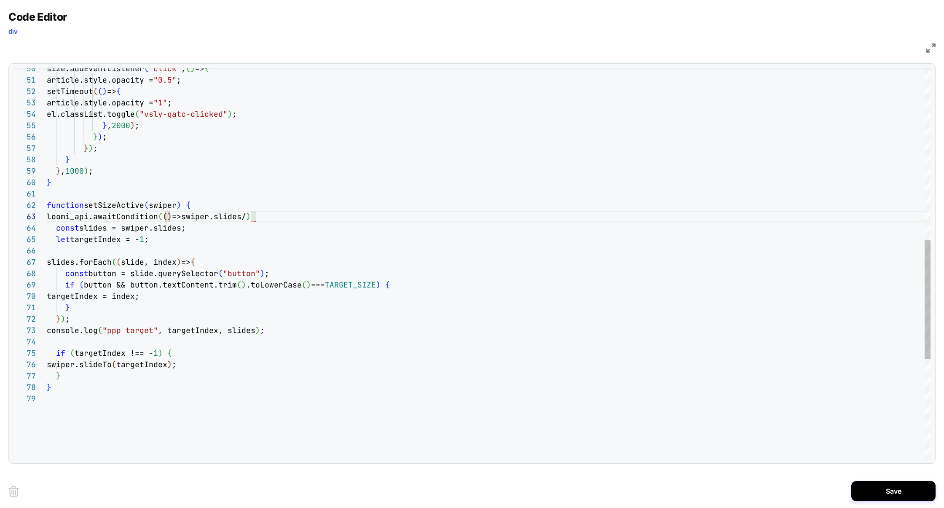
scroll to position [23, 200]
type textarea "**********"
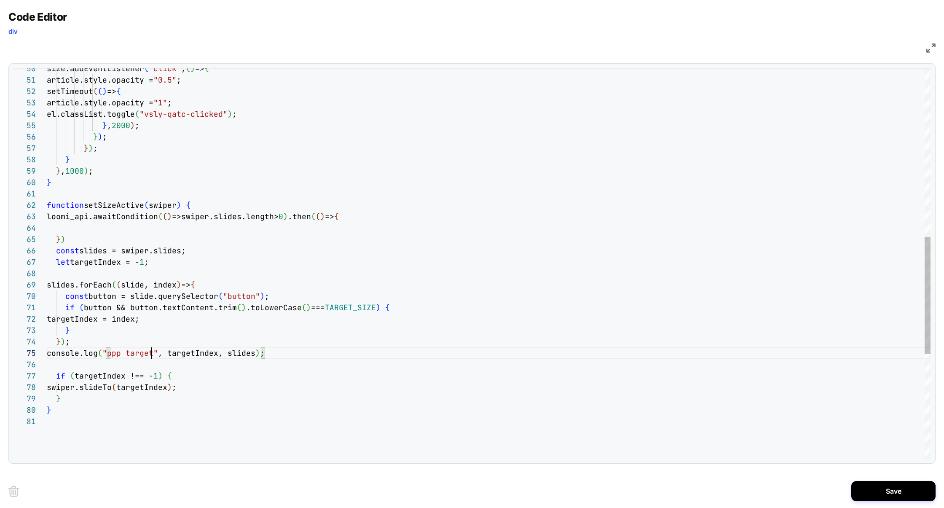
scroll to position [46, 105]
click at [152, 357] on div "} } , 1000 ) ; } function setSizeActive ( swiper ) { const slides = swiper.slid…" at bounding box center [489, 155] width 884 height 1301
click at [184, 354] on div "} } , 1000 ) ; } function setSizeActive ( swiper ) { const slides = swiper.slid…" at bounding box center [489, 155] width 884 height 1301
click at [249, 354] on div "} } , 1000 ) ; } function setSizeActive ( swiper ) { const slides = swiper.slid…" at bounding box center [489, 155] width 884 height 1301
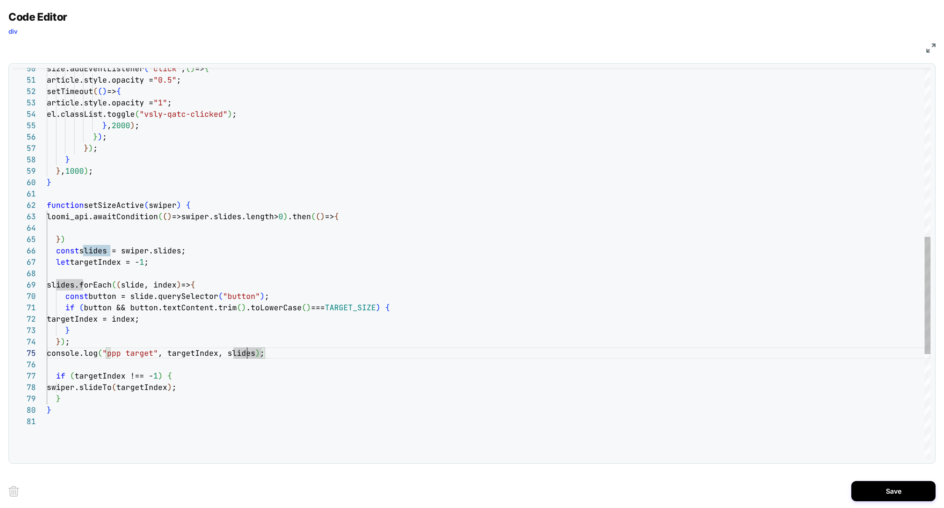
click at [174, 375] on div "} } , 1000 ) ; } function setSizeActive ( swiper ) { const slides = swiper.slid…" at bounding box center [489, 155] width 884 height 1301
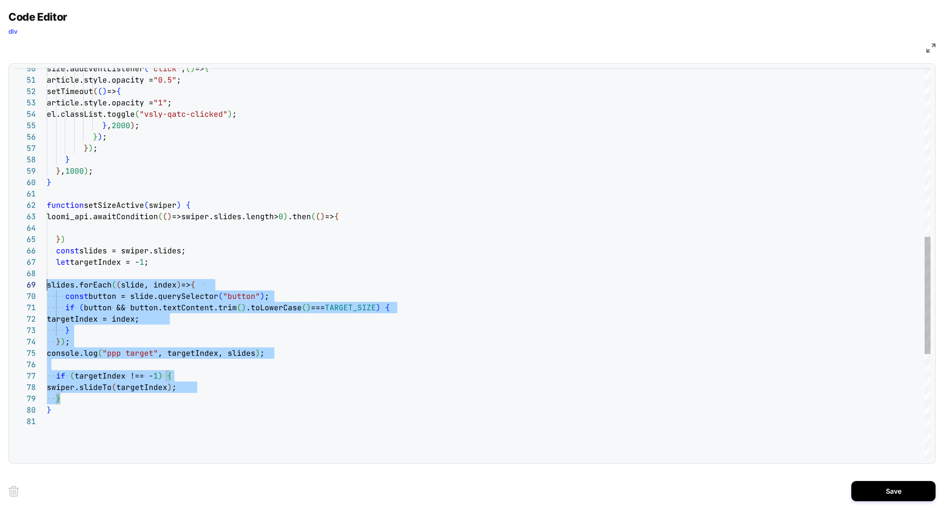
scroll to position [56, 0]
drag, startPoint x: 75, startPoint y: 400, endPoint x: 43, endPoint y: 250, distance: 153.8
click at [43, 249] on div "58 59 60 61 62 66 67 68 69 70 71 72 73 74 75 76 77 78 79 57 56 55 54 53 52 51 5…" at bounding box center [471, 263] width 917 height 391
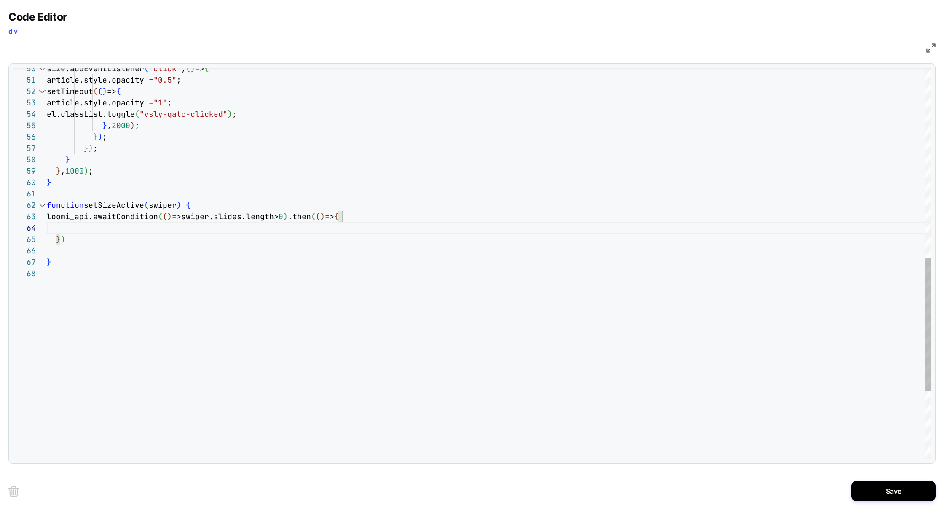
click at [70, 226] on div "} } , 1000 ) ; } function setSizeActive ( swiper ) { } ) ; } ) ; } , 2000 ) ; e…" at bounding box center [489, 81] width 884 height 1153
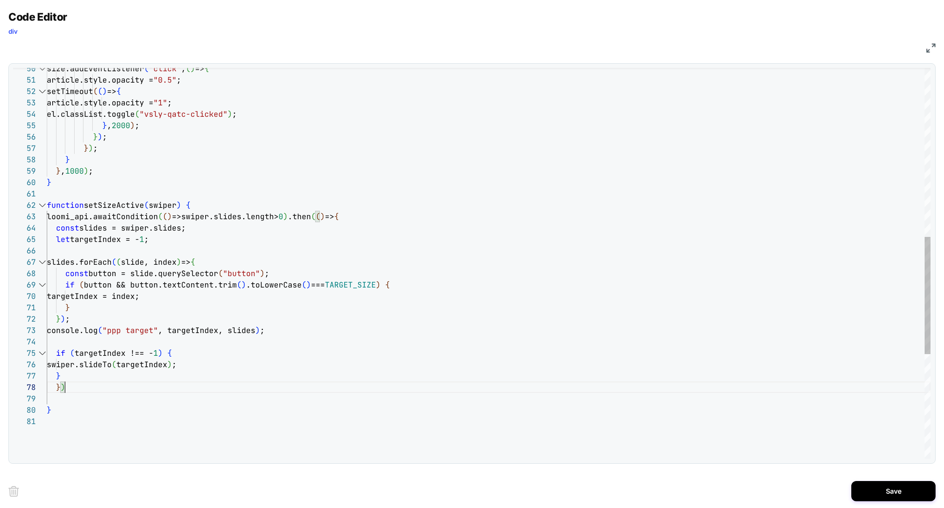
click at [80, 390] on div "} } , 1000 ) ; } function setSizeActive ( swiper ) { } ) ; } ) ; } , 2000 ) ; e…" at bounding box center [489, 155] width 884 height 1301
type textarea "**********"
click at [870, 484] on button "Save" at bounding box center [893, 491] width 84 height 20
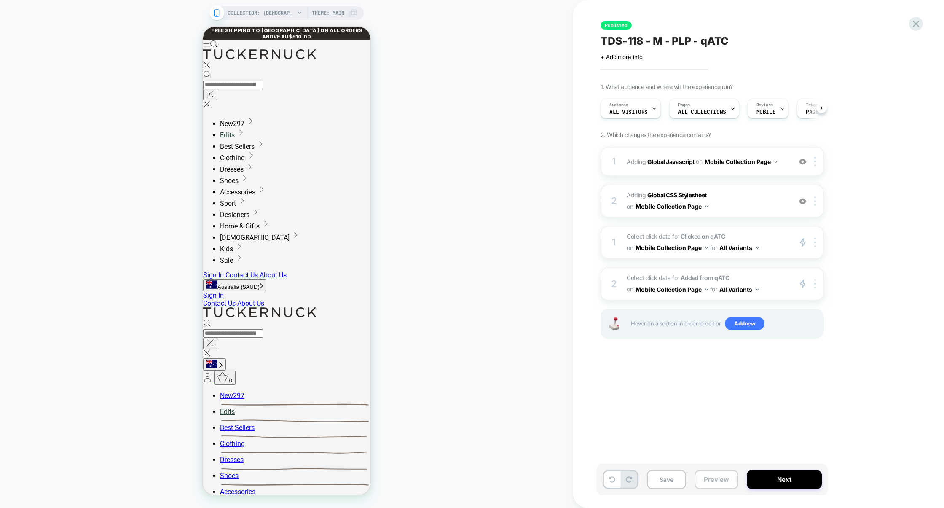
click at [698, 484] on button "Preview" at bounding box center [716, 479] width 44 height 19
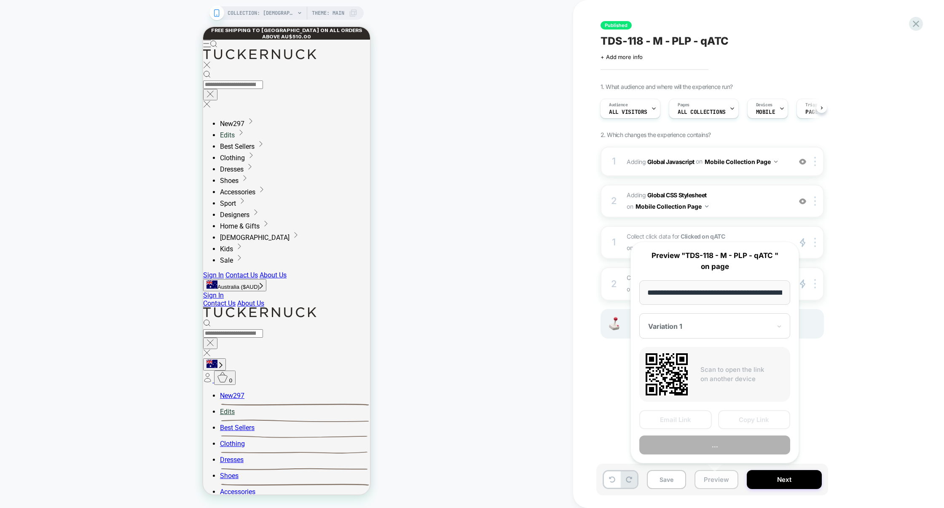
scroll to position [0, 70]
click at [765, 419] on button "Copy Link" at bounding box center [754, 419] width 72 height 19
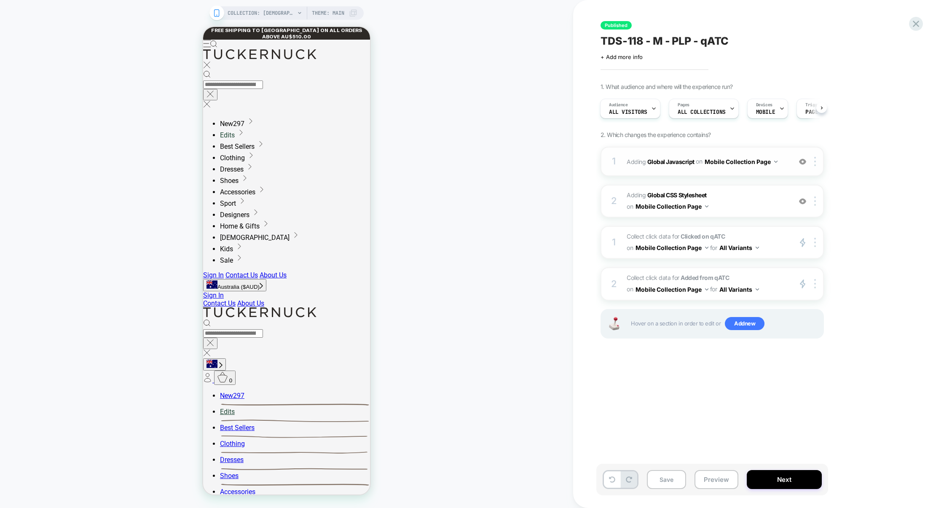
click at [723, 175] on div "1 Adding Global Javascript on Mobile Collection Page Add Before Add After Copy …" at bounding box center [711, 161] width 223 height 29
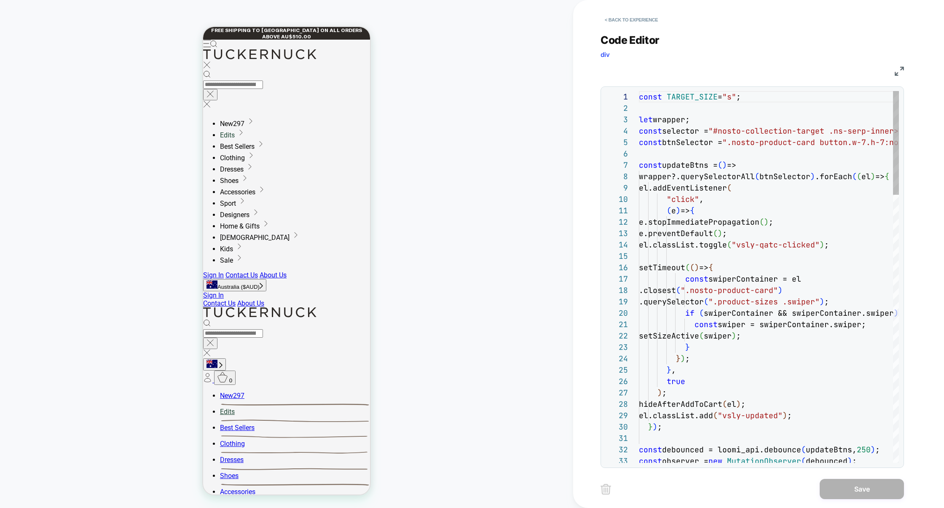
scroll to position [114, 0]
click at [894, 72] on div "JS" at bounding box center [751, 70] width 303 height 14
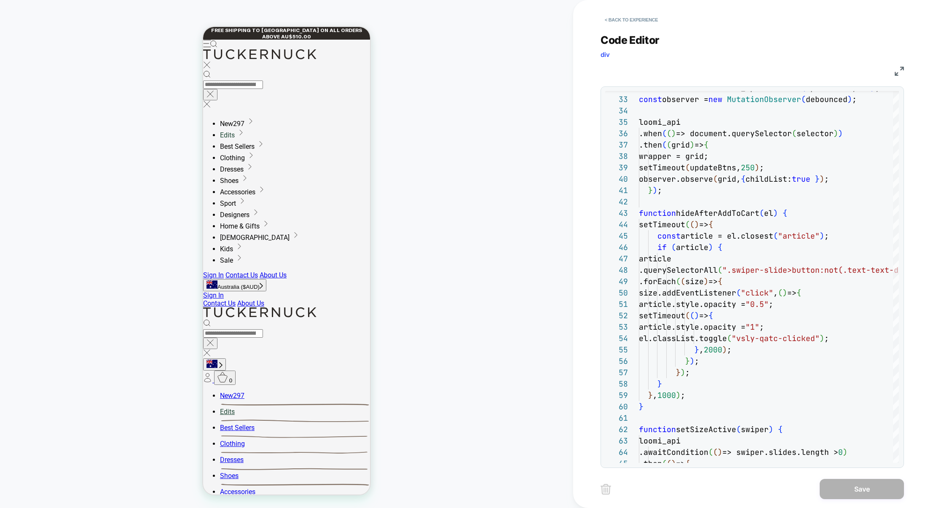
click at [895, 73] on img at bounding box center [899, 71] width 9 height 9
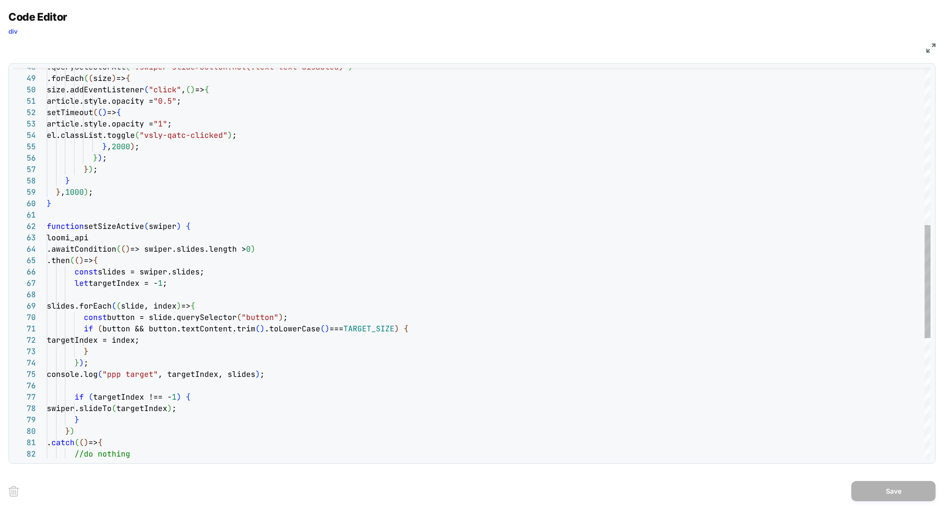
scroll to position [34, 232]
click at [287, 248] on div ".querySelectorAll ( ".swiper-slide>button:not(.text-text-disabled)" ) .forEach …" at bounding box center [489, 199] width 884 height 1346
click at [345, 294] on div ".querySelectorAll ( ".swiper-slide>button:not(.text-text-disabled)" ) .forEach …" at bounding box center [489, 199] width 884 height 1346
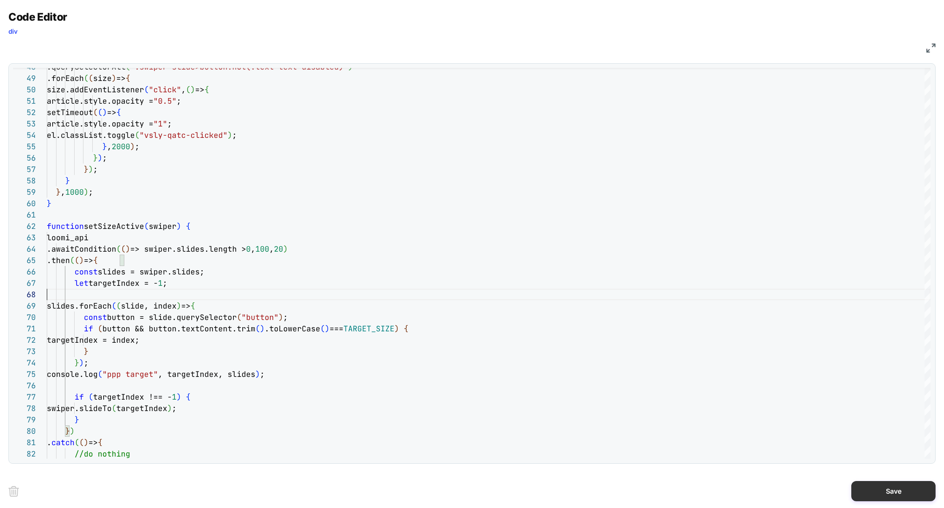
type textarea "**********"
click at [869, 494] on button "Save" at bounding box center [893, 491] width 84 height 20
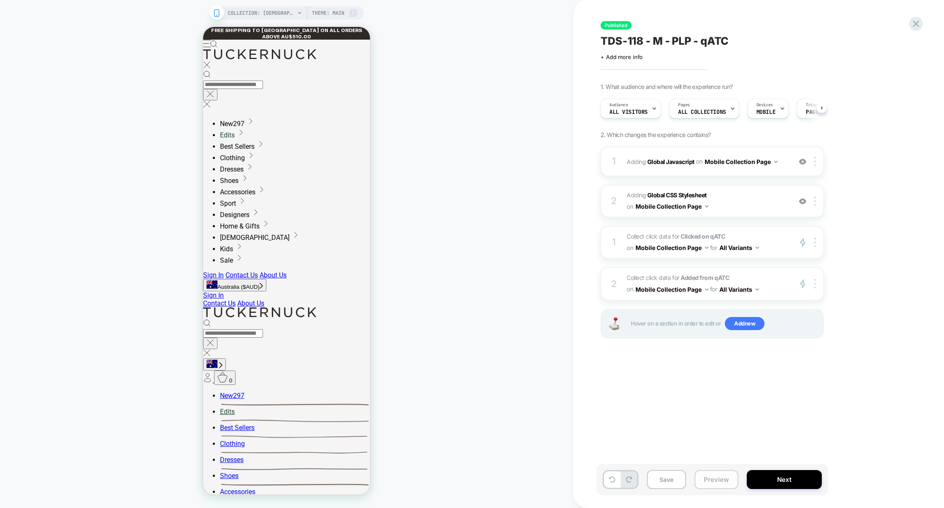
scroll to position [0, 0]
click at [706, 483] on button "Preview" at bounding box center [716, 479] width 44 height 19
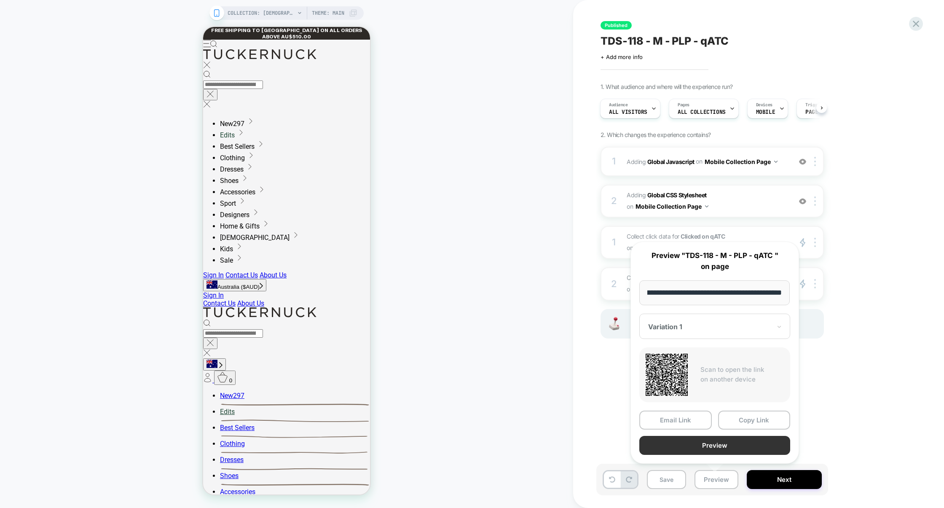
scroll to position [0, 0]
click at [728, 446] on button "Preview" at bounding box center [714, 445] width 151 height 19
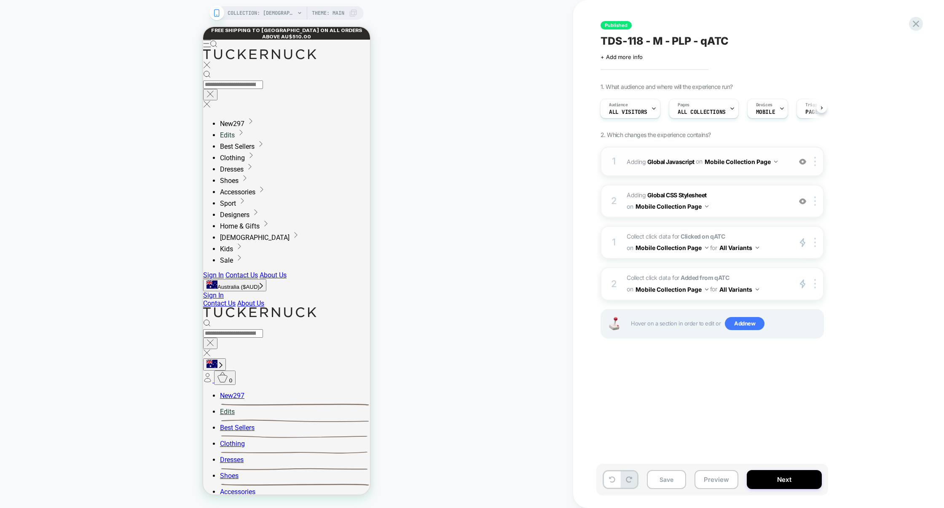
click at [714, 175] on div "1 Adding Global Javascript on Mobile Collection Page Add Before Add After Copy …" at bounding box center [711, 161] width 223 height 29
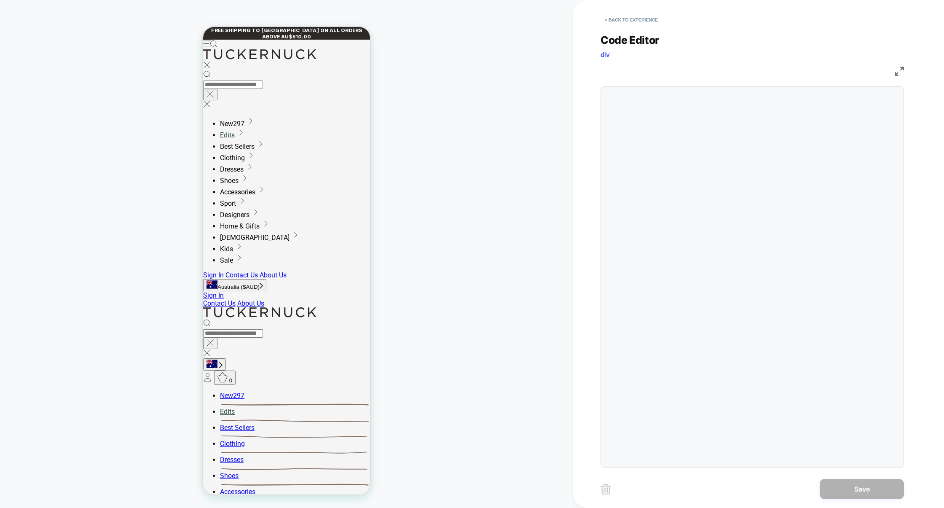
scroll to position [114, 0]
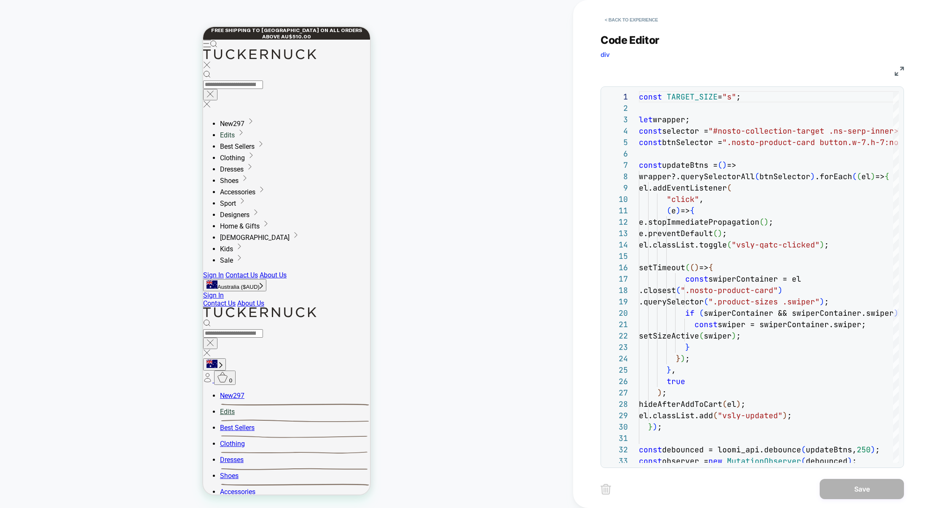
click at [898, 74] on img at bounding box center [899, 71] width 9 height 9
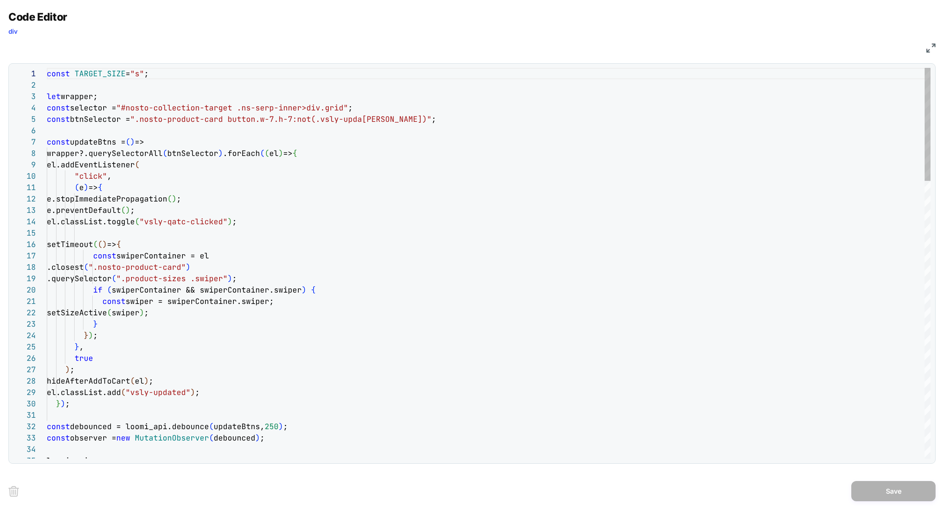
type textarea "**********"
type textarea "*"
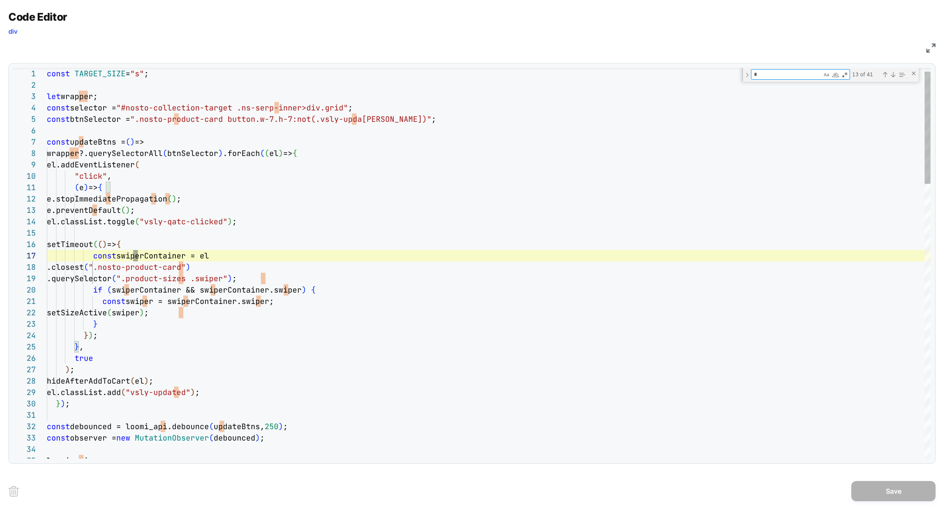
type textarea "**********"
type textarea "**"
type textarea "**********"
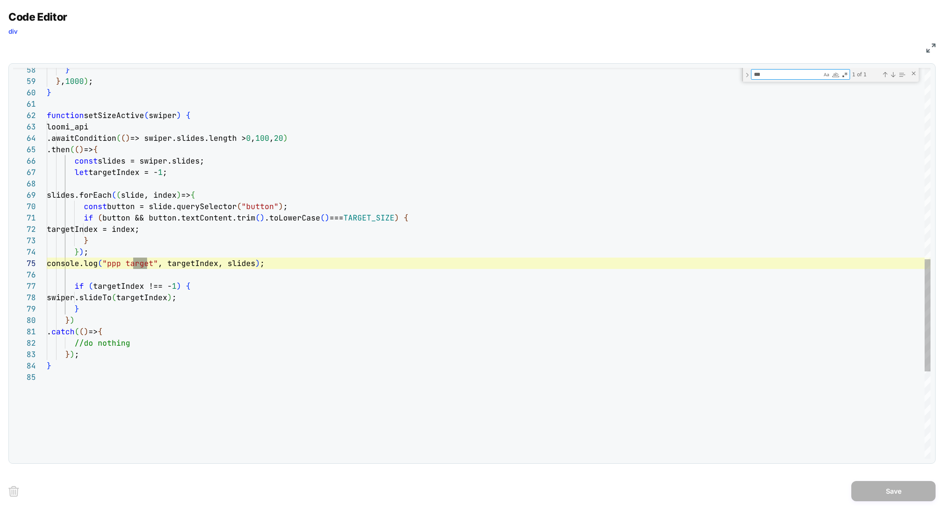
scroll to position [114, 100]
type textarea "***"
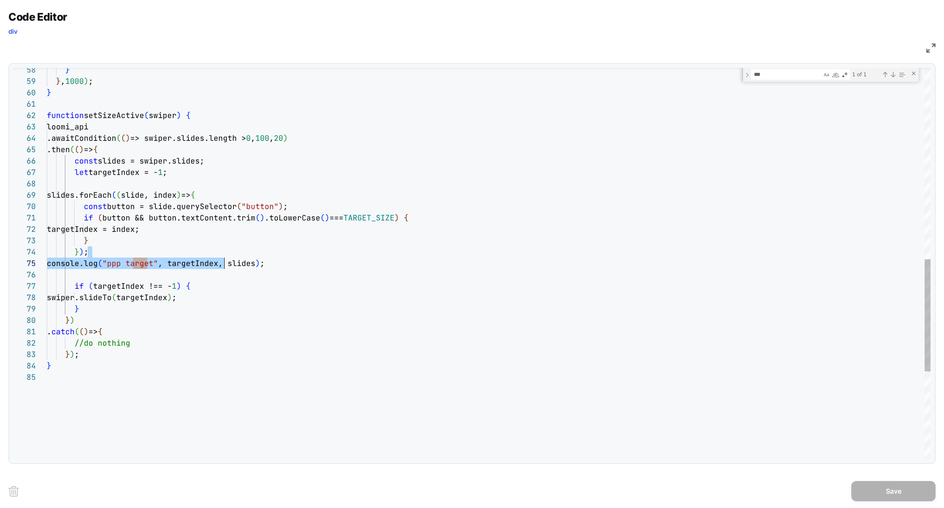
scroll to position [34, 177]
click at [225, 258] on div "} } , 1000 ) ; } function setSizeActive ( swiper ) { loomi_api .awaitCondition …" at bounding box center [489, 82] width 884 height 1360
click at [223, 261] on div "} } , 1000 ) ; } function setSizeActive ( swiper ) { loomi_api .awaitCondition …" at bounding box center [489, 82] width 884 height 1360
click at [251, 263] on div "} } , 1000 ) ; } function setSizeActive ( swiper ) { loomi_api .awaitCondition …" at bounding box center [489, 82] width 884 height 1360
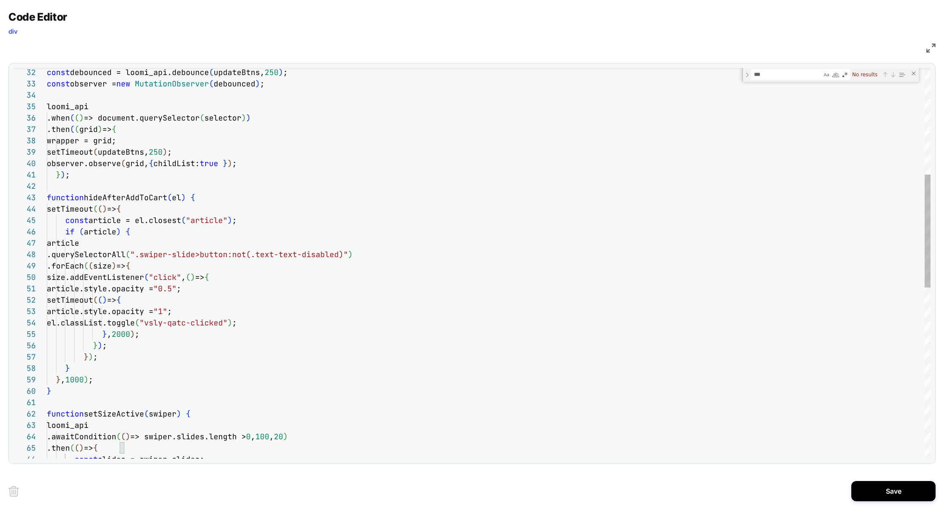
click at [188, 300] on div "} } , 1000 ) ; } function setSizeActive ( swiper ) { loomi_api .awaitCondition …" at bounding box center [489, 374] width 884 height 1349
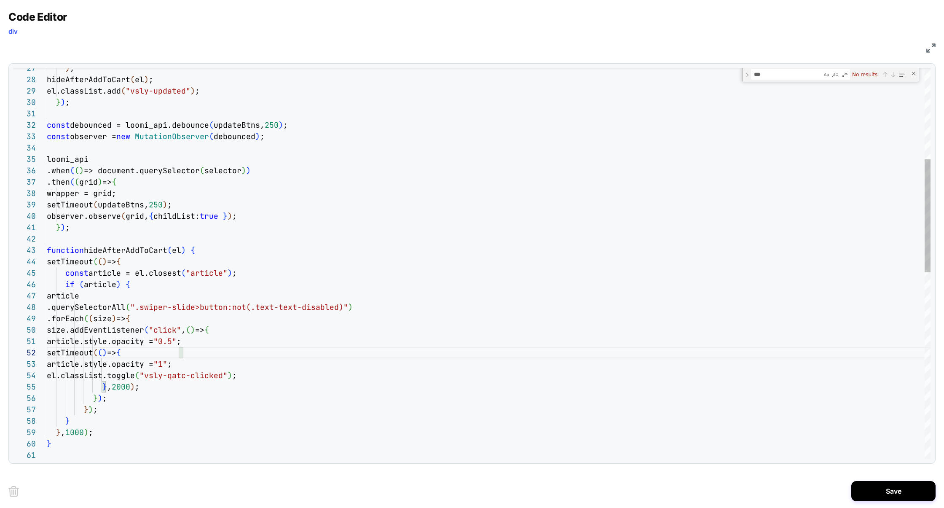
click at [151, 288] on div "} } , 1000 ) ; } } ) ; } ) ; } , 2000 ) ; article.style.opacity = "1" ; el.clas…" at bounding box center [489, 427] width 884 height 1349
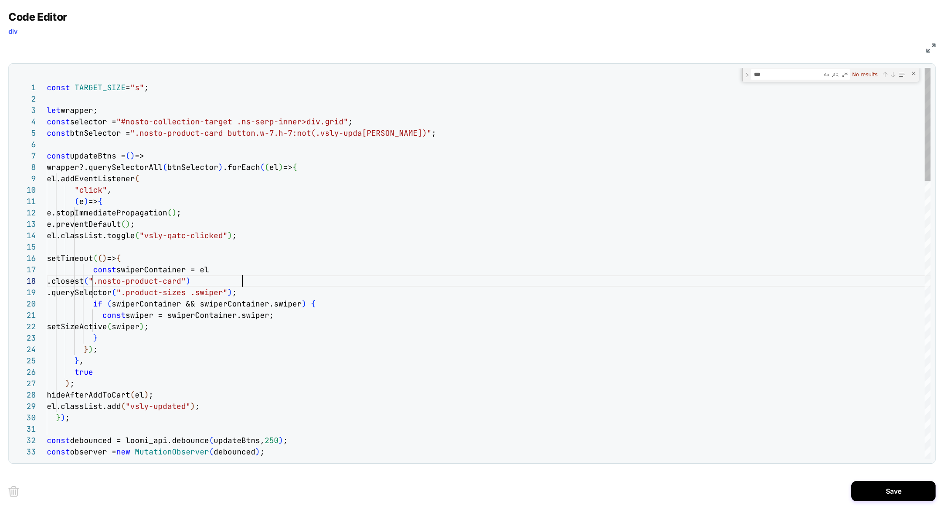
drag, startPoint x: 103, startPoint y: 292, endPoint x: 241, endPoint y: 285, distance: 138.4
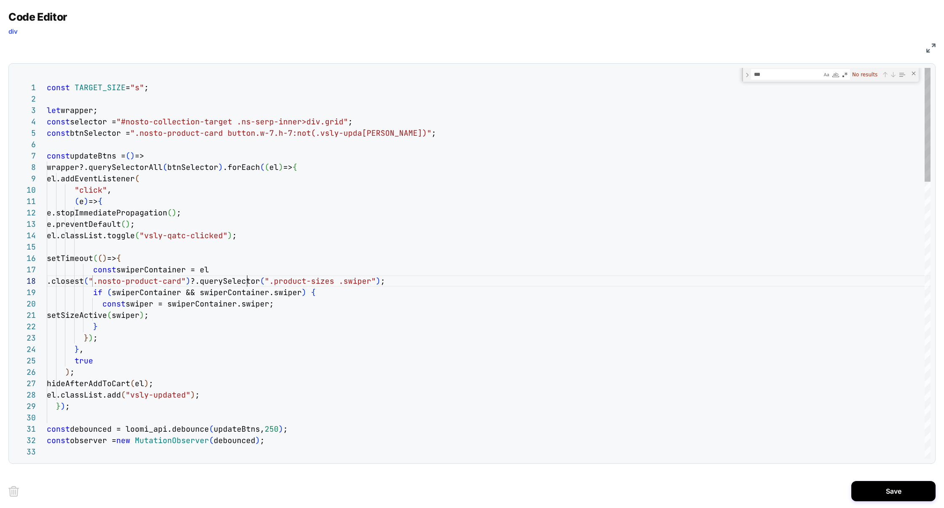
scroll to position [80, 200]
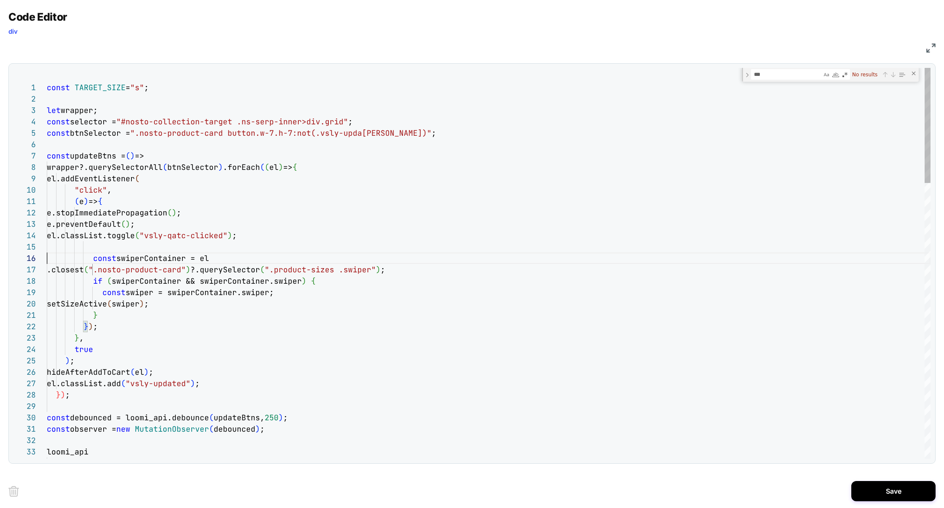
scroll to position [56, 0]
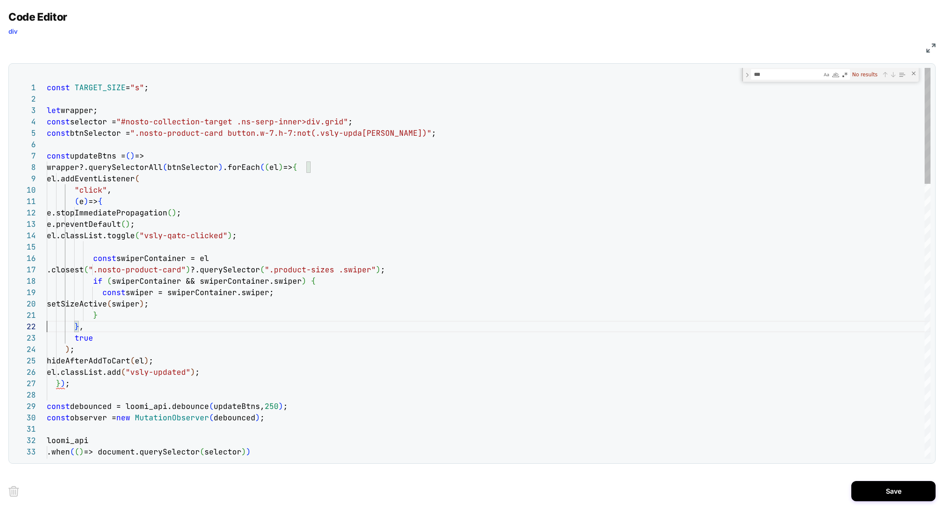
scroll to position [11, 0]
type textarea "**********"
click at [893, 488] on button "Save" at bounding box center [893, 491] width 84 height 20
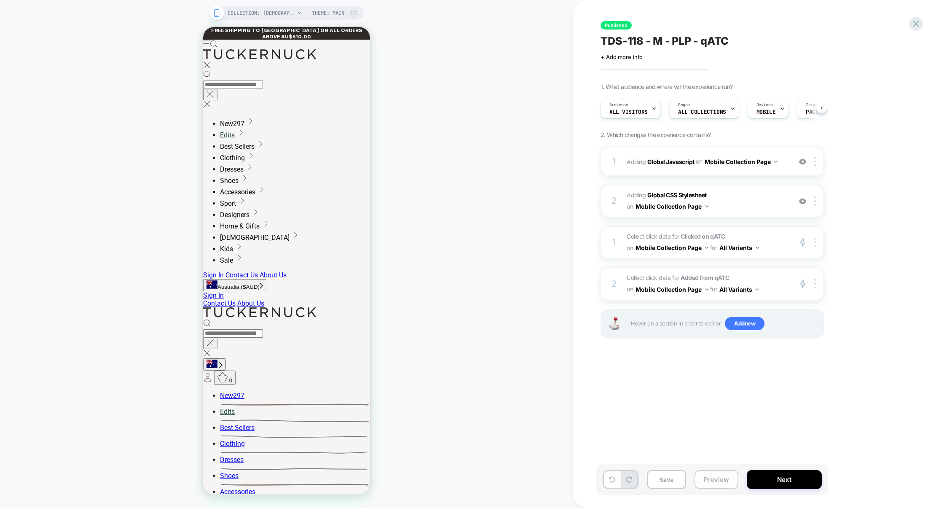
click at [730, 477] on button "Preview" at bounding box center [716, 479] width 44 height 19
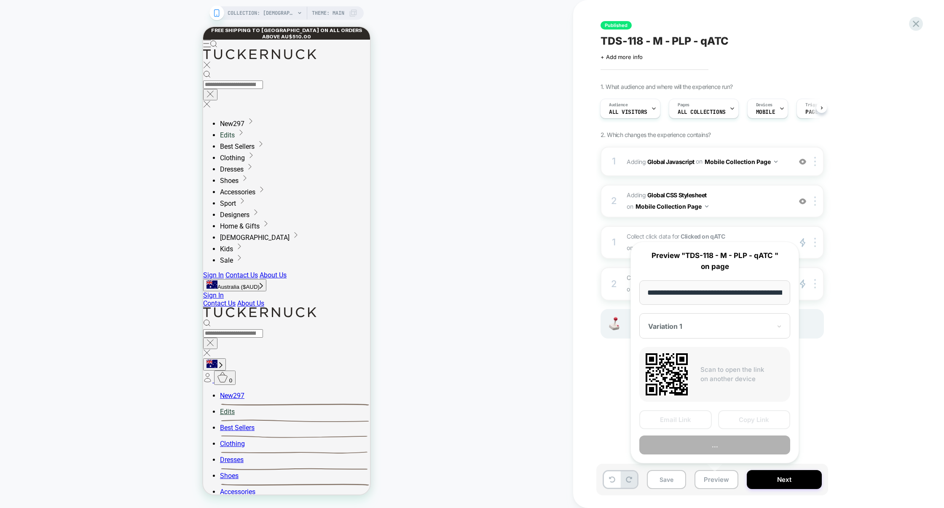
scroll to position [0, 70]
click at [745, 423] on button "Copy Link" at bounding box center [754, 419] width 72 height 19
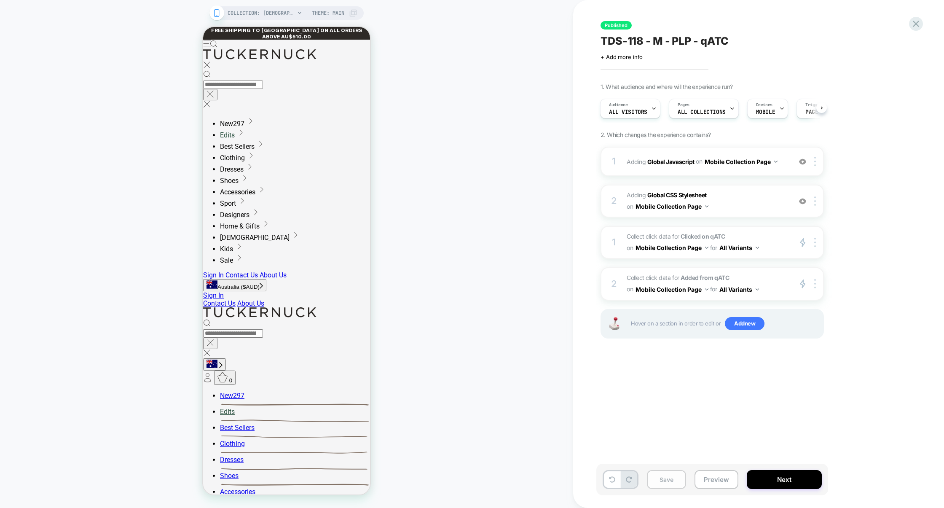
click at [669, 479] on button "Save" at bounding box center [666, 479] width 39 height 19
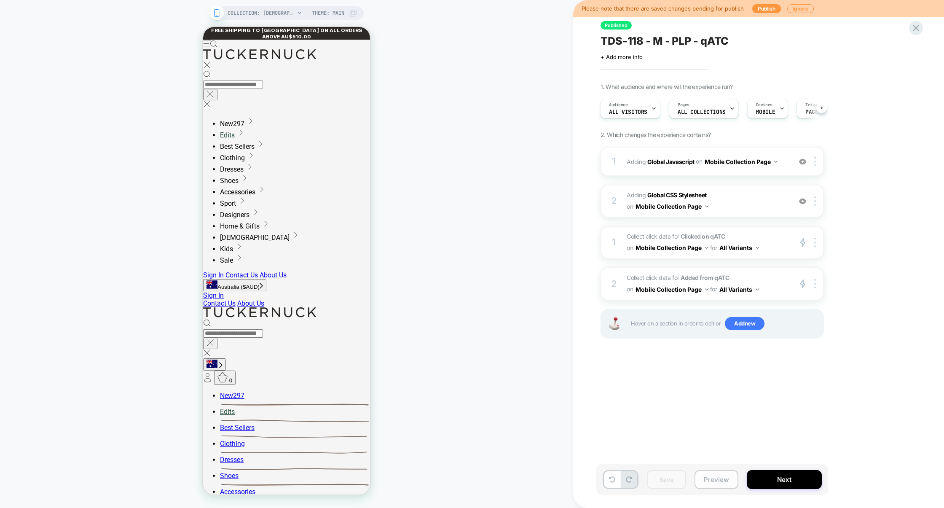
click at [703, 476] on button "Preview" at bounding box center [716, 479] width 44 height 19
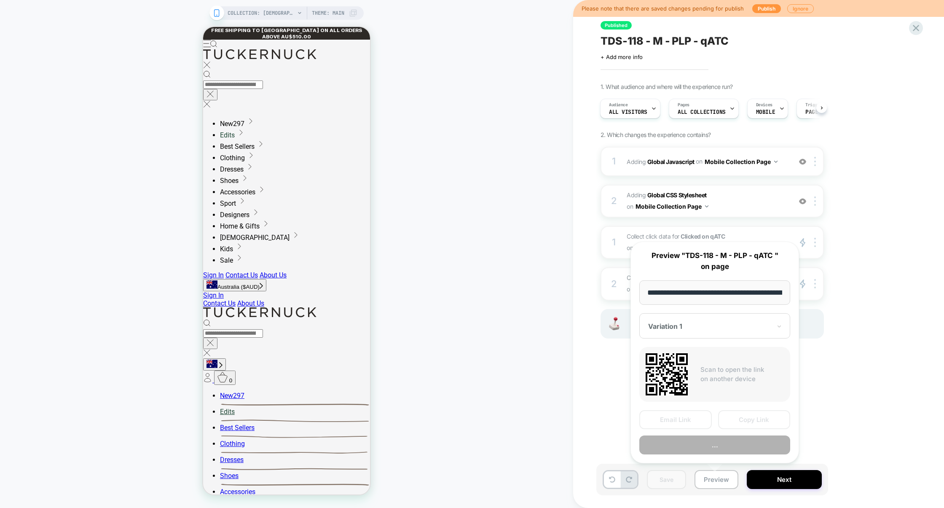
scroll to position [0, 70]
click at [732, 424] on button "Copy Link" at bounding box center [754, 419] width 72 height 19
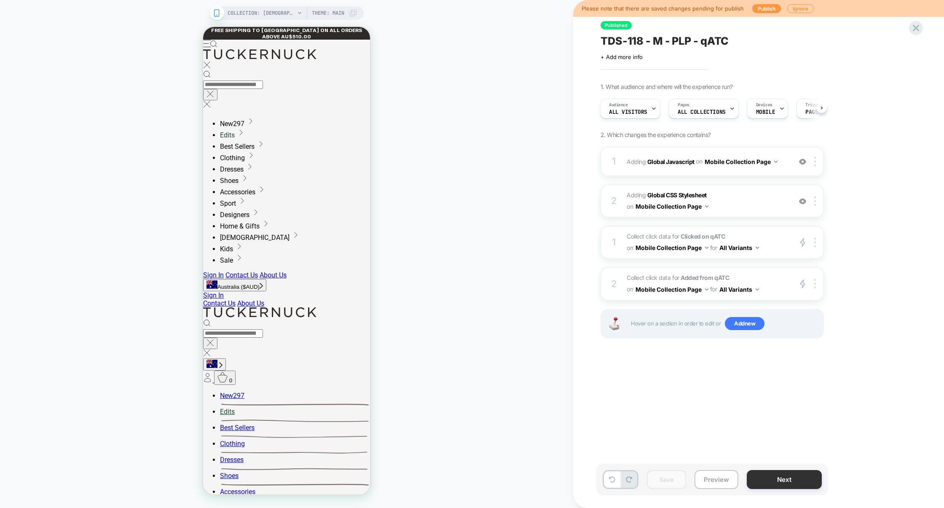
click at [765, 477] on button "Next" at bounding box center [784, 479] width 75 height 19
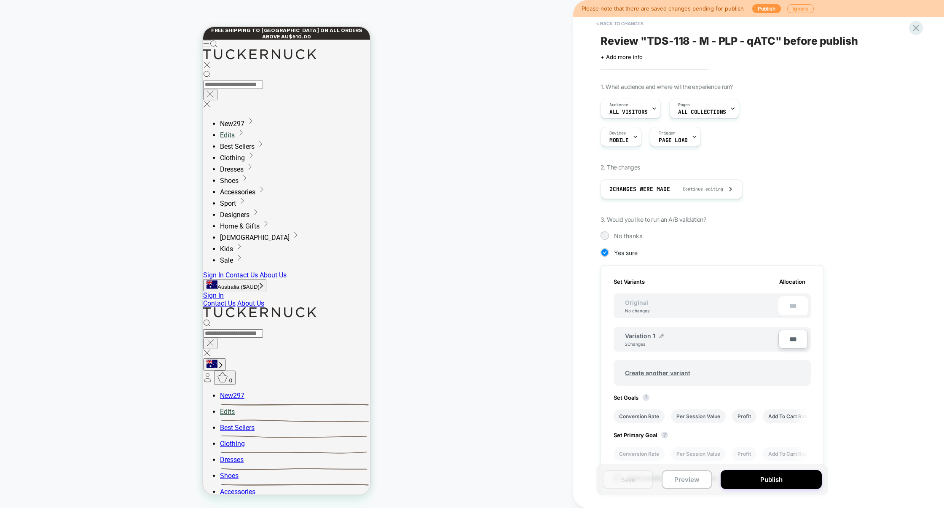
scroll to position [0, 1]
click at [662, 335] on img at bounding box center [661, 336] width 4 height 4
drag, startPoint x: 669, startPoint y: 339, endPoint x: 624, endPoint y: 337, distance: 45.1
click at [625, 338] on input "**********" at bounding box center [655, 340] width 61 height 16
type input "**********"
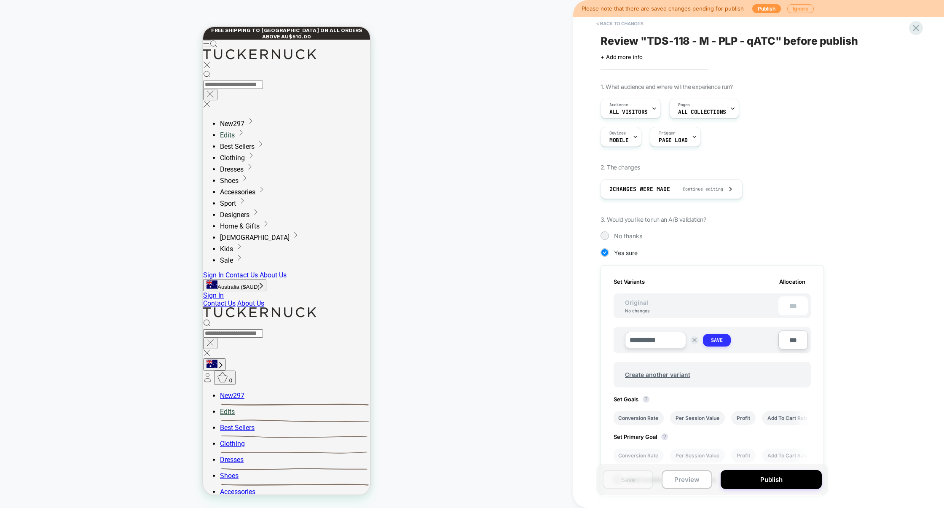
click at [718, 339] on strong "Save" at bounding box center [717, 340] width 12 height 7
click at [654, 370] on span "Create another variant" at bounding box center [657, 373] width 82 height 20
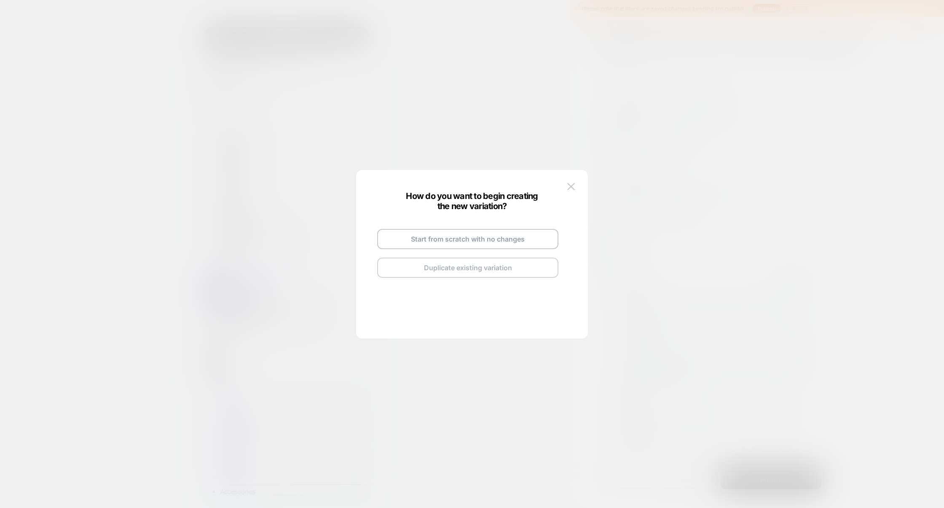
click at [456, 265] on button "Duplicate existing variation" at bounding box center [467, 267] width 181 height 20
click at [505, 229] on img at bounding box center [507, 229] width 4 height 4
click at [477, 229] on input "**********" at bounding box center [457, 228] width 61 height 16
type input "*********"
click at [531, 230] on button "Save" at bounding box center [519, 228] width 29 height 12
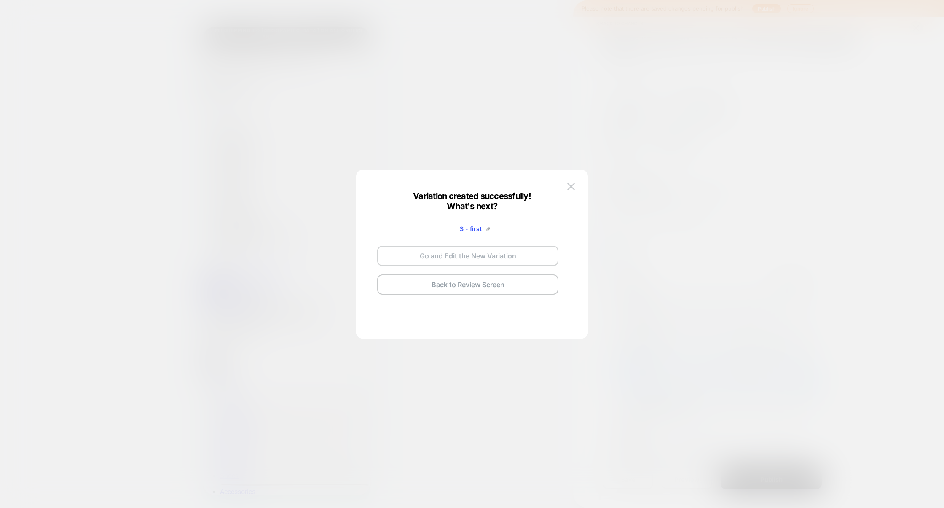
click at [517, 257] on button "Go and Edit the New Variation" at bounding box center [467, 256] width 181 height 20
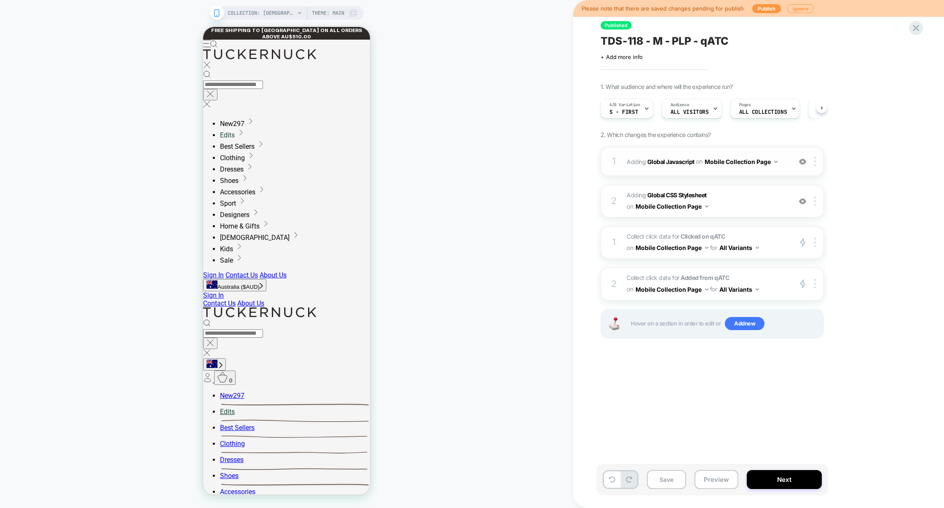
scroll to position [0, 0]
click at [628, 110] on span "S - first" at bounding box center [623, 112] width 29 height 6
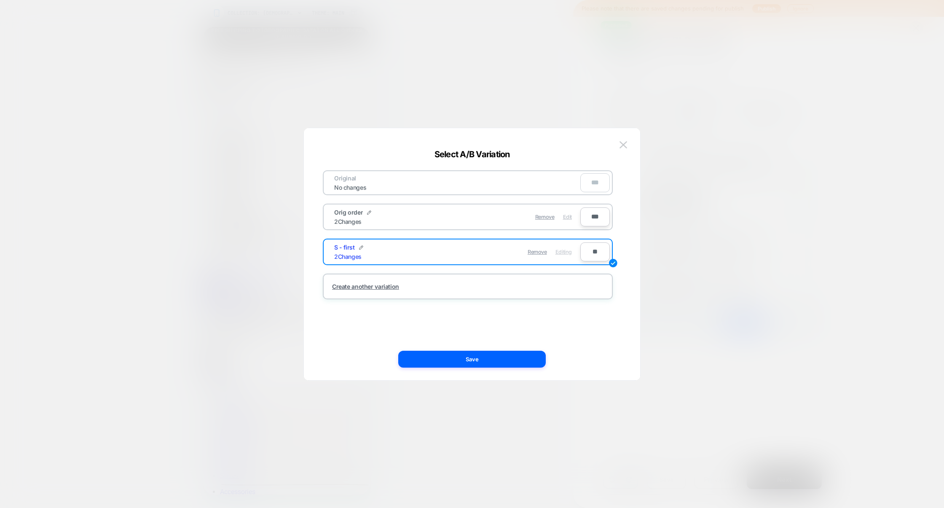
click at [569, 217] on span "Edit" at bounding box center [567, 217] width 9 height 6
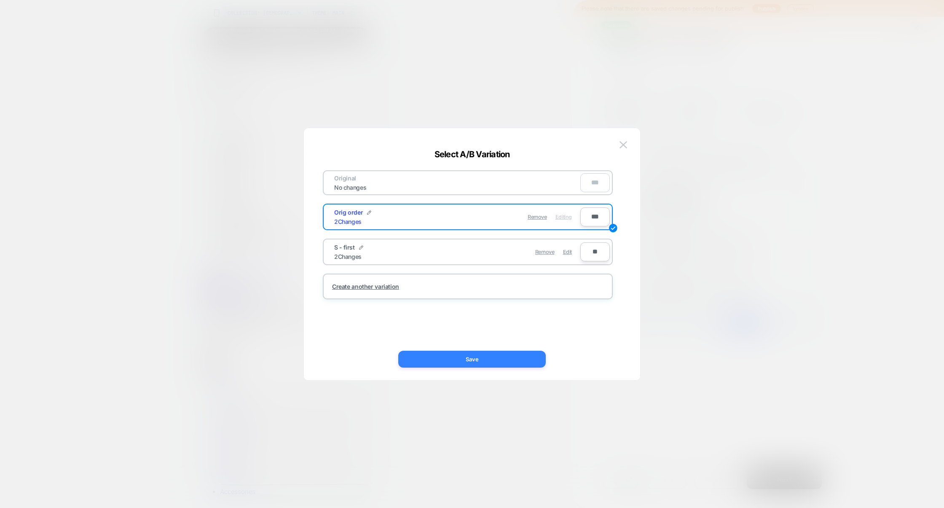
click at [493, 355] on button "Save" at bounding box center [471, 359] width 147 height 17
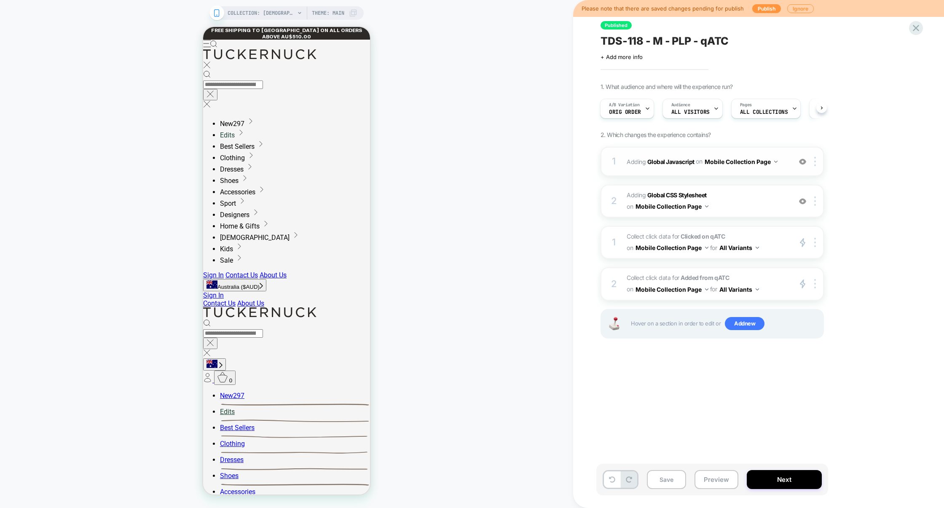
click at [745, 176] on div "1 Adding Global Javascript on Mobile Collection Page Add Before Add After Copy …" at bounding box center [711, 161] width 223 height 29
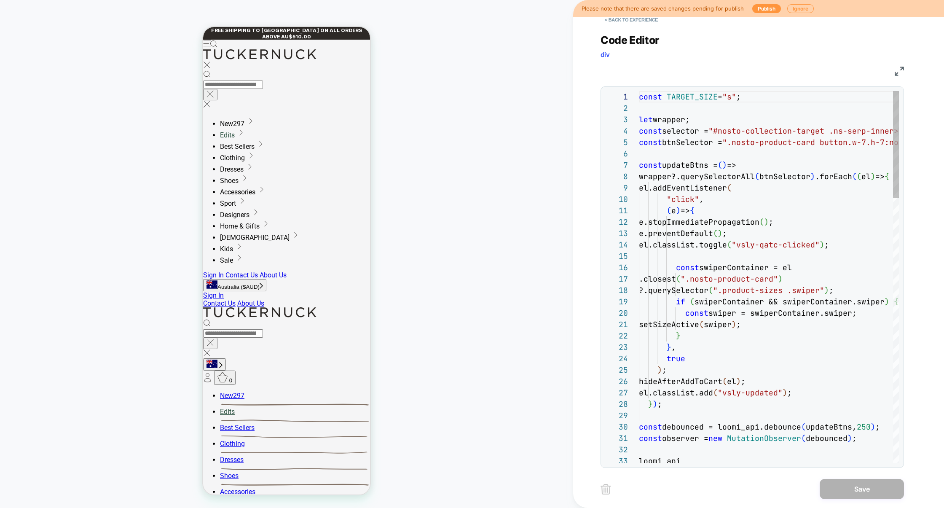
scroll to position [114, 0]
click at [896, 70] on img at bounding box center [899, 71] width 9 height 9
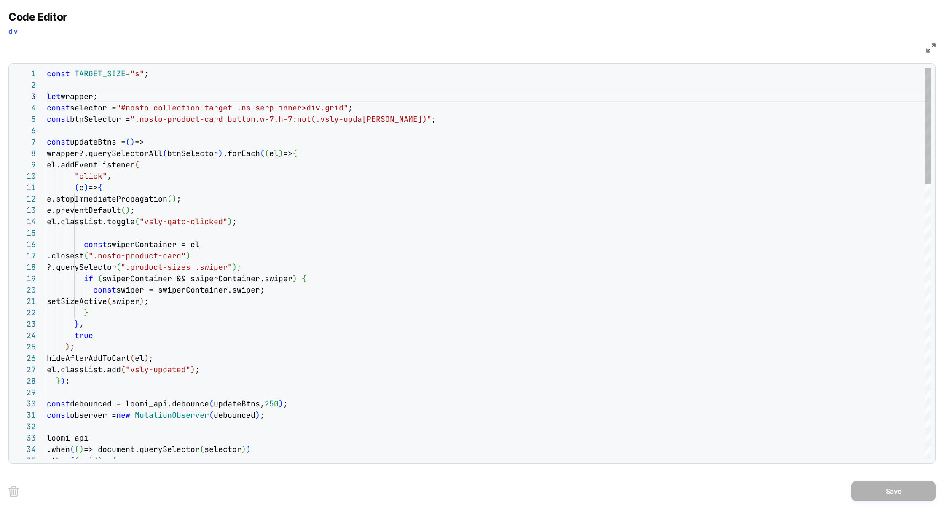
scroll to position [0, 0]
drag, startPoint x: 47, startPoint y: 95, endPoint x: 40, endPoint y: 57, distance: 38.9
click at [40, 57] on div "Code Editor div JS 1 2 3 4 5 6 7 8 9 10 11 12 13 14 15 16 17 18 19 20 21 22 23 …" at bounding box center [471, 237] width 927 height 453
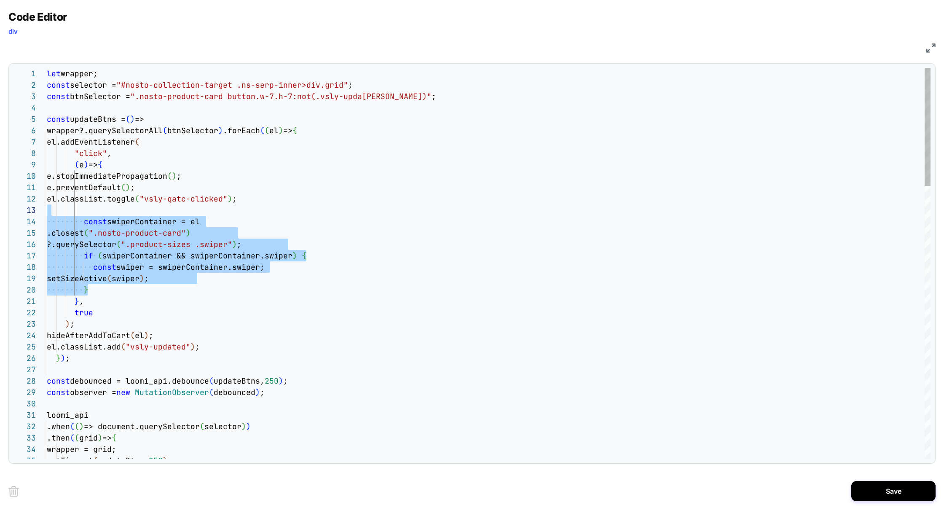
scroll to position [23, 0]
drag, startPoint x: 115, startPoint y: 290, endPoint x: 1, endPoint y: 214, distance: 137.2
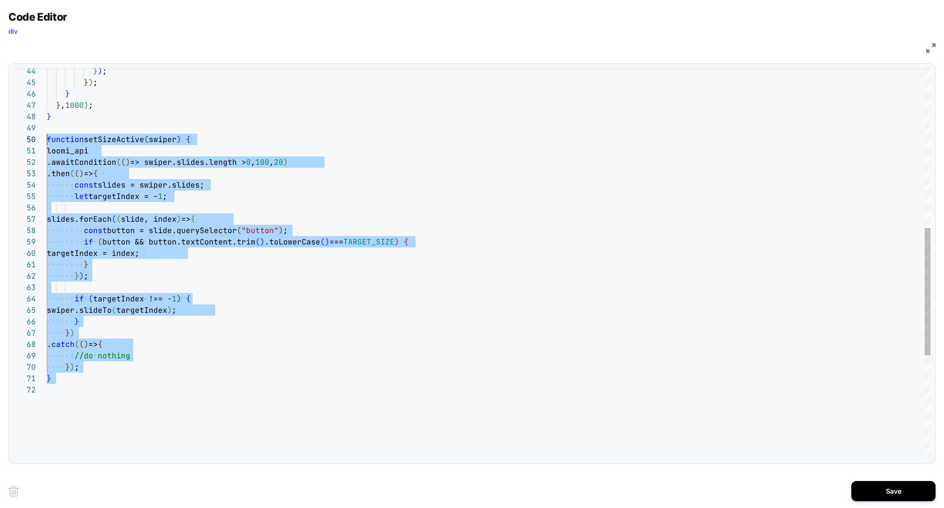
scroll to position [102, 0]
drag, startPoint x: 95, startPoint y: 392, endPoint x: 20, endPoint y: 142, distance: 261.3
click at [47, 142] on div "} ) ; } ) ; } } , 1000 ) ; } function setSizeActive ( swiper ) { loomi_api .awa…" at bounding box center [489, 175] width 884 height 1198
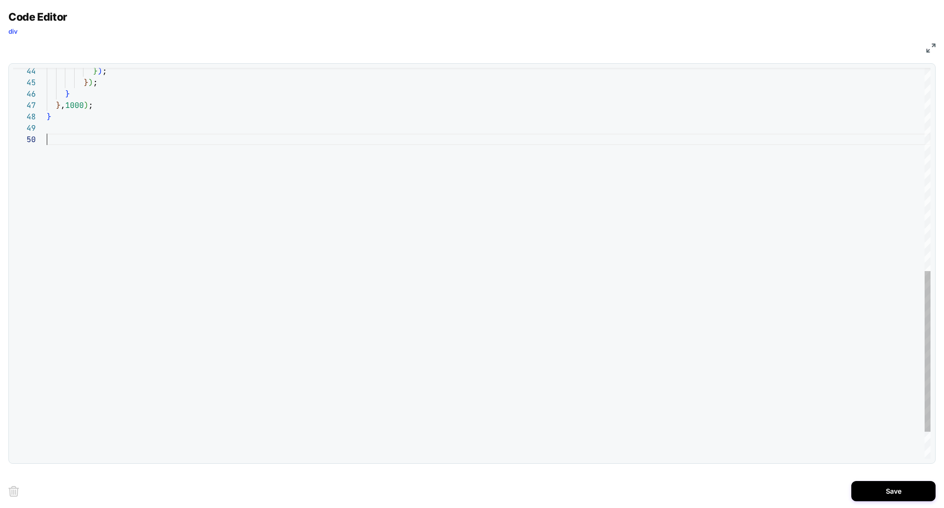
scroll to position [91, 0]
type textarea "**********"
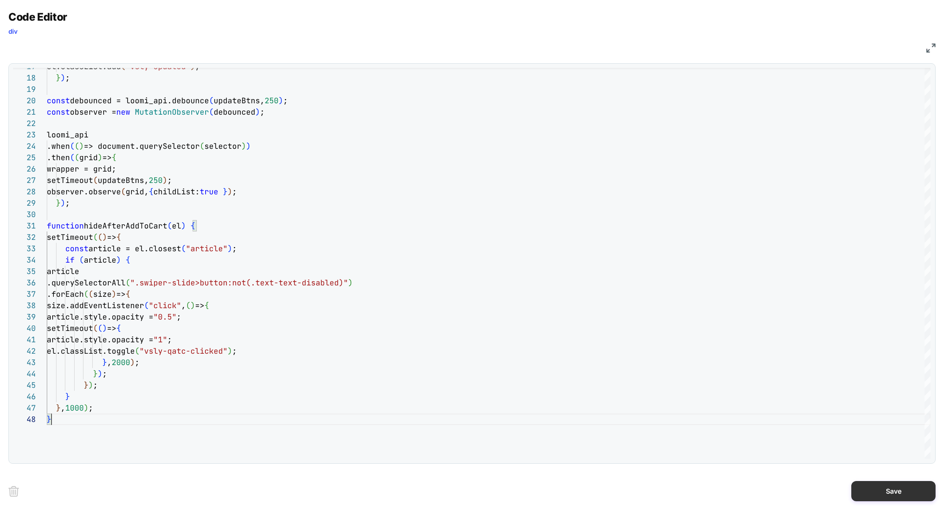
click at [873, 490] on button "Save" at bounding box center [893, 491] width 84 height 20
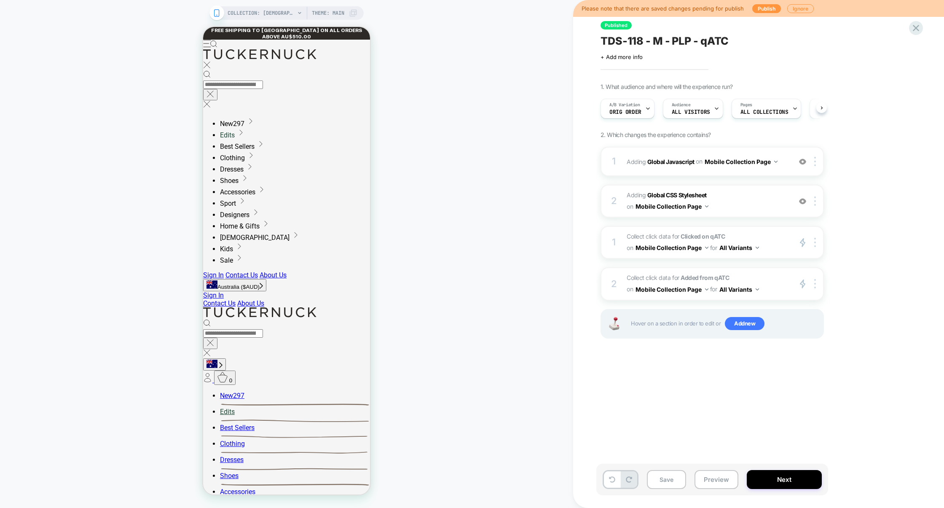
scroll to position [0, 0]
click at [723, 479] on button "Preview" at bounding box center [716, 479] width 44 height 19
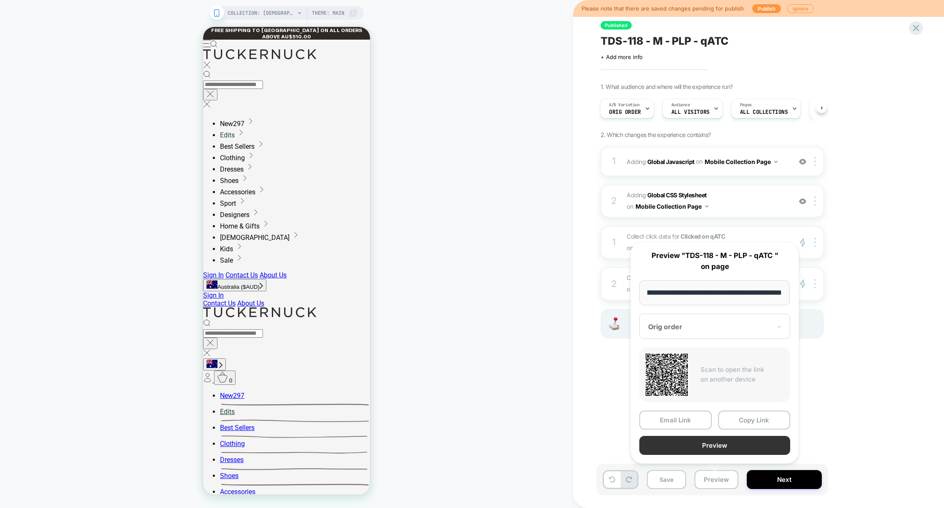
scroll to position [0, 0]
click at [720, 445] on button "Preview" at bounding box center [714, 445] width 151 height 19
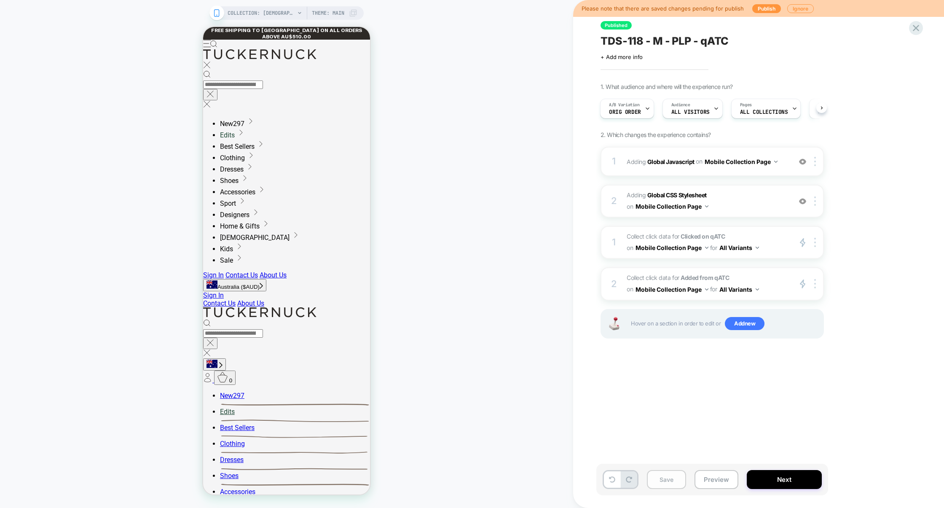
click at [667, 479] on button "Save" at bounding box center [666, 479] width 39 height 19
click at [720, 488] on button "Preview" at bounding box center [716, 479] width 44 height 19
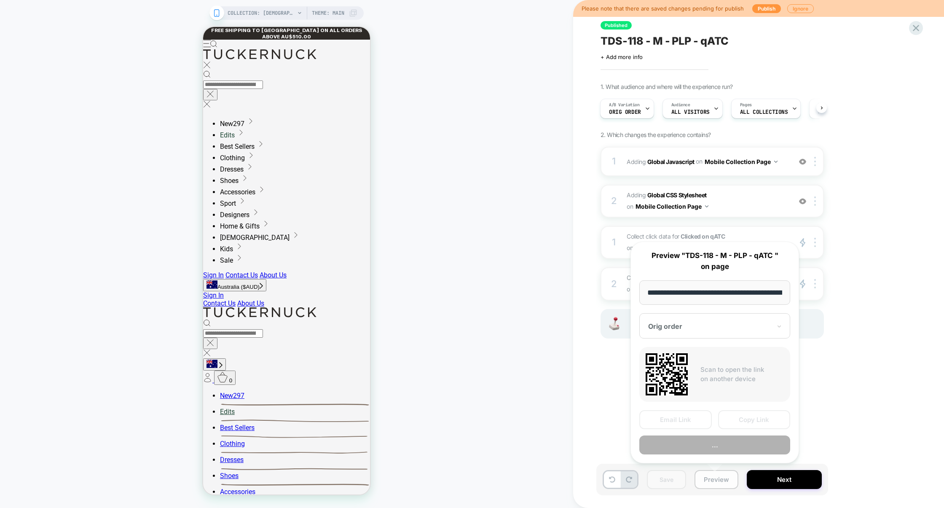
scroll to position [0, 70]
click at [769, 326] on div at bounding box center [709, 326] width 123 height 8
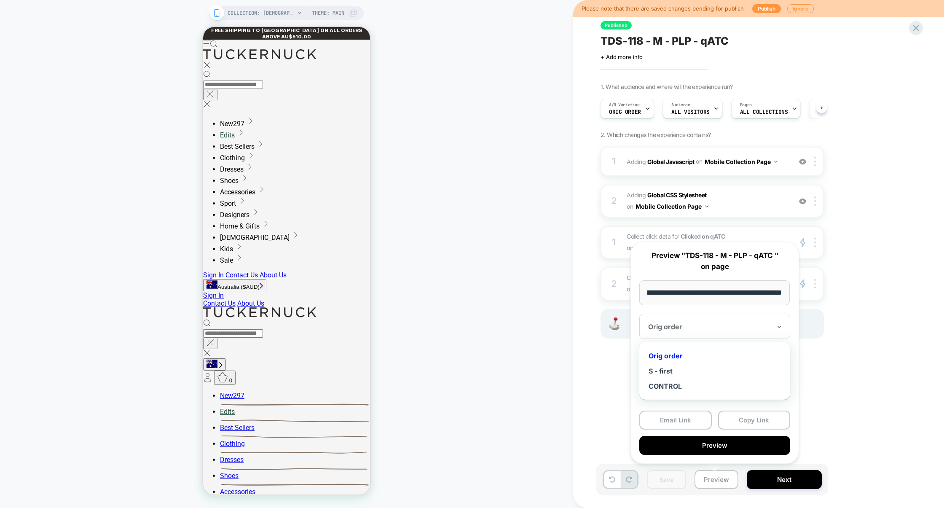
scroll to position [0, 0]
click at [672, 372] on div "S - first" at bounding box center [714, 370] width 142 height 15
click at [750, 416] on button "Copy Link" at bounding box center [754, 419] width 72 height 19
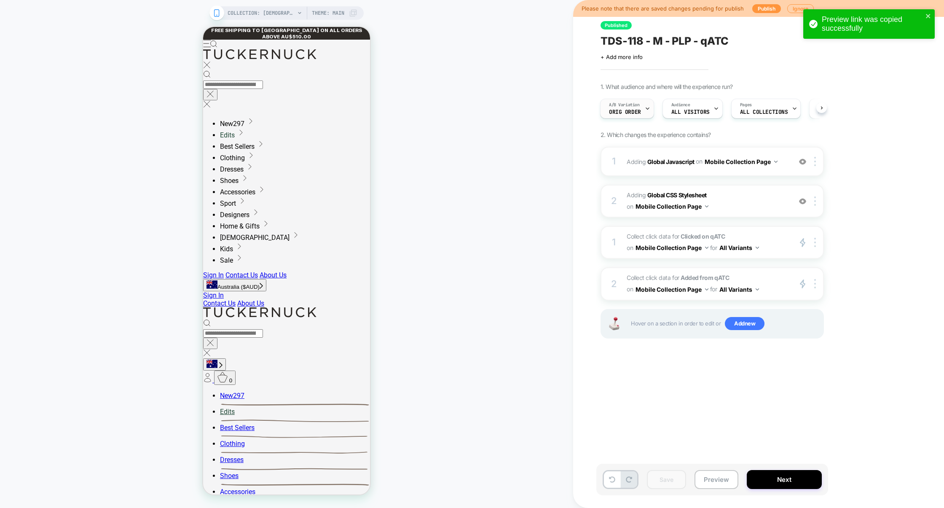
click at [638, 111] on span "Orig order" at bounding box center [625, 112] width 32 height 6
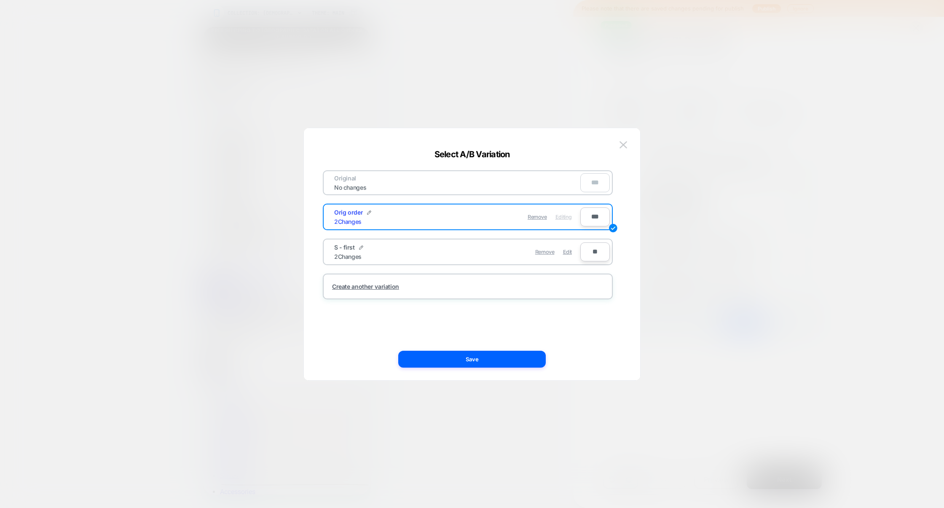
click at [501, 86] on div at bounding box center [472, 254] width 944 height 508
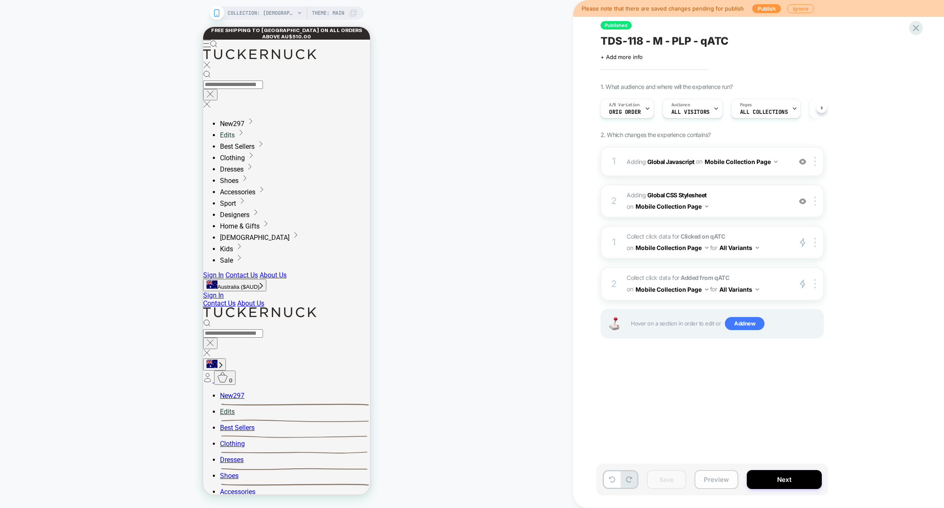
click at [717, 479] on button "Preview" at bounding box center [716, 479] width 44 height 19
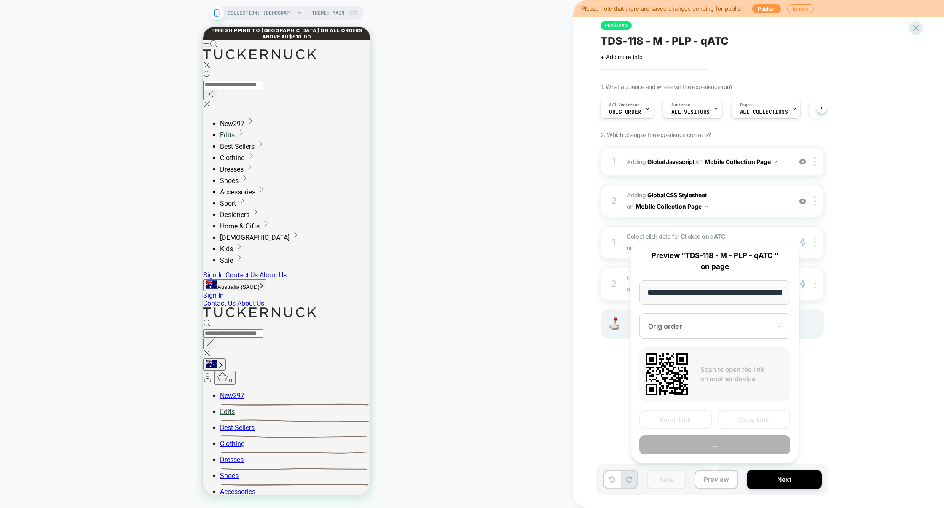
scroll to position [0, 70]
click at [748, 332] on div "Orig order" at bounding box center [714, 326] width 151 height 25
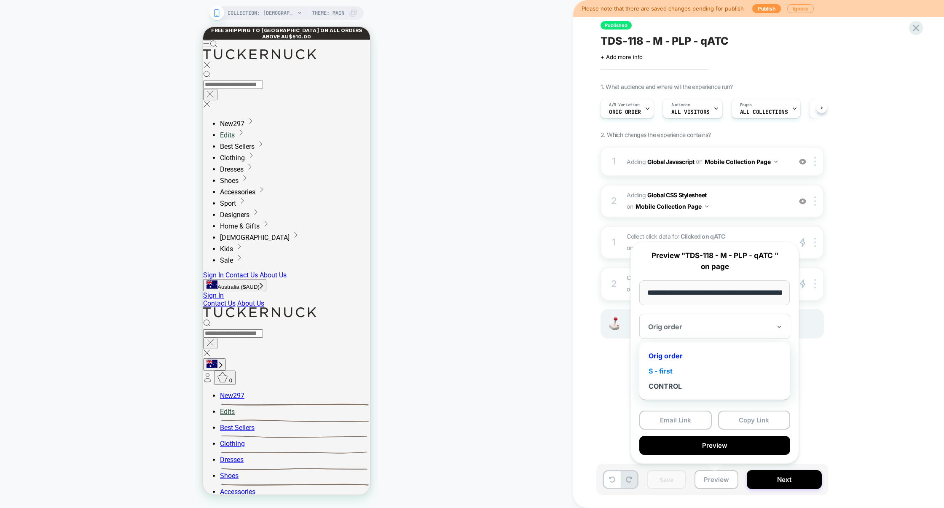
click at [670, 373] on div "S - first" at bounding box center [714, 370] width 142 height 15
click at [755, 415] on button "Copy Link" at bounding box center [754, 419] width 72 height 19
